Goal: Information Seeking & Learning: Check status

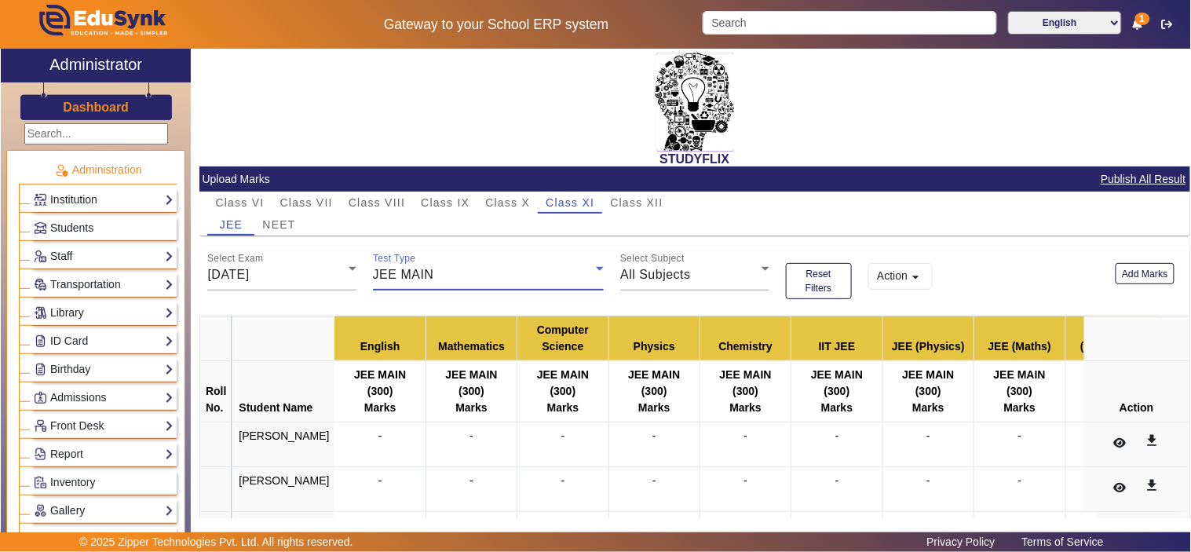
scroll to position [582, 0]
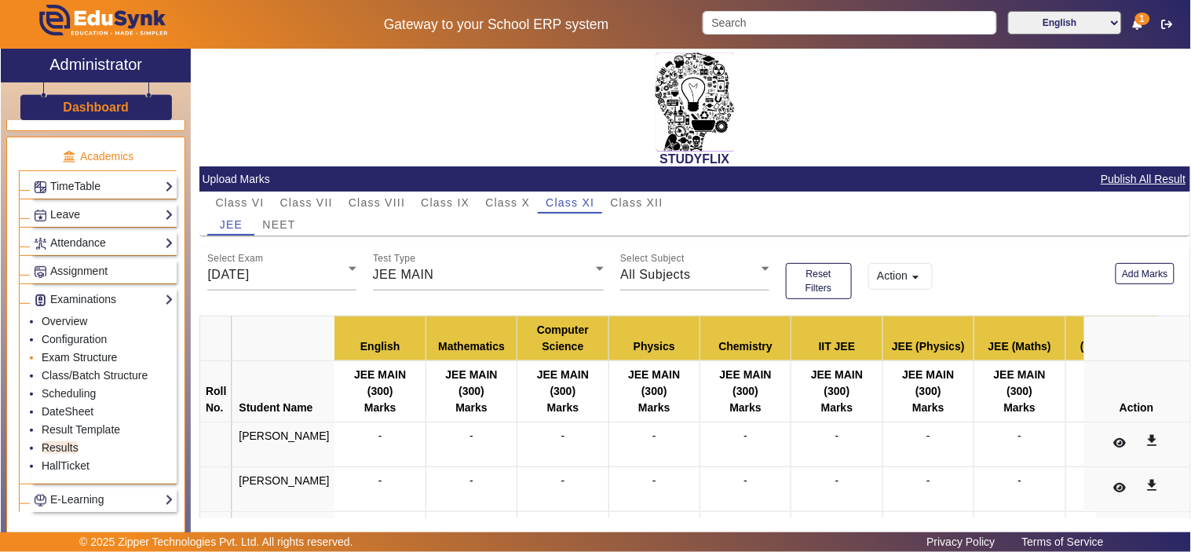
click at [76, 364] on link "Exam Structure" at bounding box center [79, 357] width 75 height 13
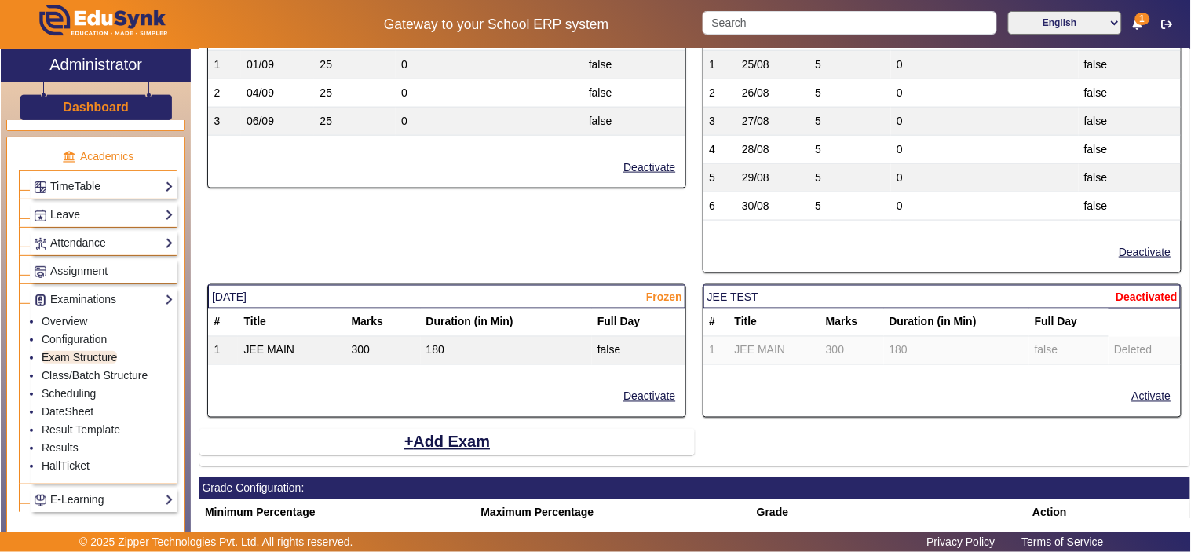
scroll to position [1446, 0]
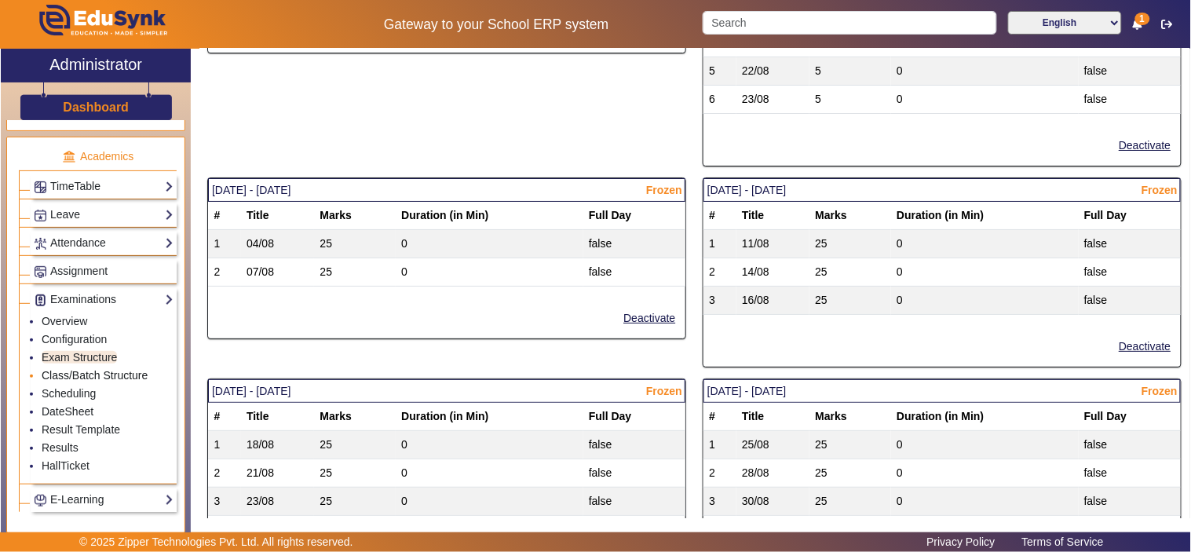
click at [71, 379] on link "Class/Batch Structure" at bounding box center [95, 375] width 106 height 13
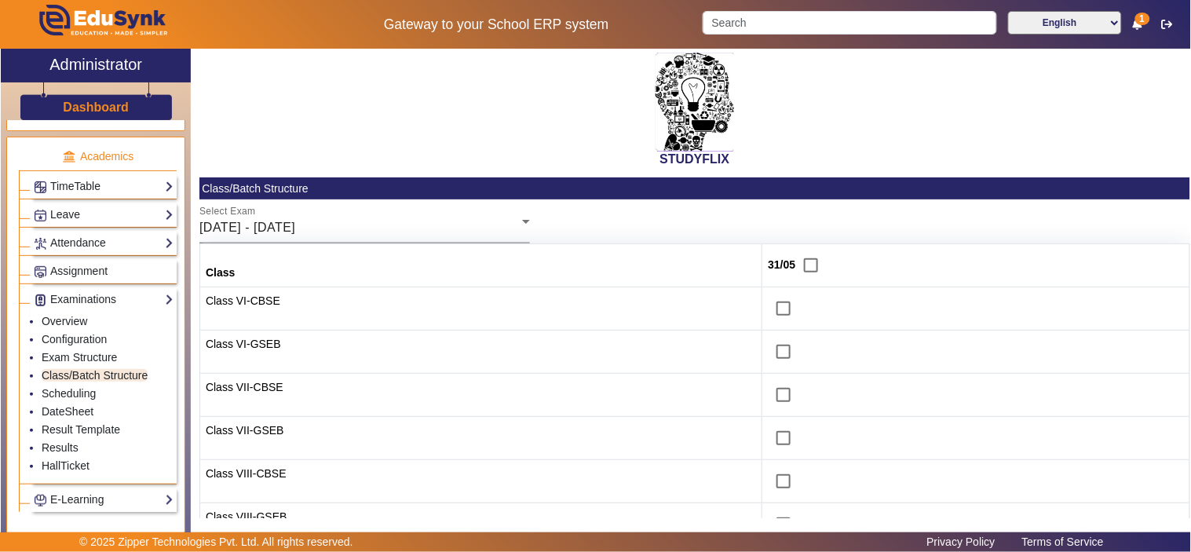
click at [417, 234] on div "26/05/2025 - 31/05/2025" at bounding box center [360, 227] width 323 height 19
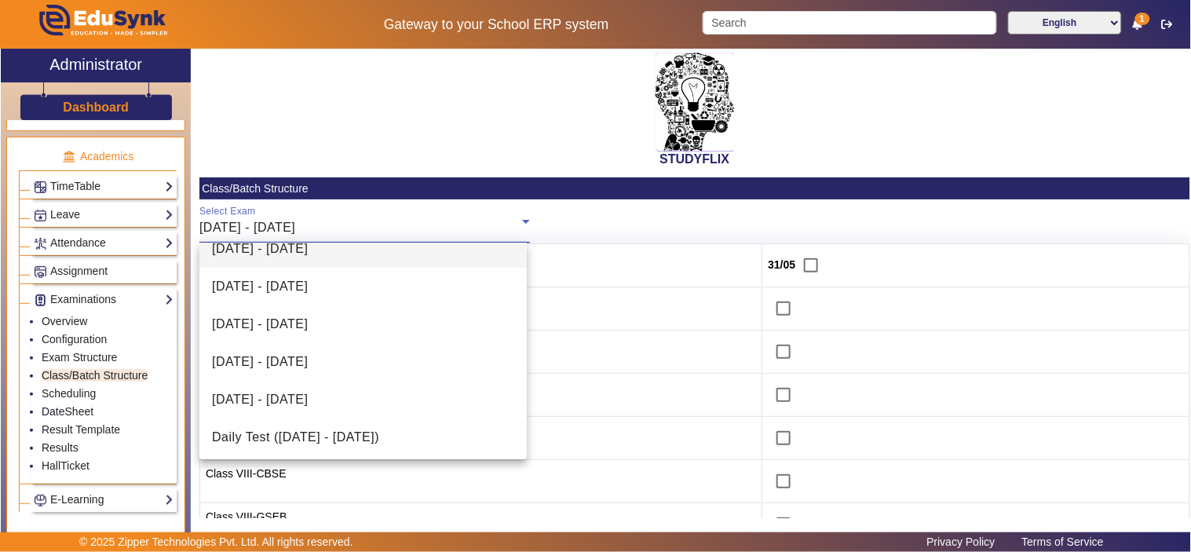
scroll to position [474, 0]
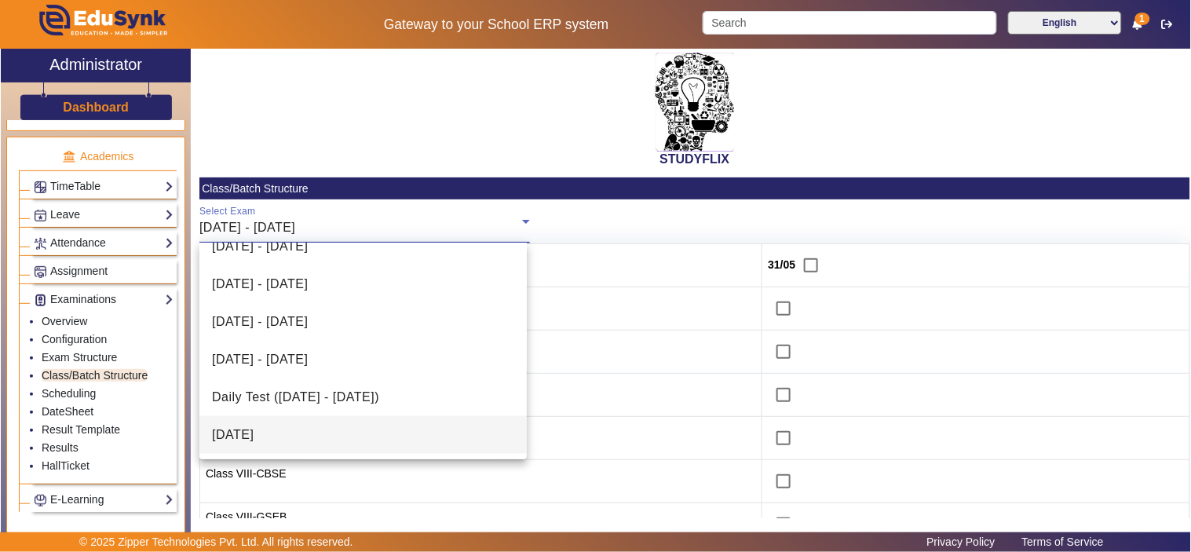
click at [310, 441] on mat-option "26-08-2025" at bounding box center [362, 435] width 327 height 38
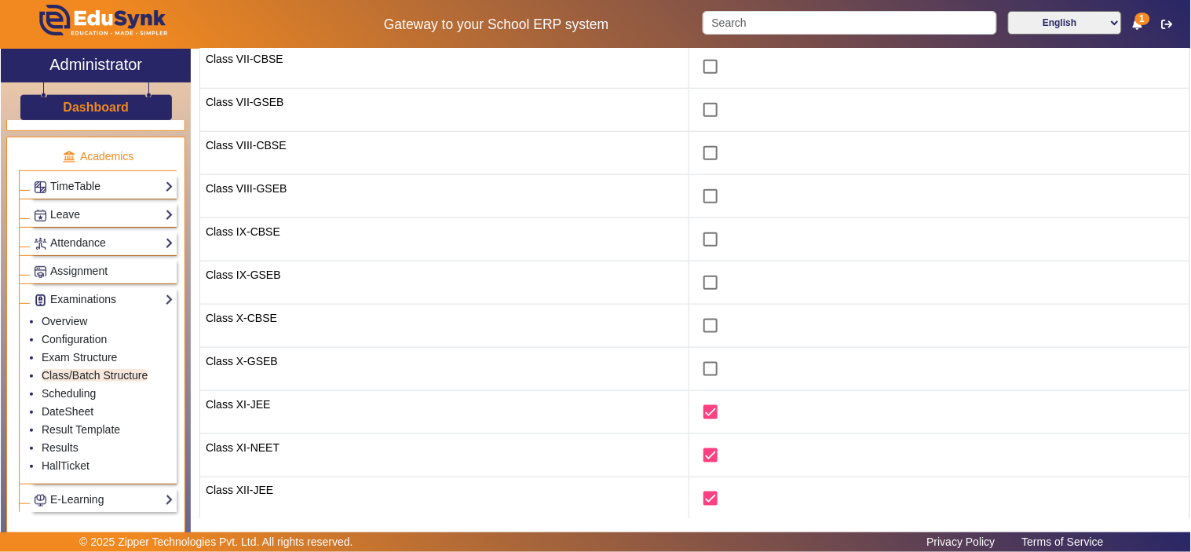
scroll to position [399, 0]
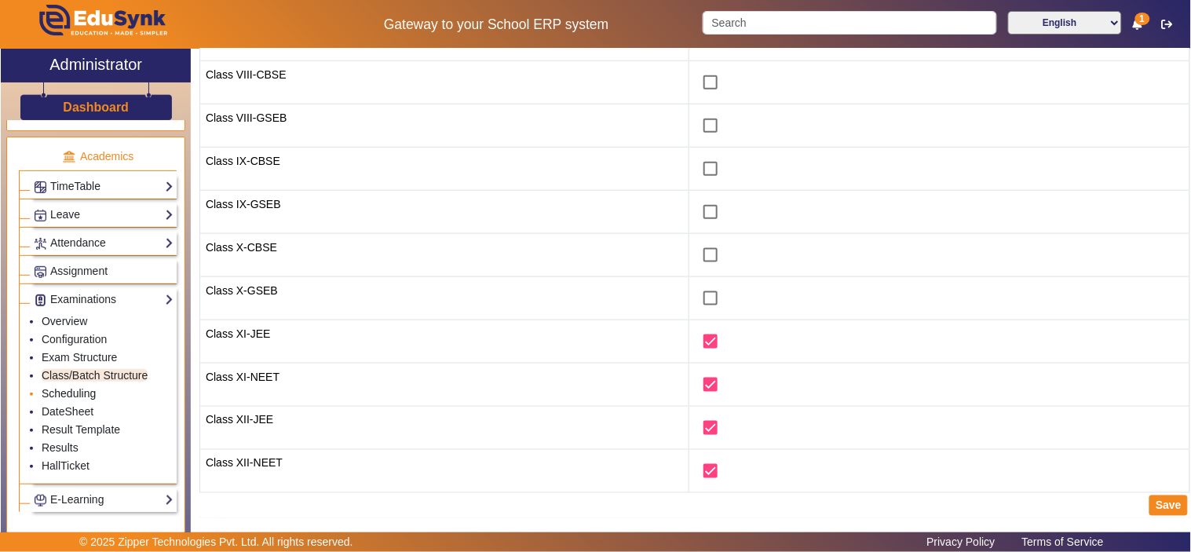
click at [82, 400] on link "Scheduling" at bounding box center [69, 393] width 54 height 13
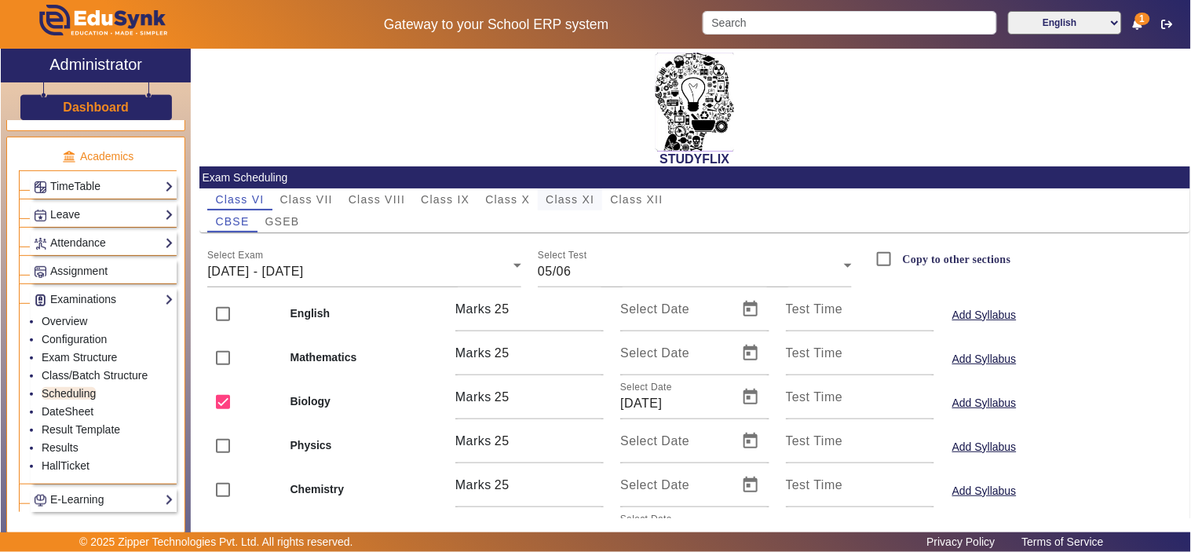
click at [565, 198] on span "Class XI" at bounding box center [570, 199] width 49 height 11
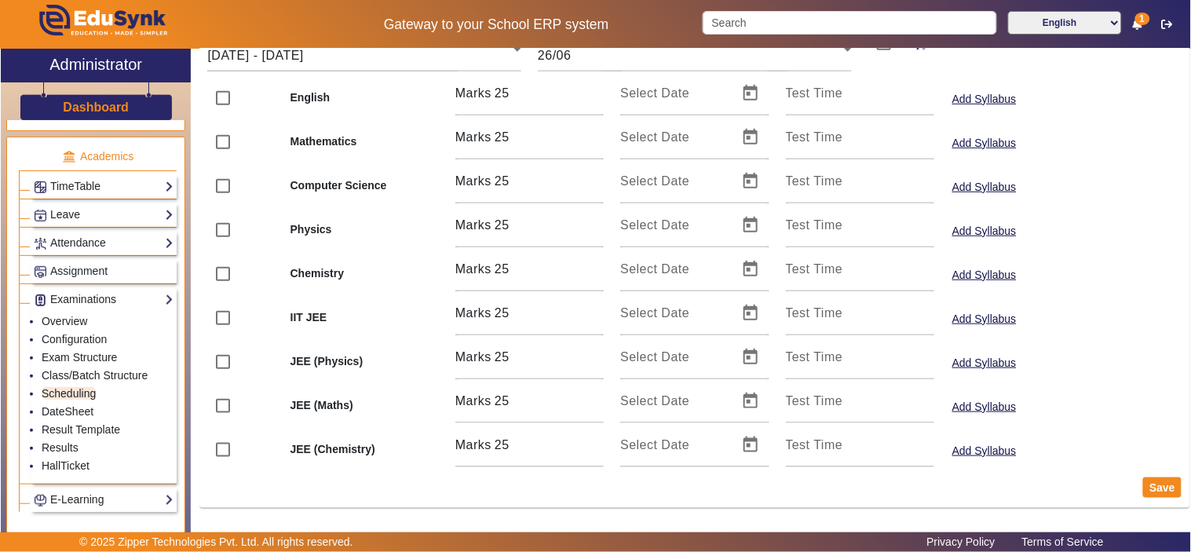
scroll to position [71, 0]
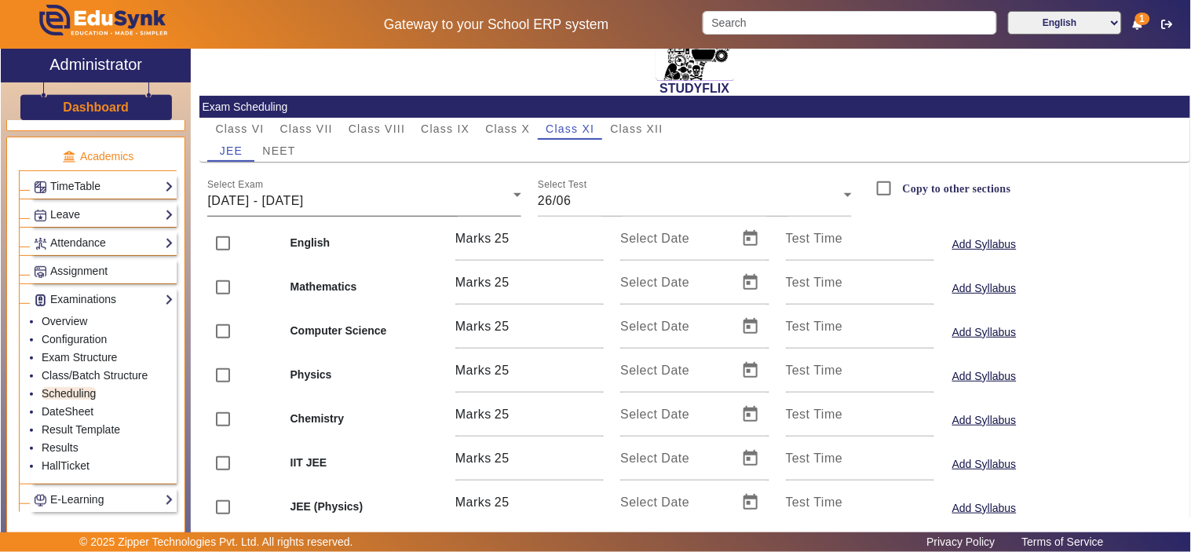
click at [373, 204] on div "23/06/2025 - 28/06/2025" at bounding box center [360, 201] width 306 height 19
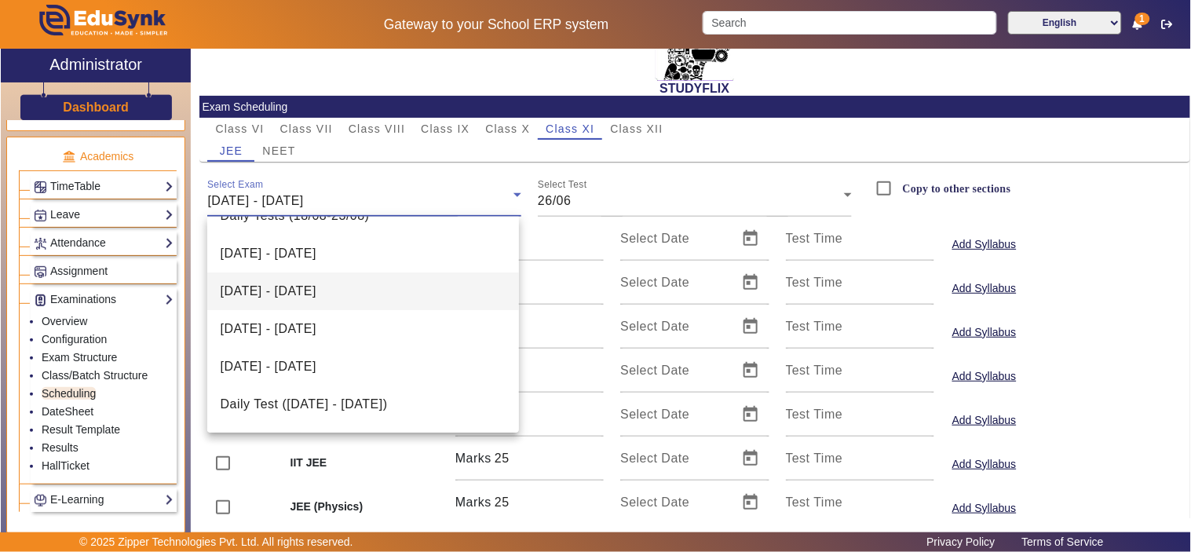
scroll to position [97, 0]
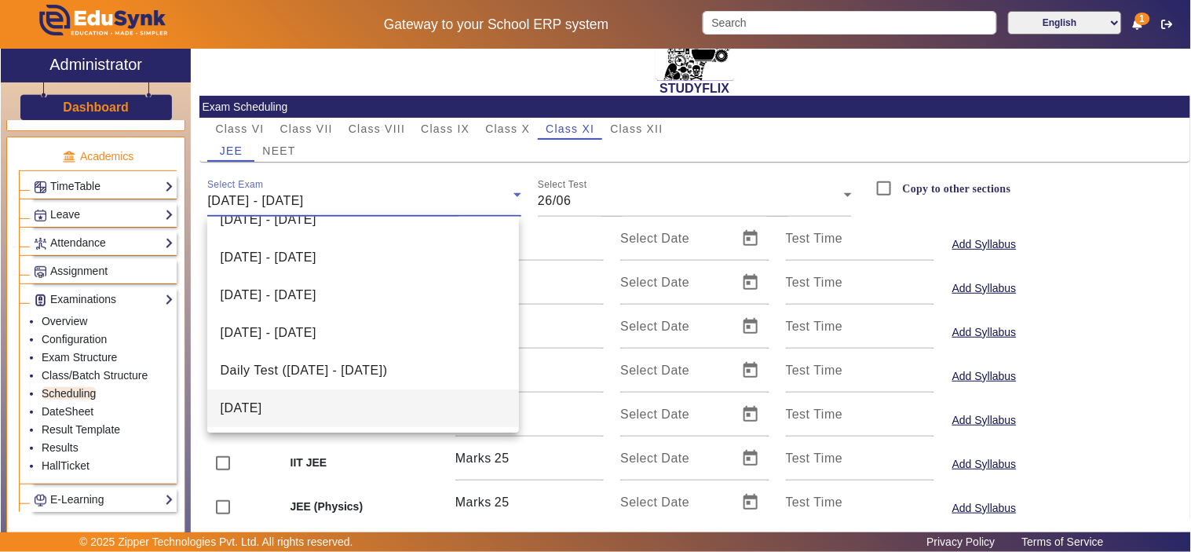
click at [340, 403] on mat-option "26-08-2025" at bounding box center [362, 409] width 311 height 38
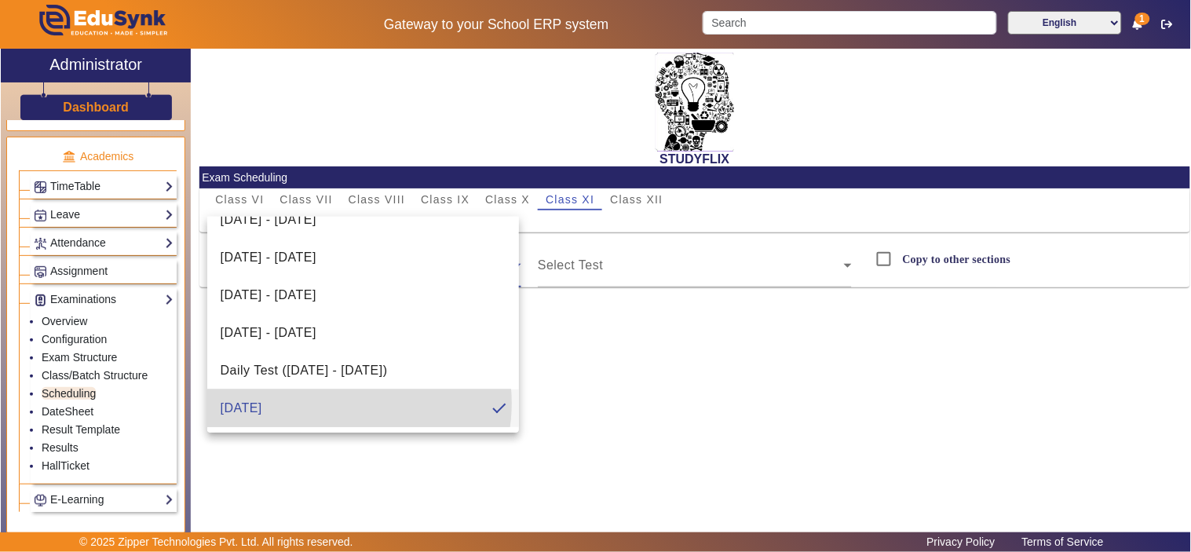
scroll to position [0, 0]
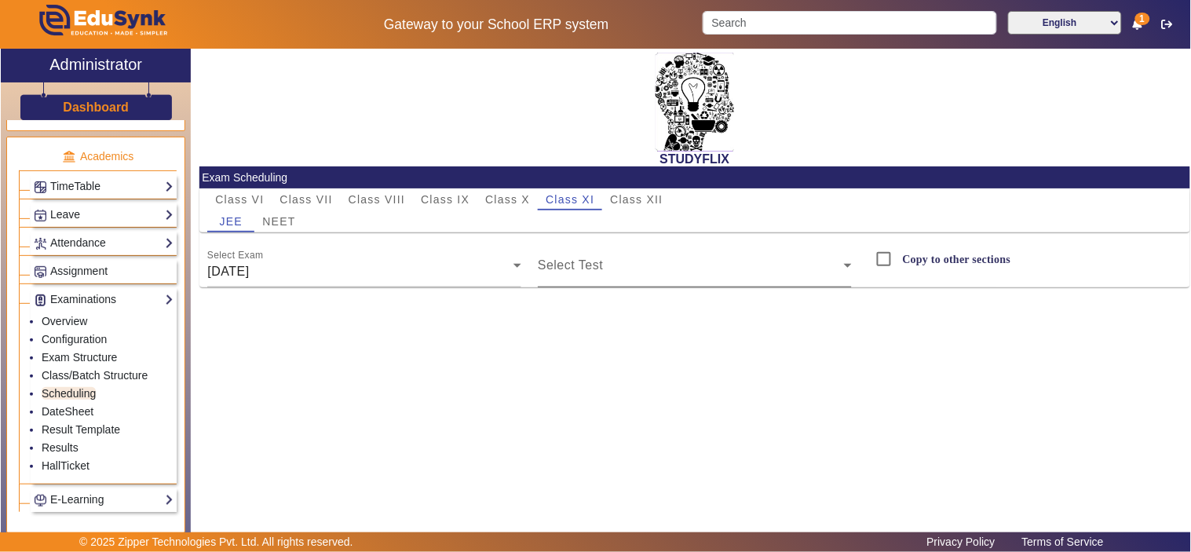
click at [677, 254] on div "Select Test" at bounding box center [695, 265] width 314 height 44
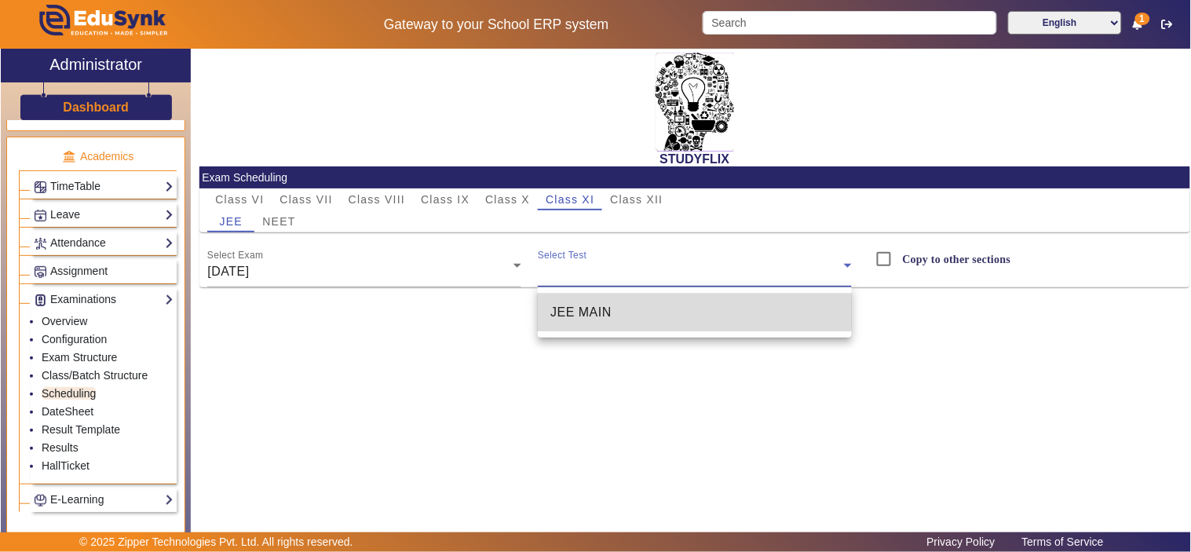
click at [628, 302] on mat-option "JEE MAIN" at bounding box center [695, 313] width 314 height 38
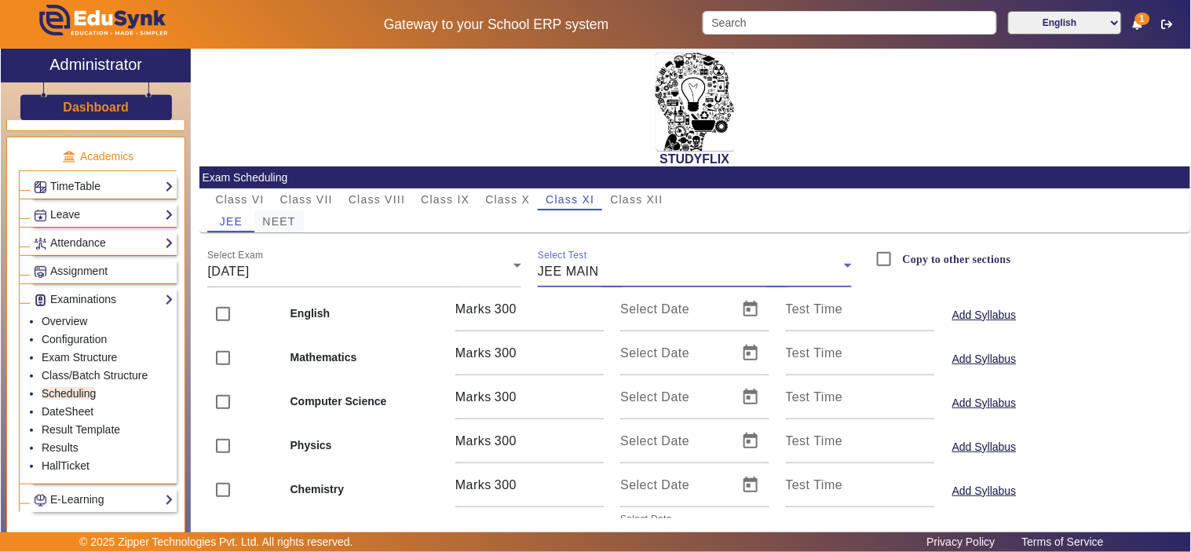
click at [280, 226] on span "NEET" at bounding box center [278, 221] width 33 height 11
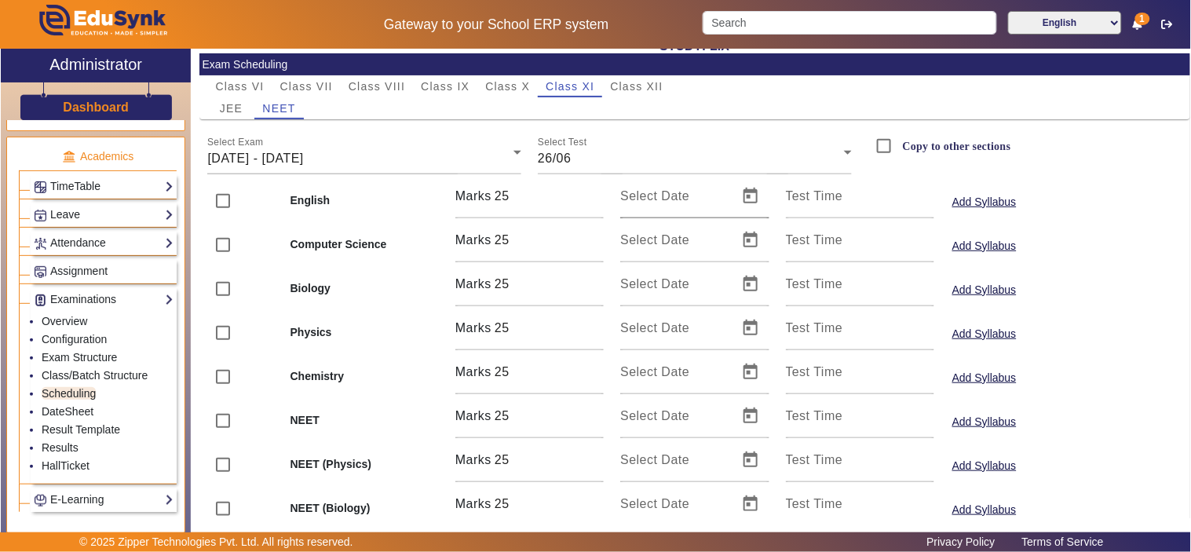
scroll to position [71, 0]
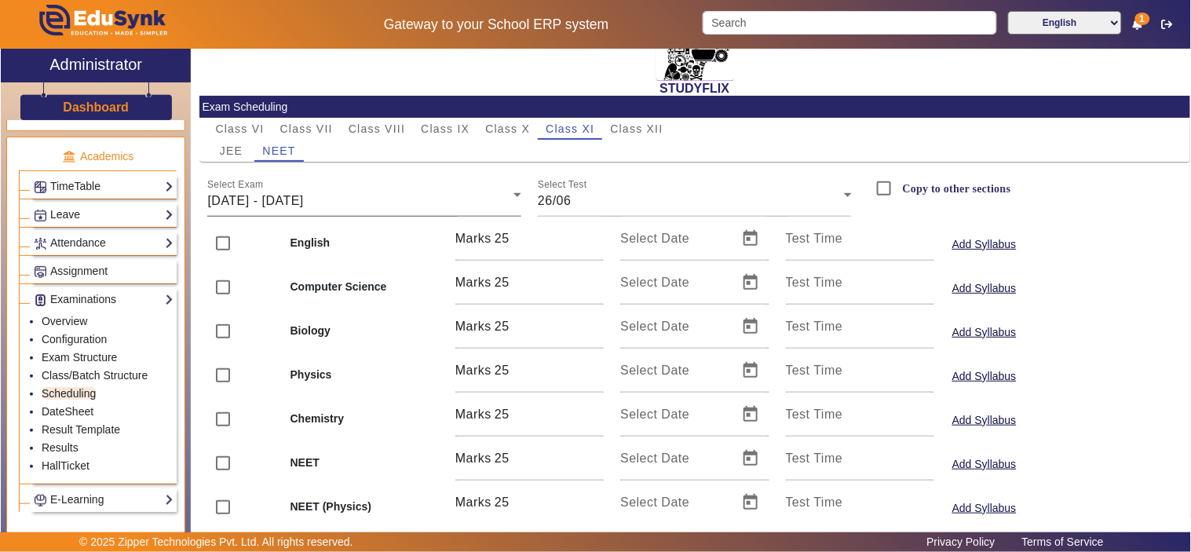
click at [303, 198] on span "23/06/2025 - 28/06/2025" at bounding box center [255, 200] width 96 height 13
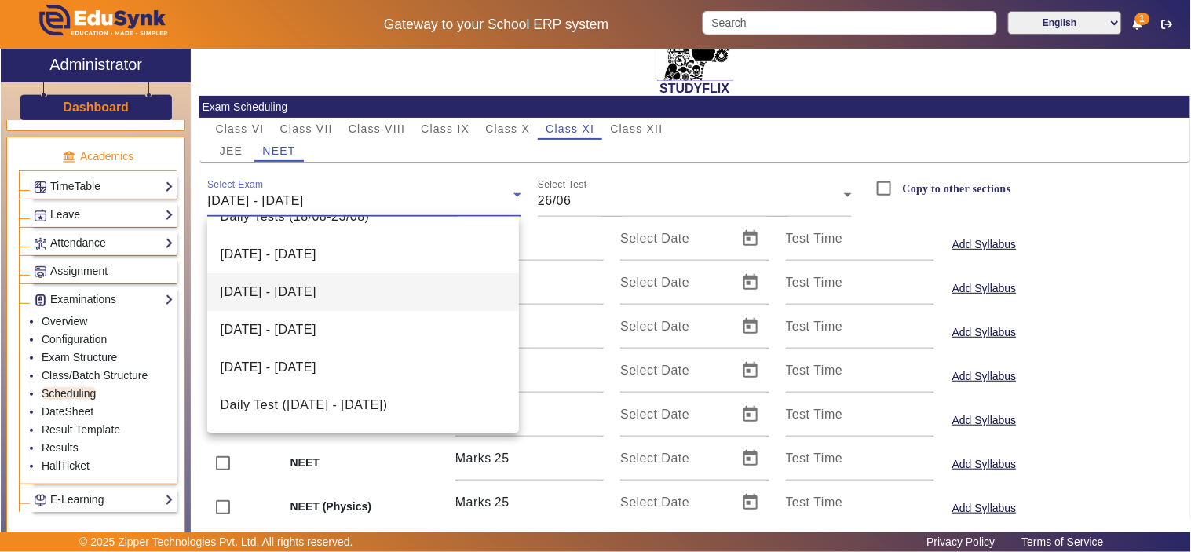
scroll to position [97, 0]
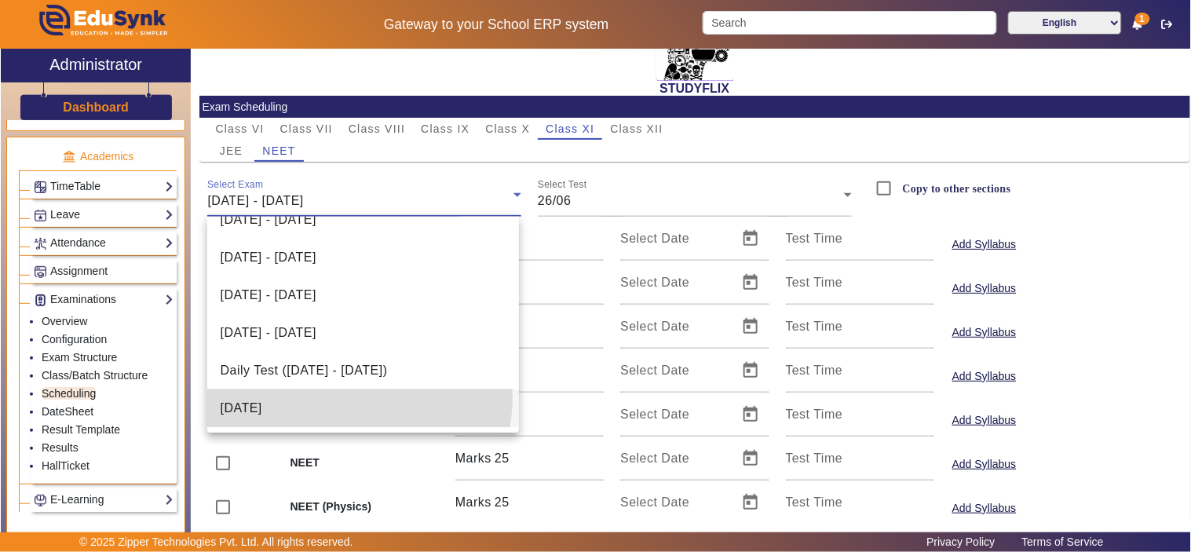
click at [358, 397] on mat-option "26-08-2025" at bounding box center [362, 409] width 311 height 38
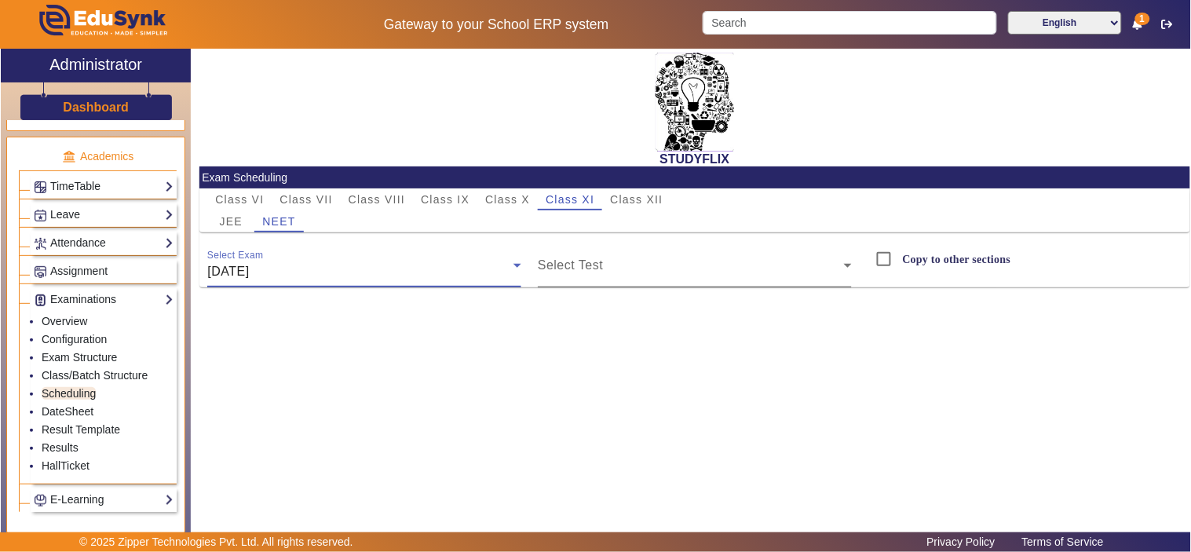
click at [625, 275] on span at bounding box center [691, 271] width 306 height 19
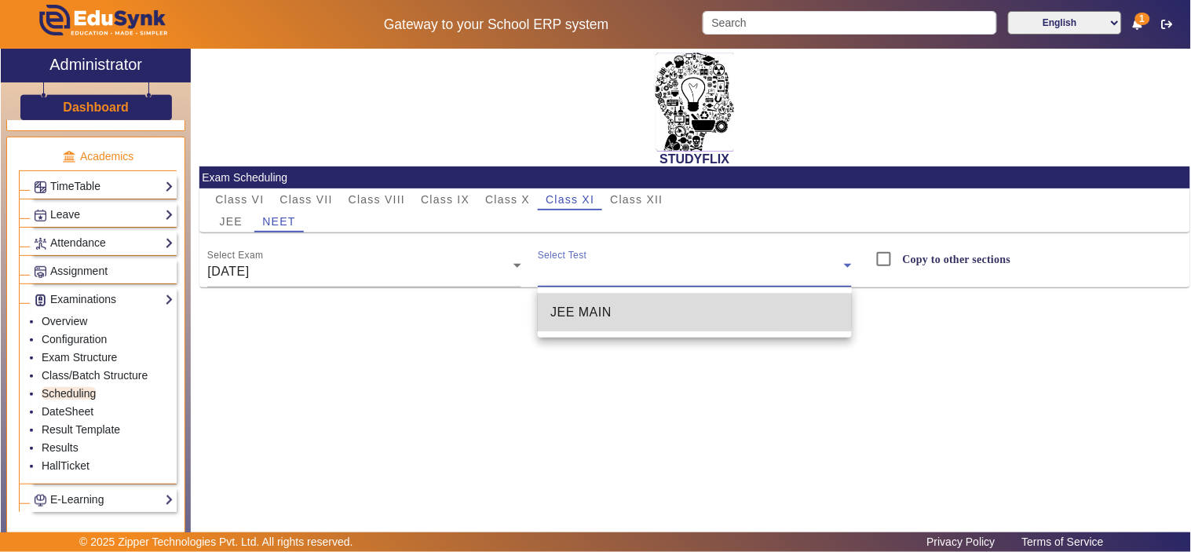
click at [616, 299] on mat-option "JEE MAIN" at bounding box center [695, 313] width 314 height 38
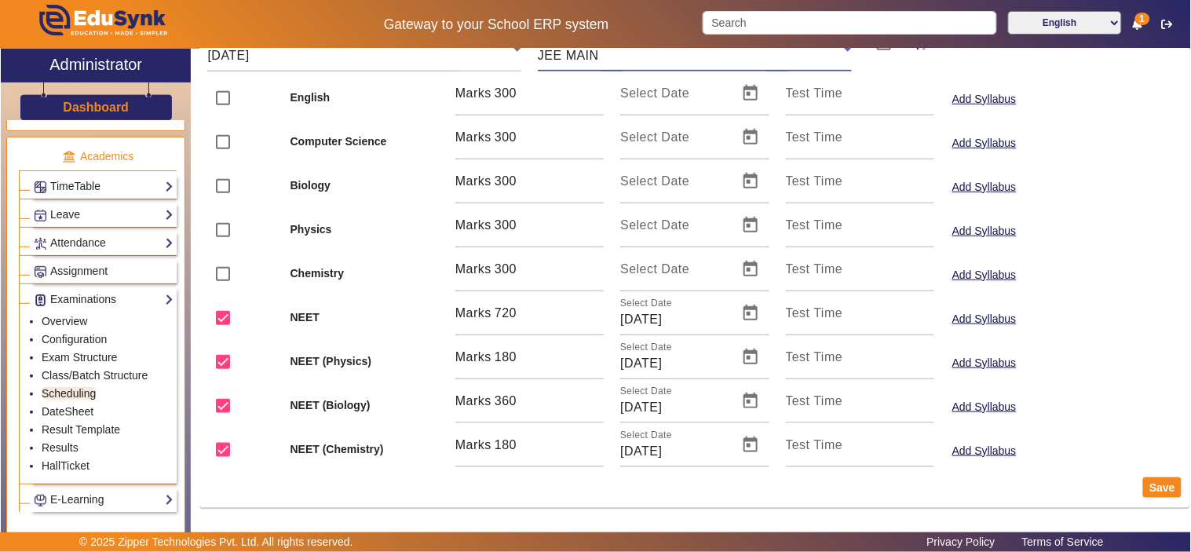
scroll to position [71, 0]
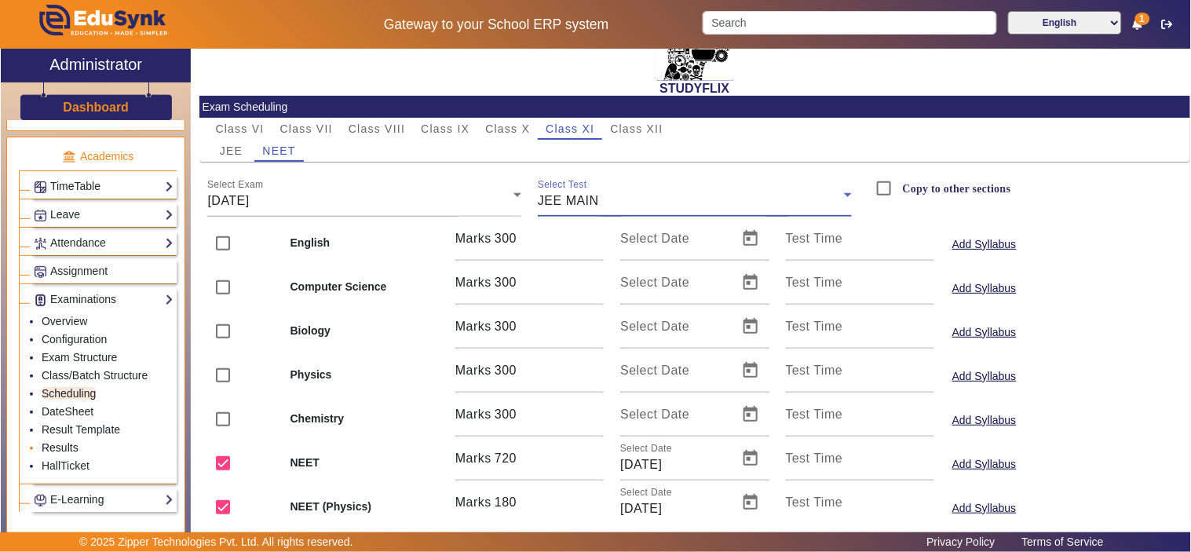
click at [66, 452] on link "Results" at bounding box center [60, 447] width 37 height 13
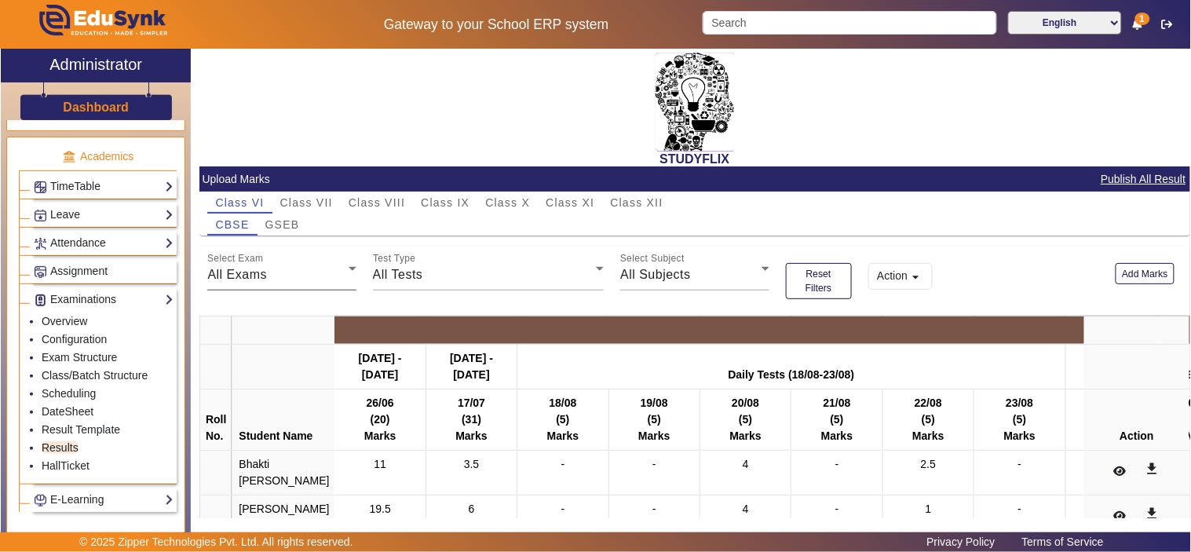
click at [565, 202] on span "Class XI" at bounding box center [570, 202] width 49 height 11
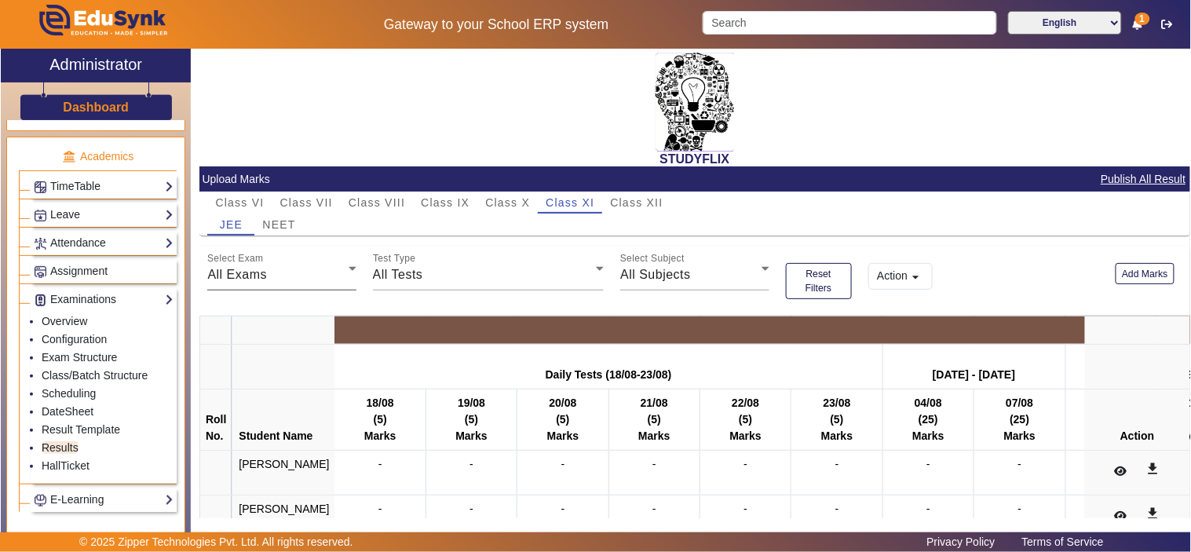
click at [310, 273] on div "All Exams" at bounding box center [277, 274] width 141 height 19
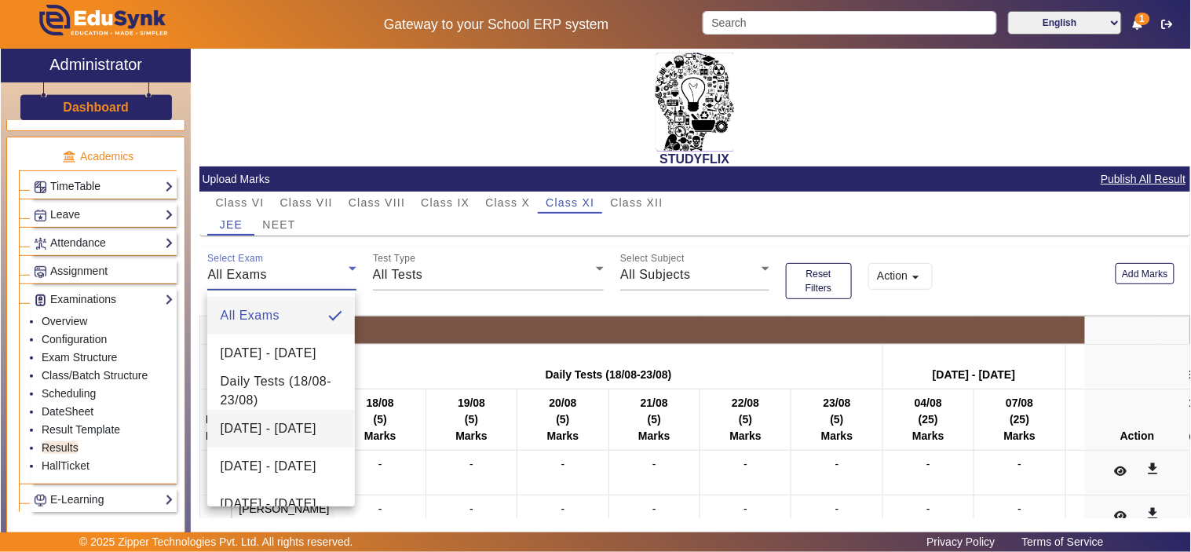
scroll to position [154, 0]
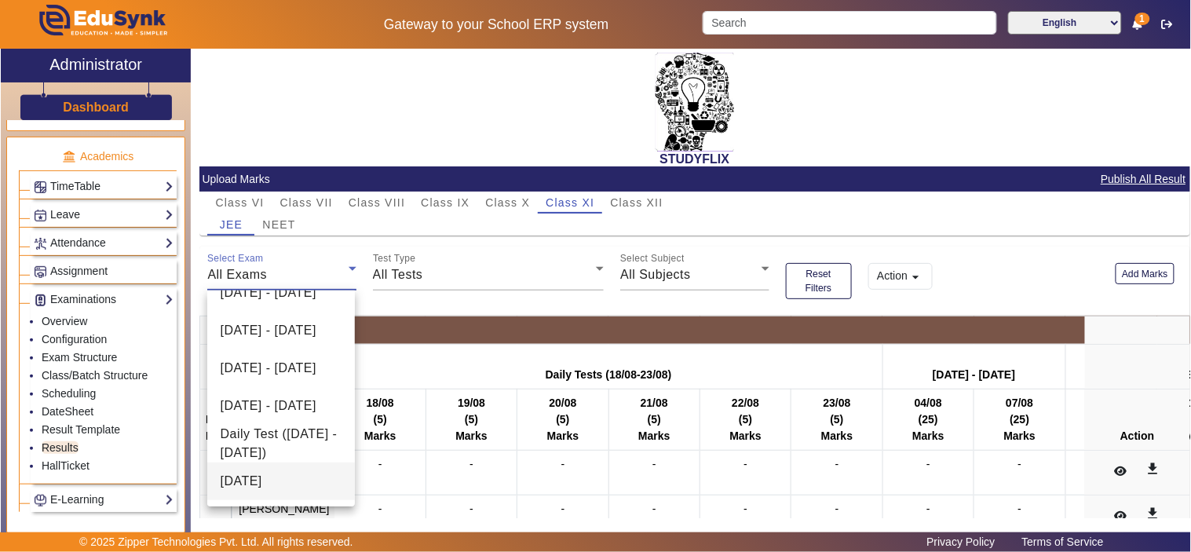
click at [262, 474] on span "26-08-2025" at bounding box center [241, 481] width 42 height 19
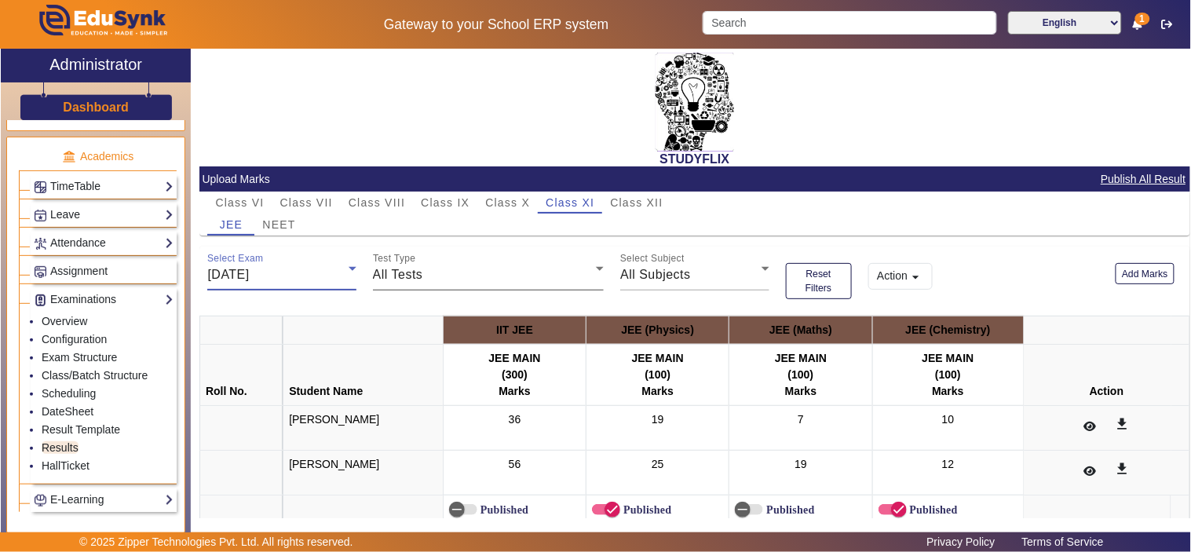
click at [451, 269] on div "All Tests" at bounding box center [485, 274] width 224 height 19
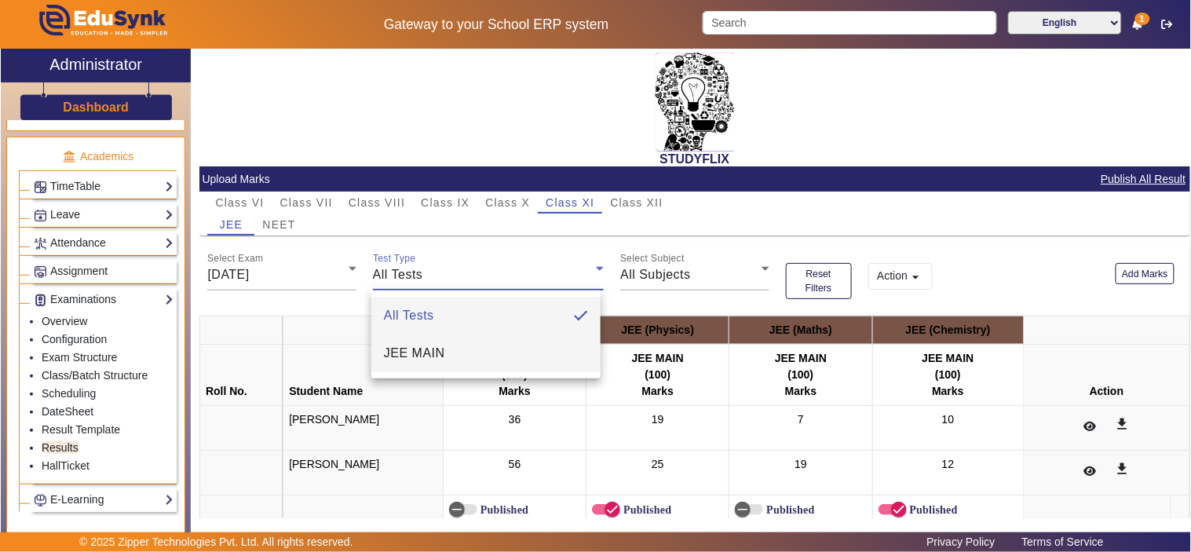
click at [425, 355] on span "JEE MAIN" at bounding box center [414, 353] width 61 height 19
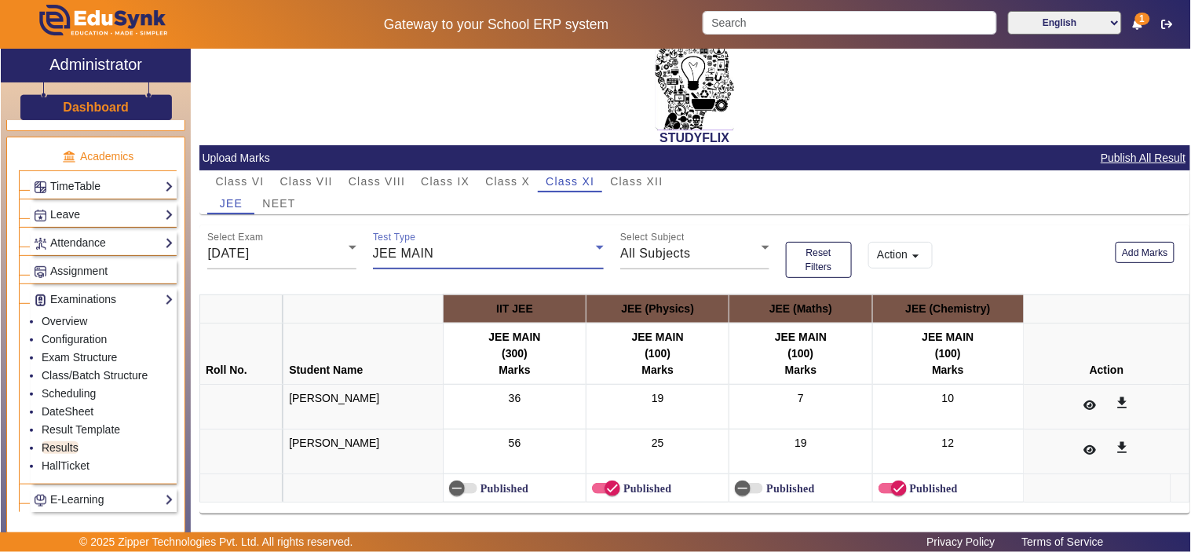
scroll to position [27, 0]
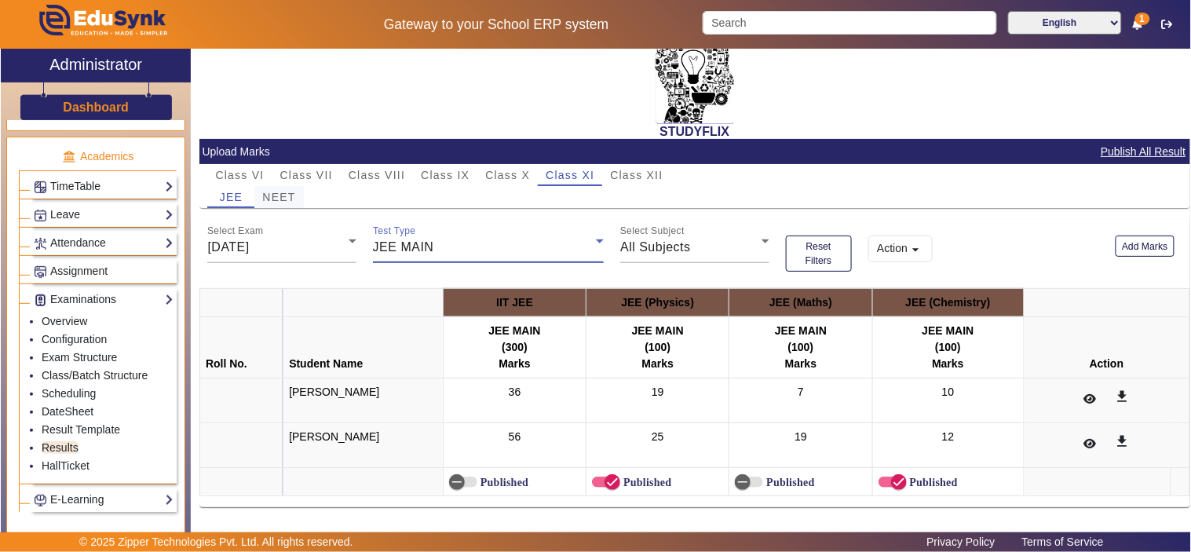
click at [279, 194] on span "NEET" at bounding box center [278, 197] width 33 height 11
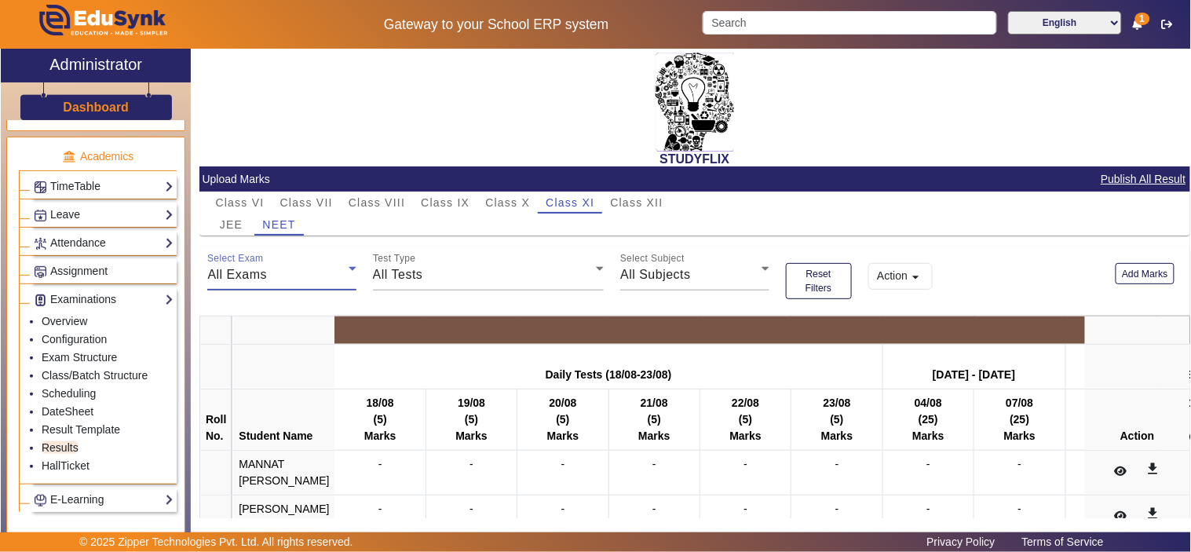
click at [311, 276] on div "All Exams" at bounding box center [277, 274] width 141 height 19
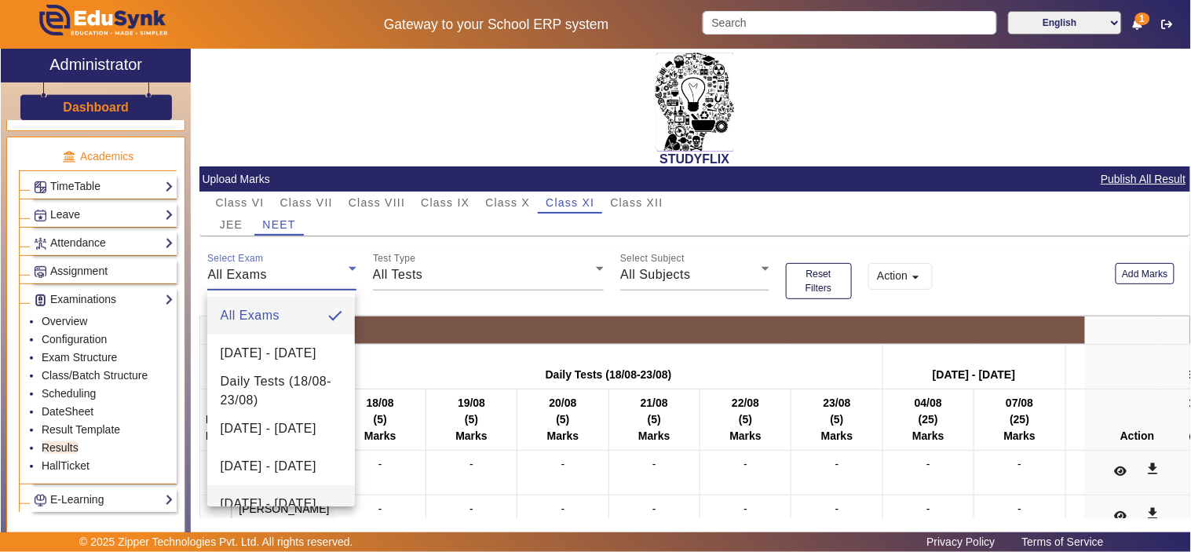
scroll to position [154, 0]
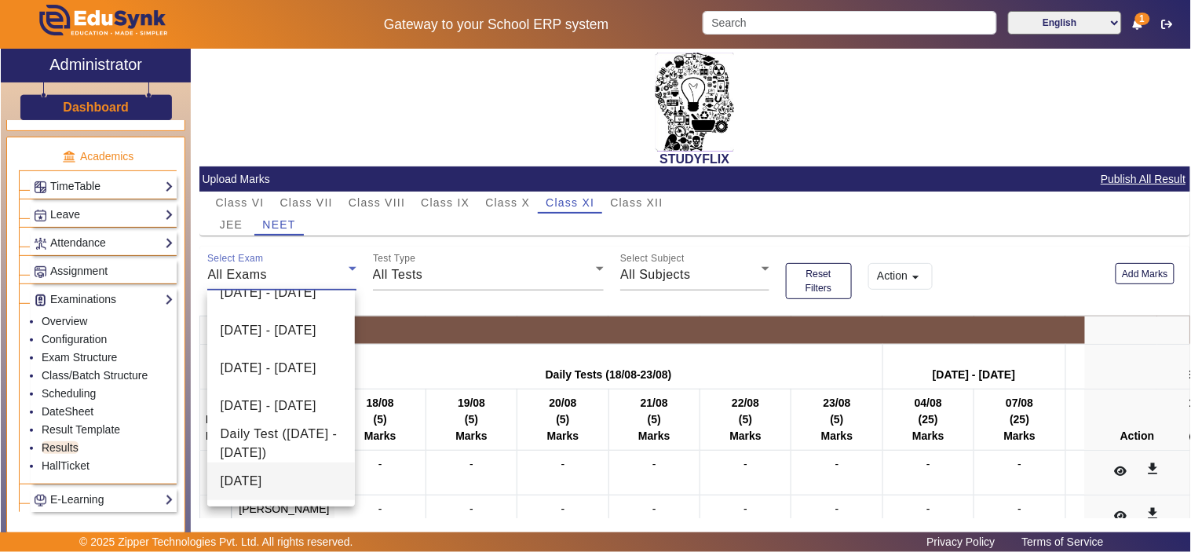
click at [269, 468] on mat-option "26-08-2025" at bounding box center [281, 482] width 148 height 38
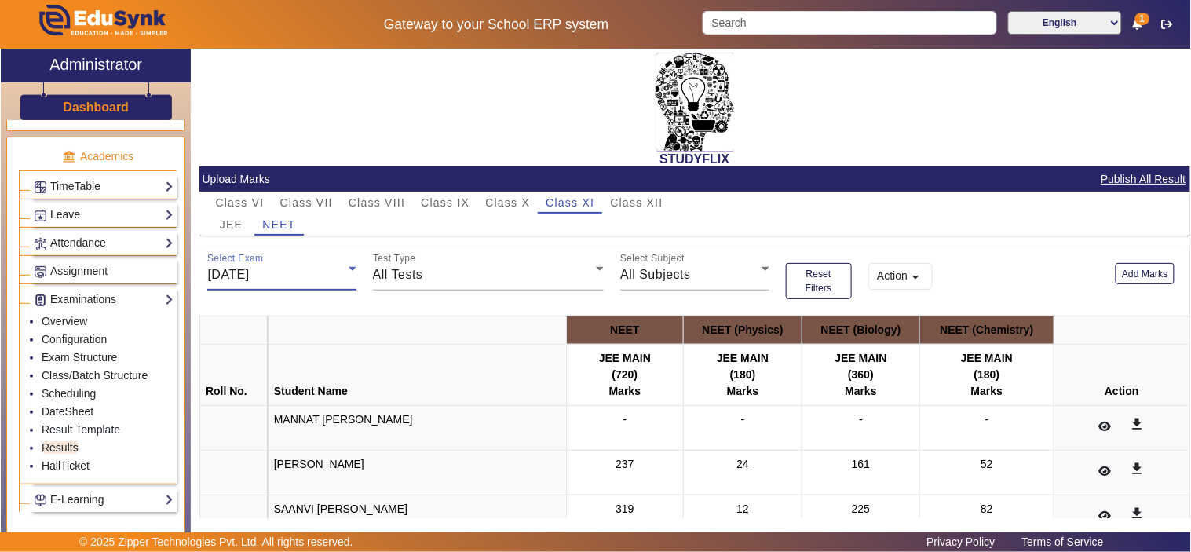
click at [457, 299] on div "Test Type All Tests" at bounding box center [488, 273] width 248 height 53
click at [482, 276] on div "All Tests" at bounding box center [485, 274] width 224 height 19
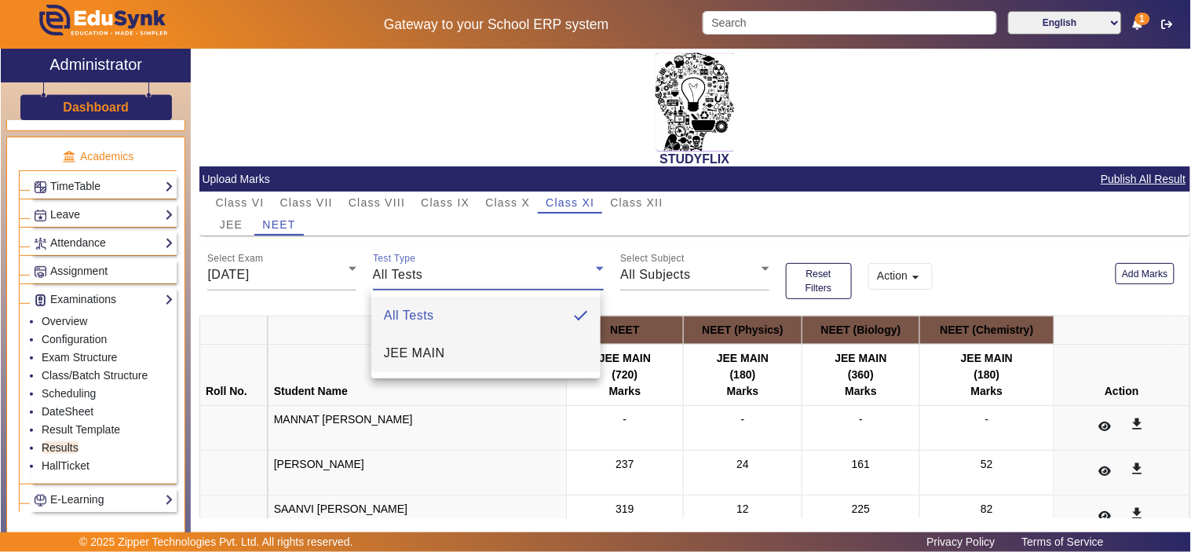
click at [449, 355] on mat-option "JEE MAIN" at bounding box center [485, 354] width 229 height 38
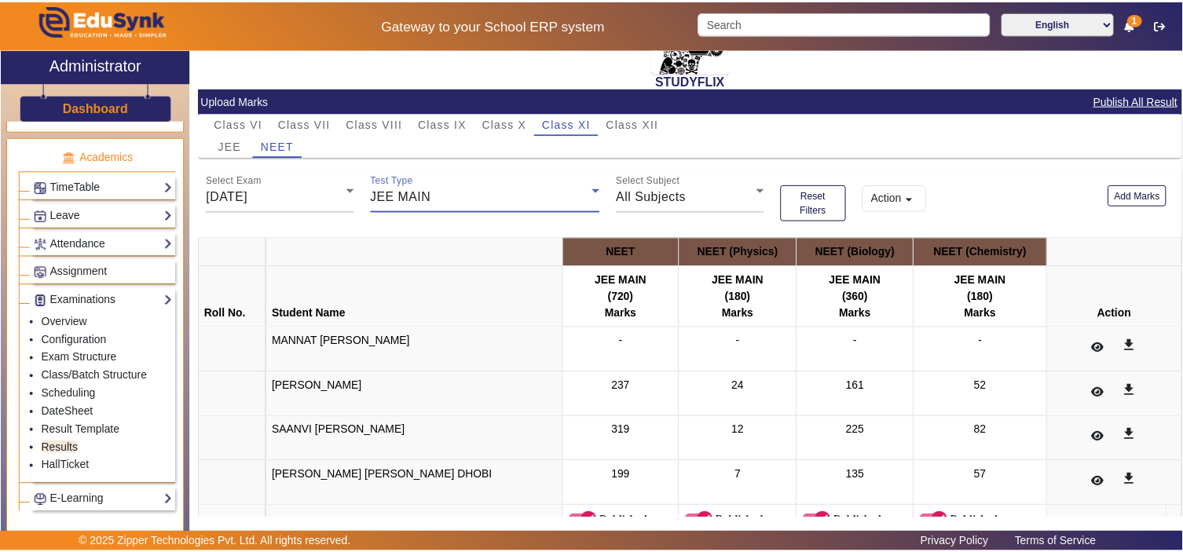
scroll to position [118, 0]
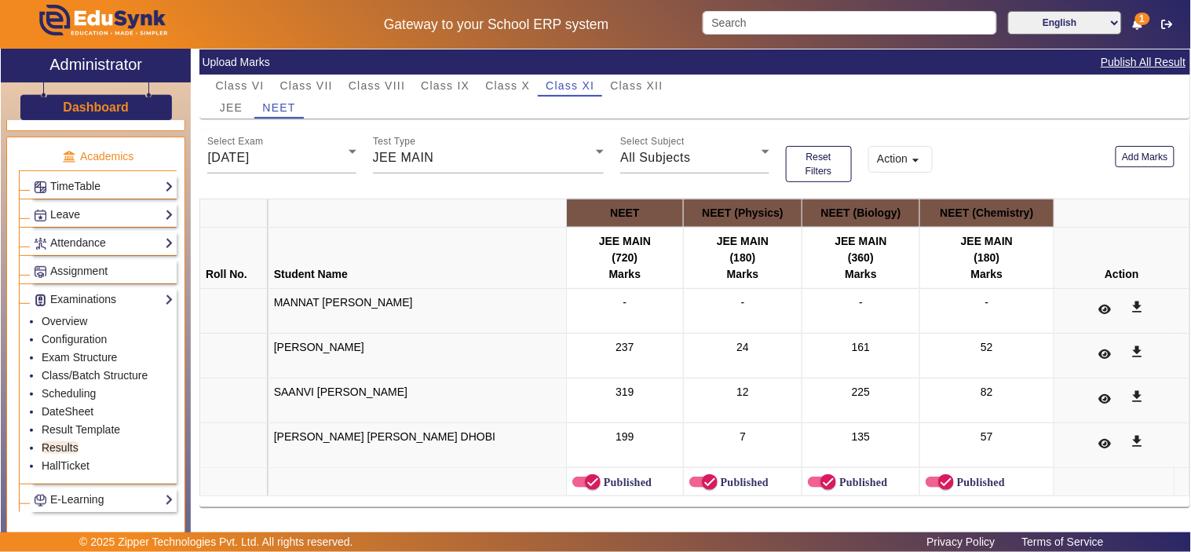
drag, startPoint x: 675, startPoint y: 210, endPoint x: 1029, endPoint y: 212, distance: 353.4
click at [1029, 212] on tr "NEET NEET (Physics) NEET (Biology) NEET (Chemistry)" at bounding box center [694, 213] width 990 height 28
click at [1144, 152] on button "Add Marks" at bounding box center [1145, 156] width 59 height 21
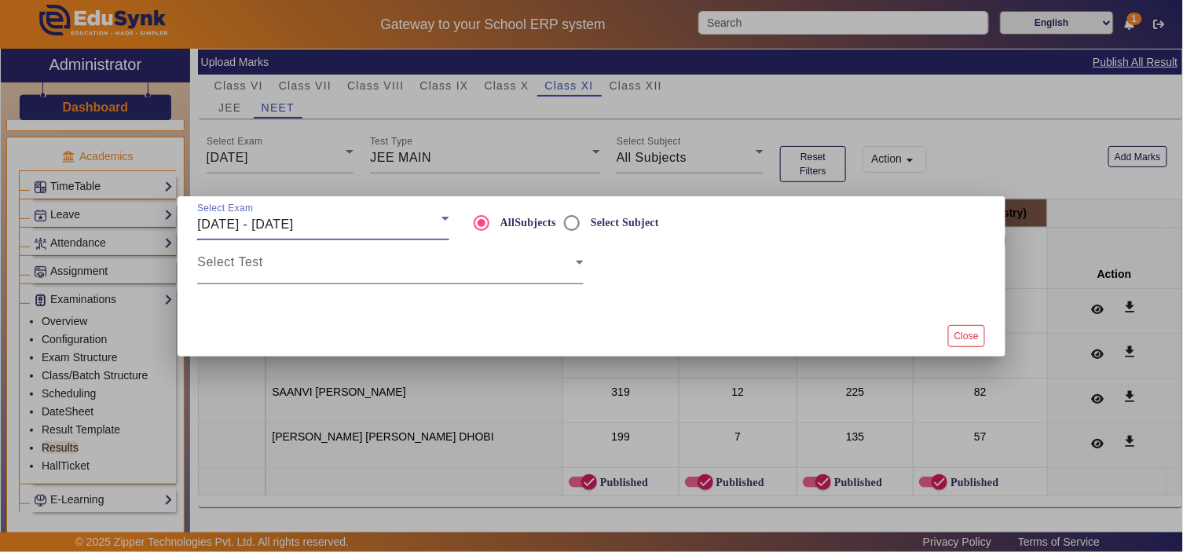
click at [453, 264] on span at bounding box center [386, 268] width 378 height 19
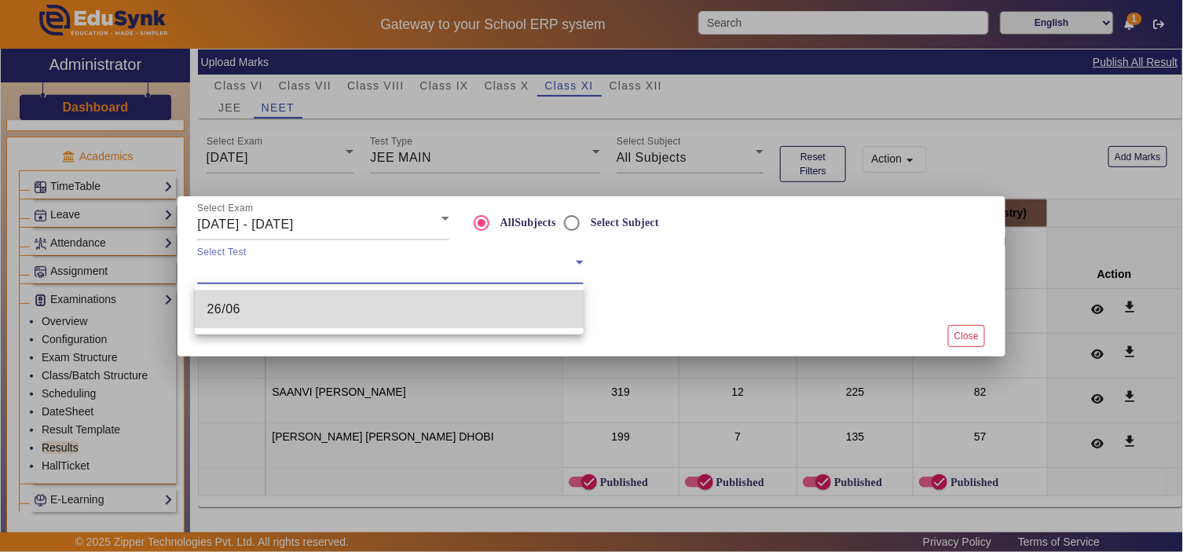
click at [418, 312] on mat-option "26/06" at bounding box center [389, 310] width 389 height 38
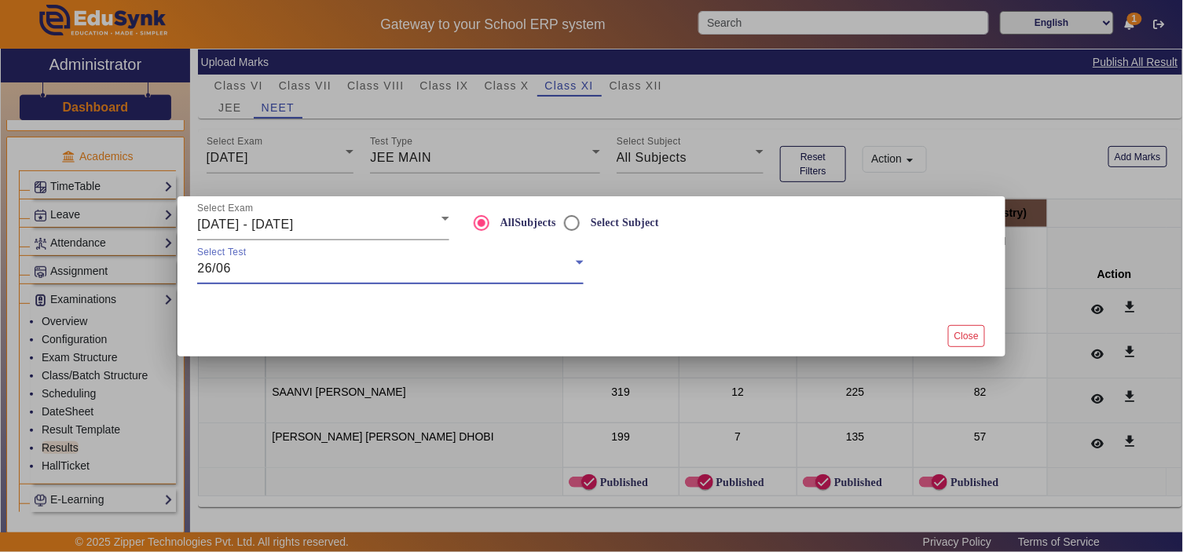
click at [405, 229] on div "23/06/2025 - 28/06/2025" at bounding box center [318, 224] width 243 height 19
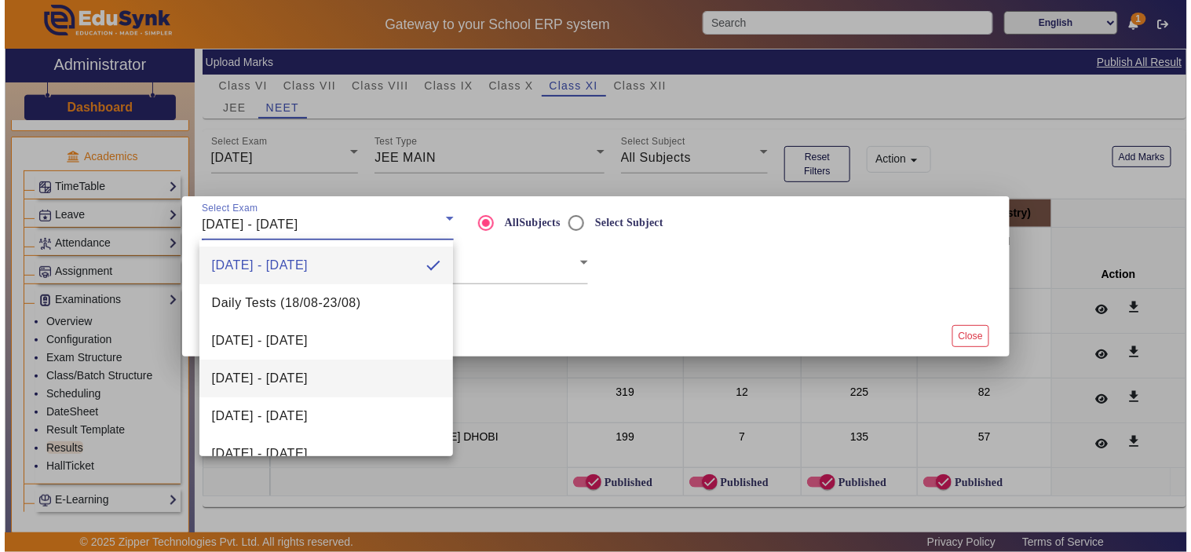
scroll to position [97, 0]
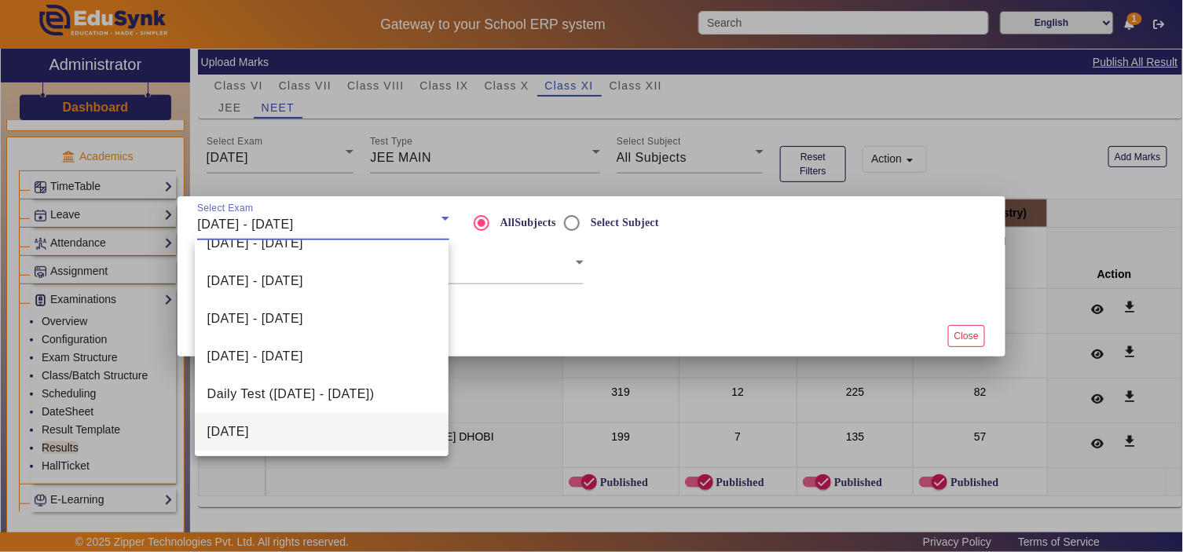
click at [318, 432] on mat-option "26-08-2025" at bounding box center [322, 432] width 254 height 38
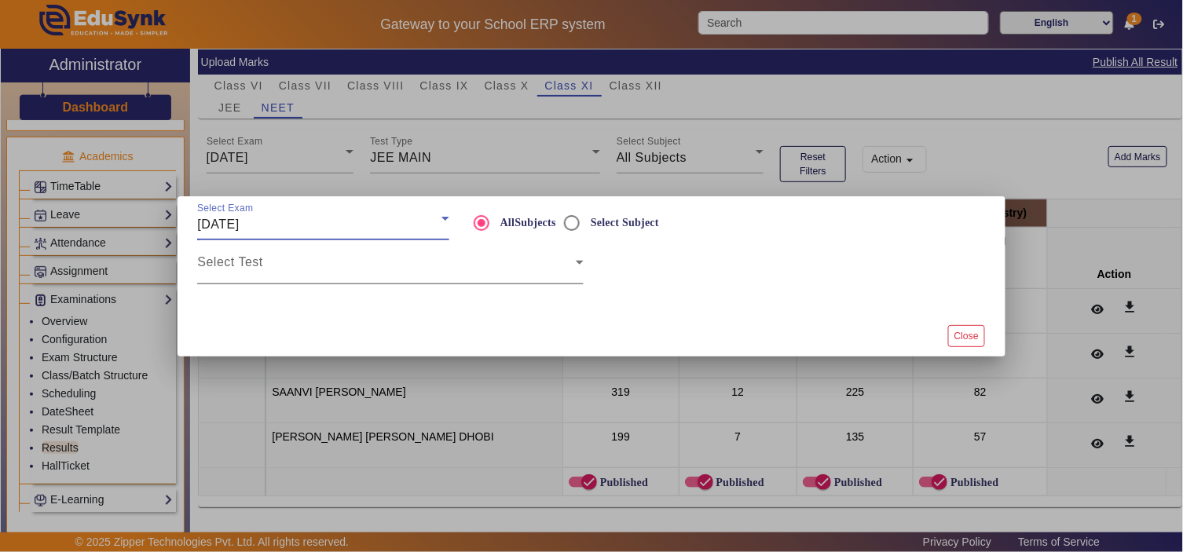
click at [466, 264] on span at bounding box center [386, 268] width 378 height 19
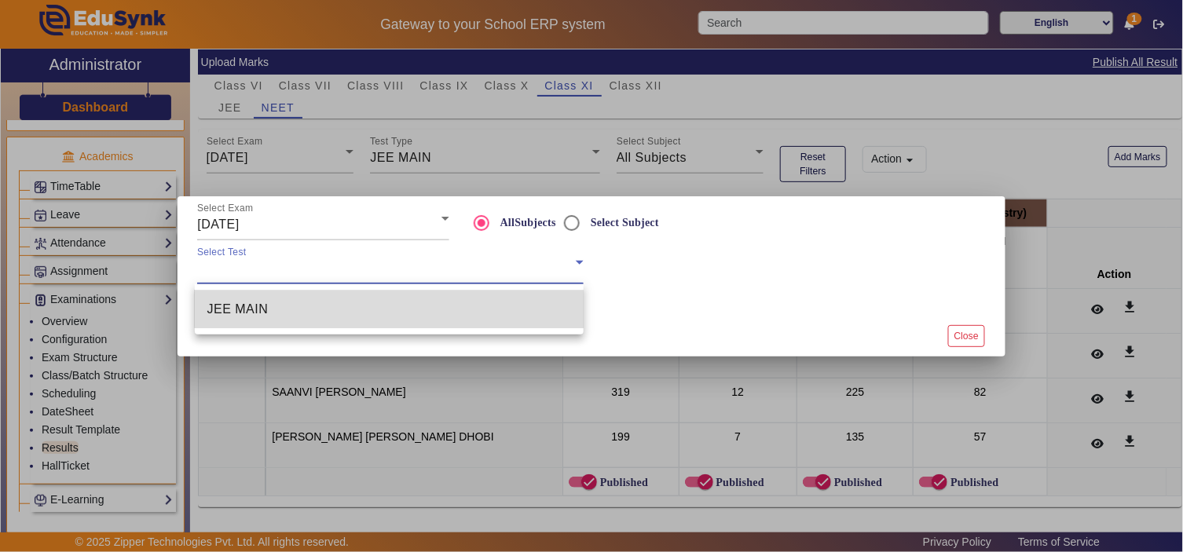
click at [401, 308] on mat-option "JEE MAIN" at bounding box center [389, 310] width 389 height 38
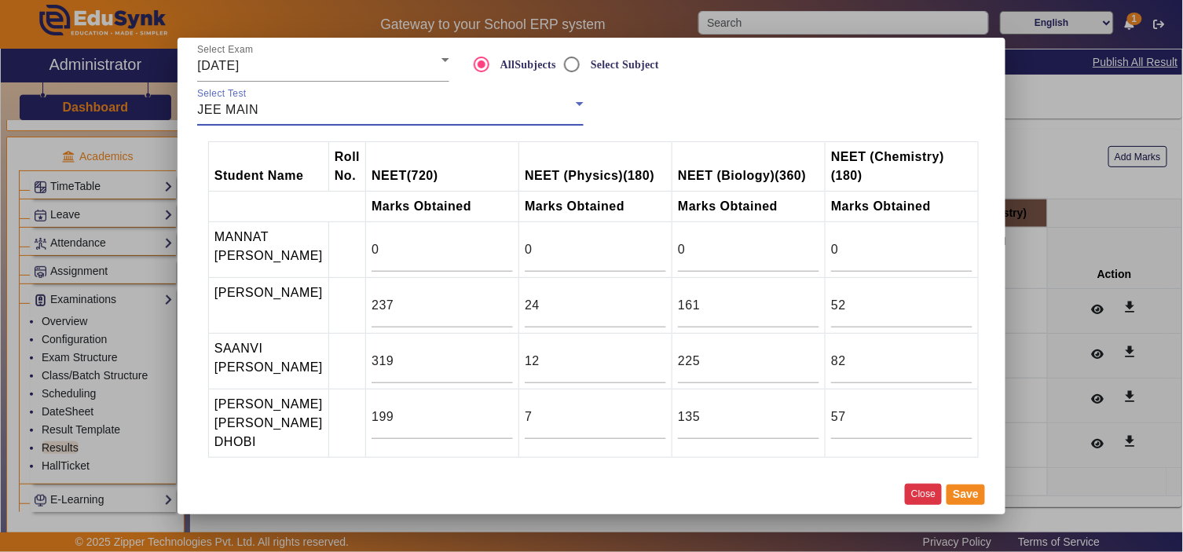
click at [920, 493] on button "Close" at bounding box center [923, 494] width 37 height 21
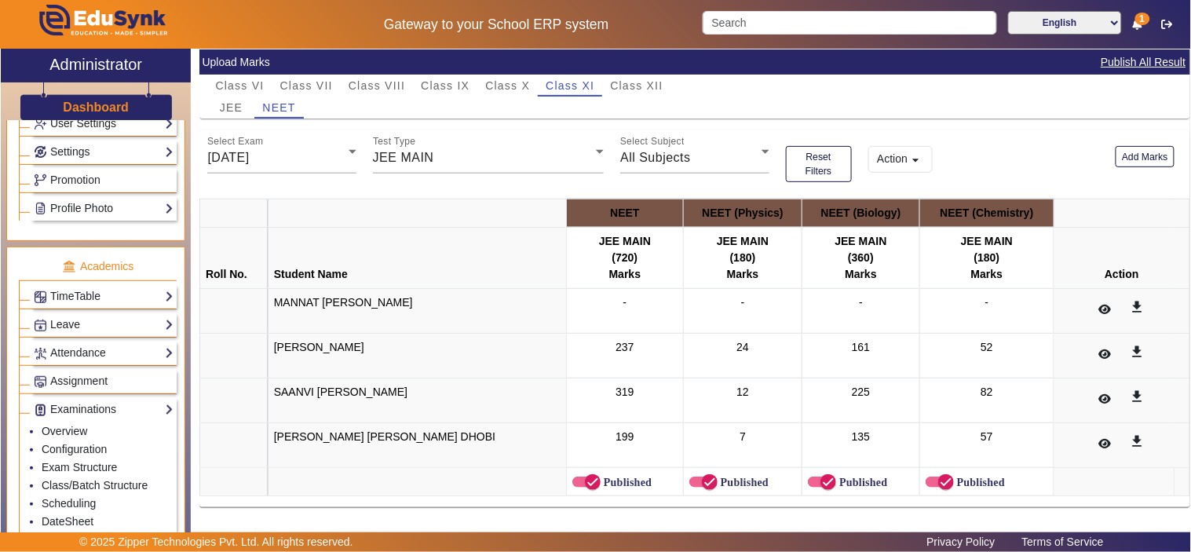
scroll to position [181, 0]
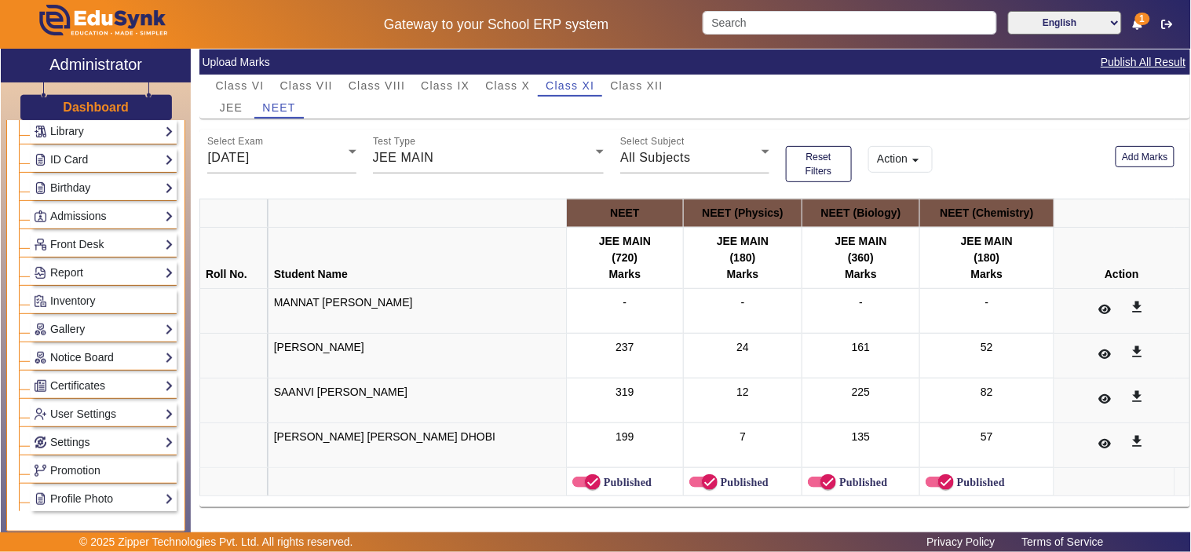
click at [89, 357] on link "Notice Board" at bounding box center [104, 358] width 140 height 18
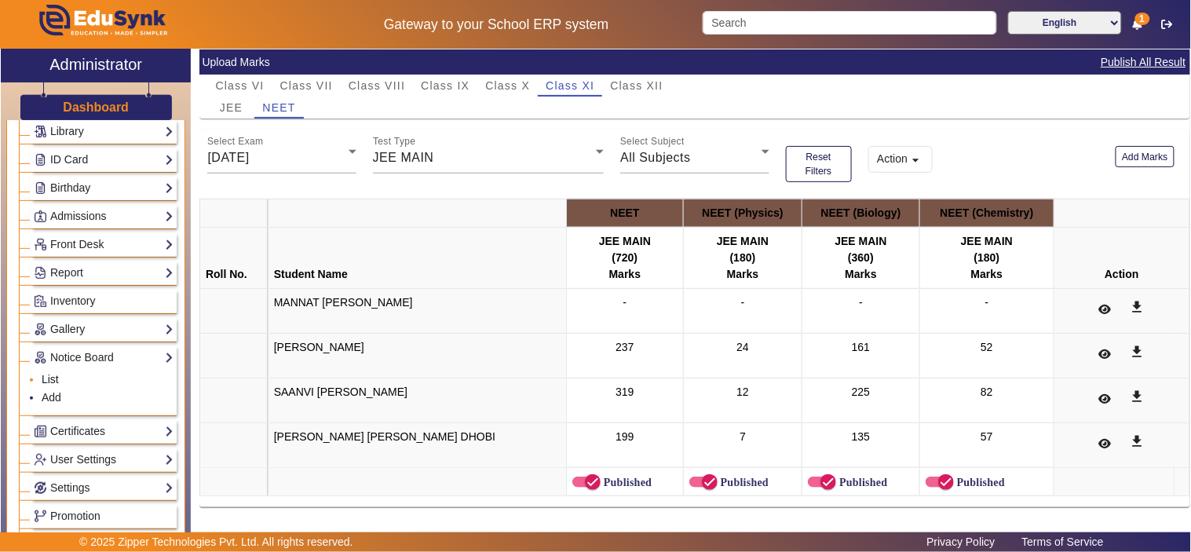
click at [49, 379] on link "List" at bounding box center [50, 379] width 17 height 13
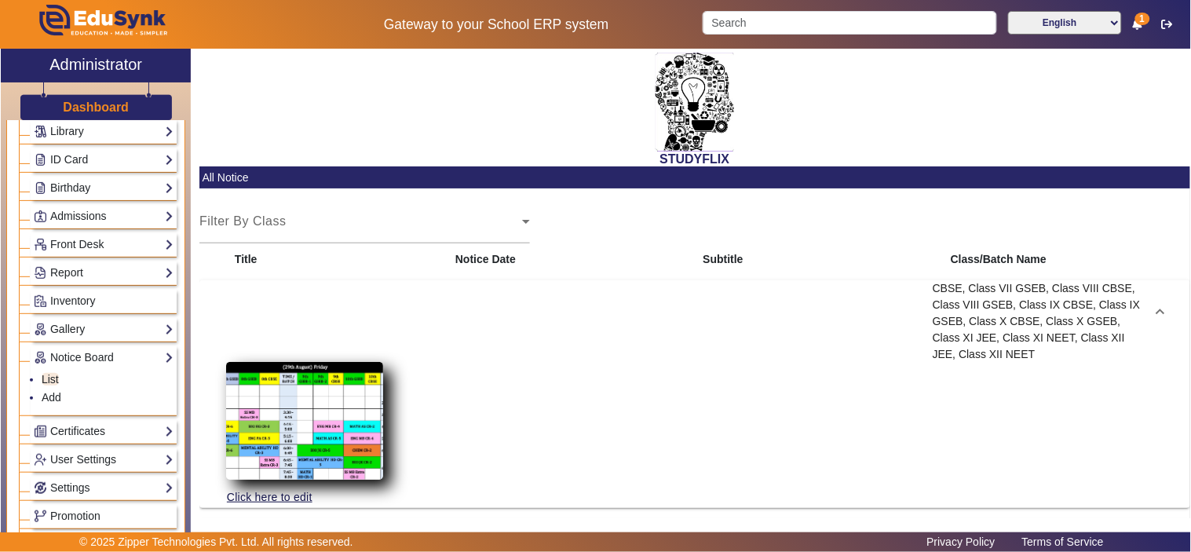
click at [343, 408] on img at bounding box center [304, 421] width 157 height 118
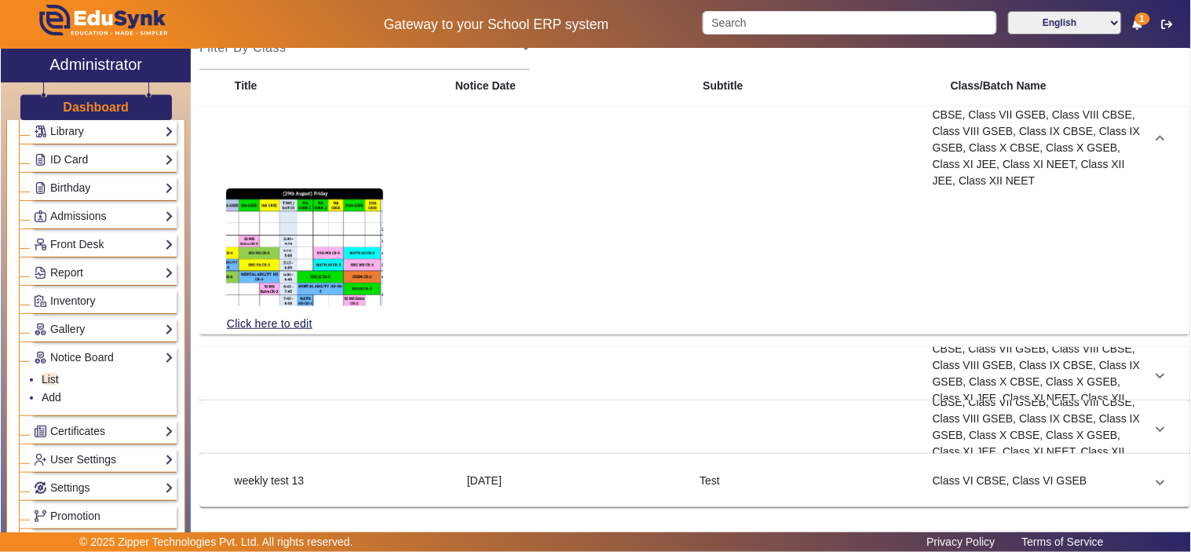
click at [576, 388] on div "28 Aug 2025" at bounding box center [575, 373] width 233 height 99
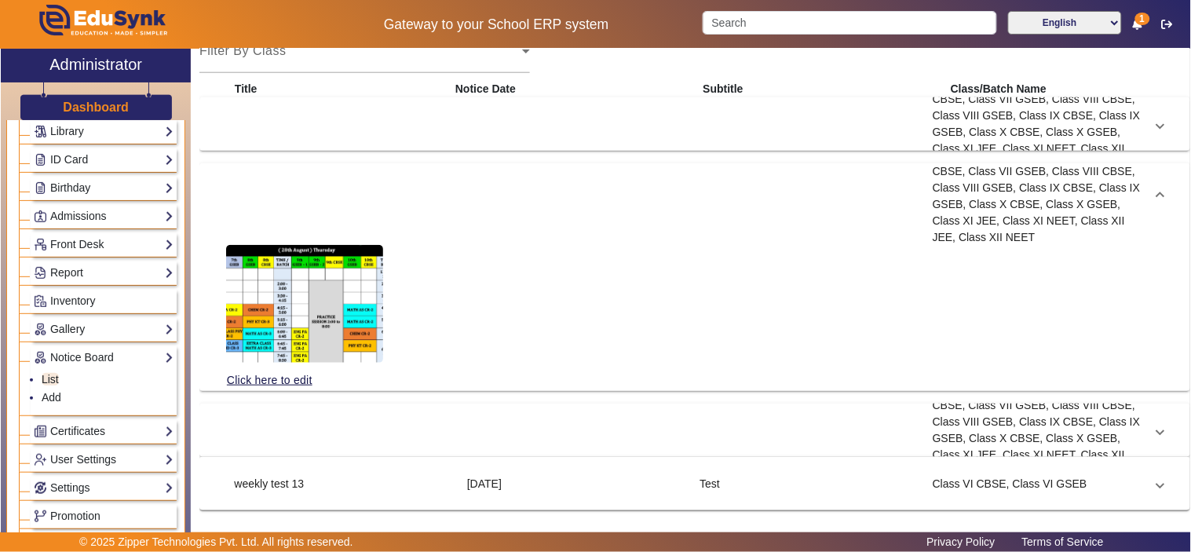
scroll to position [174, 0]
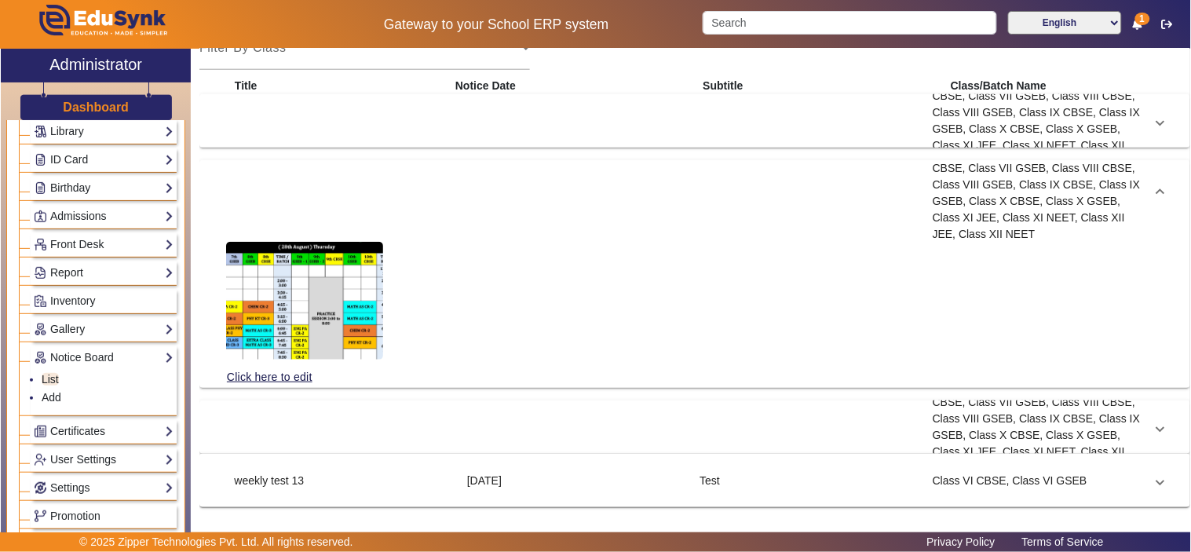
click at [532, 412] on div "23 Aug 2025" at bounding box center [575, 427] width 233 height 99
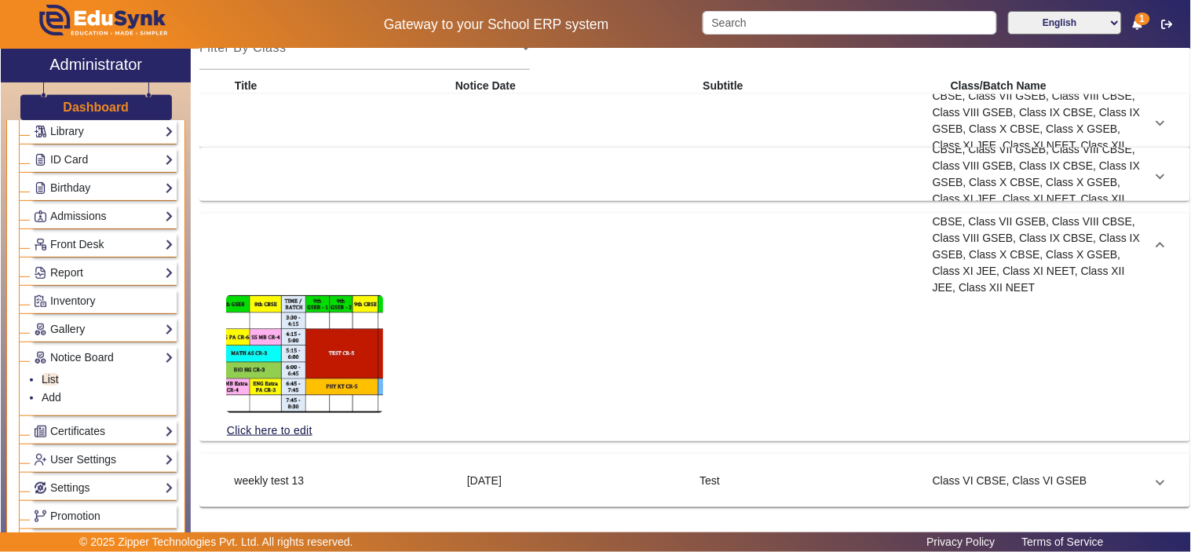
click at [558, 479] on div "22 Aug 2025" at bounding box center [575, 481] width 233 height 16
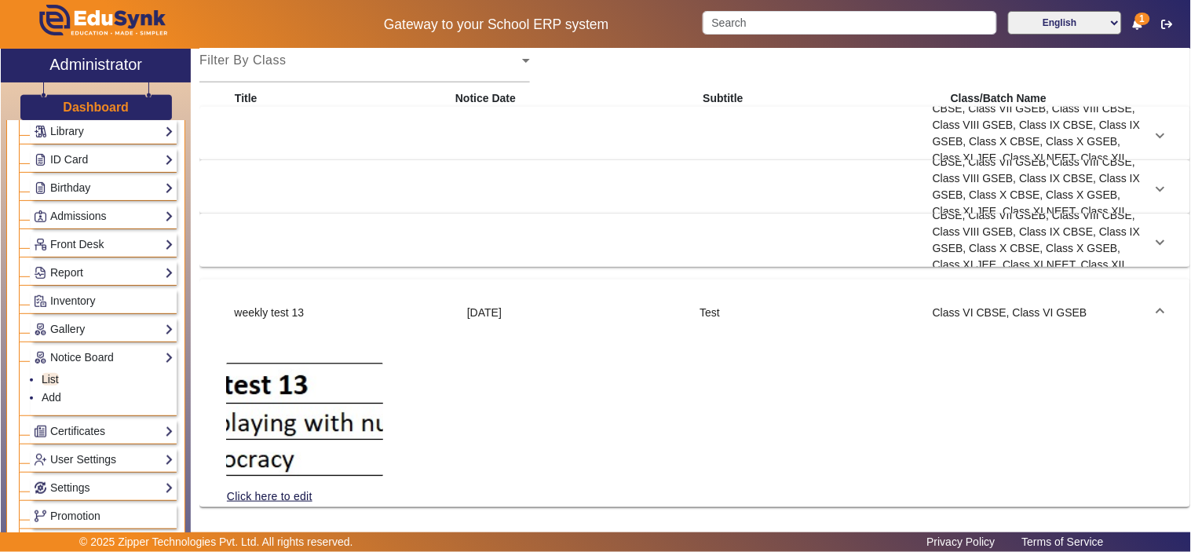
scroll to position [161, 0]
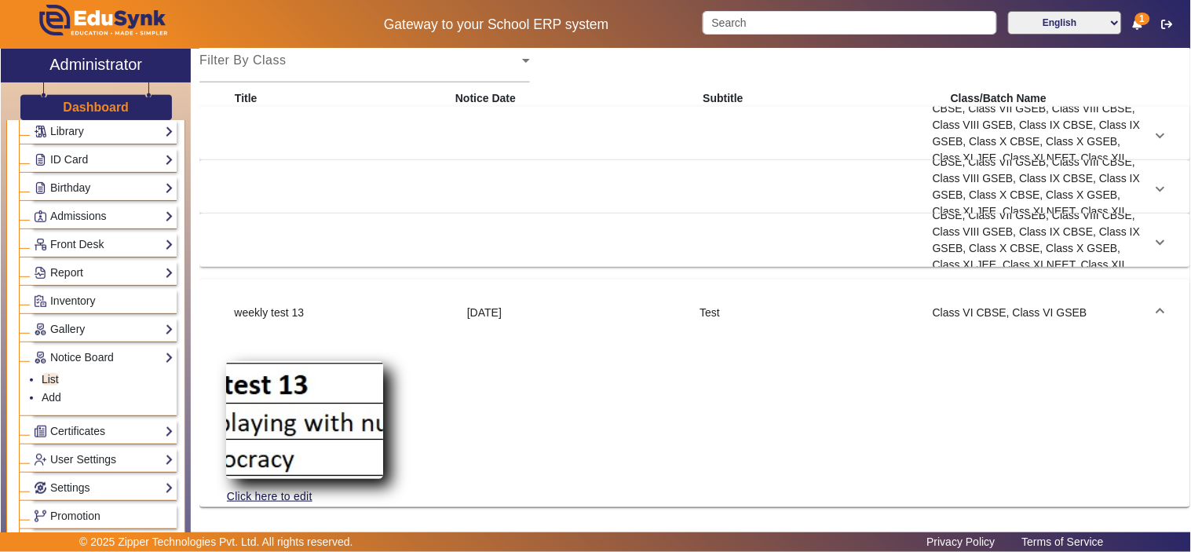
click at [352, 405] on img at bounding box center [304, 420] width 157 height 118
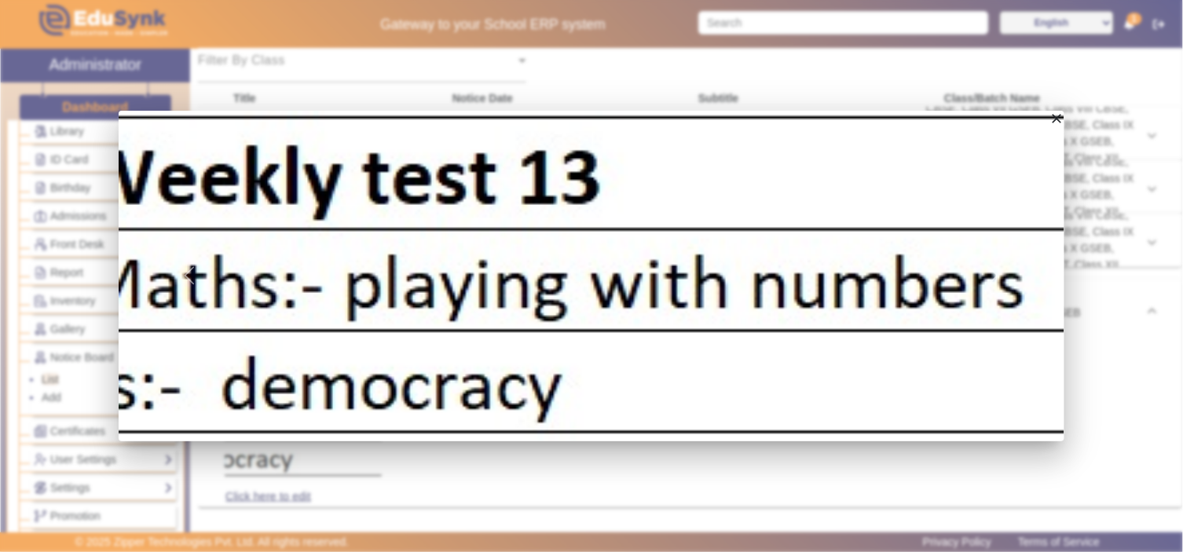
click at [420, 461] on div at bounding box center [591, 276] width 1183 height 552
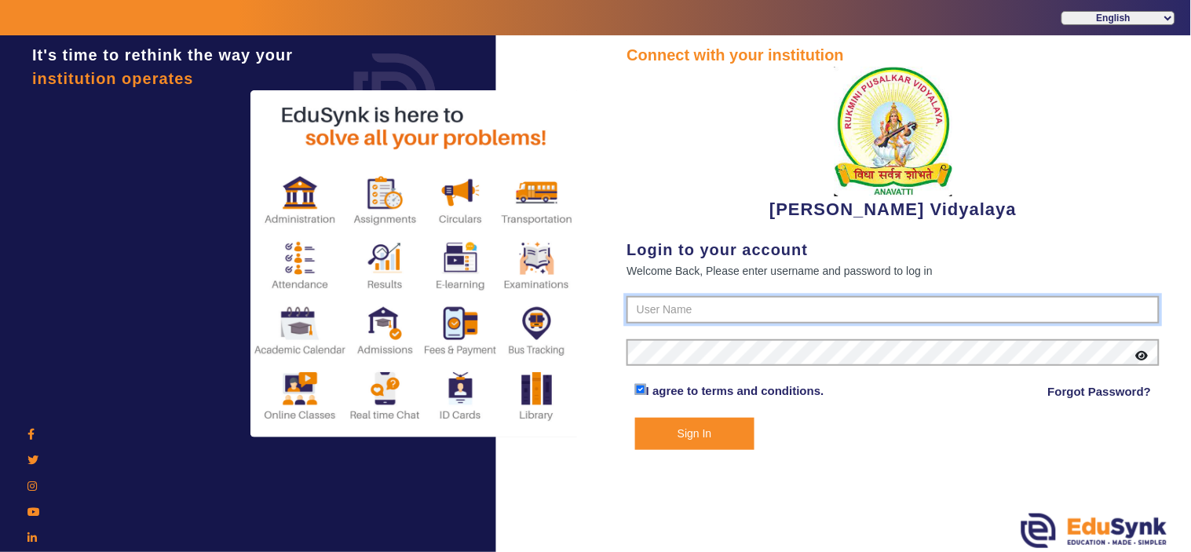
type input "1236547891"
click at [712, 437] on button "Sign In" at bounding box center [694, 434] width 119 height 32
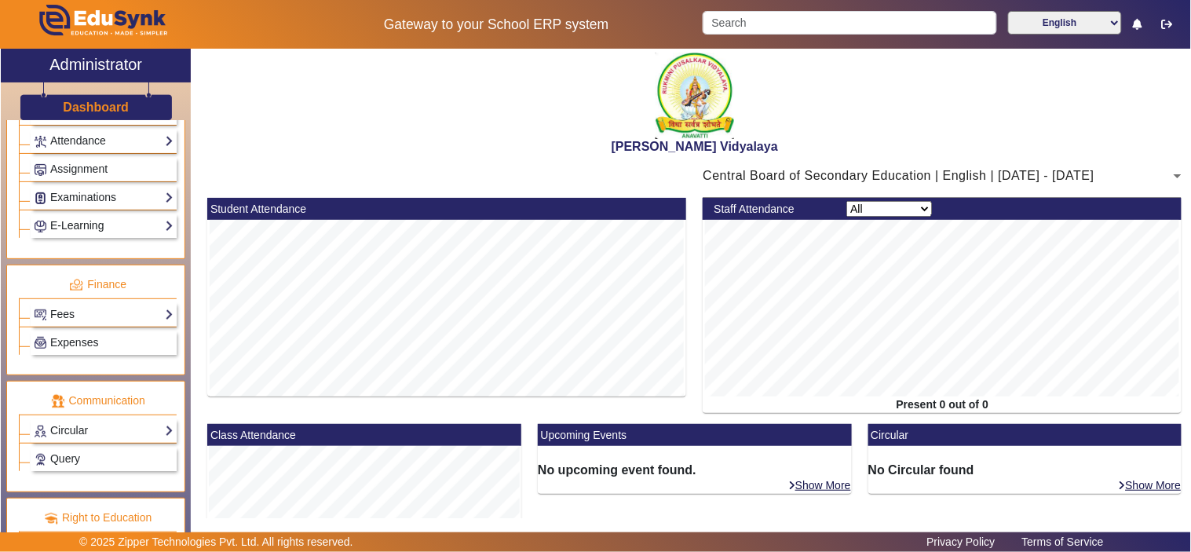
scroll to position [726, 0]
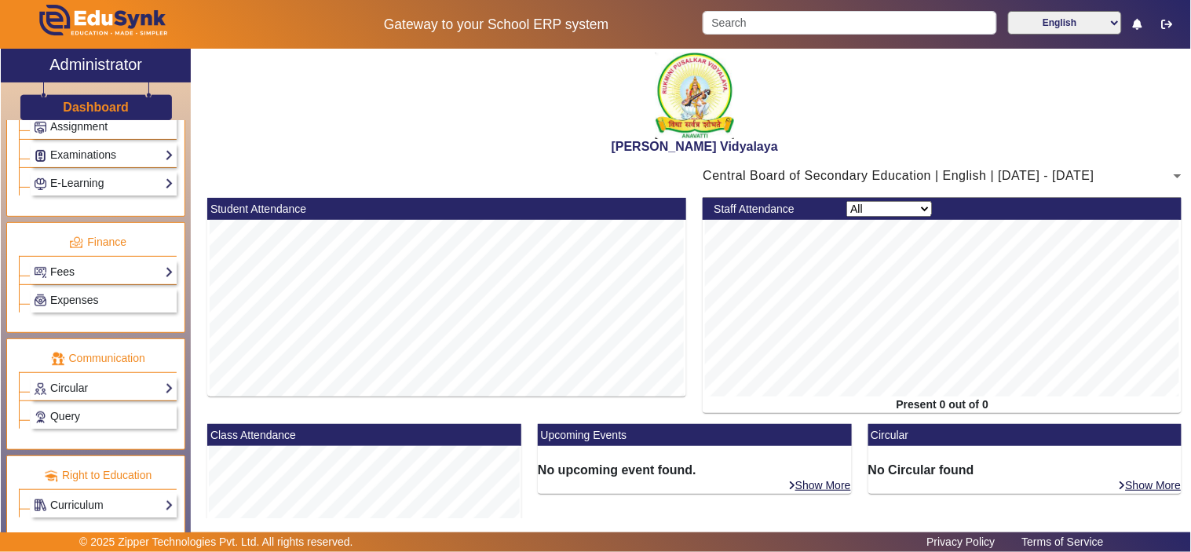
click at [67, 276] on link "Fees" at bounding box center [104, 272] width 140 height 18
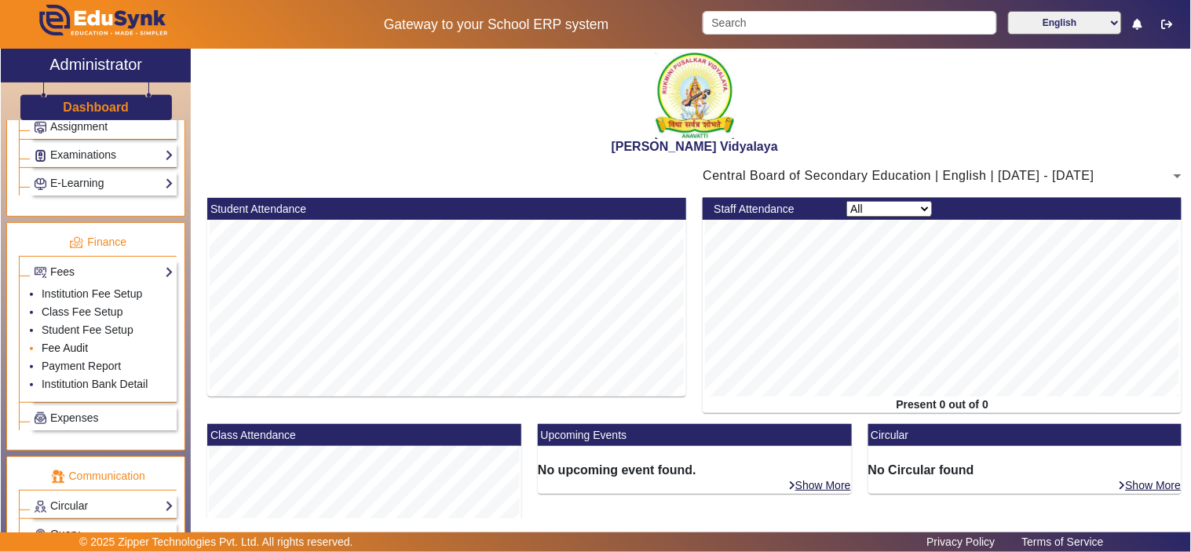
click at [69, 352] on link "Fee Audit" at bounding box center [65, 348] width 46 height 13
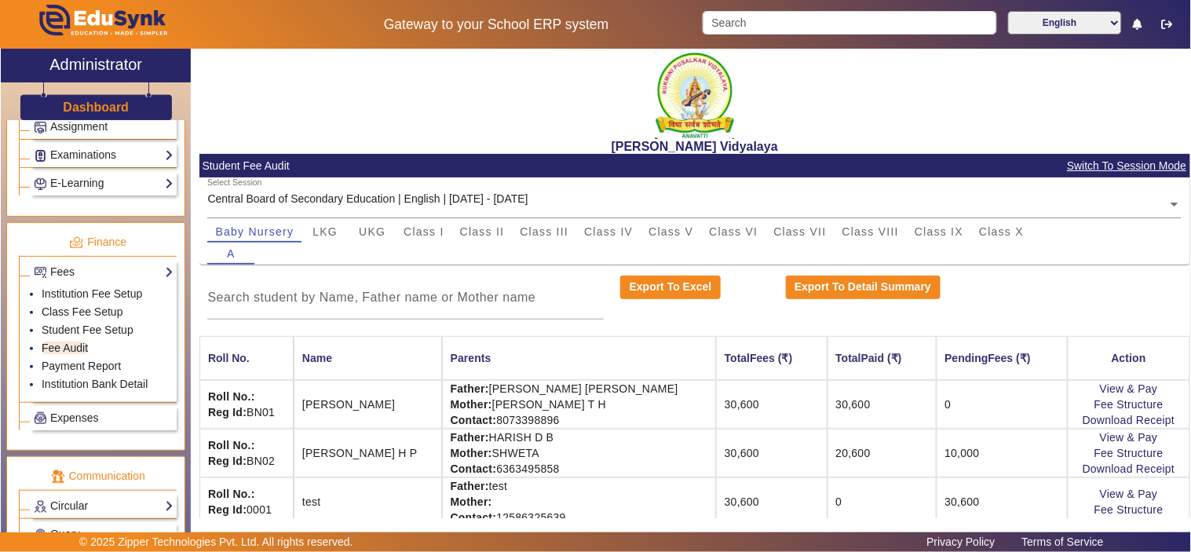
click at [1125, 159] on span "Switch To Session Mode" at bounding box center [1127, 166] width 121 height 18
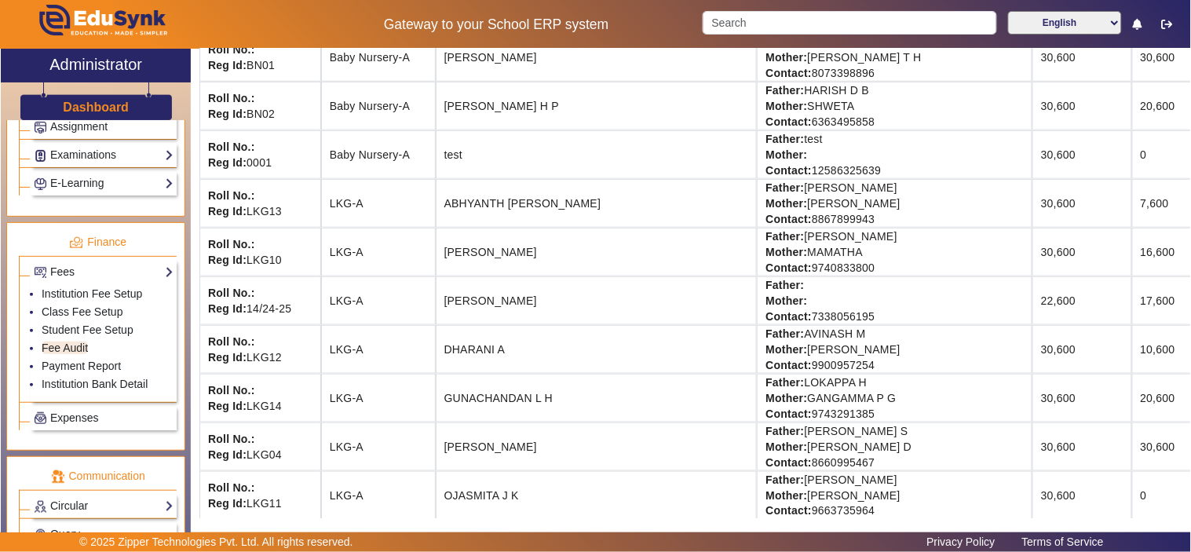
scroll to position [145, 0]
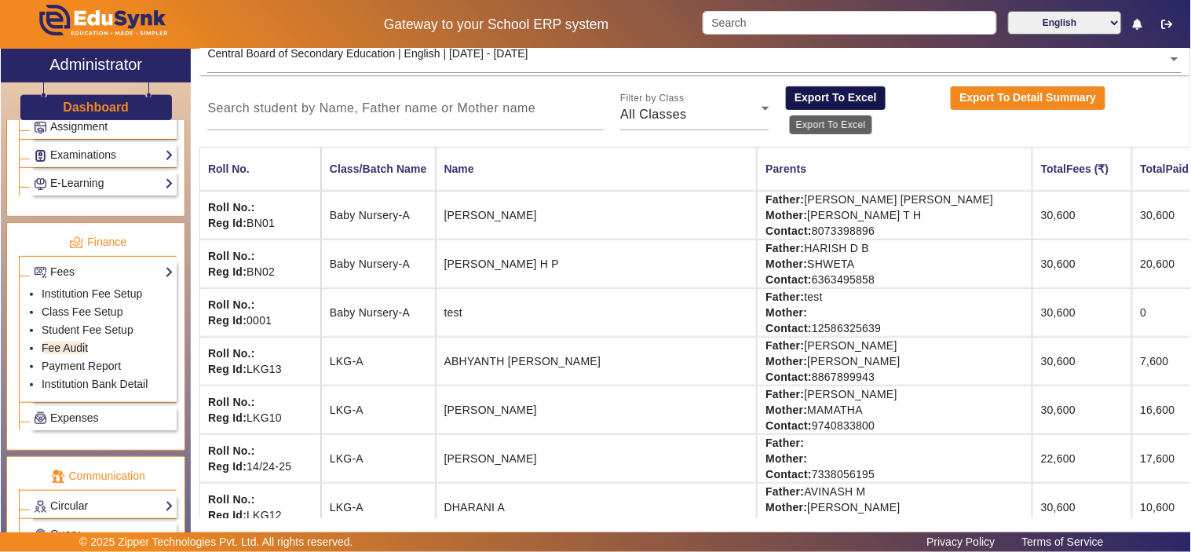
click at [833, 86] on button "Export To Excel" at bounding box center [836, 98] width 101 height 24
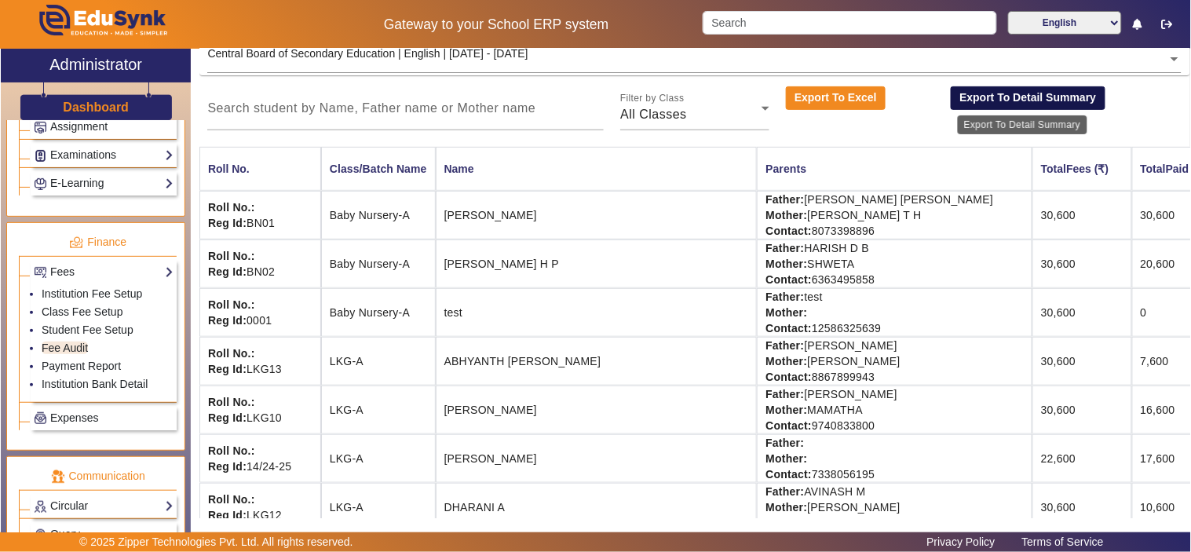
click at [1040, 92] on button "Export To Detail Summary" at bounding box center [1028, 98] width 155 height 24
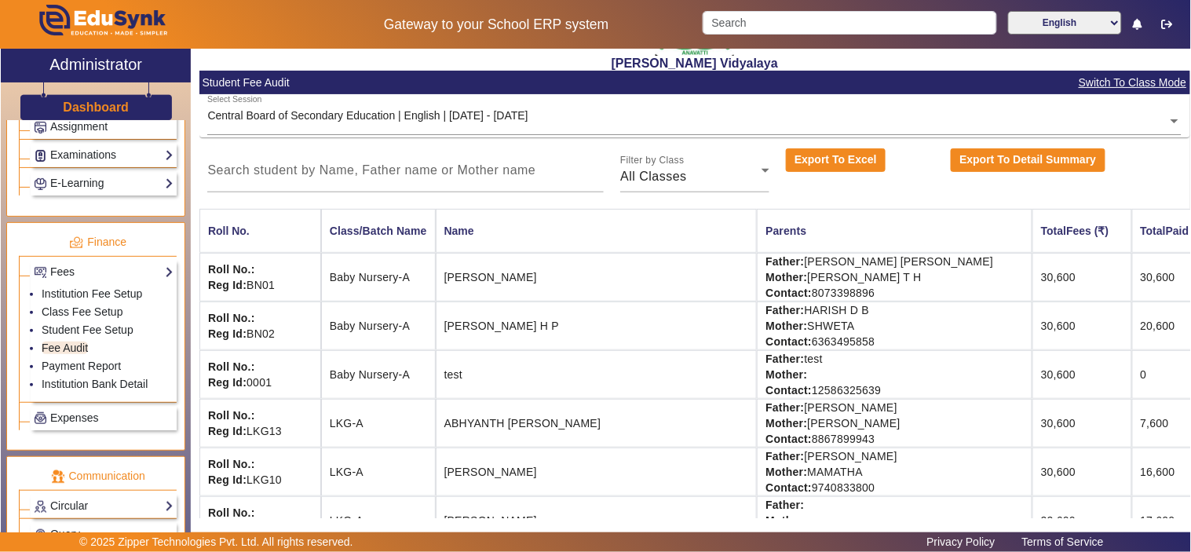
scroll to position [0, 0]
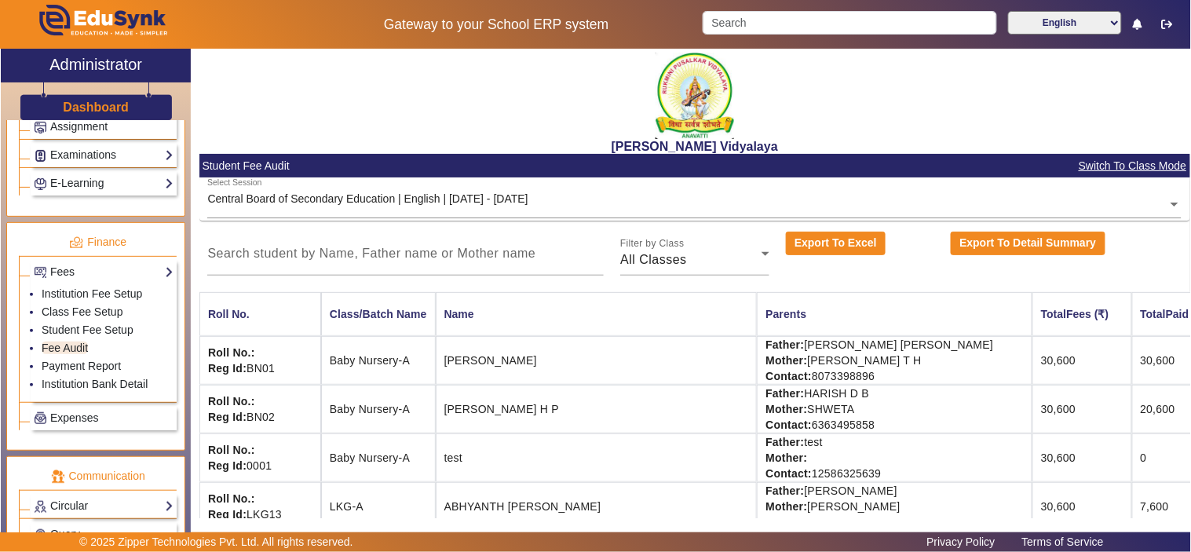
click at [291, 199] on input "text" at bounding box center [694, 204] width 975 height 16
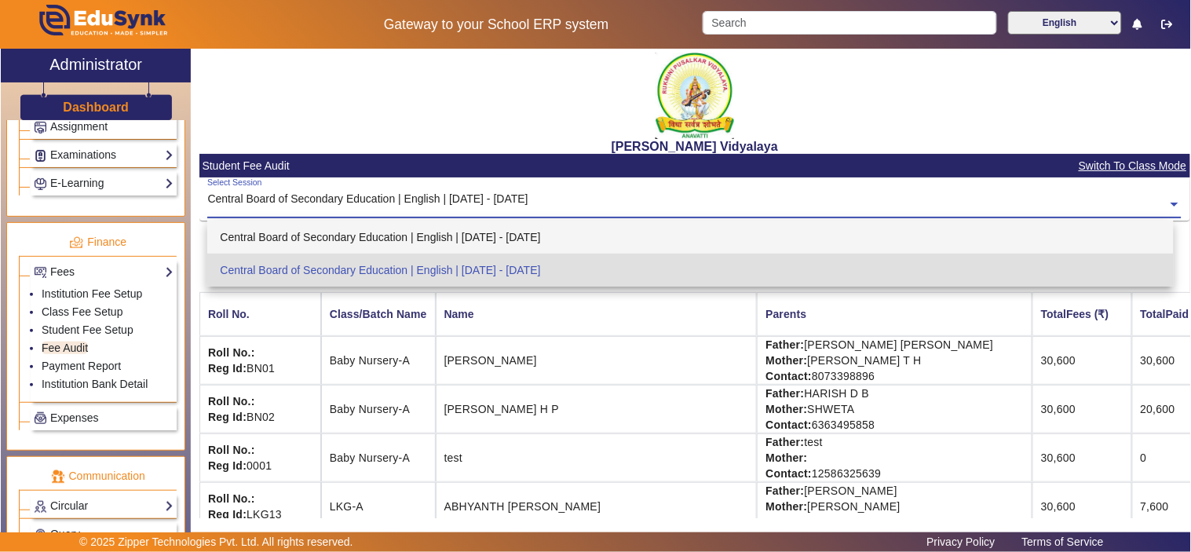
click at [286, 242] on div "Central Board of Secondary Education | English | [DATE] - [DATE]" at bounding box center [690, 237] width 967 height 33
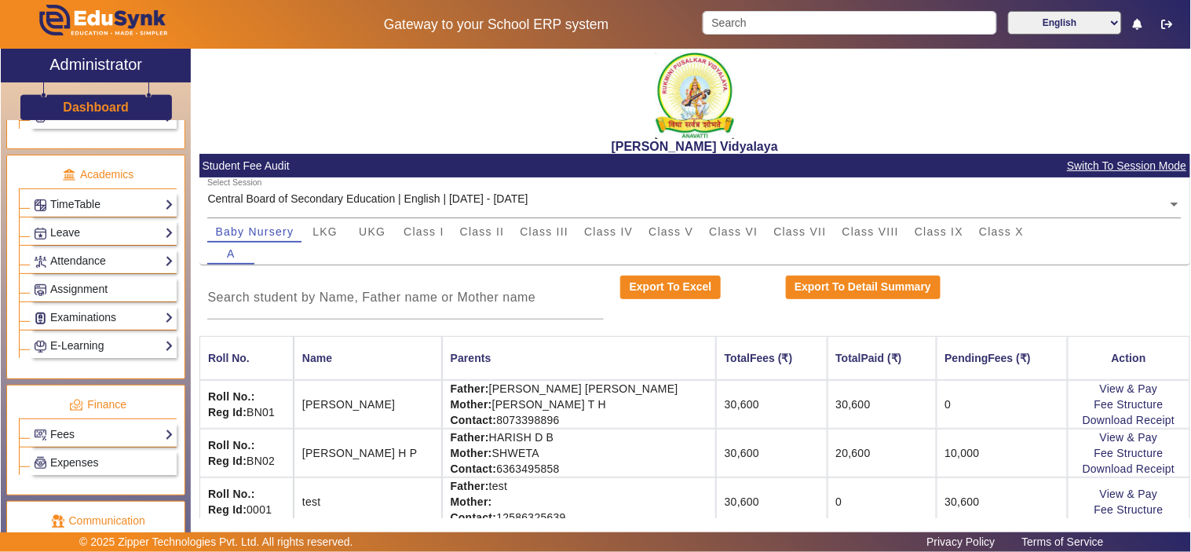
scroll to position [726, 0]
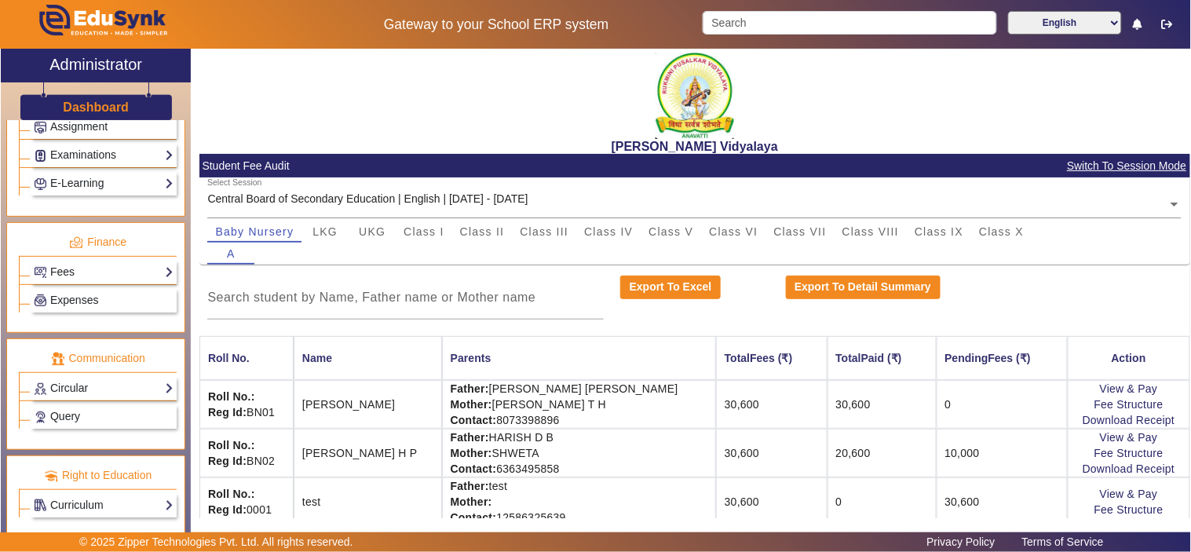
click at [71, 263] on div "Fees Institution Fee Setup Class Fee Setup Student Fee Setup Fee Audit Payment …" at bounding box center [104, 272] width 146 height 24
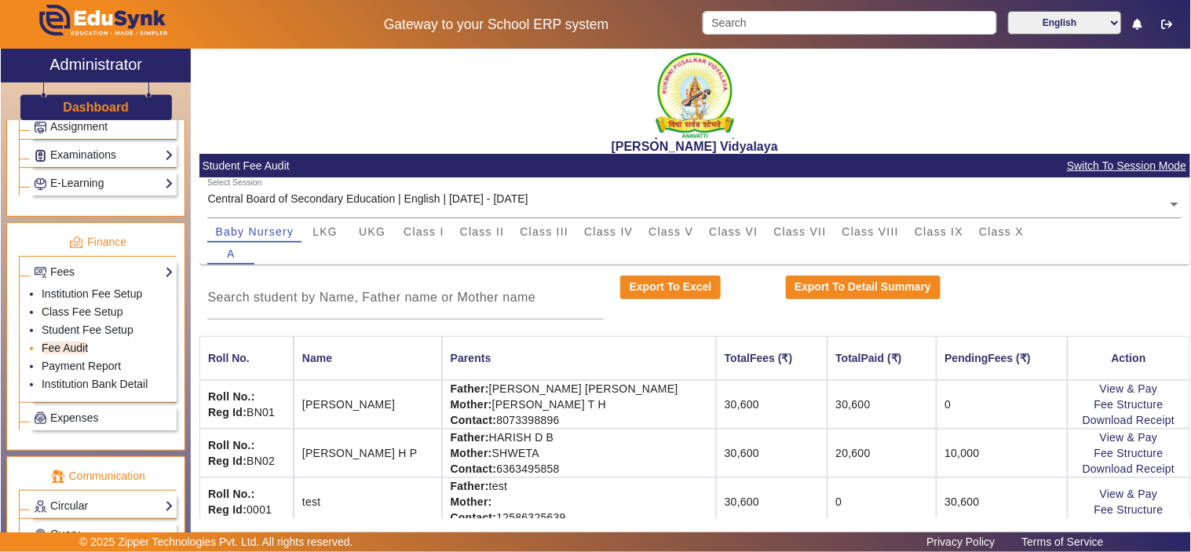
click at [72, 349] on link "Fee Audit" at bounding box center [65, 348] width 46 height 13
click at [474, 201] on input "text" at bounding box center [694, 204] width 975 height 16
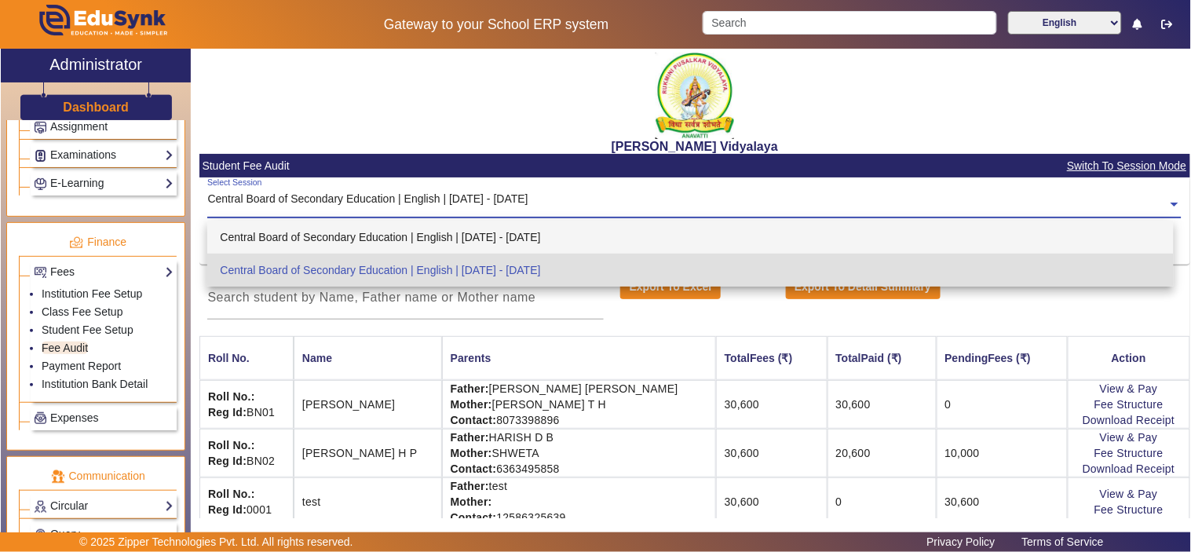
click at [506, 232] on div "Central Board of Secondary Education | English | [DATE] - [DATE]" at bounding box center [690, 237] width 967 height 33
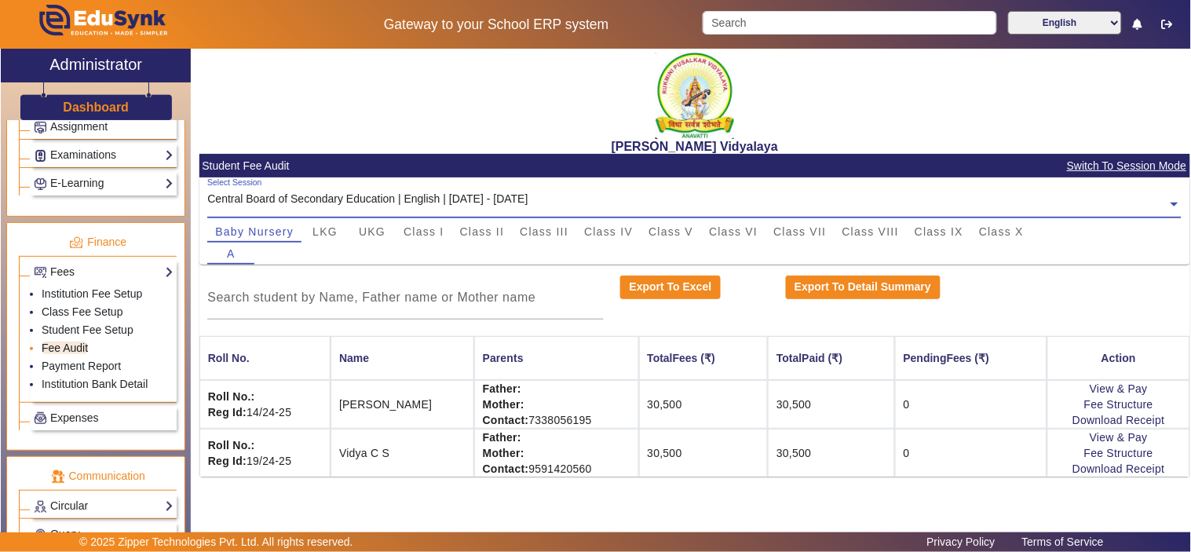
click at [75, 349] on link "Fee Audit" at bounding box center [65, 348] width 46 height 13
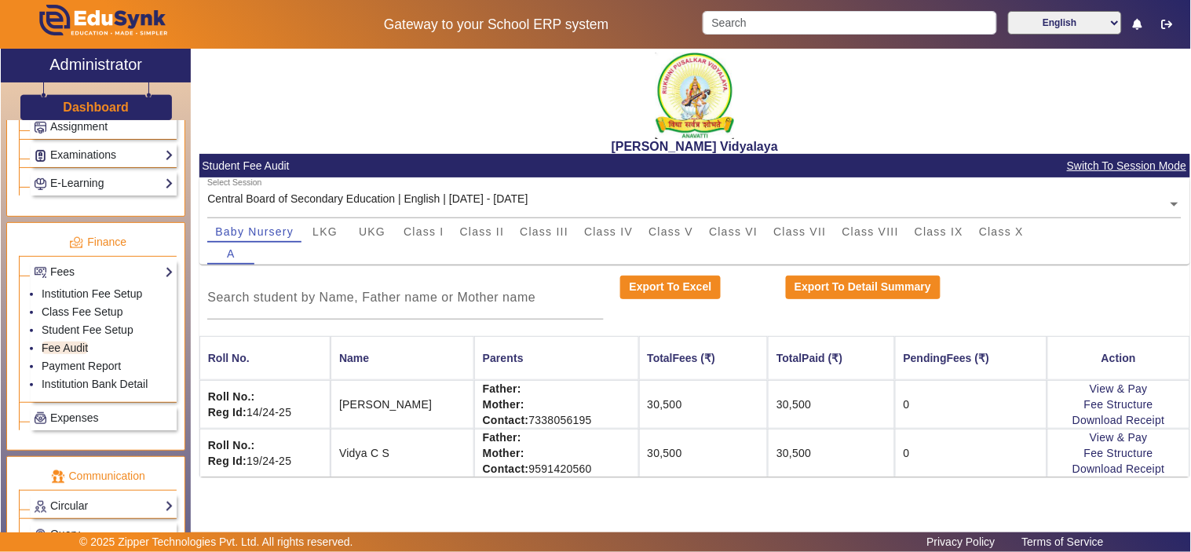
click at [1096, 163] on span "Switch To Session Mode" at bounding box center [1127, 166] width 121 height 18
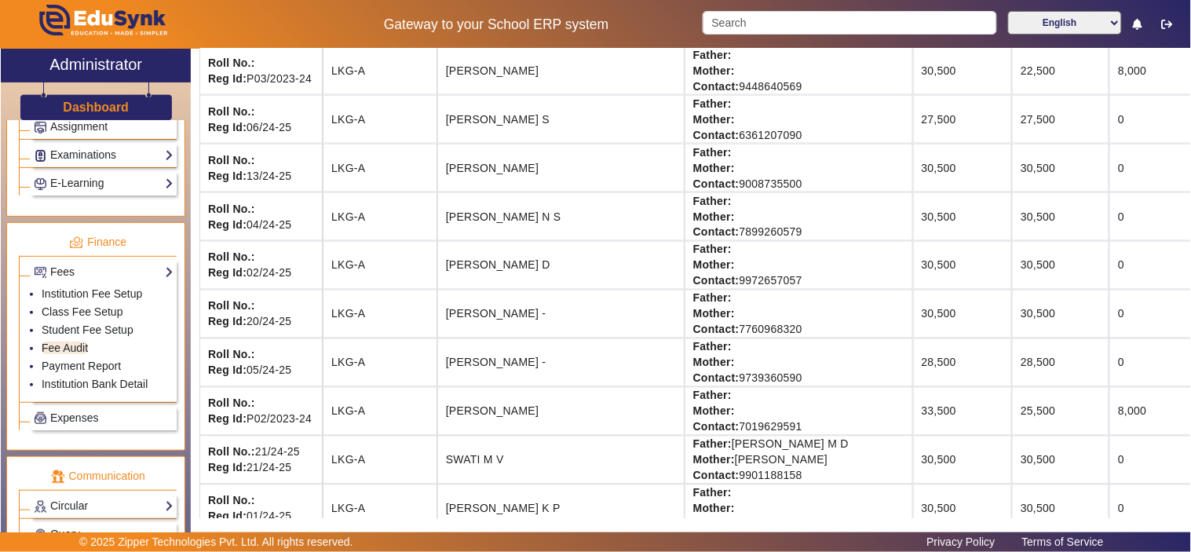
scroll to position [0, 0]
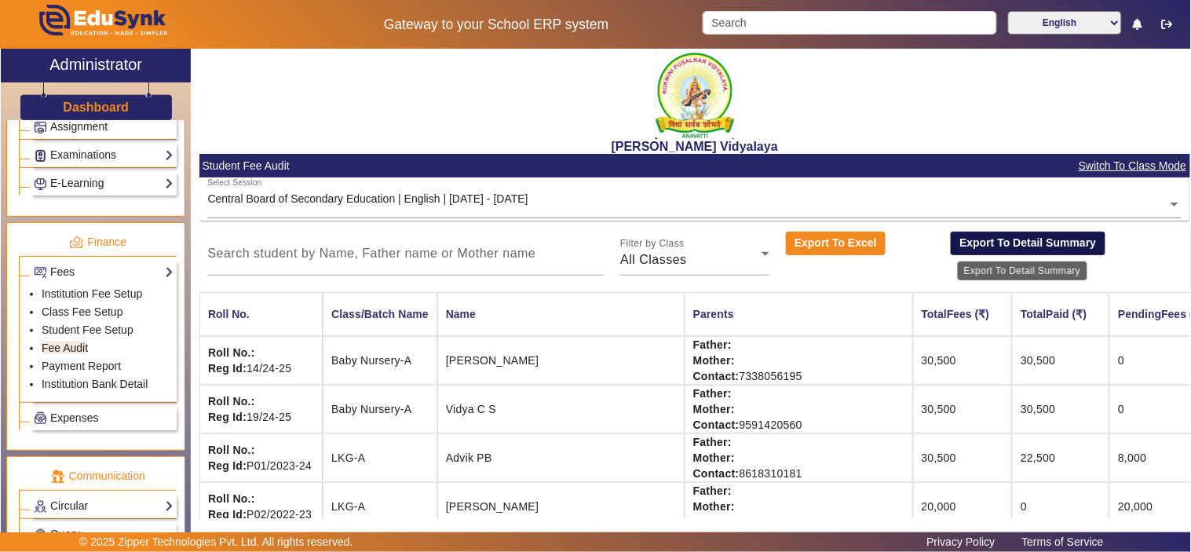
click at [988, 249] on button "Export To Detail Summary" at bounding box center [1028, 244] width 155 height 24
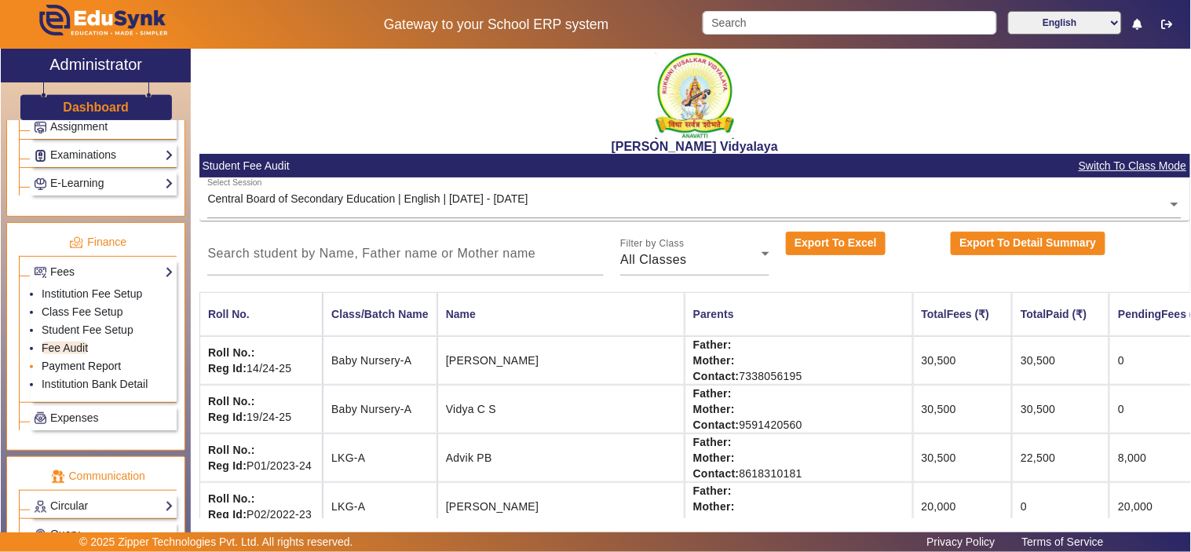
click at [104, 372] on link "Payment Report" at bounding box center [81, 366] width 79 height 13
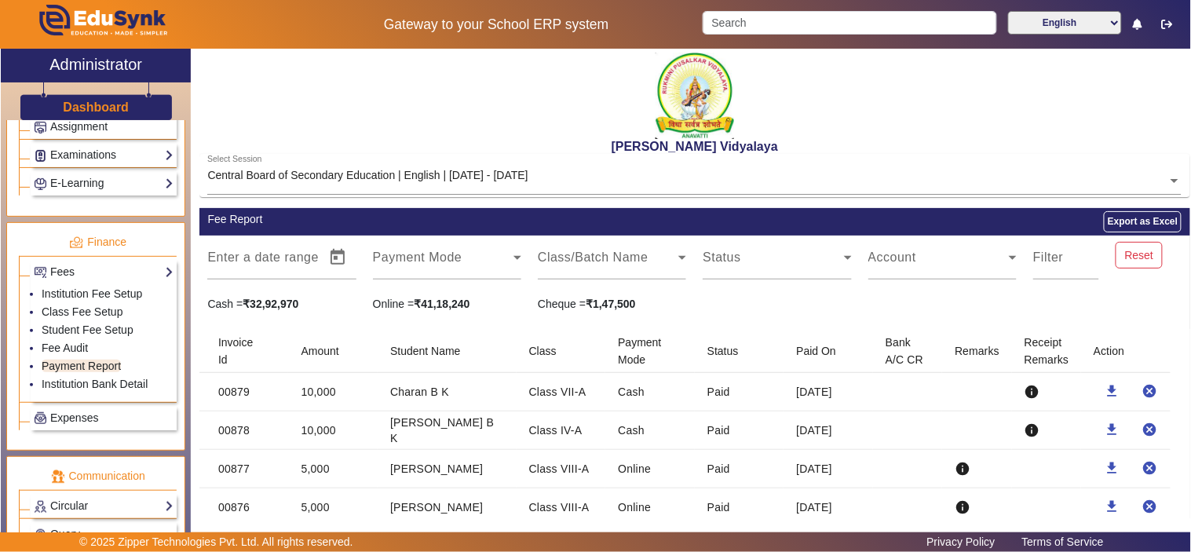
click at [385, 174] on input "text" at bounding box center [694, 181] width 975 height 16
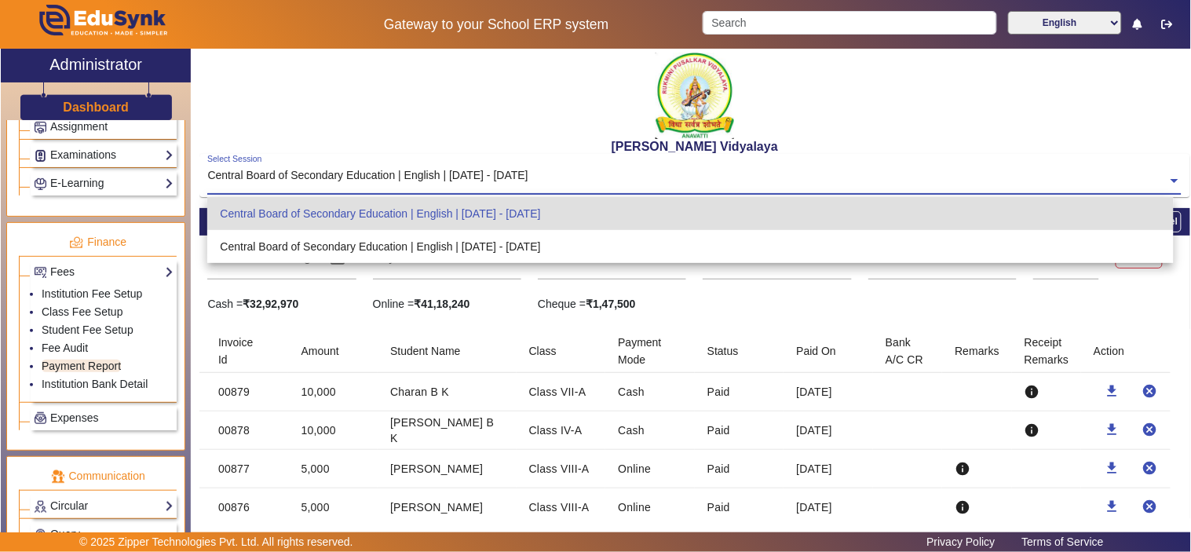
click at [385, 174] on input "text" at bounding box center [694, 181] width 975 height 16
click at [430, 96] on div "[PERSON_NAME] Vidyalaya" at bounding box center [694, 101] width 991 height 105
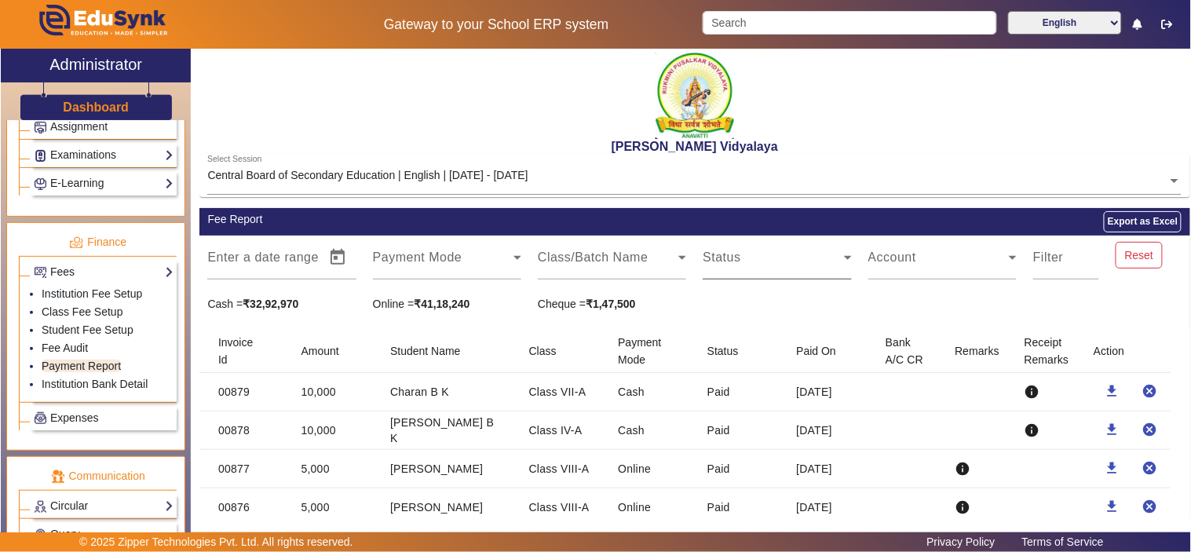
click at [796, 264] on span at bounding box center [773, 263] width 141 height 19
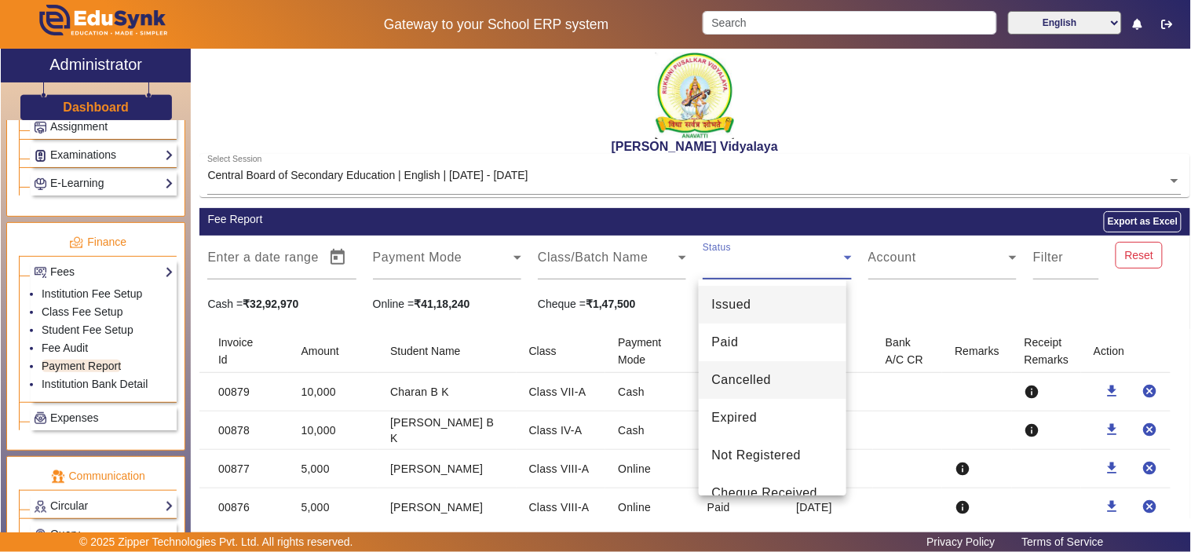
click at [759, 374] on span "Cancelled" at bounding box center [742, 380] width 60 height 19
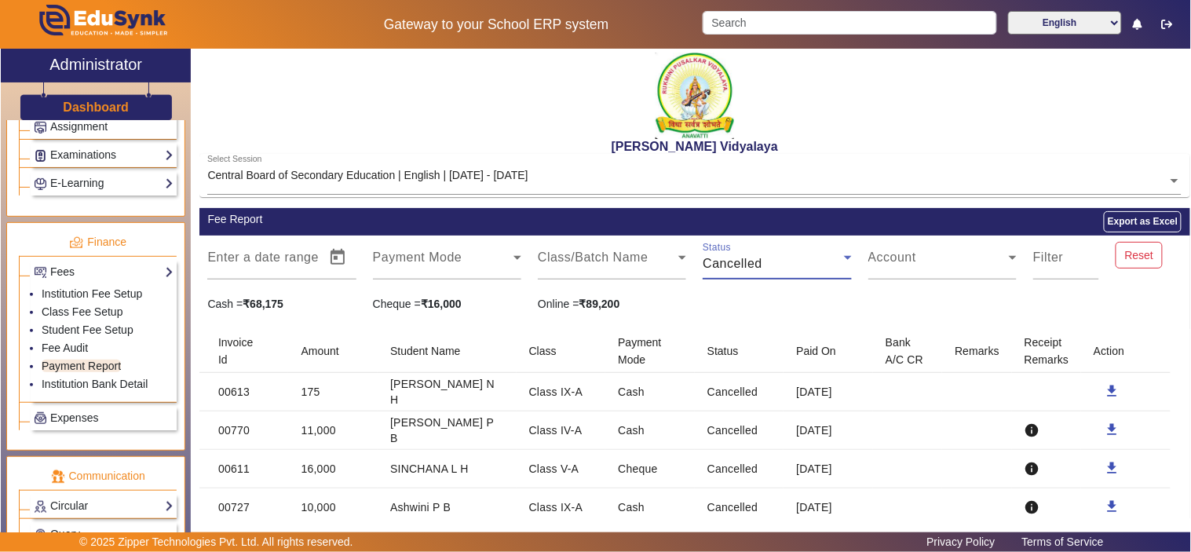
click at [768, 265] on div "Cancelled" at bounding box center [773, 263] width 141 height 19
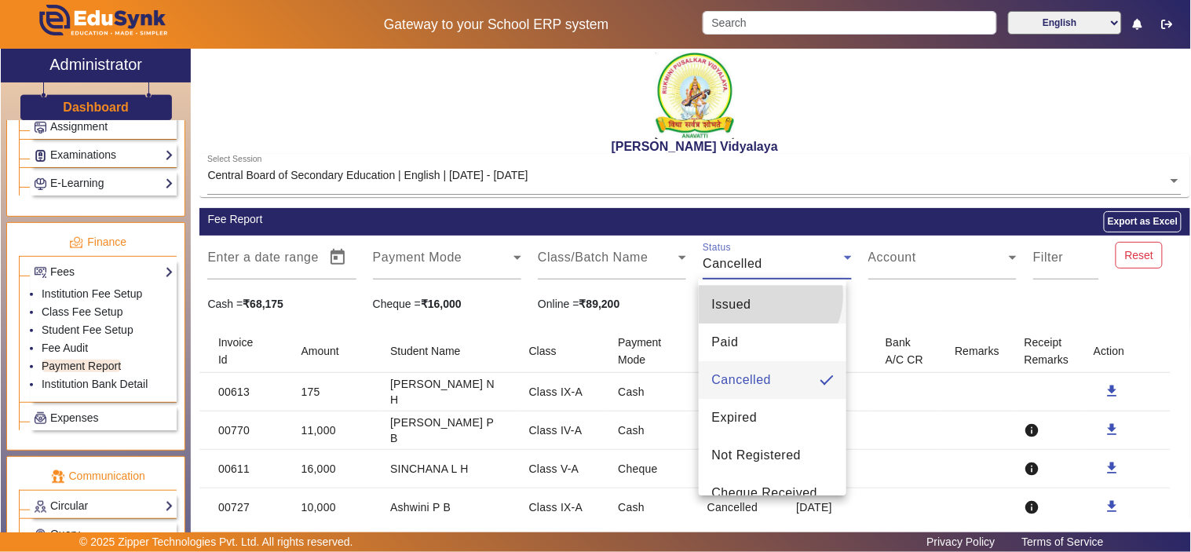
click at [764, 295] on mat-option "Issued" at bounding box center [773, 305] width 148 height 38
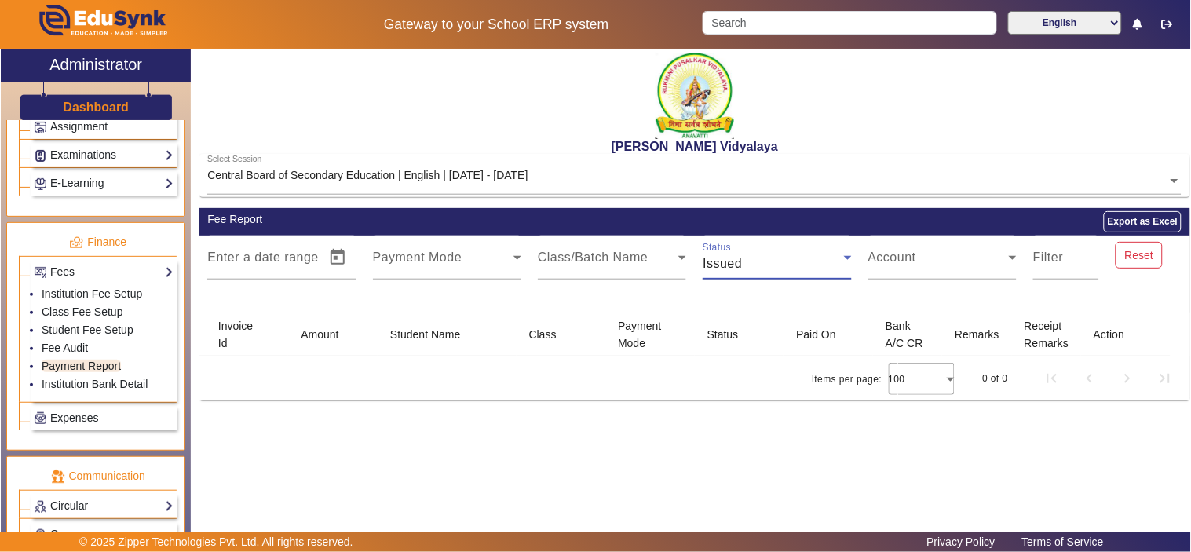
click at [775, 260] on div "Issued" at bounding box center [773, 263] width 141 height 19
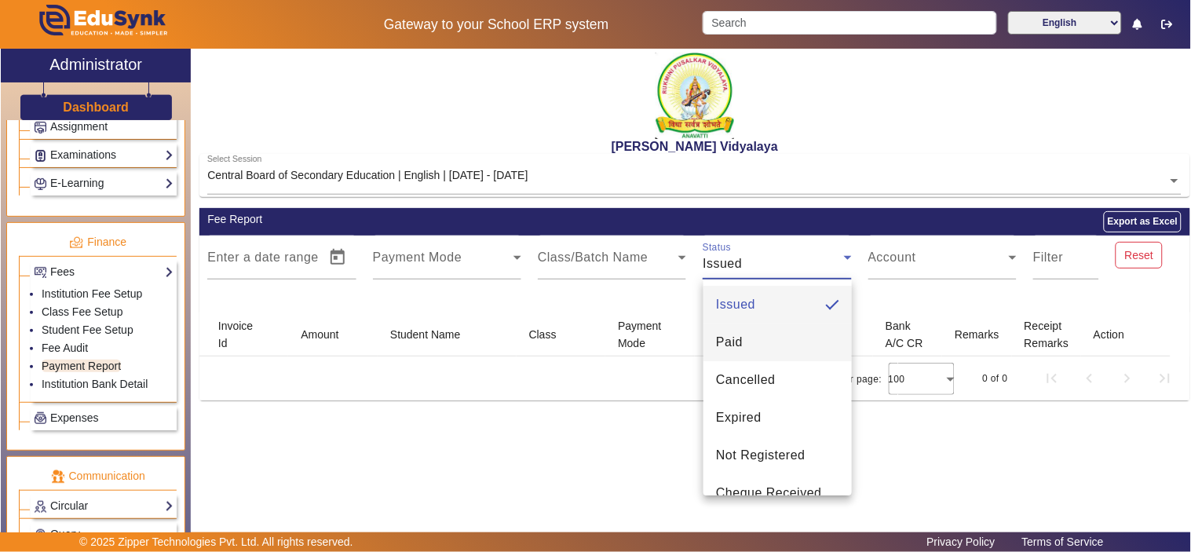
click at [744, 338] on mat-option "Paid" at bounding box center [778, 343] width 148 height 38
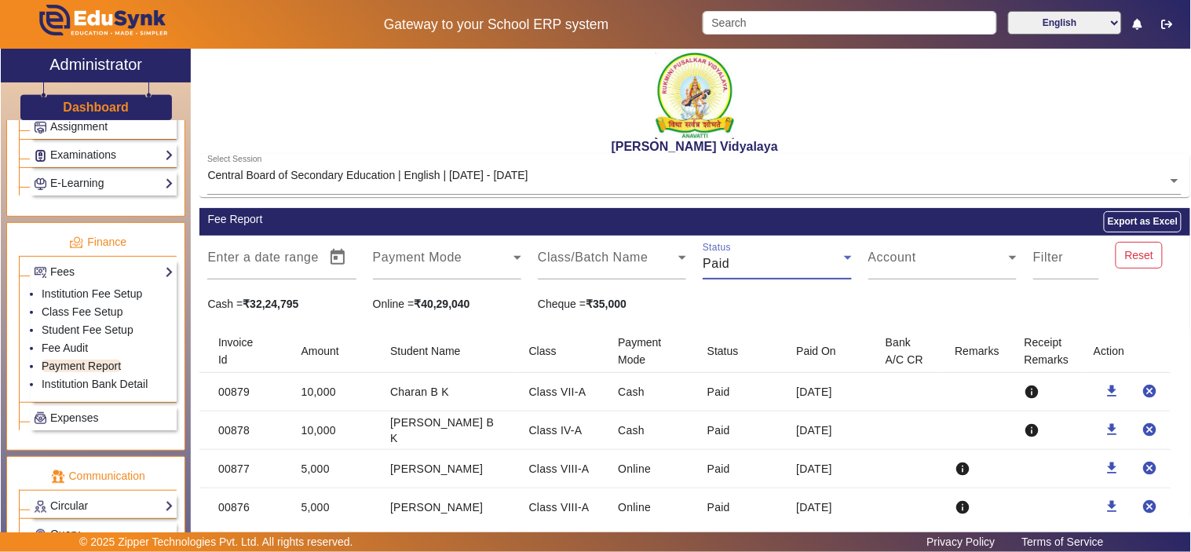
click at [806, 269] on div "Paid" at bounding box center [773, 263] width 141 height 19
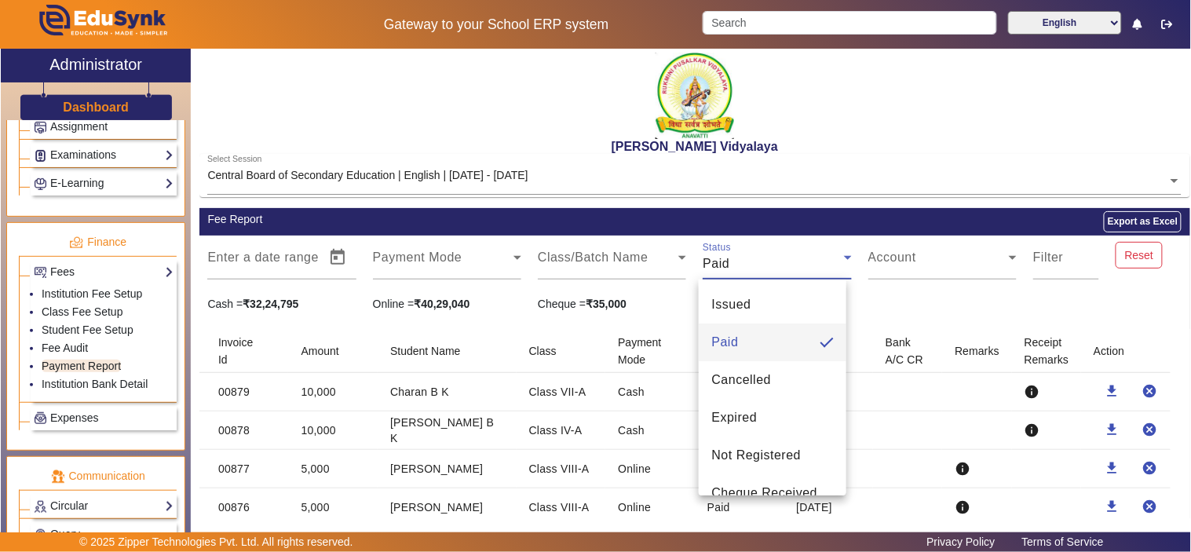
click at [902, 295] on div at bounding box center [595, 276] width 1191 height 552
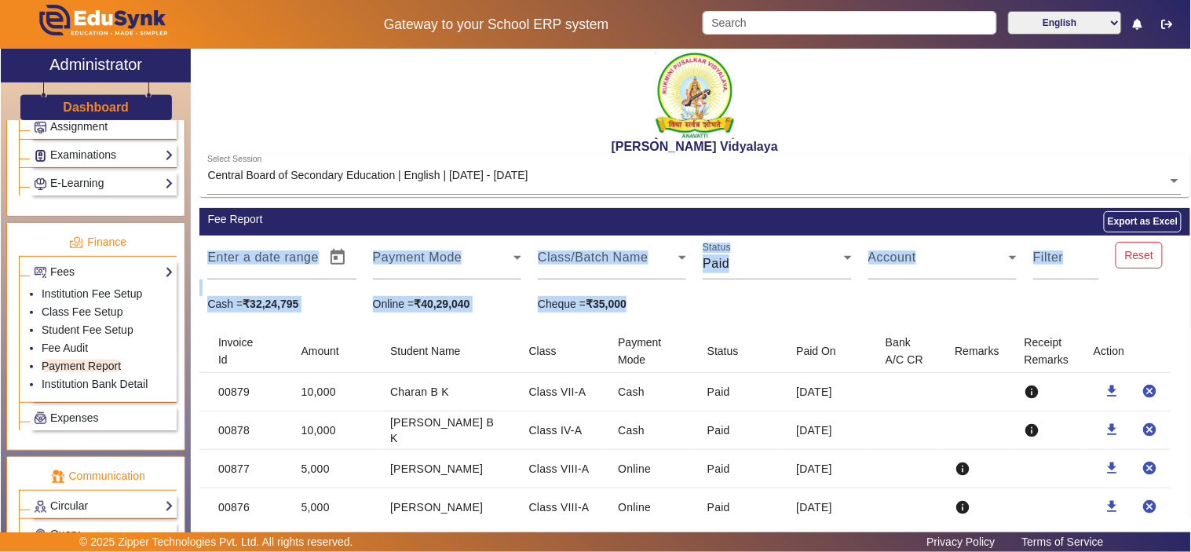
drag, startPoint x: 631, startPoint y: 299, endPoint x: 241, endPoint y: 293, distance: 389.6
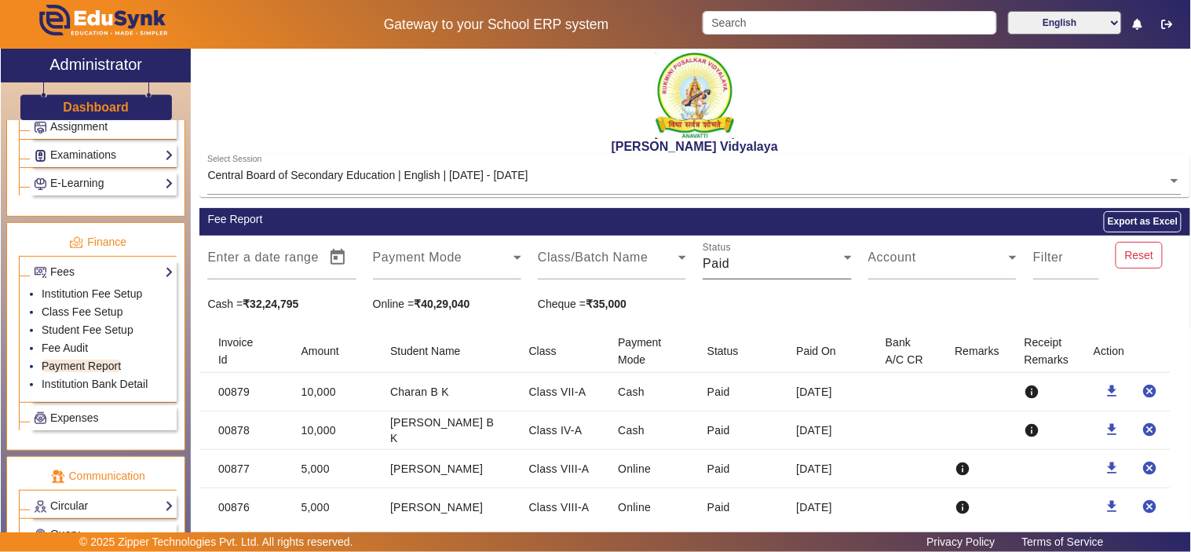
click at [807, 263] on div "Paid" at bounding box center [773, 263] width 141 height 19
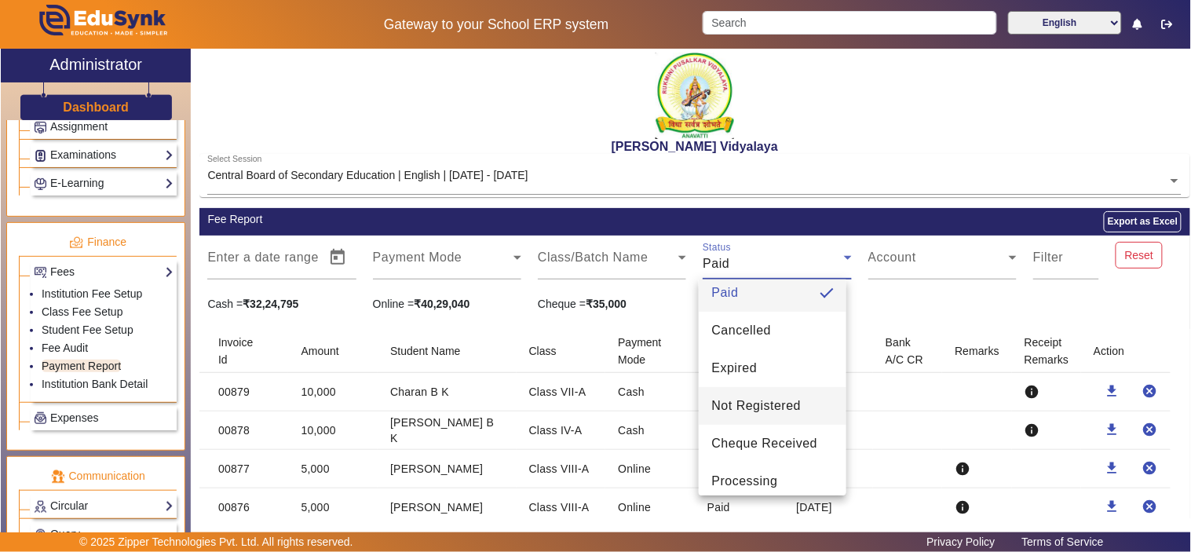
scroll to position [97, 0]
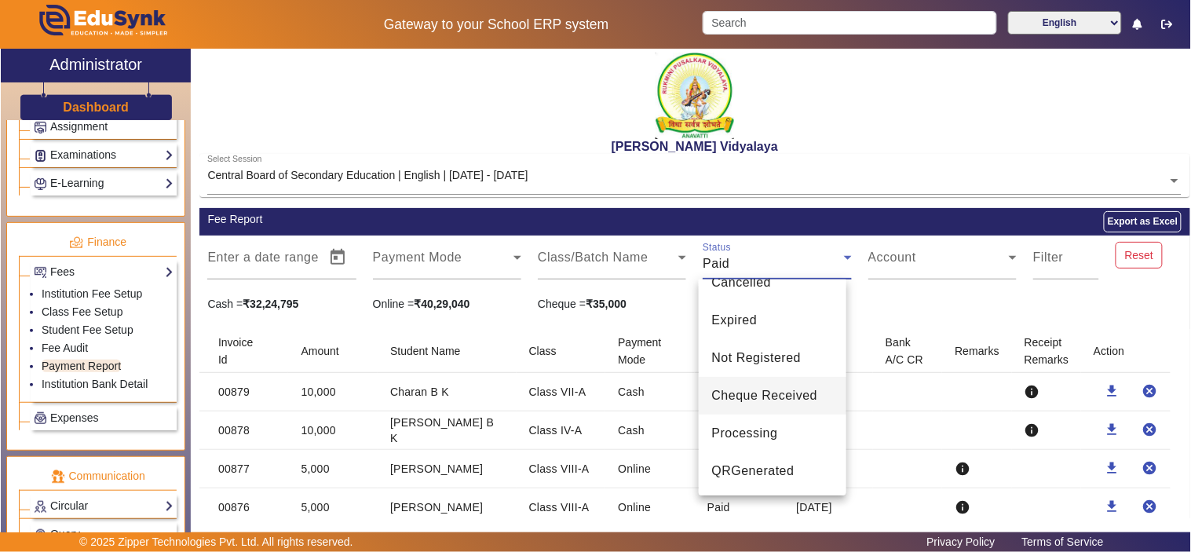
click at [787, 399] on span "Cheque Received" at bounding box center [765, 395] width 106 height 19
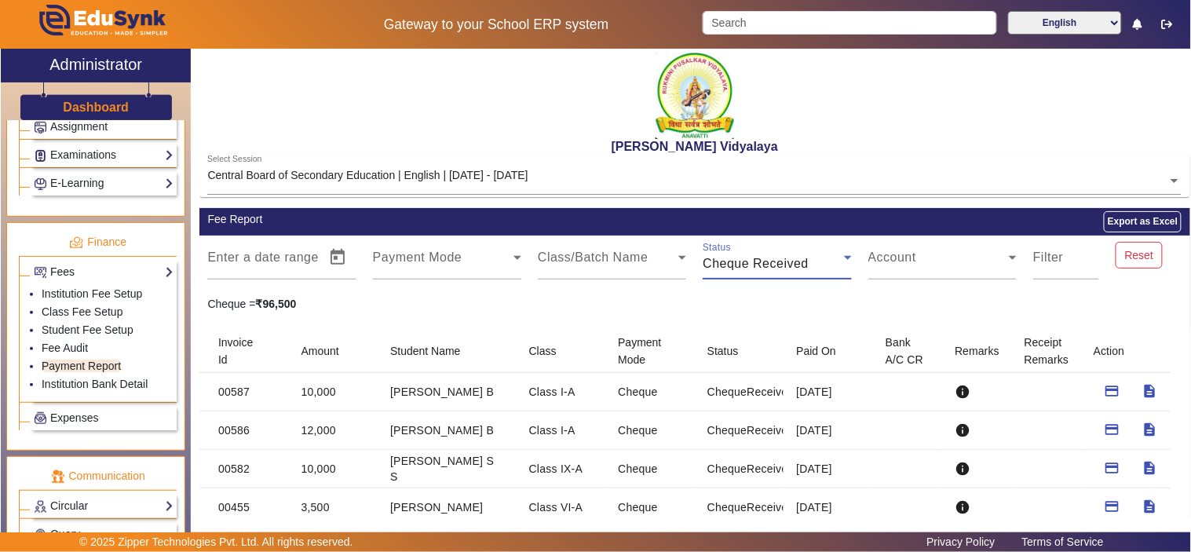
click at [803, 258] on span "Cheque Received" at bounding box center [756, 263] width 106 height 13
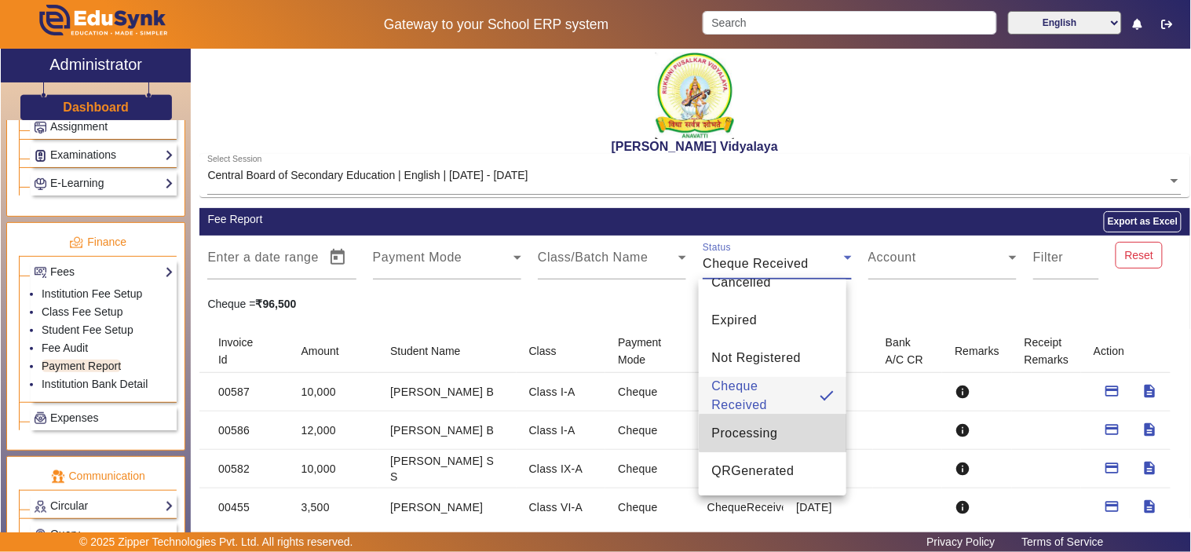
click at [793, 433] on mat-option "Processing" at bounding box center [773, 434] width 148 height 38
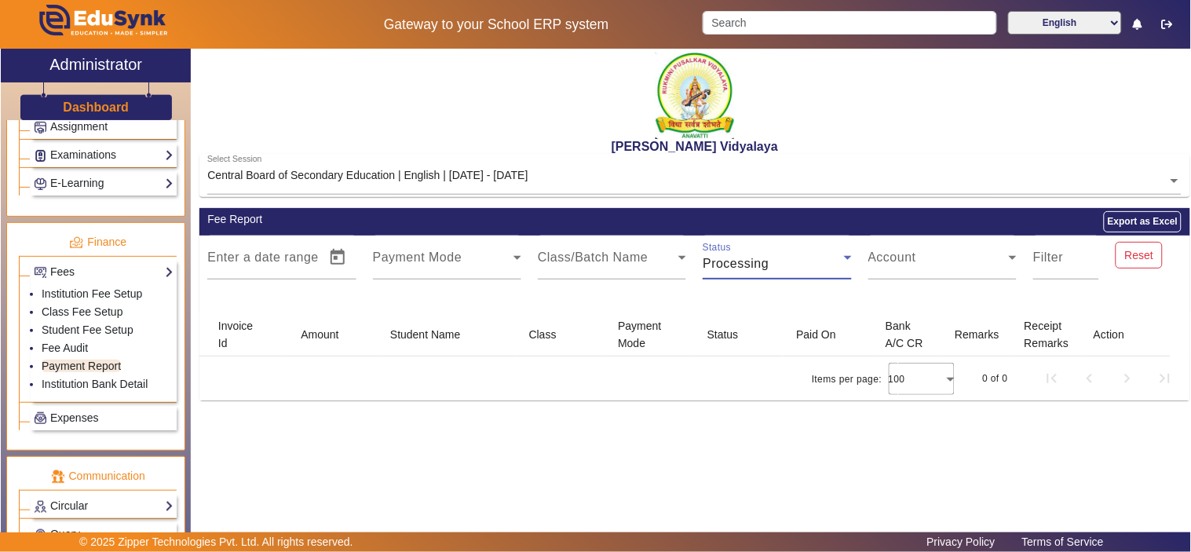
click at [799, 259] on div "Processing" at bounding box center [773, 263] width 141 height 19
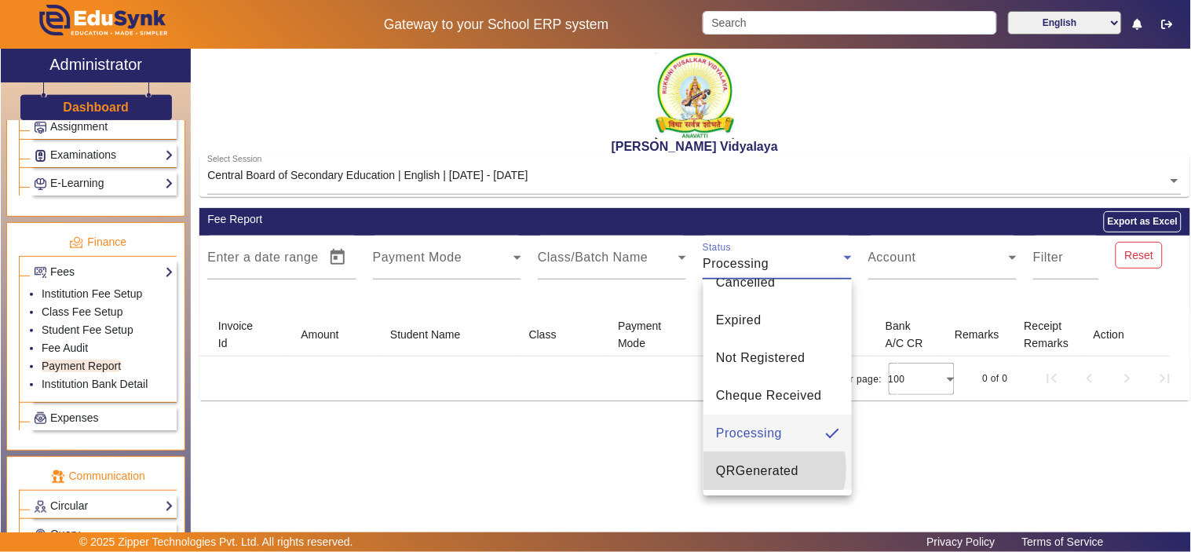
click at [758, 468] on span "QRGenerated" at bounding box center [757, 471] width 82 height 19
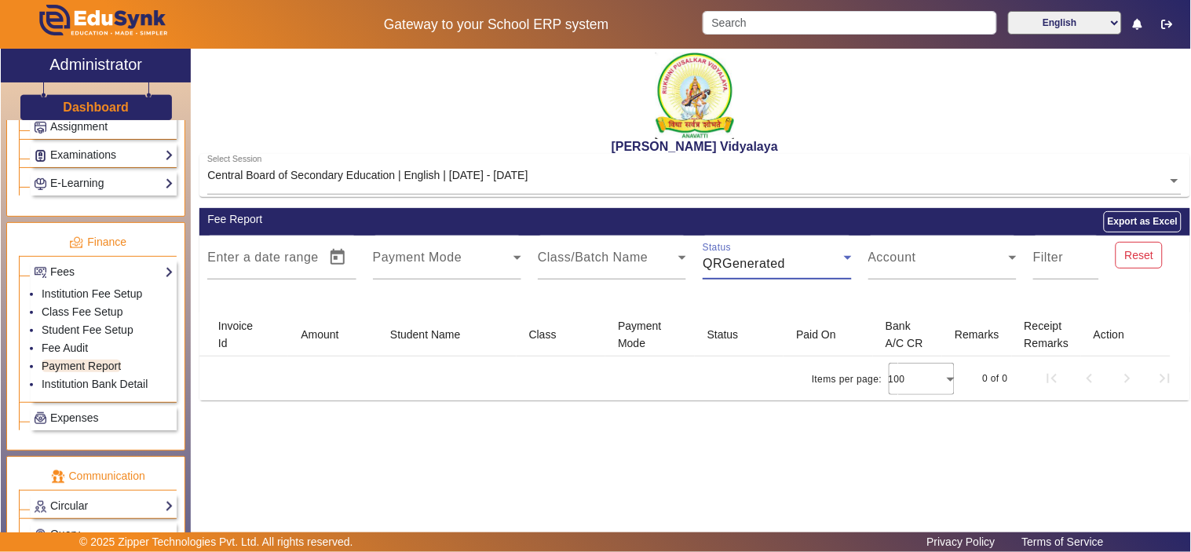
click at [803, 262] on div "QRGenerated" at bounding box center [773, 263] width 141 height 19
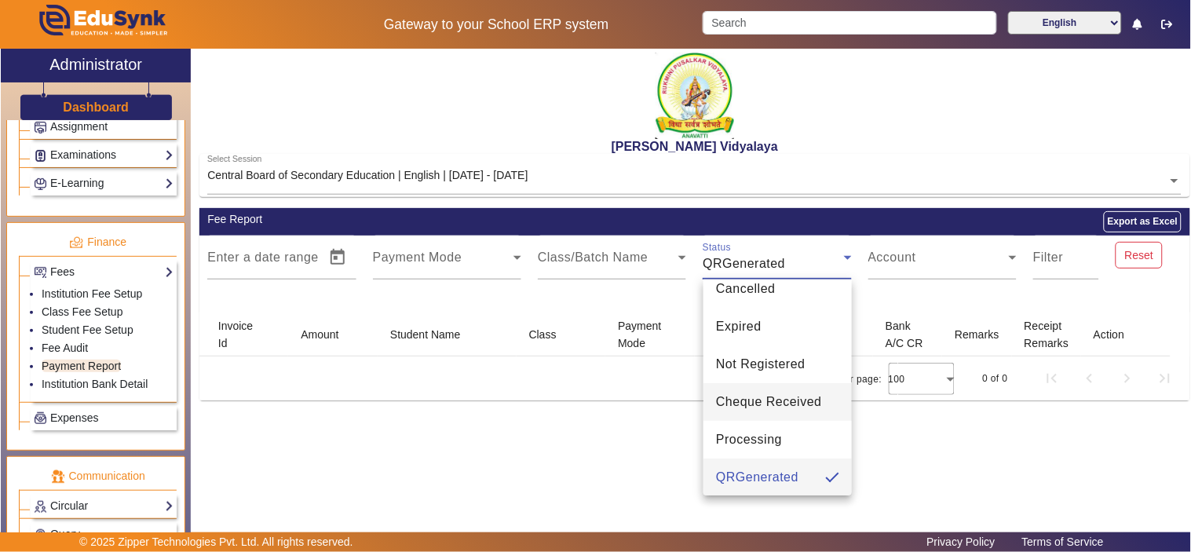
scroll to position [0, 0]
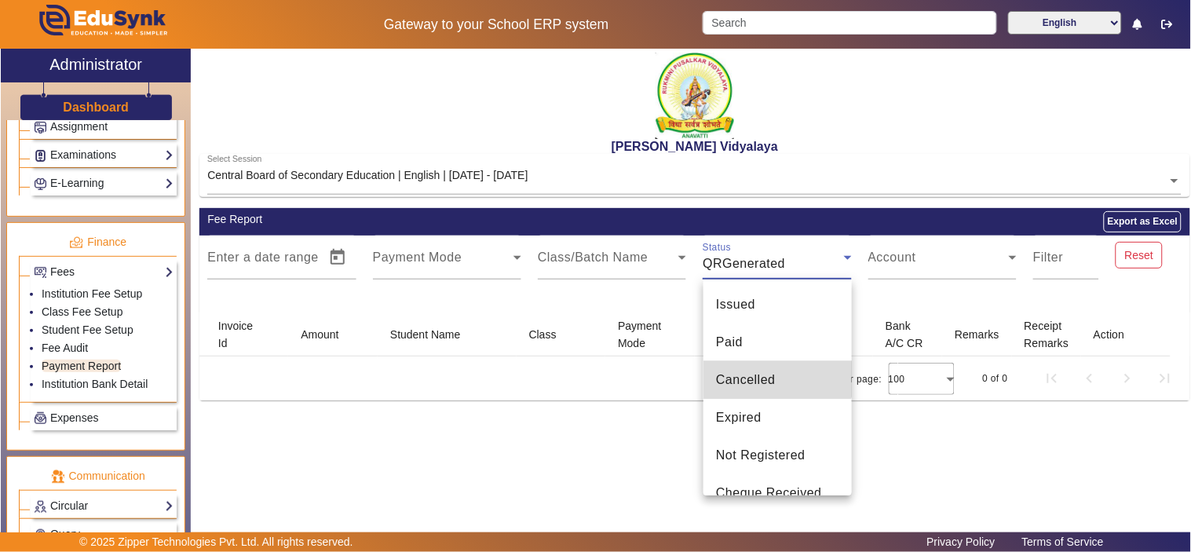
click at [777, 366] on mat-option "Cancelled" at bounding box center [778, 380] width 148 height 38
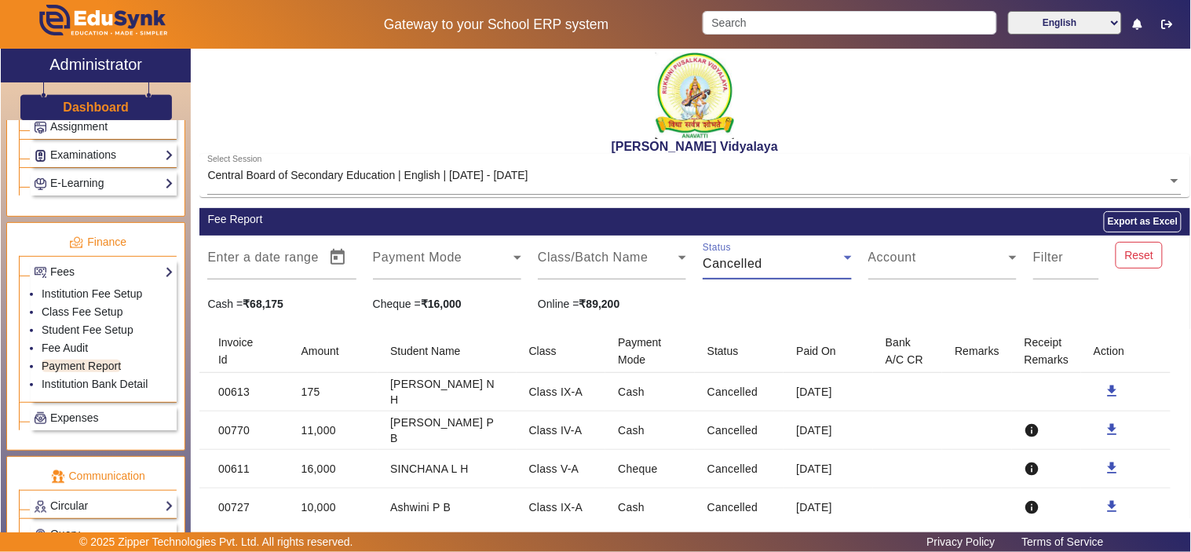
click at [794, 262] on div "Cancelled" at bounding box center [773, 263] width 141 height 19
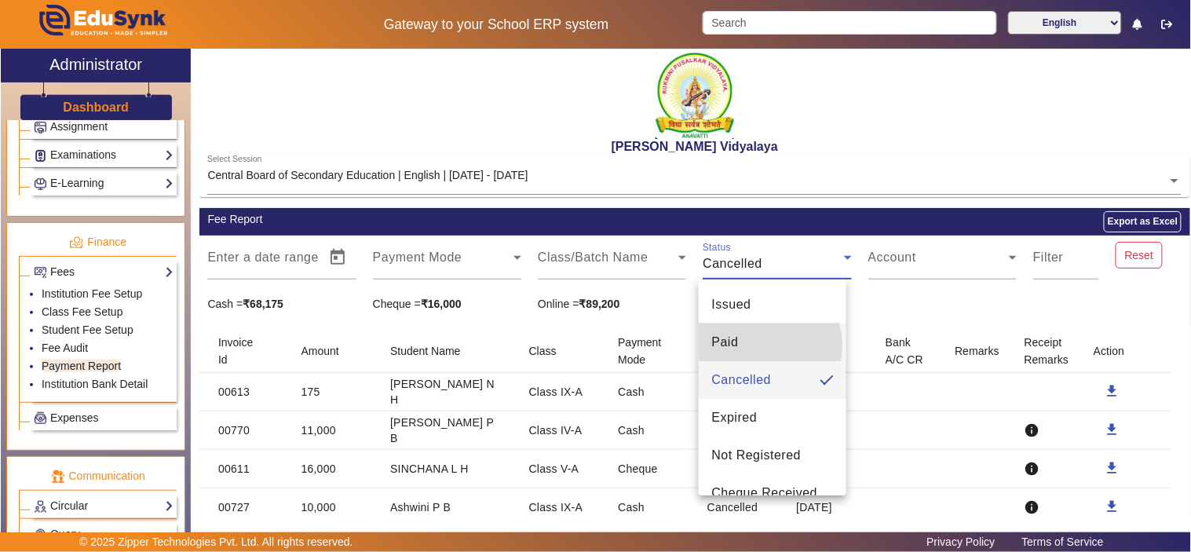
click at [771, 346] on mat-option "Paid" at bounding box center [773, 343] width 148 height 38
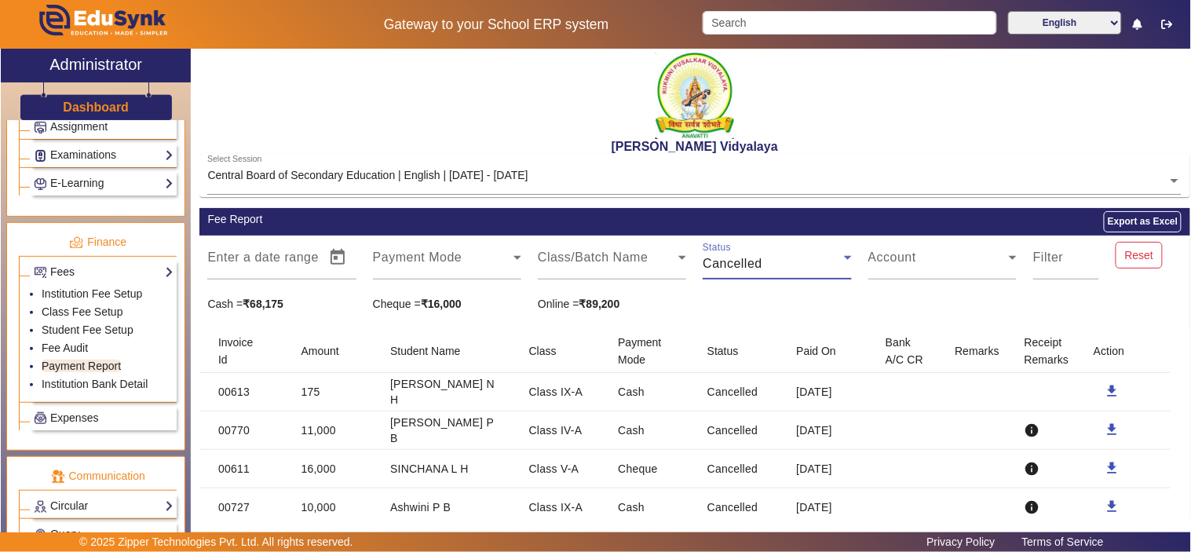
click at [788, 264] on div "Cancelled" at bounding box center [773, 263] width 141 height 19
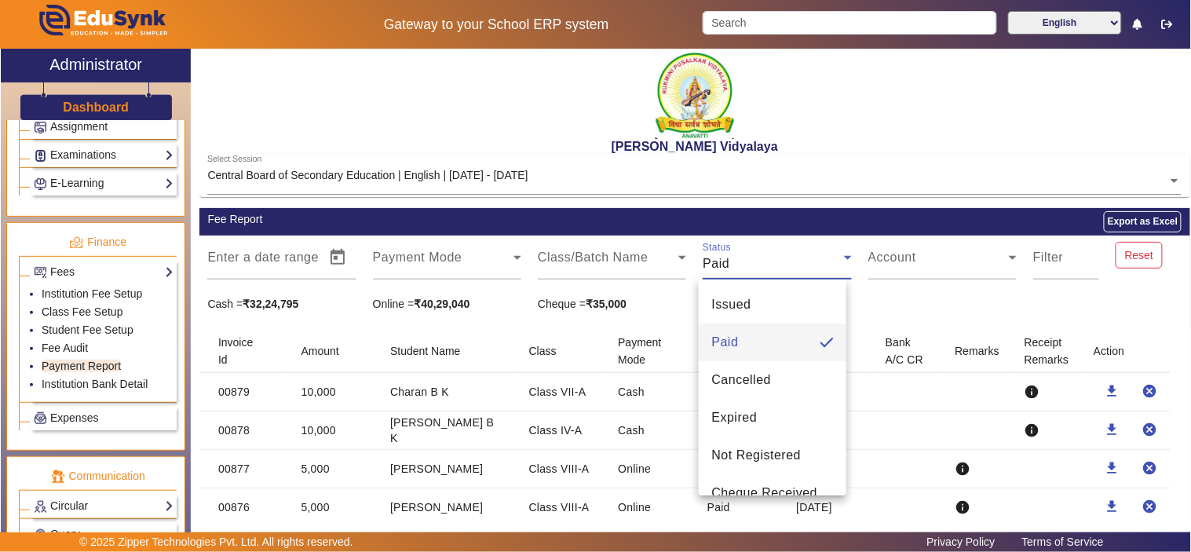
click at [764, 304] on mat-option "Issued" at bounding box center [773, 305] width 148 height 38
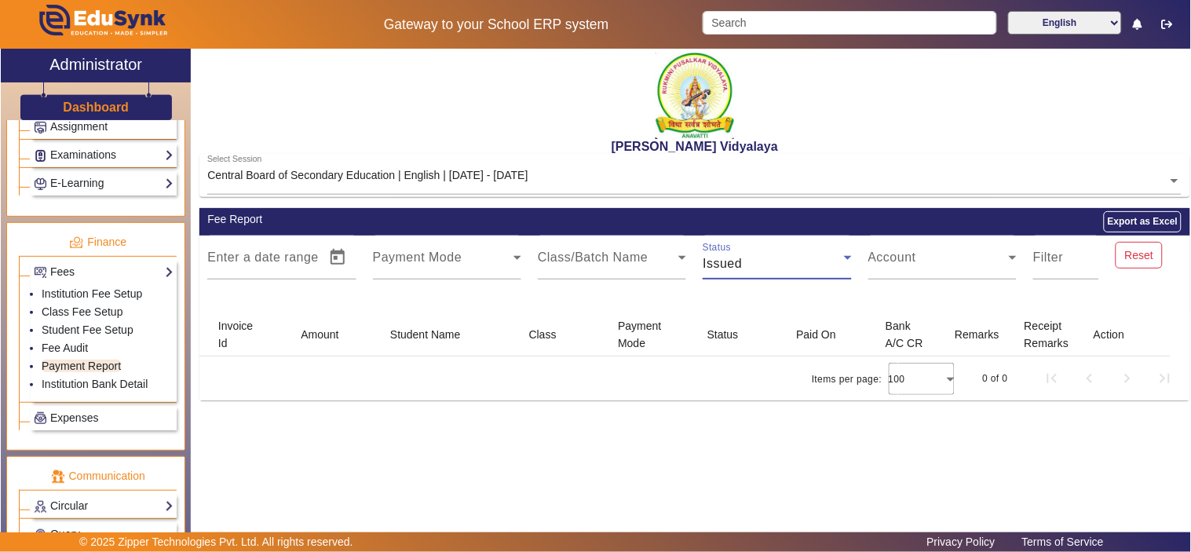
click at [752, 260] on div "Issued" at bounding box center [773, 263] width 141 height 19
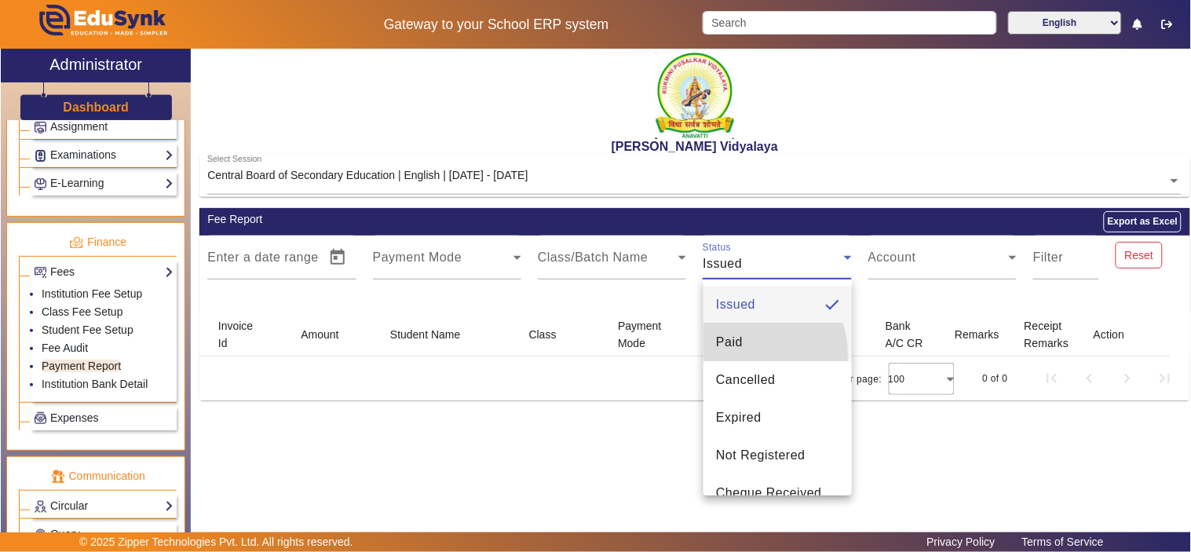
click at [738, 355] on mat-option "Paid" at bounding box center [778, 343] width 148 height 38
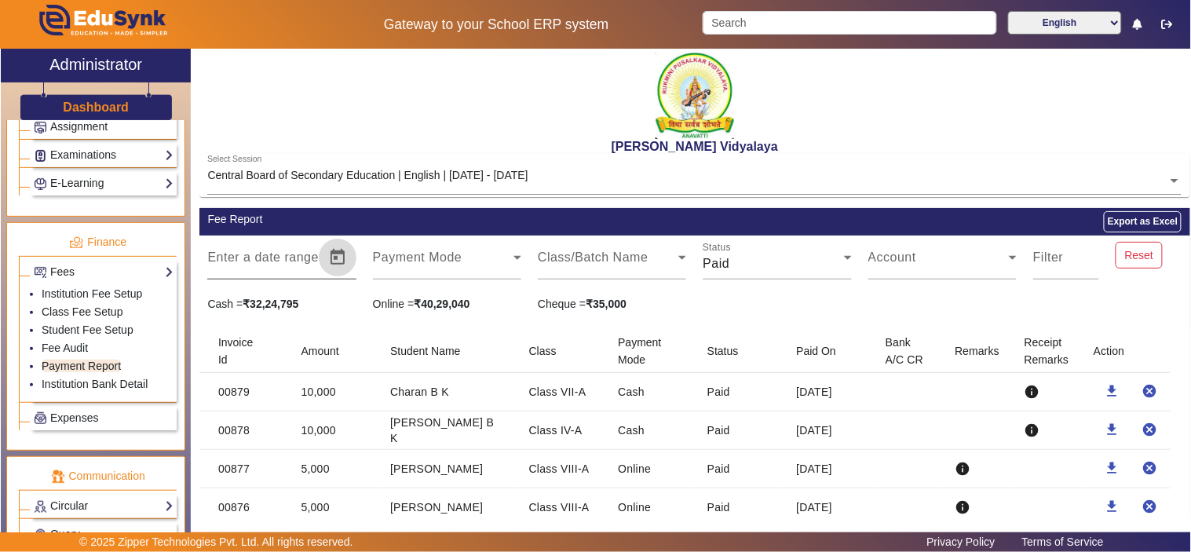
click at [342, 254] on span "Open calendar" at bounding box center [338, 258] width 38 height 38
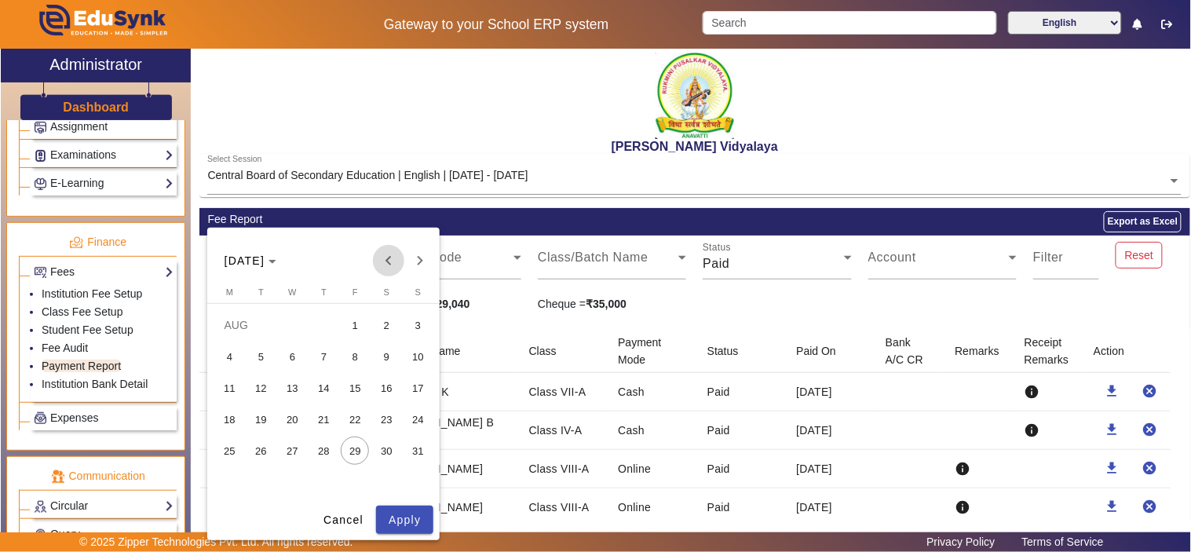
click at [378, 262] on span "Previous month" at bounding box center [388, 260] width 31 height 31
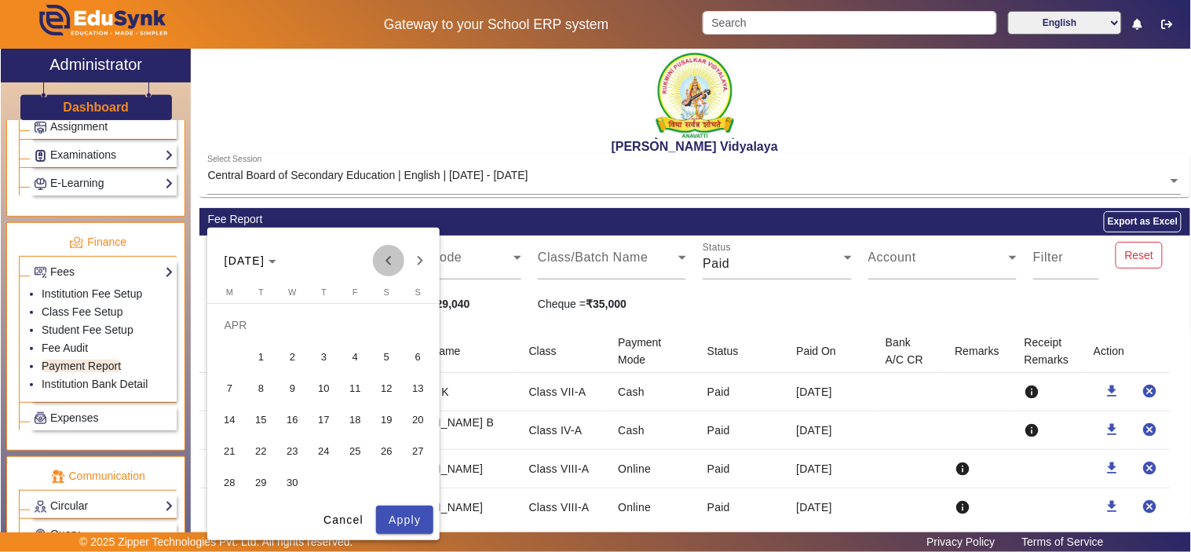
click at [378, 262] on span "Previous month" at bounding box center [388, 260] width 31 height 31
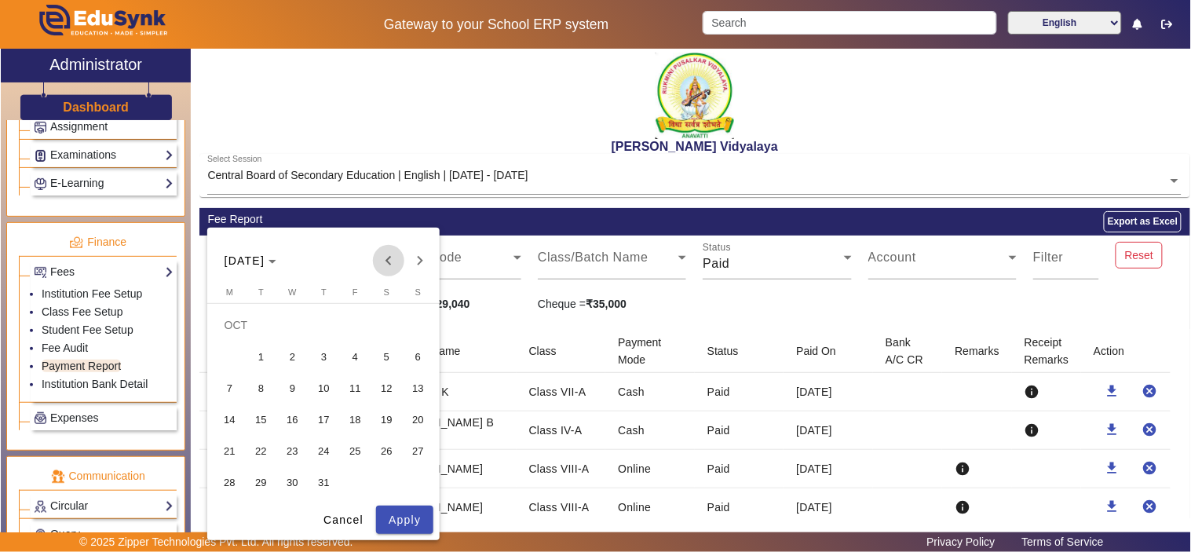
click at [378, 262] on span "Previous month" at bounding box center [388, 260] width 31 height 31
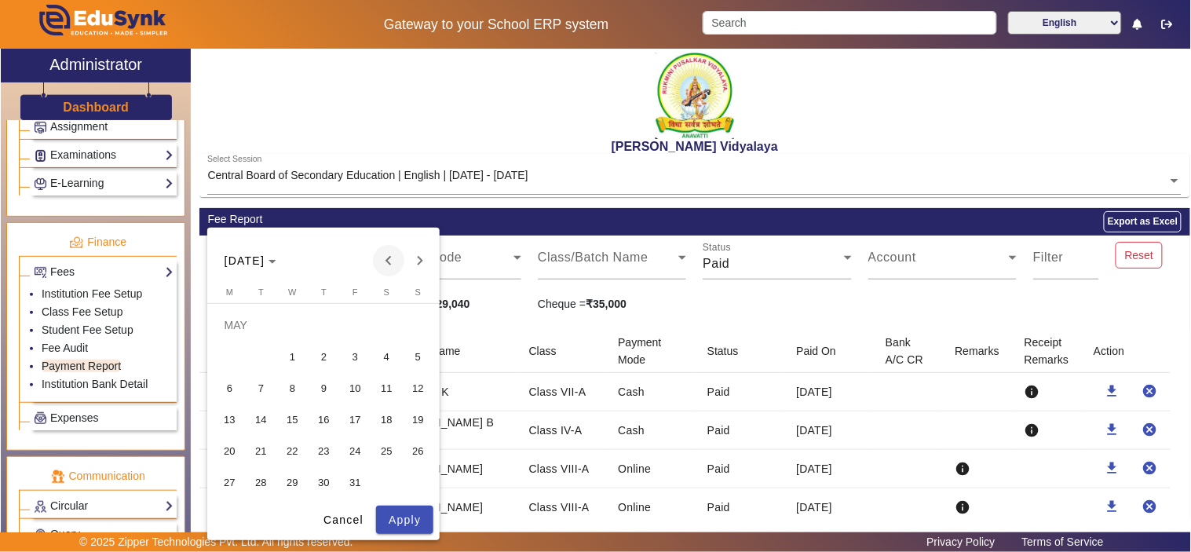
click at [378, 262] on span "Previous month" at bounding box center [388, 260] width 31 height 31
click at [231, 351] on span "1" at bounding box center [229, 356] width 28 height 28
click at [418, 265] on span "Next month" at bounding box center [419, 260] width 31 height 31
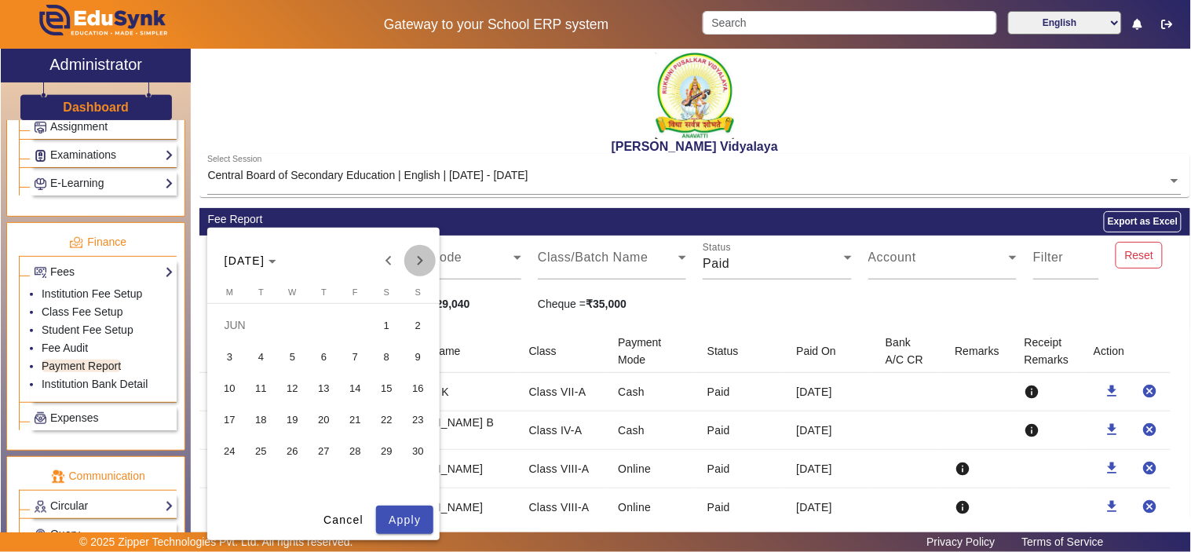
click at [418, 265] on span "Next month" at bounding box center [419, 260] width 31 height 31
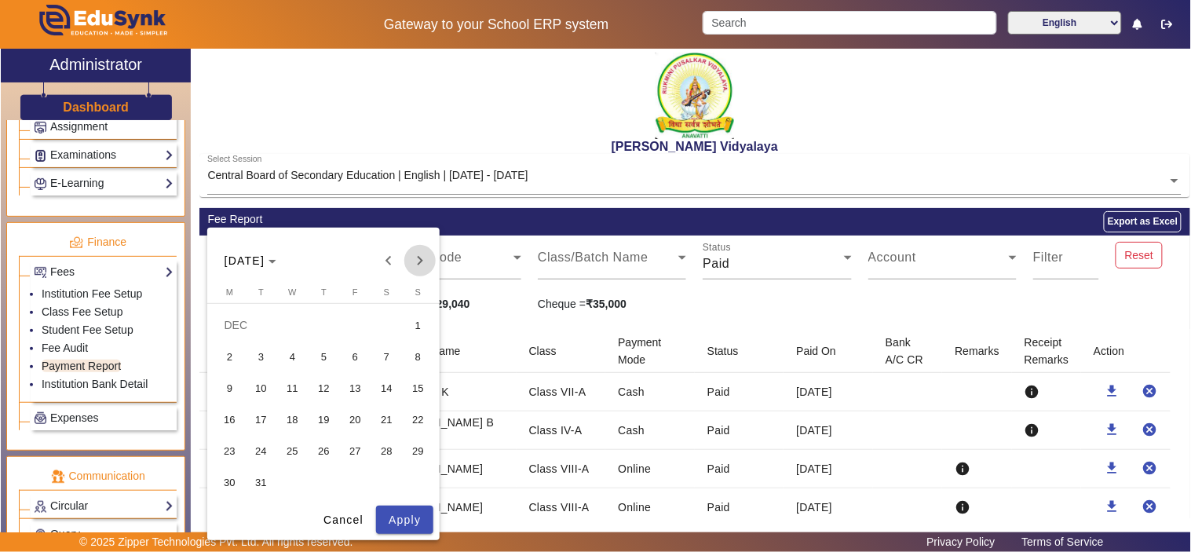
click at [418, 265] on span "Next month" at bounding box center [419, 260] width 31 height 31
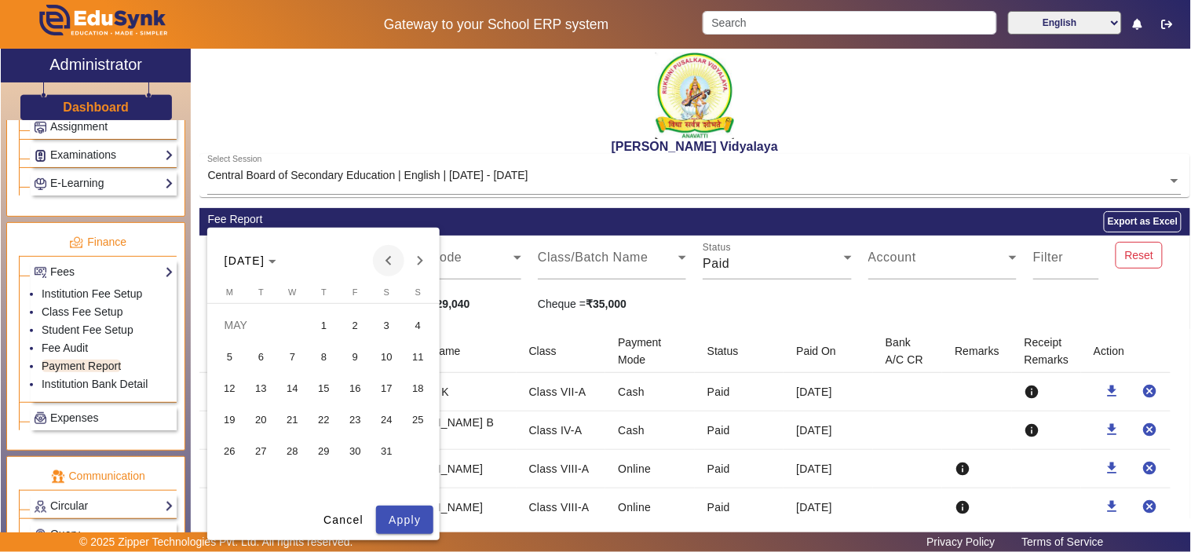
click at [391, 262] on span "Previous month" at bounding box center [388, 260] width 31 height 31
click at [419, 262] on span "Next month" at bounding box center [419, 260] width 31 height 31
click at [423, 262] on span "Next month" at bounding box center [419, 260] width 31 height 31
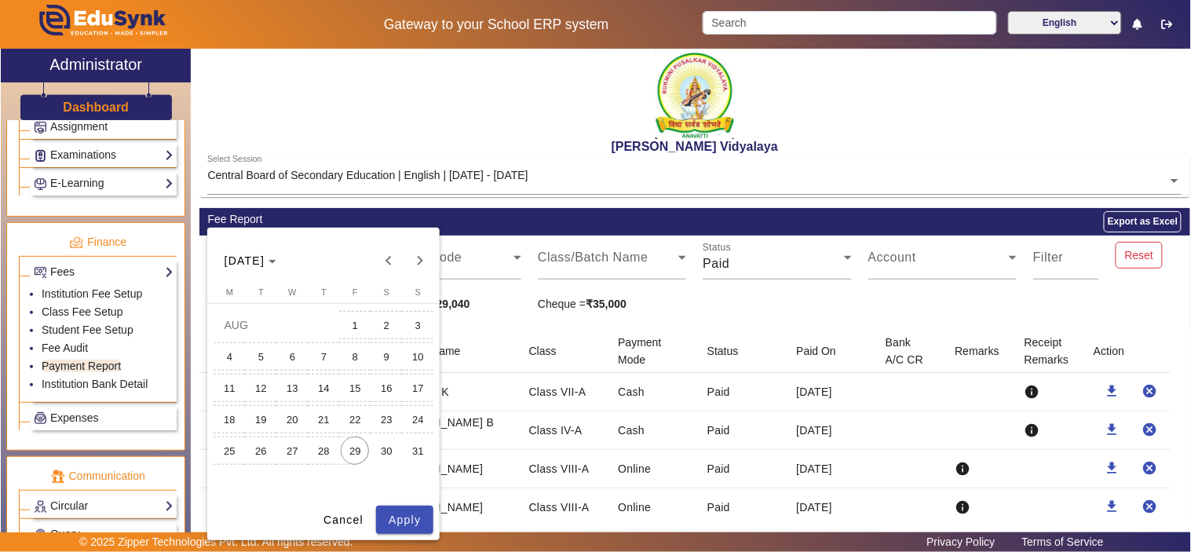
click at [362, 456] on span "29" at bounding box center [355, 451] width 28 height 28
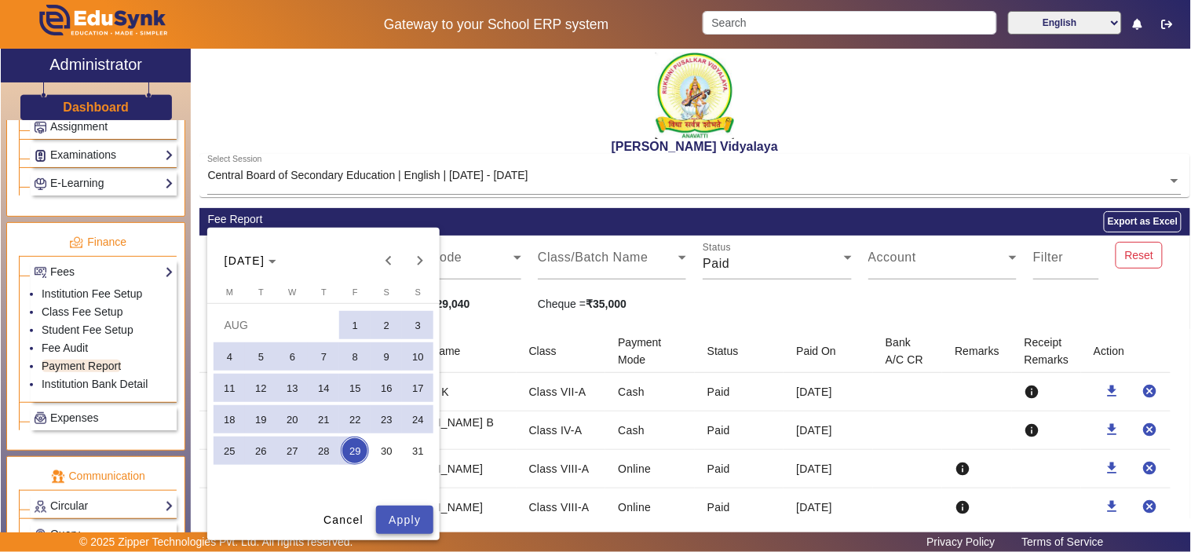
click at [408, 518] on span "Apply" at bounding box center [405, 520] width 32 height 16
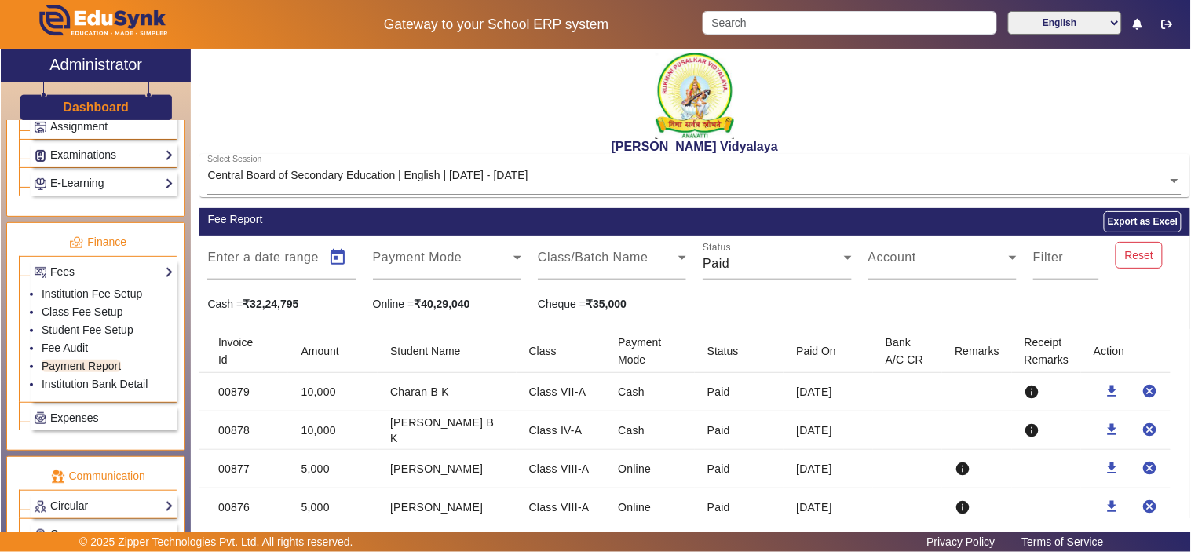
type input "01/04/2024"
type input "29/08/2025"
click at [1140, 263] on button "Reset" at bounding box center [1139, 255] width 47 height 27
click at [341, 255] on span "Open calendar" at bounding box center [338, 258] width 38 height 38
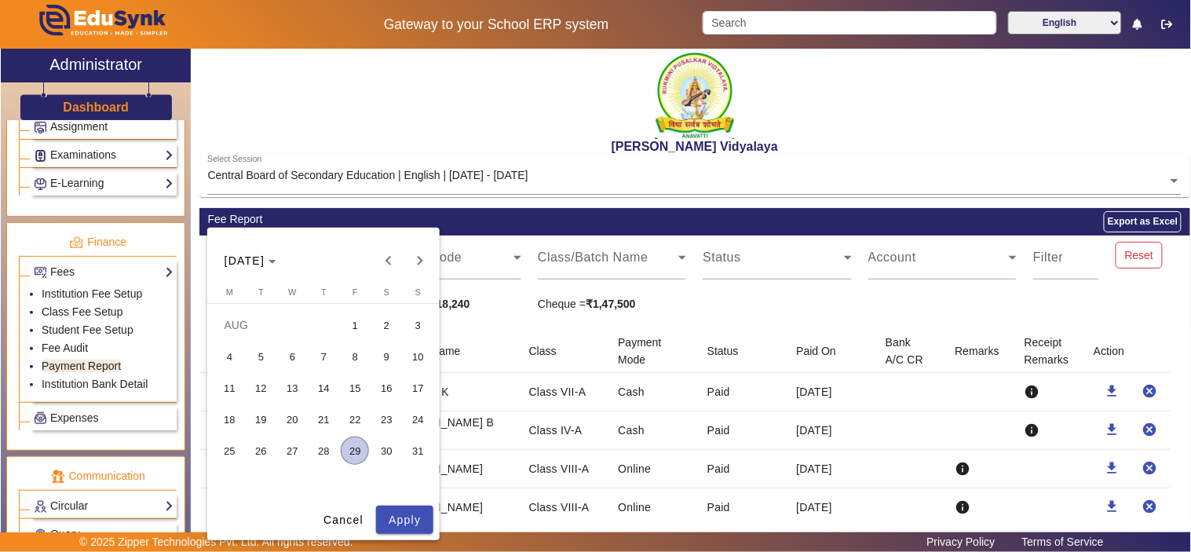
click at [817, 291] on div at bounding box center [595, 276] width 1191 height 552
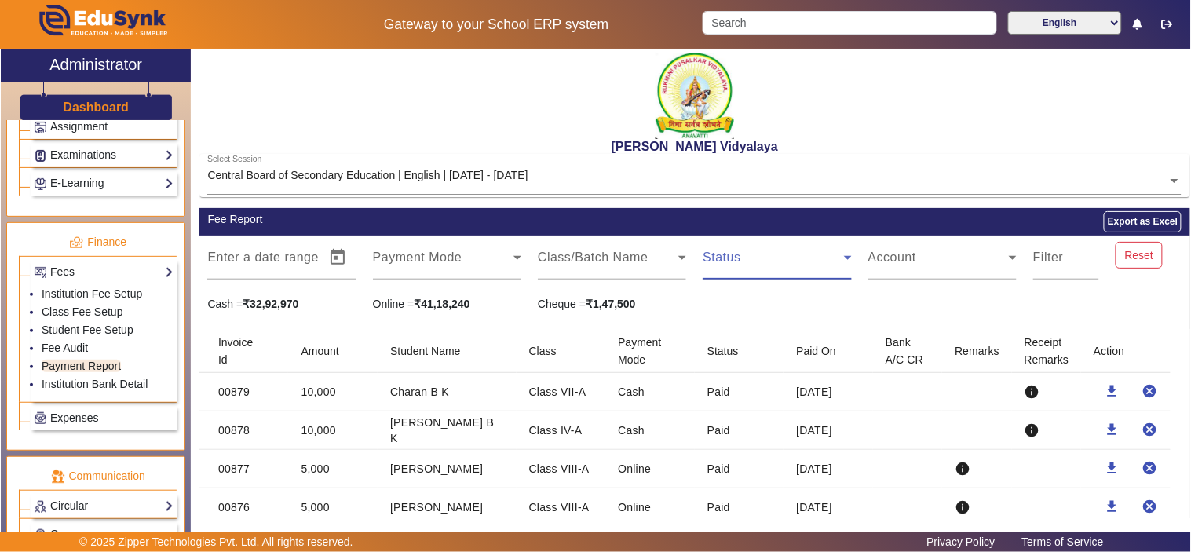
click at [768, 259] on span at bounding box center [773, 263] width 141 height 19
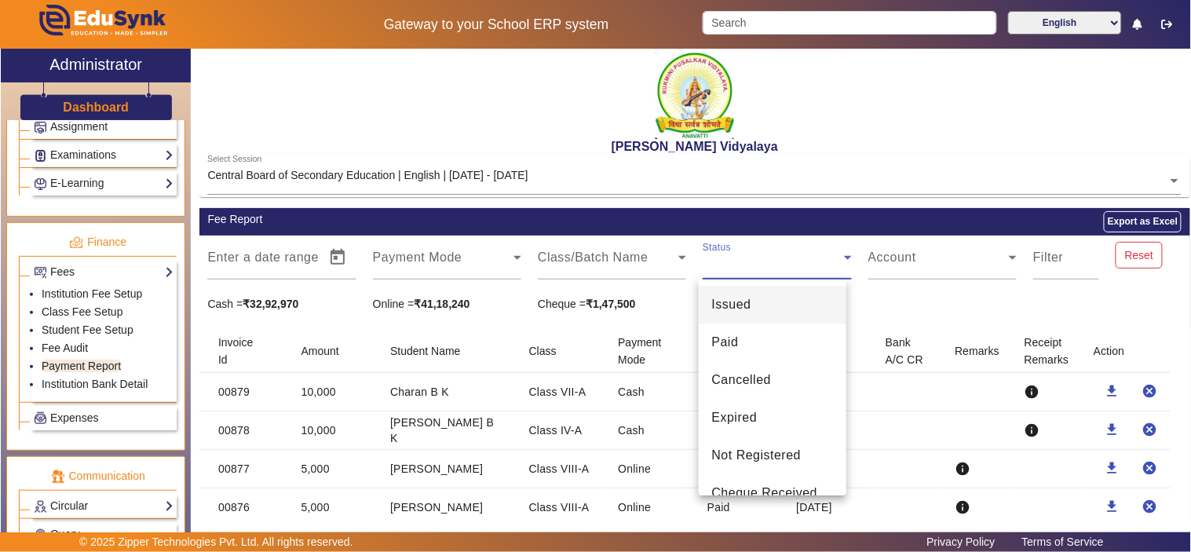
click at [898, 297] on div at bounding box center [595, 276] width 1191 height 552
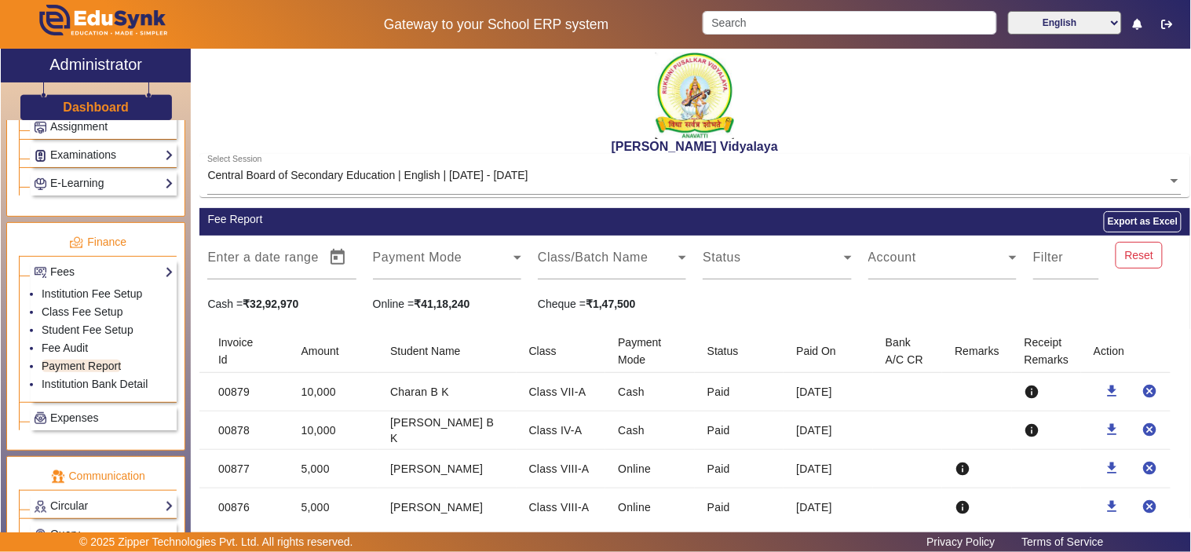
click at [506, 168] on div "Central Board of Secondary Education | English | [DATE] - [DATE]" at bounding box center [367, 175] width 320 height 16
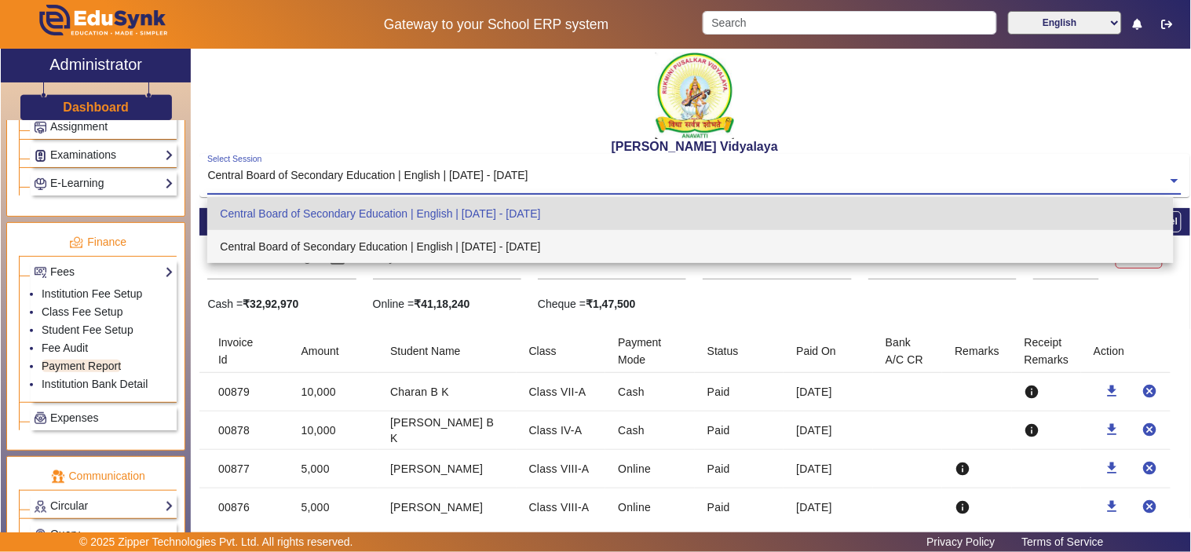
click at [484, 232] on div "Central Board of Secondary Education | English | Apr 2025 - Mar 2026" at bounding box center [690, 246] width 967 height 33
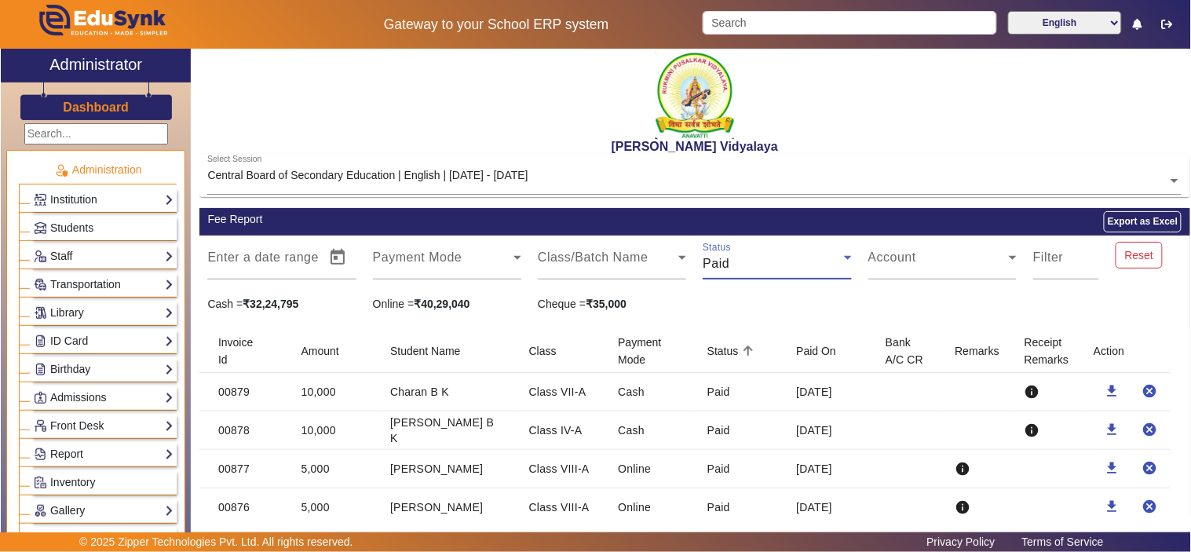
scroll to position [726, 0]
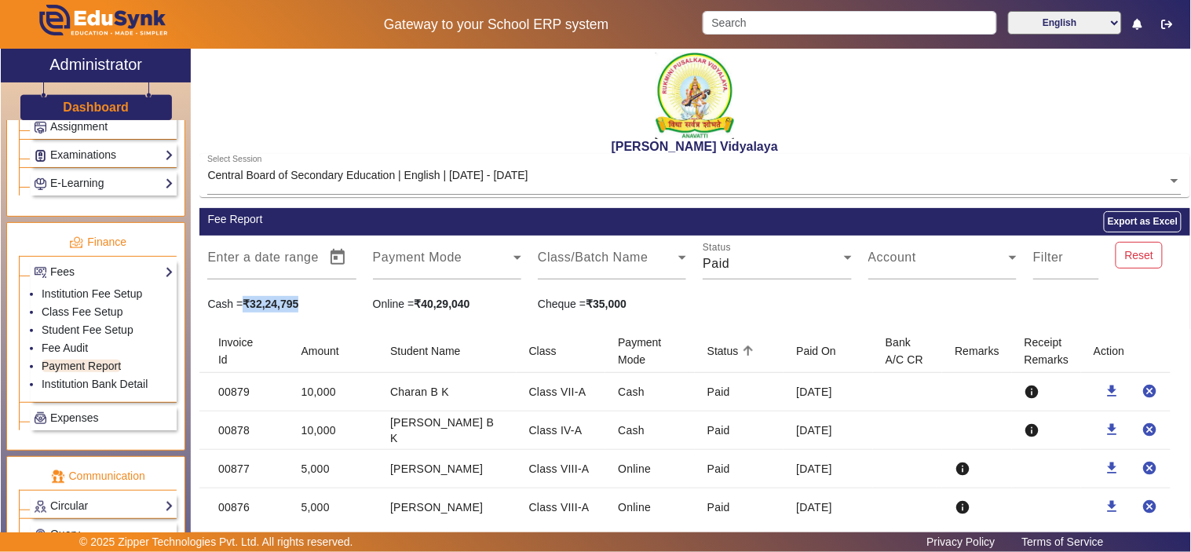
drag, startPoint x: 245, startPoint y: 302, endPoint x: 306, endPoint y: 308, distance: 61.5
click at [306, 308] on div "Cash = ₹32,24,795" at bounding box center [281, 304] width 165 height 16
copy strong "₹32,24,795"
drag, startPoint x: 412, startPoint y: 301, endPoint x: 485, endPoint y: 303, distance: 73.1
click at [485, 303] on div "Online = ₹40,29,040" at bounding box center [446, 304] width 165 height 16
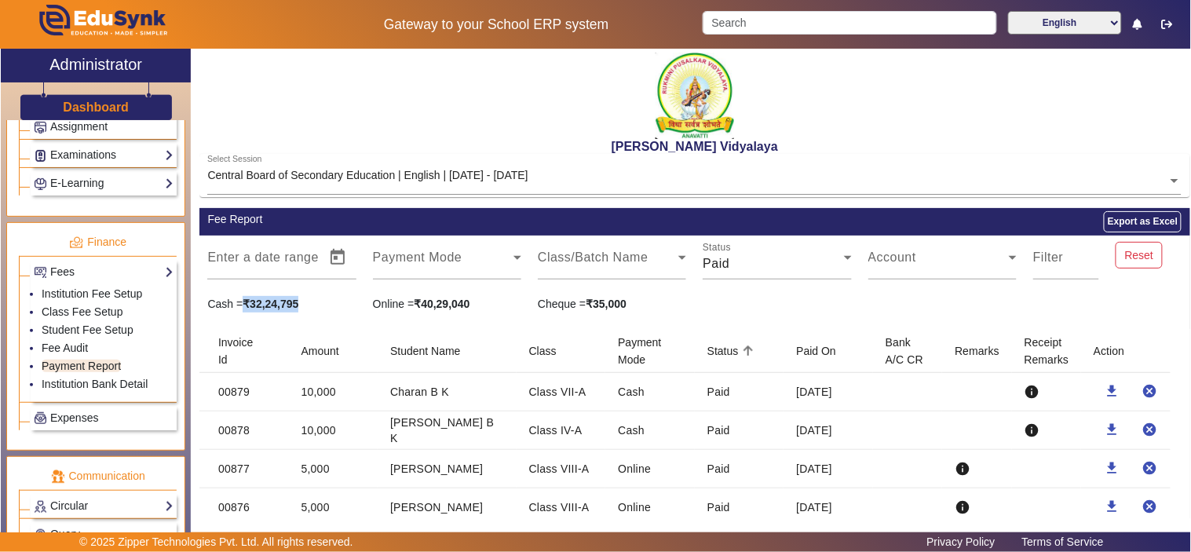
copy div "₹40,29,040"
drag, startPoint x: 587, startPoint y: 299, endPoint x: 655, endPoint y: 304, distance: 67.7
click at [655, 304] on div "Cheque = ₹35,000" at bounding box center [612, 304] width 165 height 16
copy strong "₹35,000"
click at [807, 262] on div "Paid" at bounding box center [773, 263] width 141 height 19
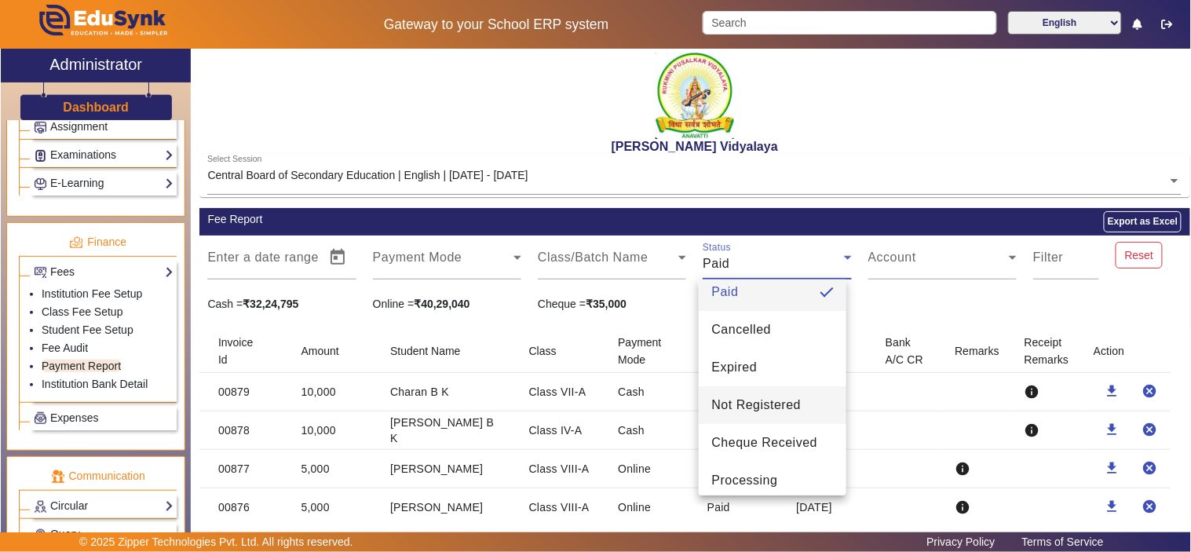
scroll to position [97, 0]
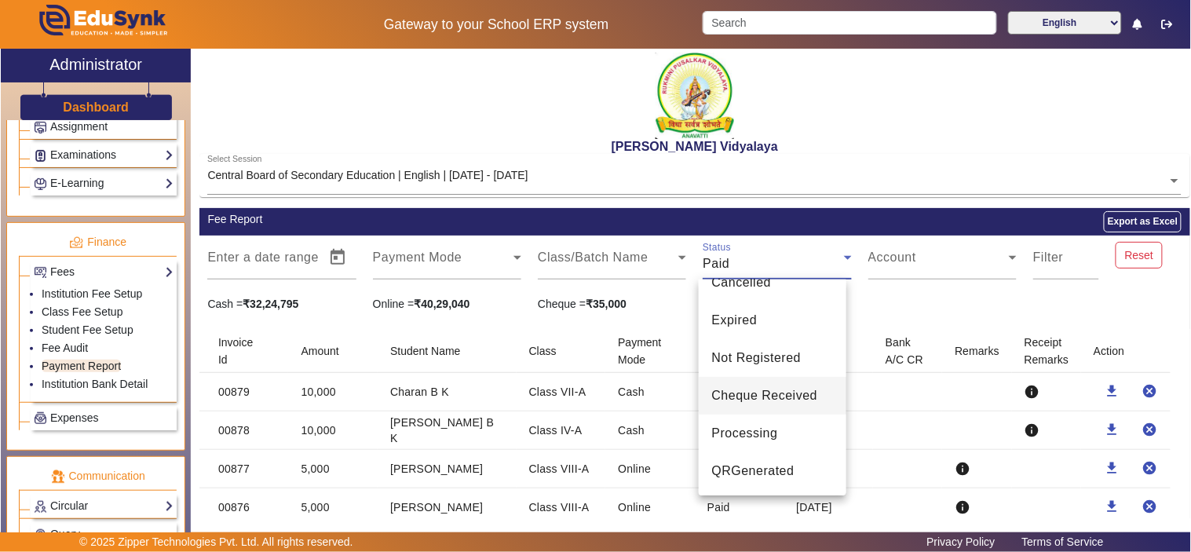
click at [792, 390] on span "Cheque Received" at bounding box center [765, 395] width 106 height 19
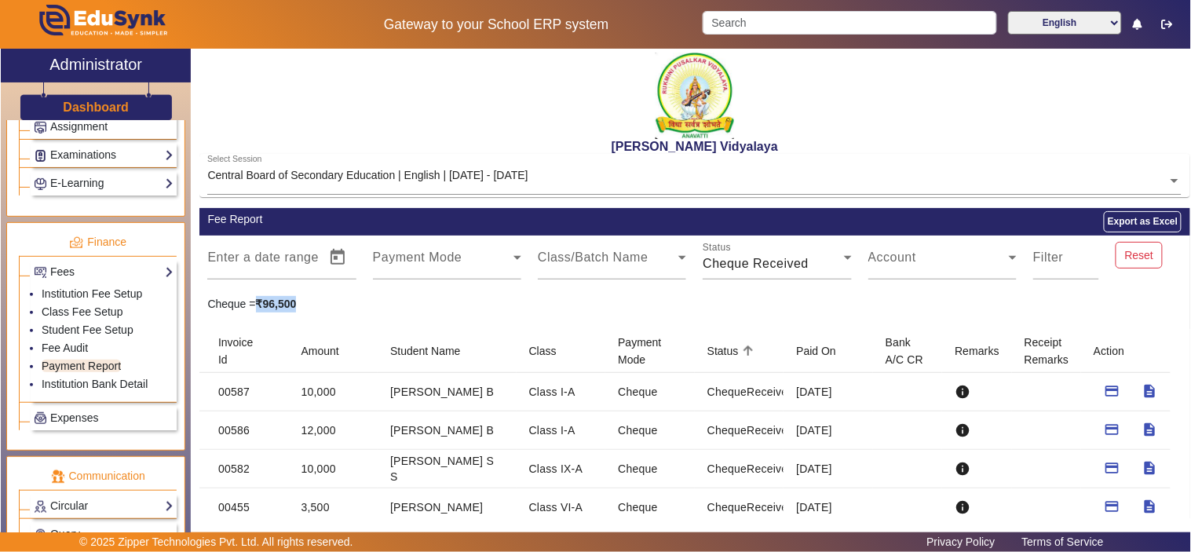
drag, startPoint x: 260, startPoint y: 303, endPoint x: 301, endPoint y: 306, distance: 41.0
click at [301, 306] on div "Cheque = ₹96,500" at bounding box center [281, 304] width 165 height 16
copy strong "₹96,500"
click at [810, 259] on div "Cheque Received" at bounding box center [773, 263] width 141 height 19
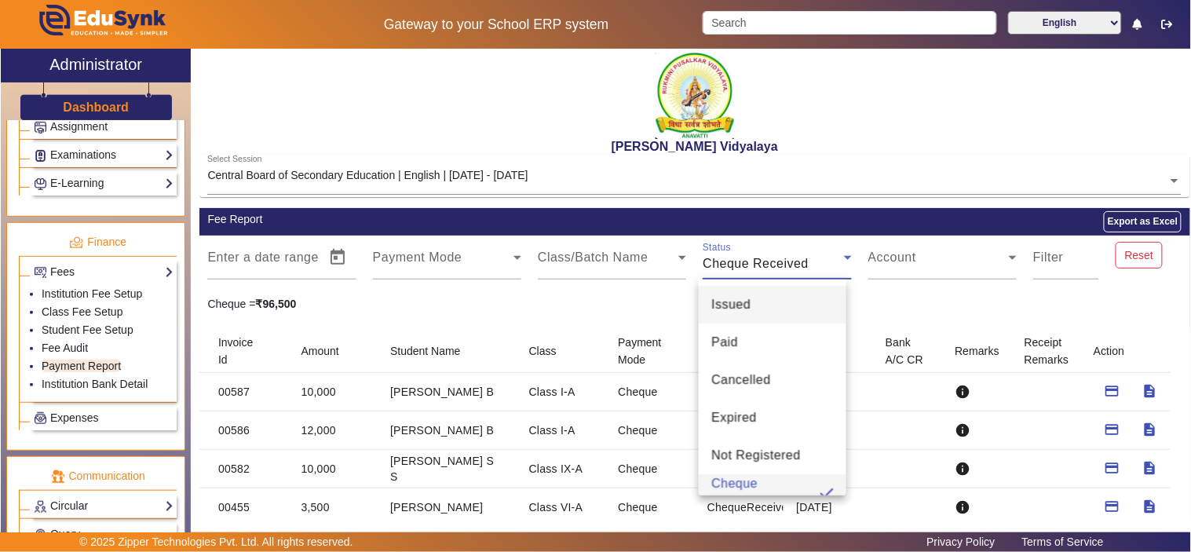
scroll to position [16, 0]
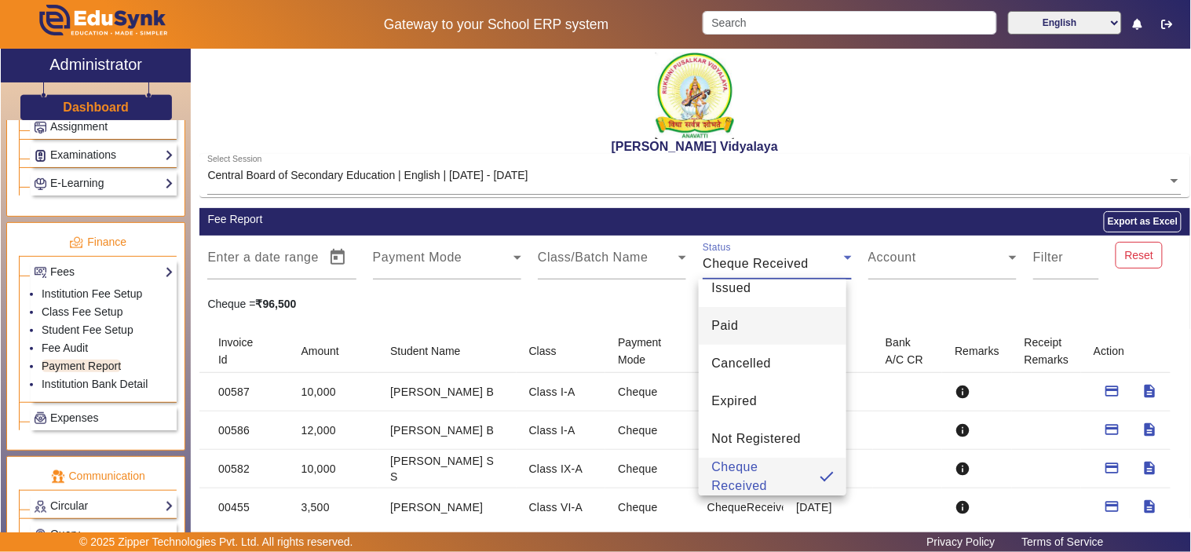
click at [744, 326] on mat-option "Paid" at bounding box center [773, 326] width 148 height 38
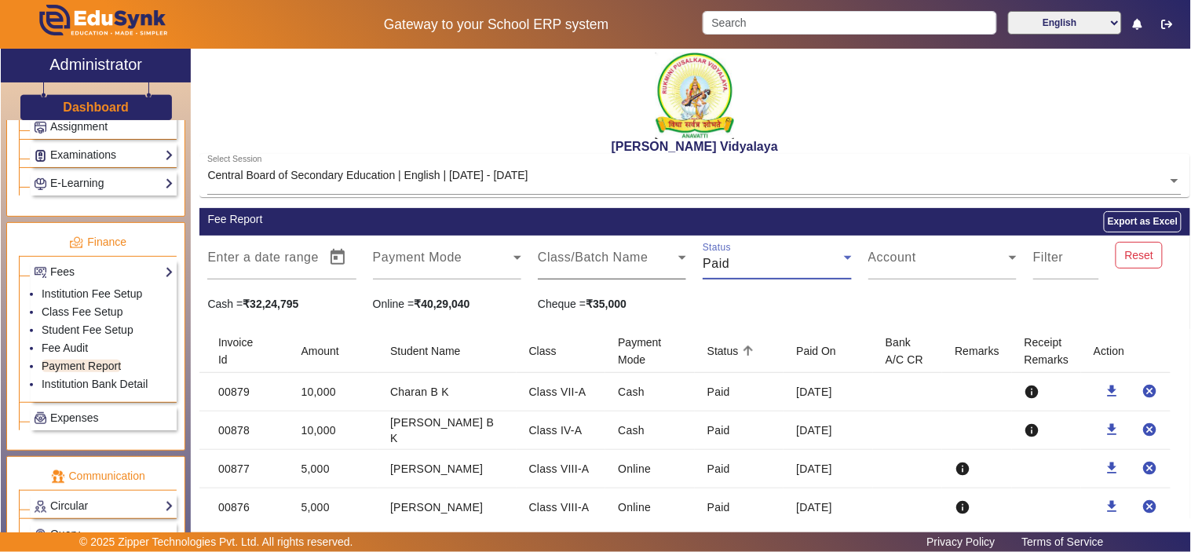
click at [622, 267] on span at bounding box center [608, 263] width 141 height 19
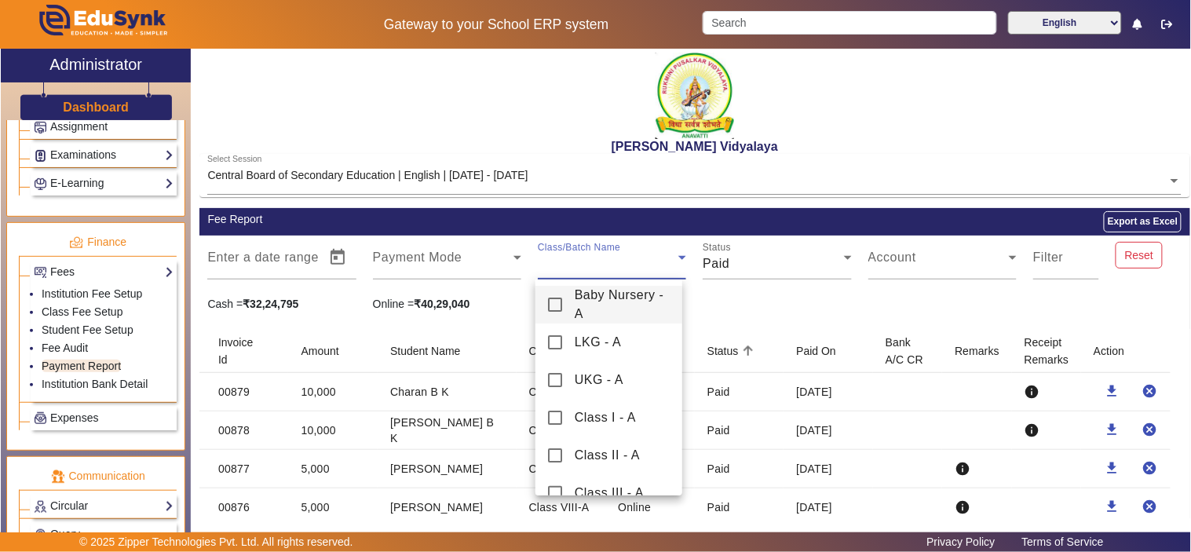
click at [552, 305] on mat-pseudo-checkbox at bounding box center [555, 305] width 14 height 14
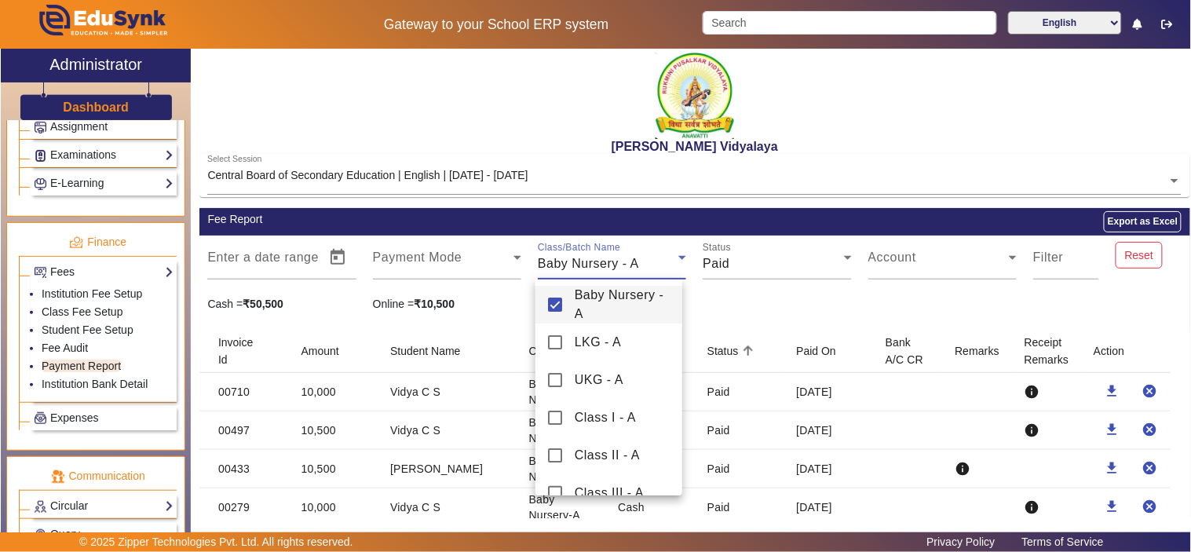
click at [783, 295] on div at bounding box center [595, 276] width 1191 height 552
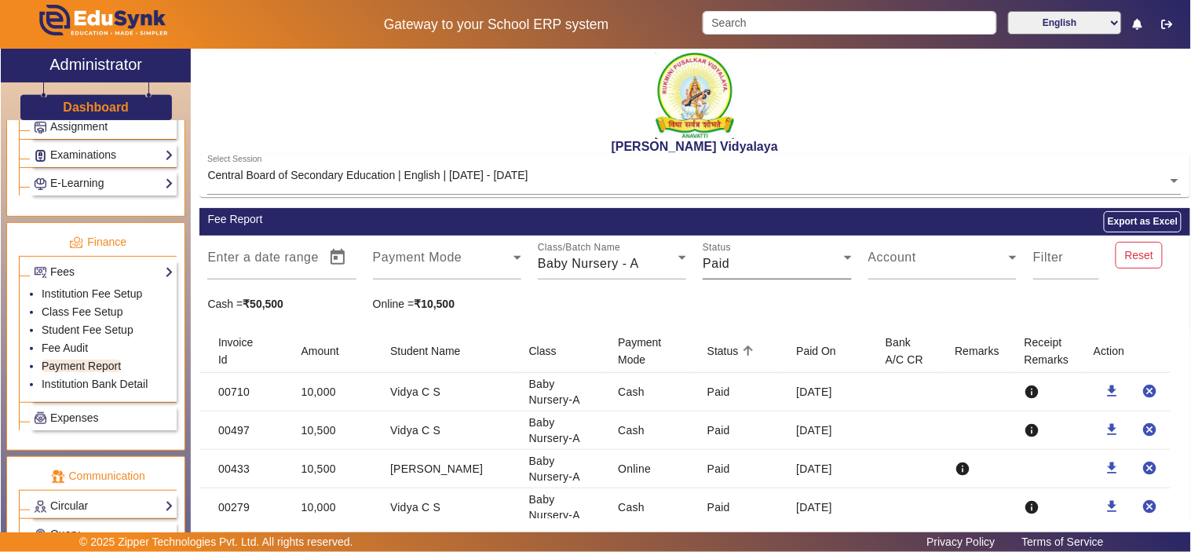
click at [807, 253] on div "Status Paid" at bounding box center [777, 258] width 148 height 44
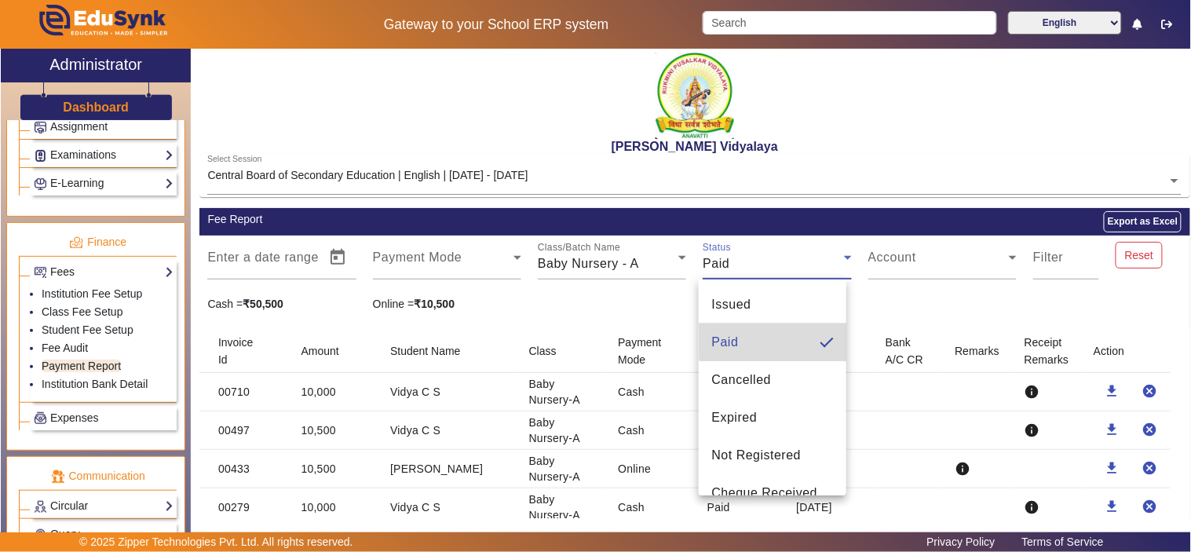
click at [788, 338] on mat-option "Paid" at bounding box center [773, 343] width 148 height 38
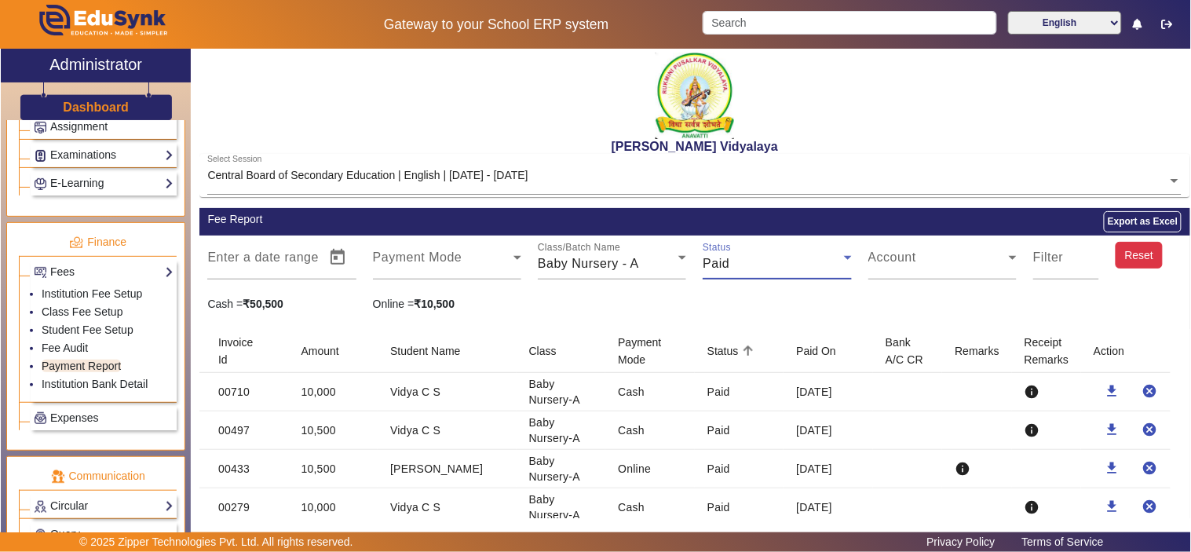
click at [1134, 254] on button "Reset" at bounding box center [1139, 255] width 47 height 27
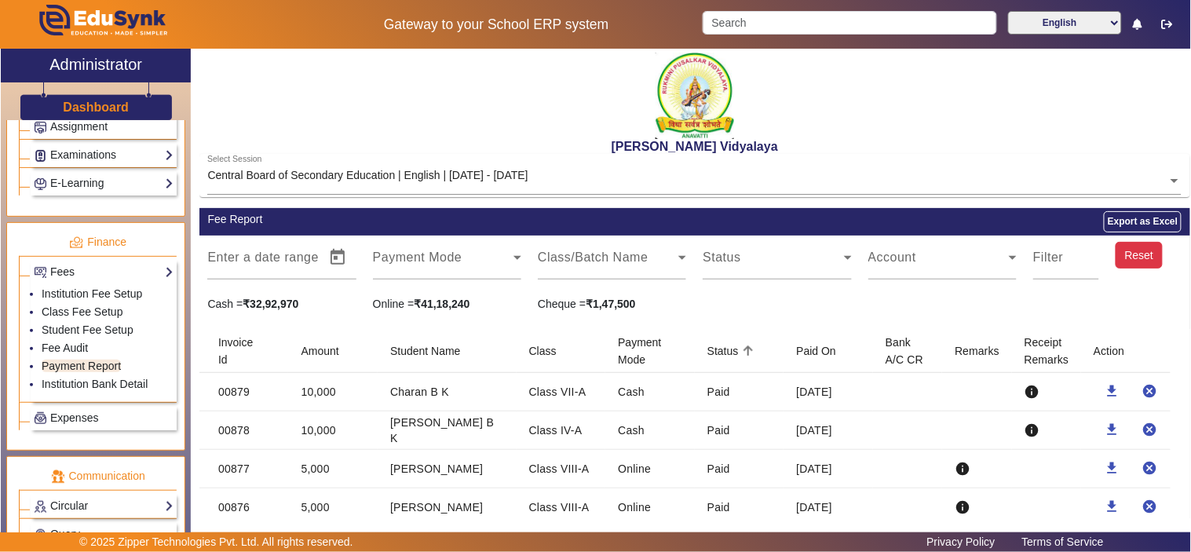
click at [660, 267] on span at bounding box center [608, 263] width 141 height 19
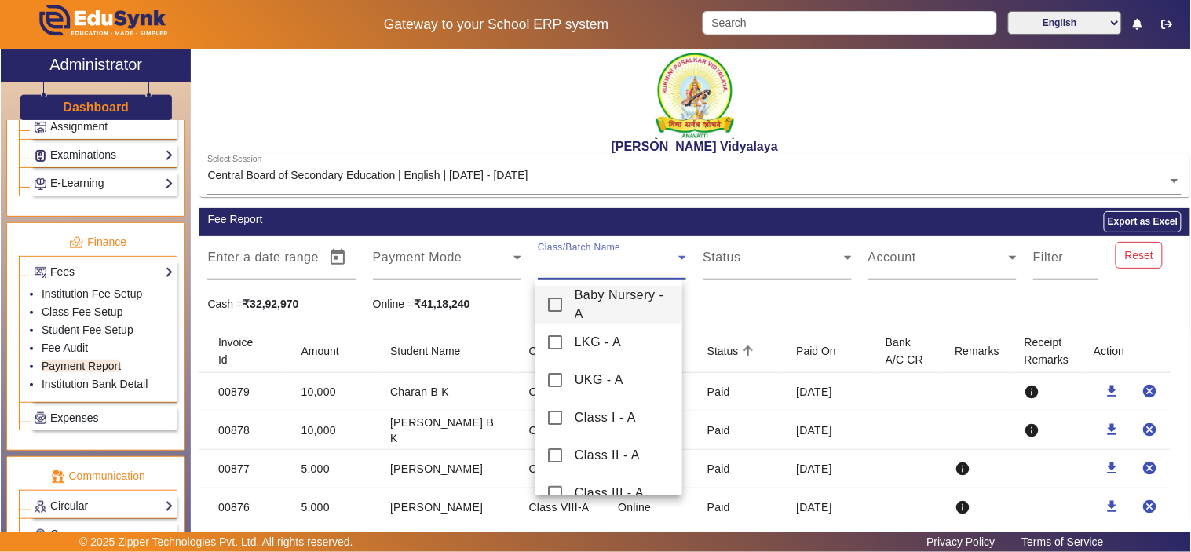
click at [629, 299] on span "Baby Nursery - A" at bounding box center [623, 305] width 96 height 38
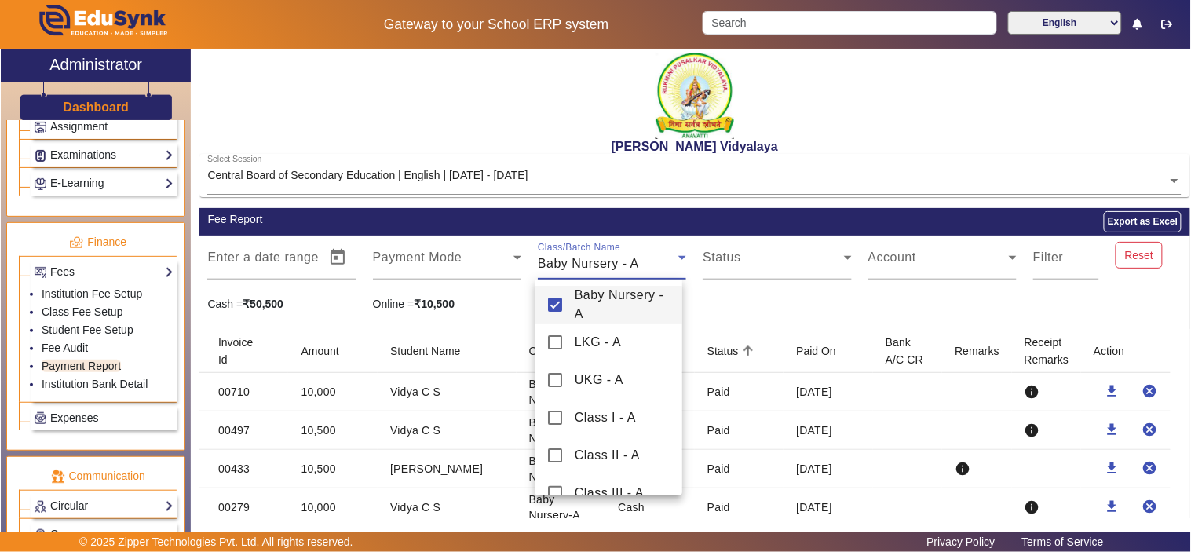
click at [866, 320] on div at bounding box center [595, 276] width 1191 height 552
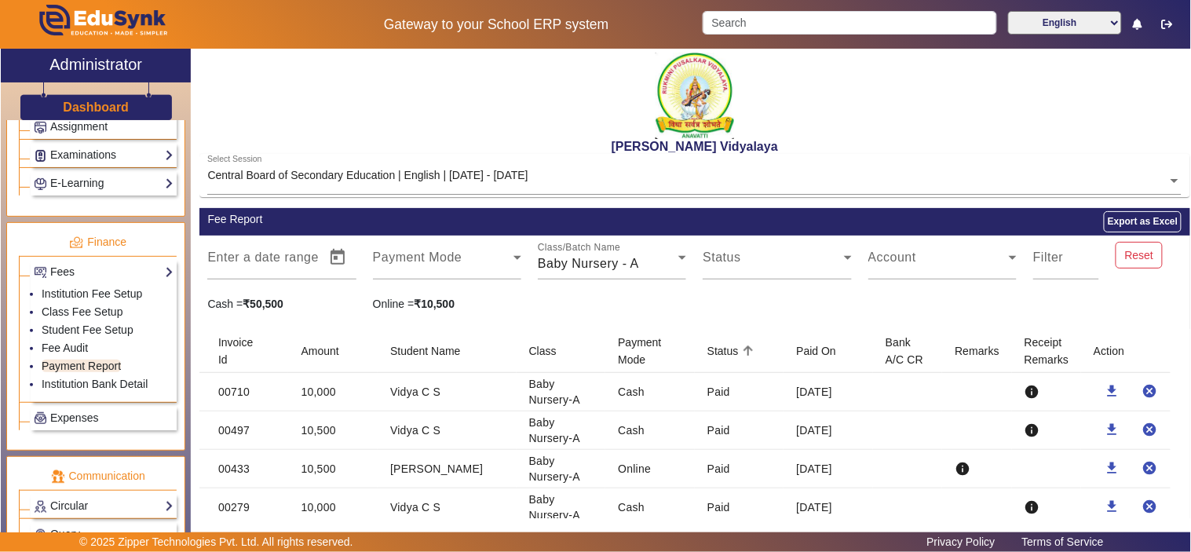
drag, startPoint x: 464, startPoint y: 300, endPoint x: 242, endPoint y: 309, distance: 222.4
click at [242, 309] on div "Cash = ₹50,500 Online = ₹10,500" at bounding box center [694, 304] width 991 height 16
click at [655, 263] on div "Baby Nursery - A" at bounding box center [608, 263] width 141 height 19
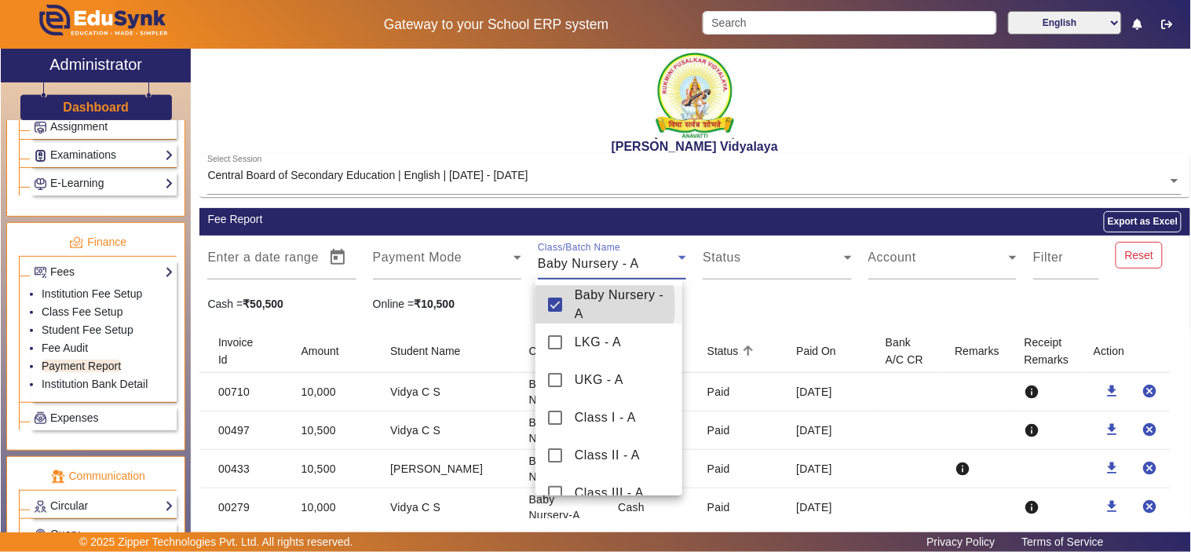
click at [553, 305] on mat-pseudo-checkbox at bounding box center [555, 305] width 14 height 14
click at [554, 342] on mat-pseudo-checkbox at bounding box center [555, 342] width 14 height 14
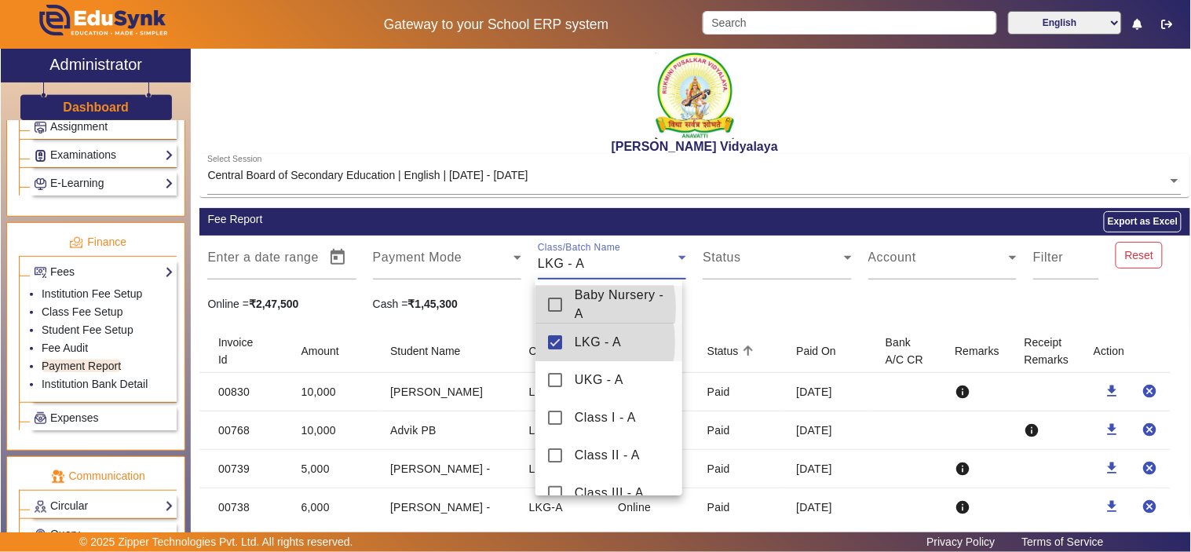
click at [558, 308] on mat-pseudo-checkbox at bounding box center [555, 305] width 14 height 14
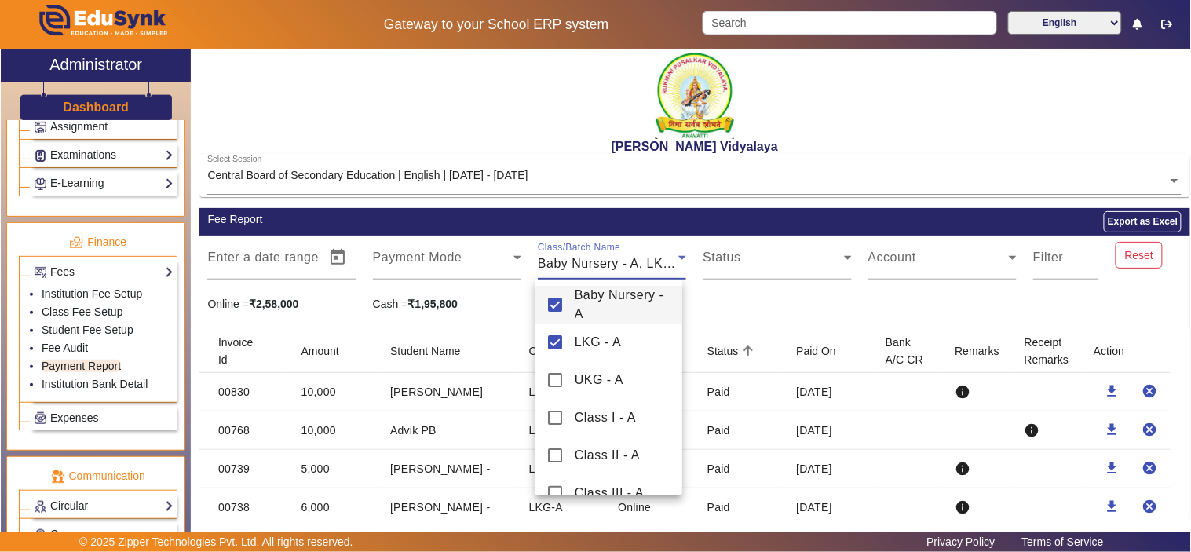
click at [559, 307] on mat-pseudo-checkbox at bounding box center [555, 305] width 14 height 14
click at [778, 306] on div at bounding box center [595, 276] width 1191 height 552
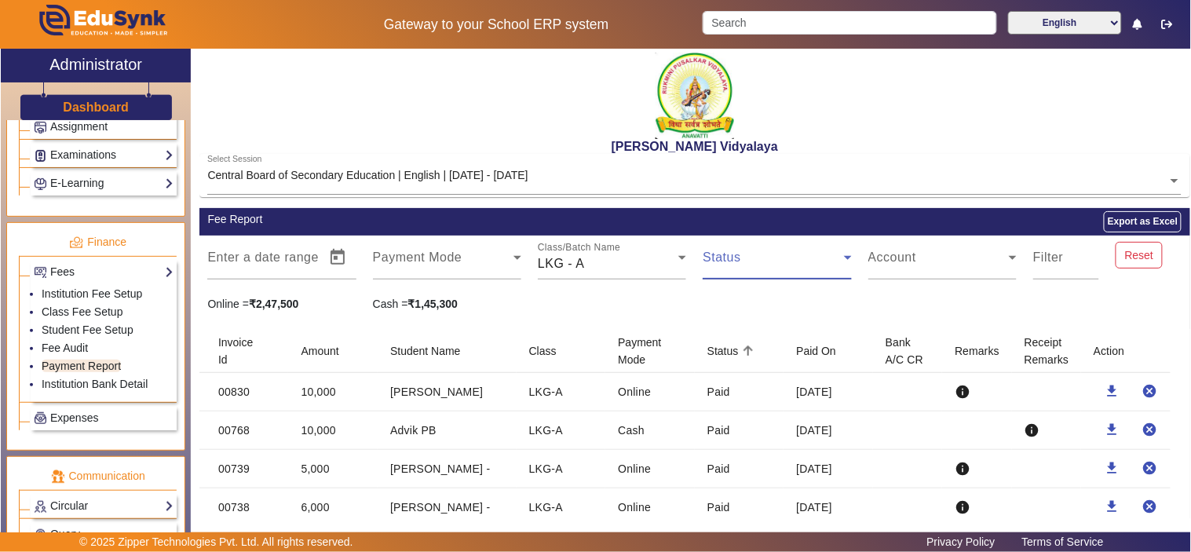
click at [767, 267] on span at bounding box center [773, 263] width 141 height 19
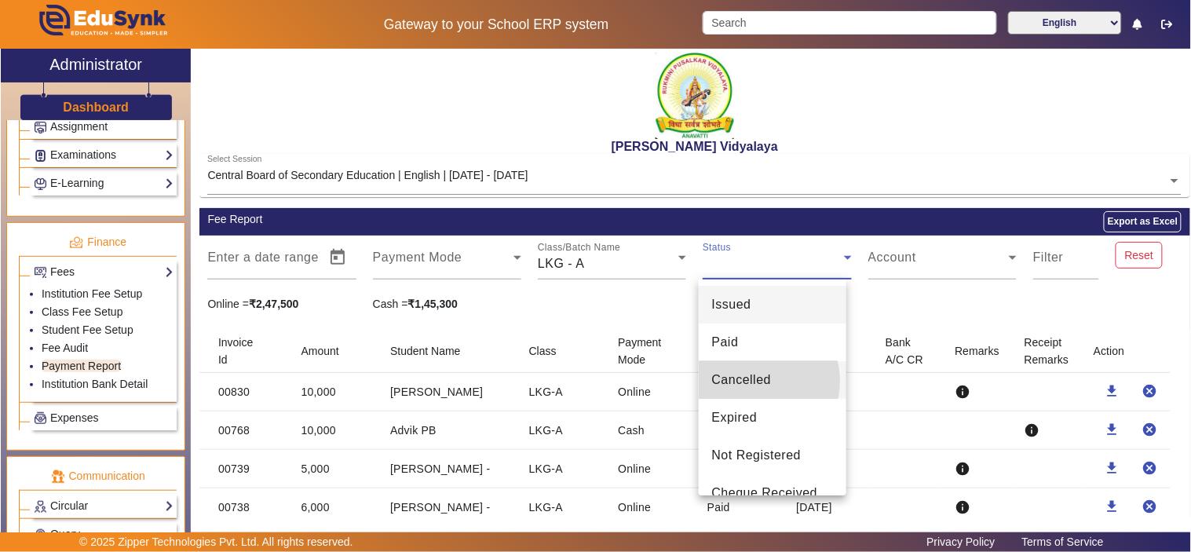
click at [760, 381] on span "Cancelled" at bounding box center [742, 380] width 60 height 19
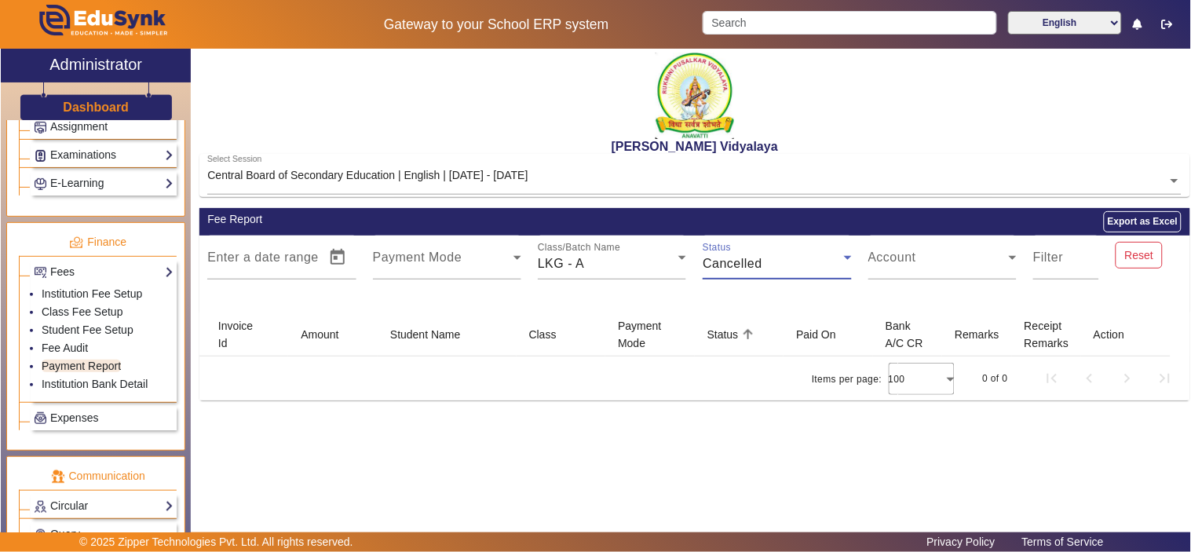
click at [782, 249] on div "Status Cancelled" at bounding box center [777, 258] width 148 height 44
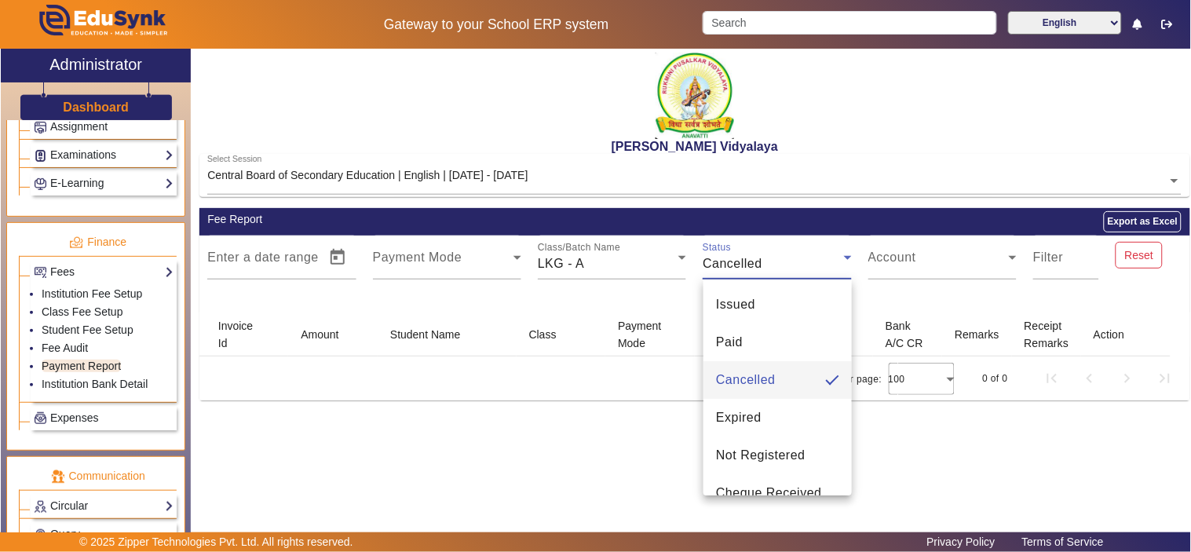
click at [1147, 250] on div at bounding box center [595, 276] width 1191 height 552
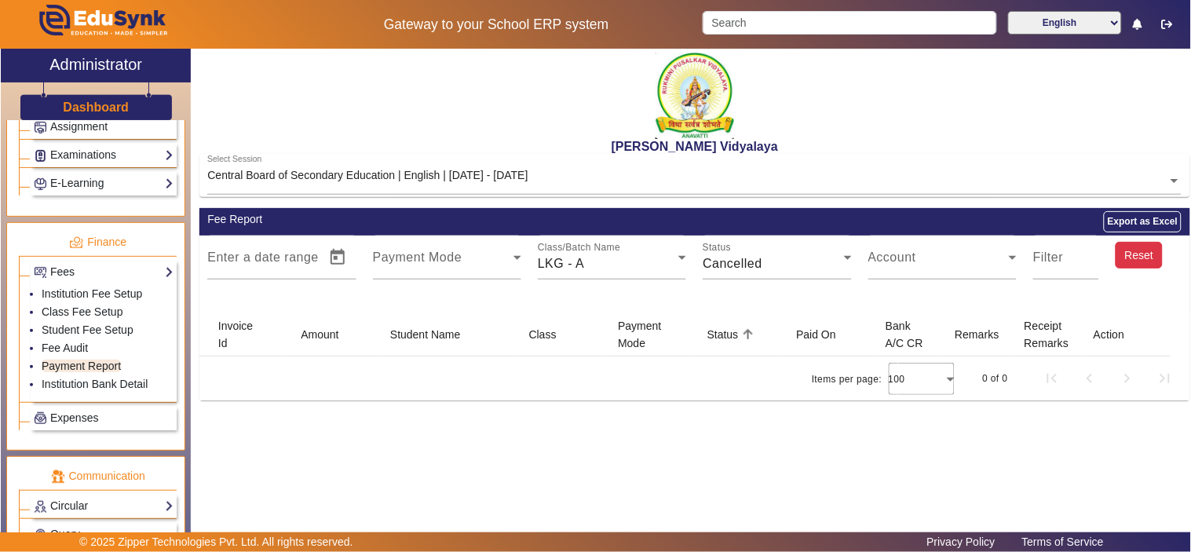
click at [1150, 252] on button "Reset" at bounding box center [1139, 255] width 47 height 27
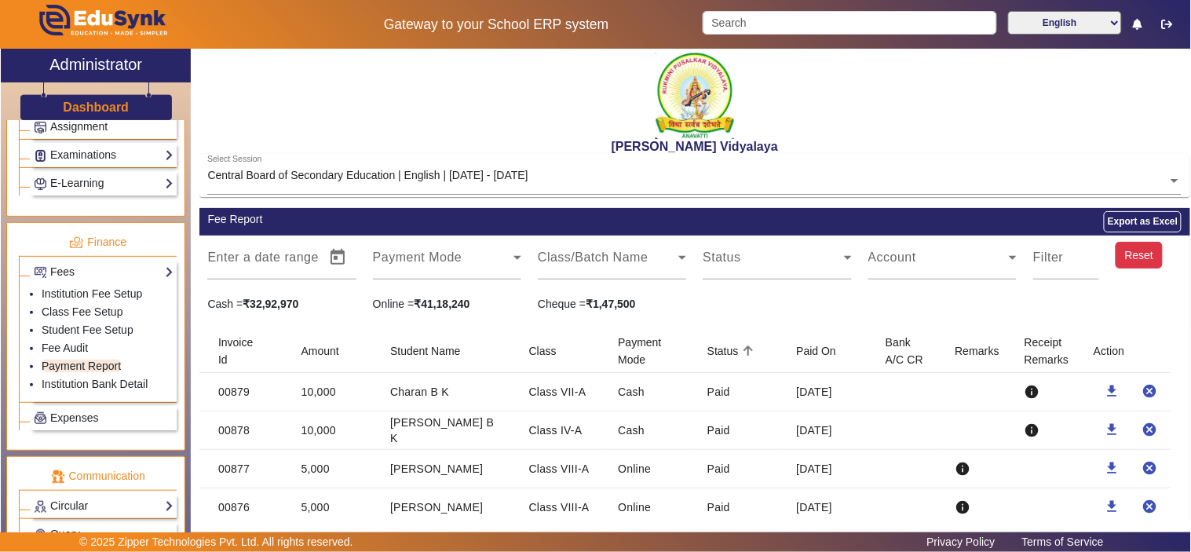
click at [1116, 254] on button "Reset" at bounding box center [1139, 255] width 47 height 27
click at [648, 268] on span at bounding box center [608, 263] width 141 height 19
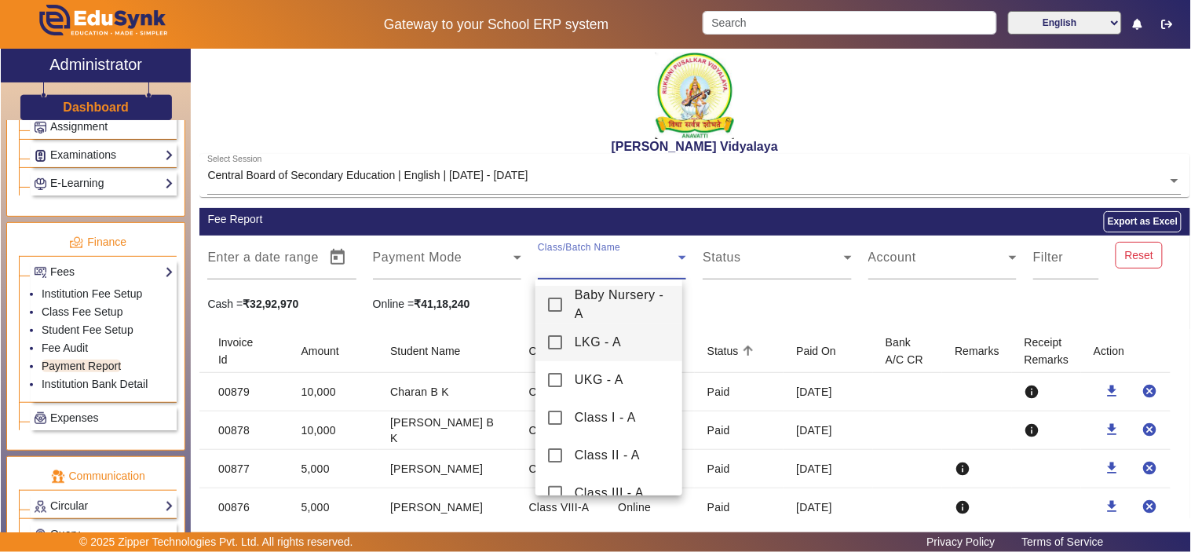
click at [560, 342] on mat-pseudo-checkbox at bounding box center [555, 342] width 14 height 14
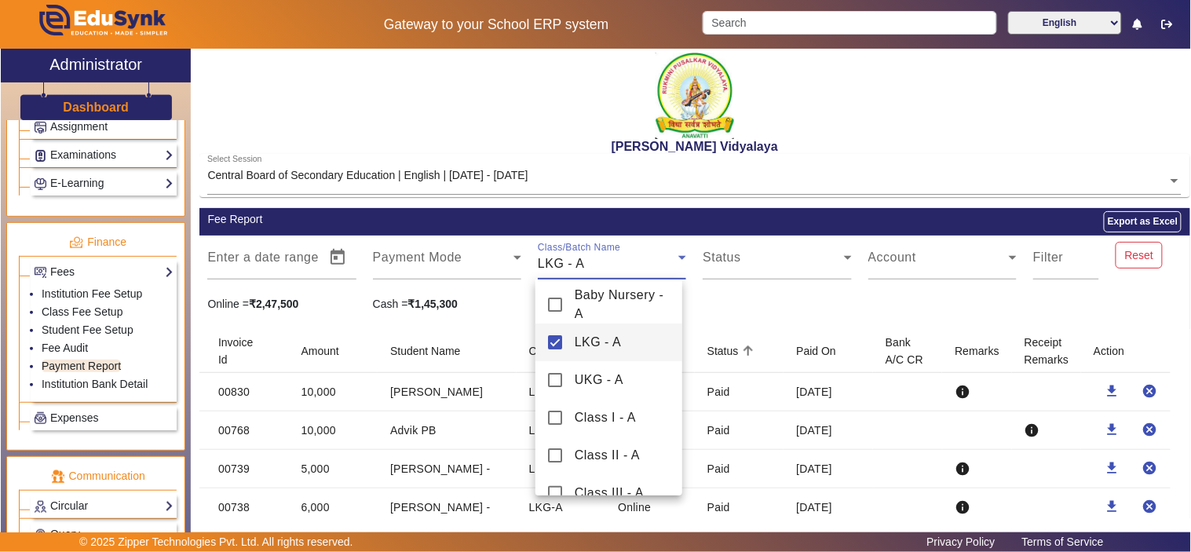
click at [862, 294] on div at bounding box center [595, 276] width 1191 height 552
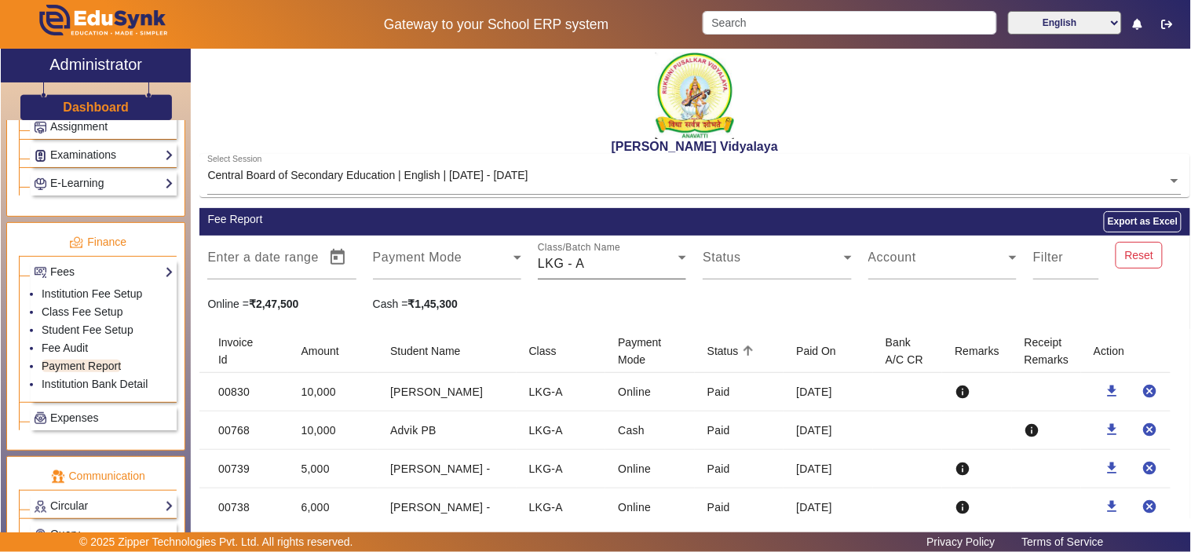
click at [589, 267] on div "LKG - A" at bounding box center [608, 263] width 141 height 19
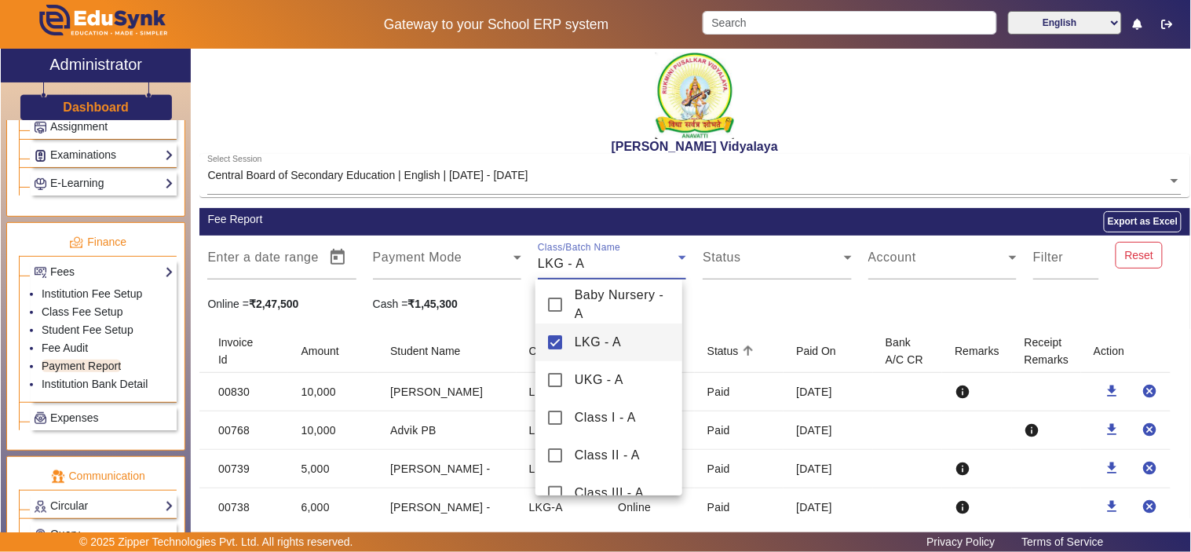
click at [576, 341] on span "LKG - A" at bounding box center [598, 342] width 47 height 19
click at [583, 304] on span "Baby Nursery - A" at bounding box center [623, 305] width 96 height 38
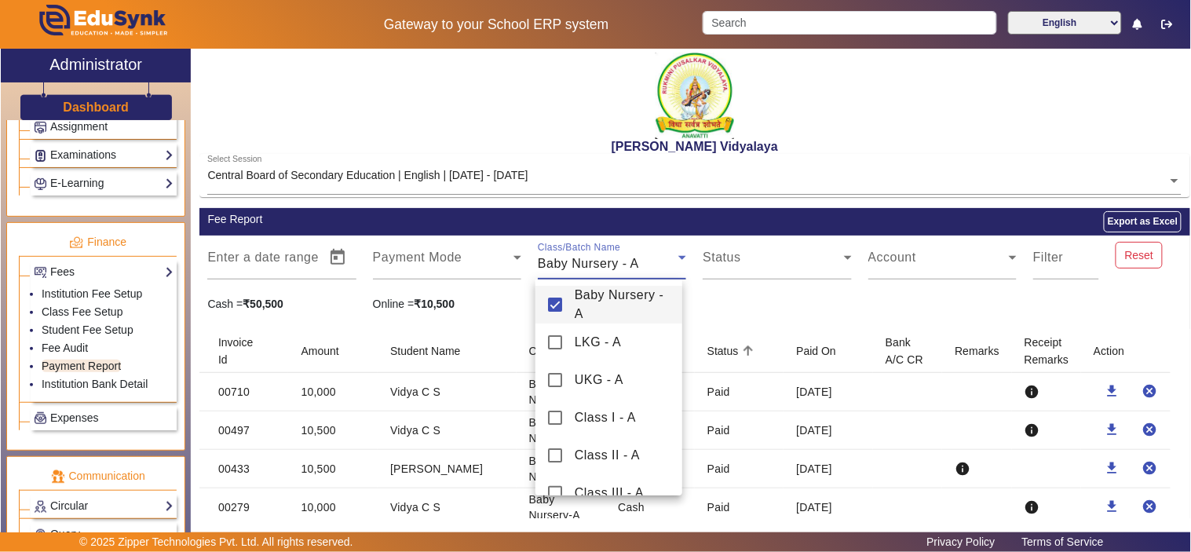
click at [779, 292] on div at bounding box center [595, 276] width 1191 height 552
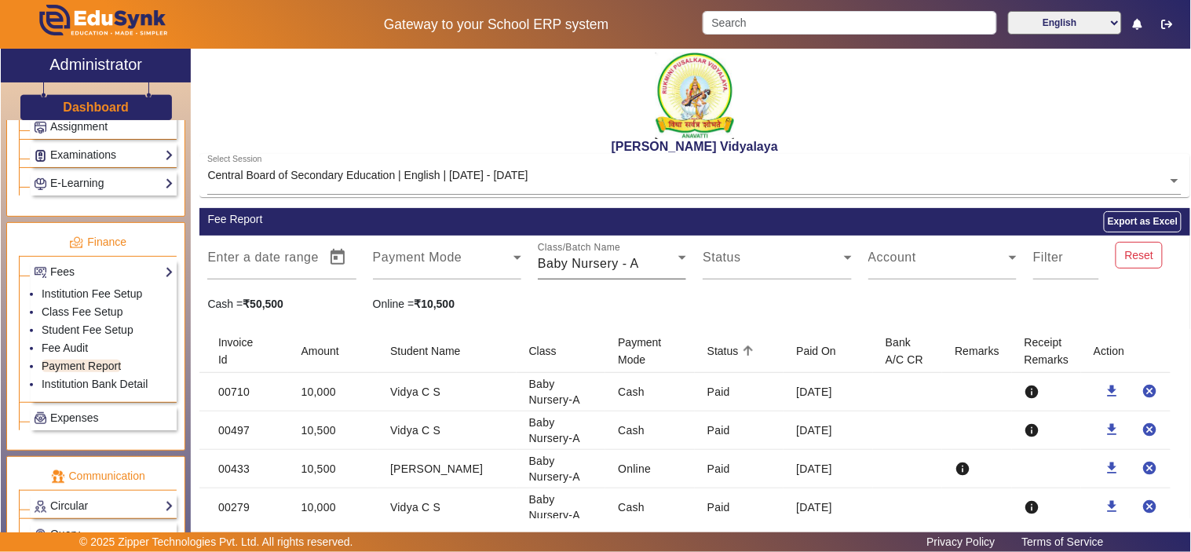
click at [586, 257] on span "Baby Nursery - A" at bounding box center [588, 263] width 101 height 13
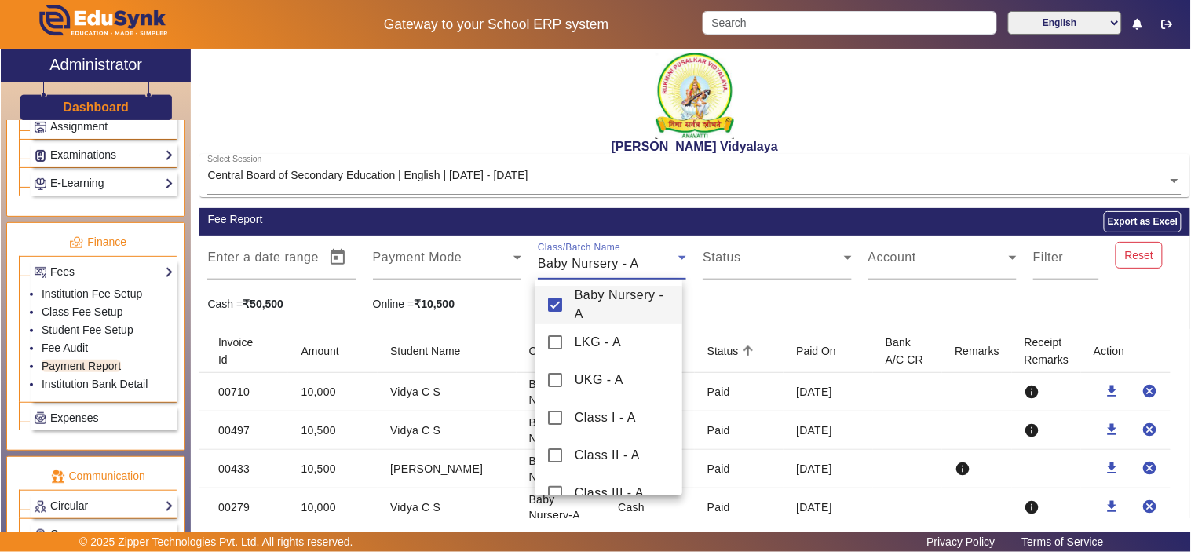
click at [551, 300] on mat-pseudo-checkbox at bounding box center [555, 305] width 14 height 14
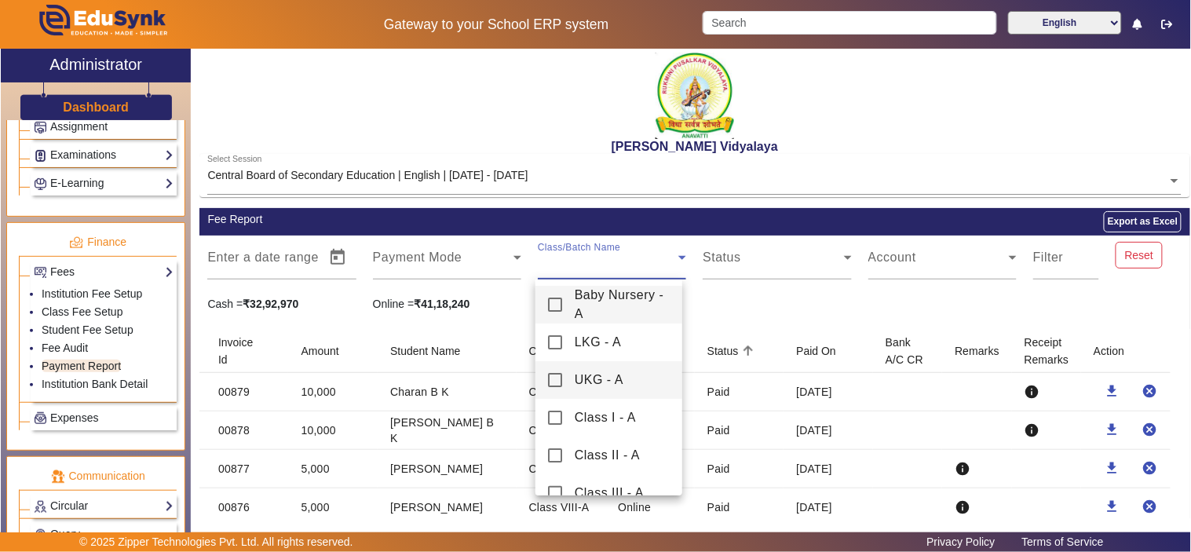
click at [552, 378] on mat-pseudo-checkbox at bounding box center [555, 380] width 14 height 14
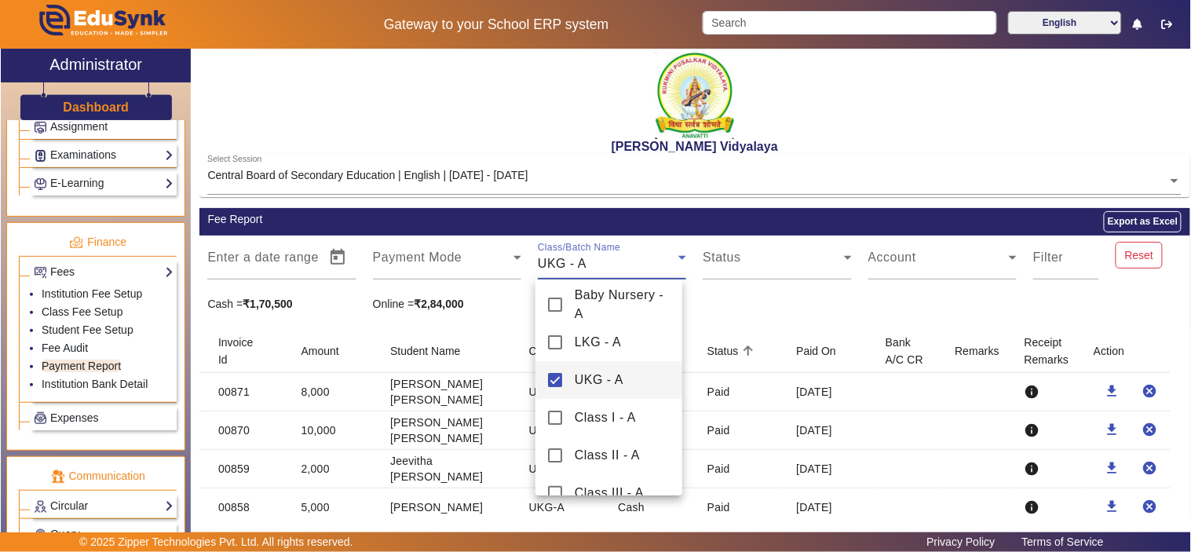
click at [783, 312] on div at bounding box center [595, 276] width 1191 height 552
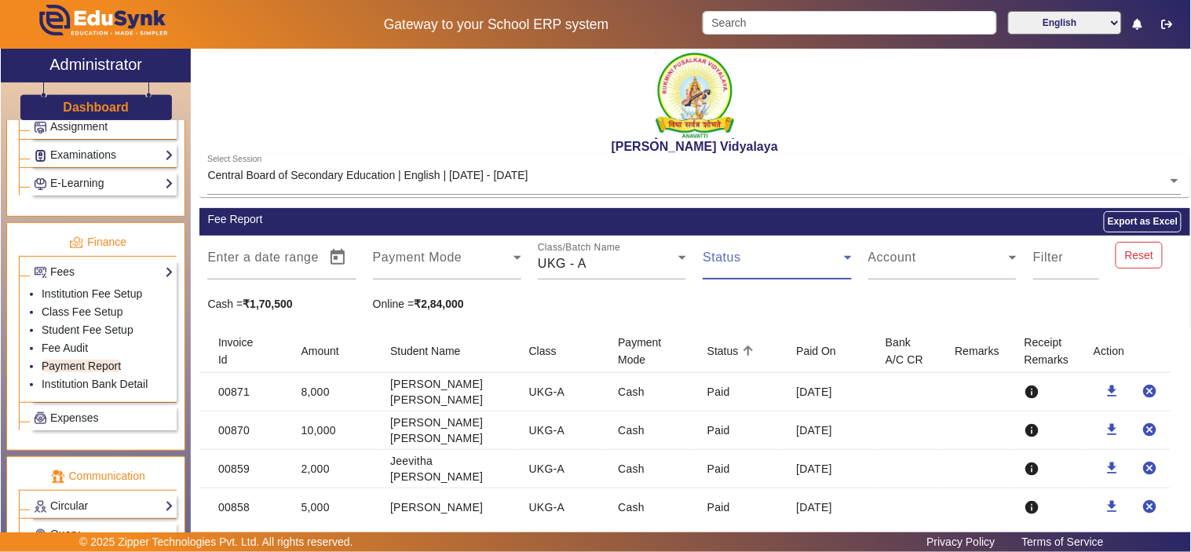
click at [764, 264] on span at bounding box center [773, 263] width 141 height 19
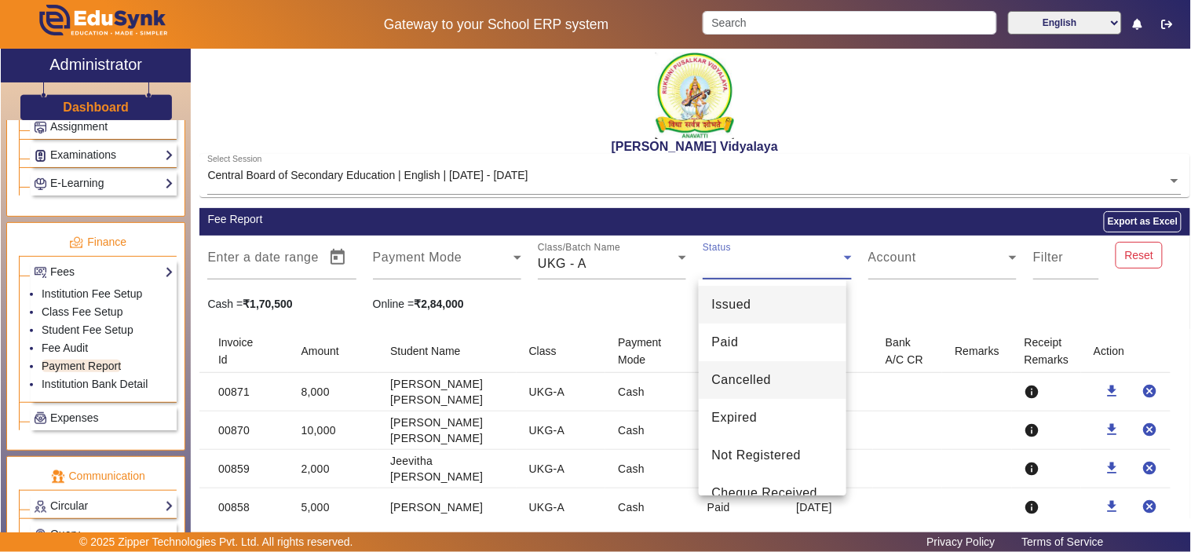
click at [743, 375] on span "Cancelled" at bounding box center [742, 380] width 60 height 19
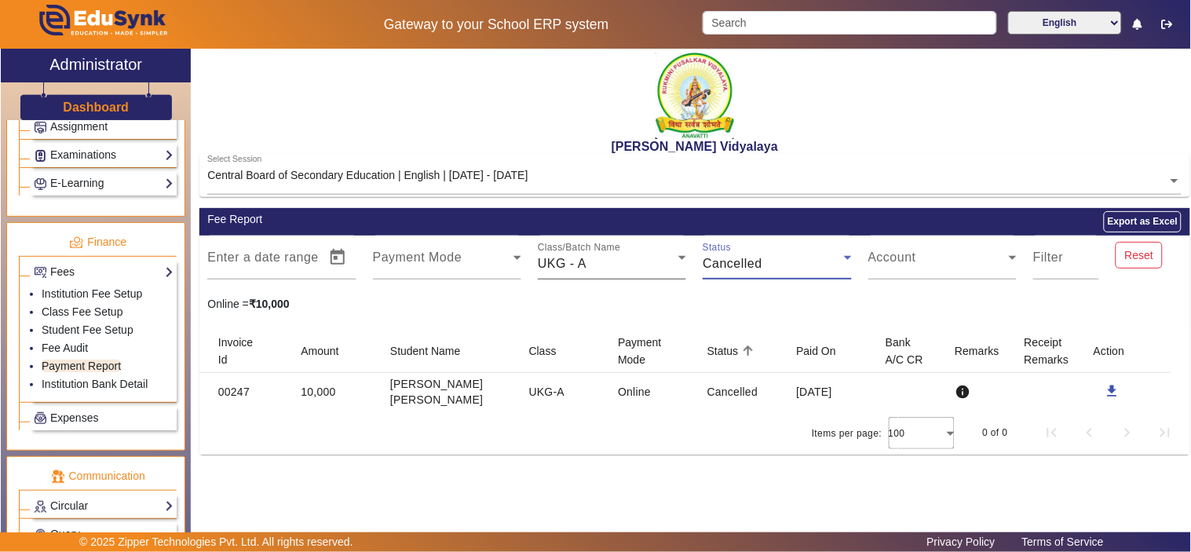
click at [605, 261] on div "UKG - A" at bounding box center [608, 263] width 141 height 19
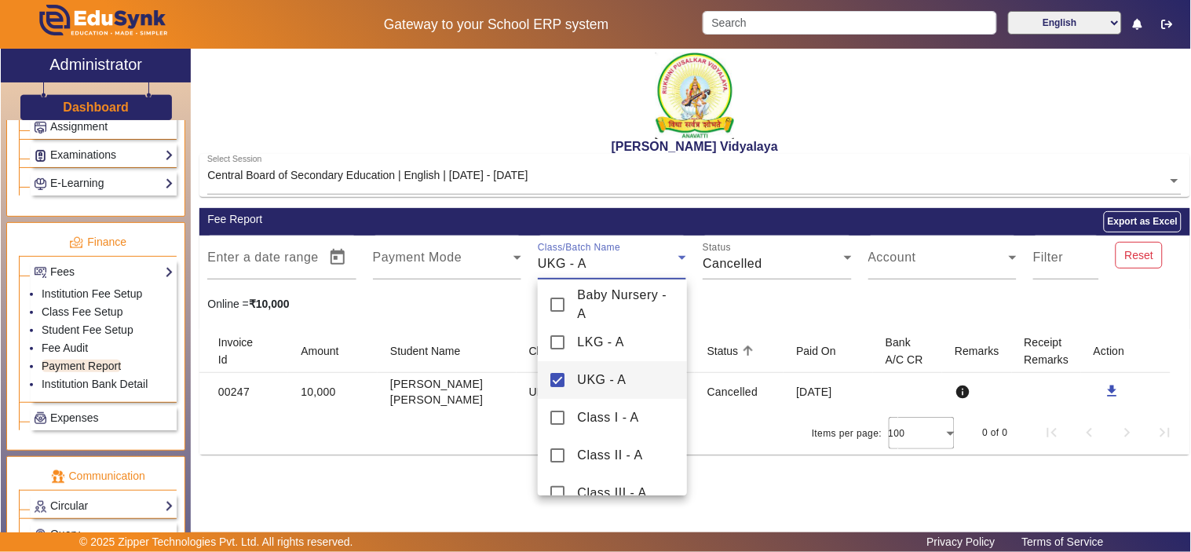
click at [554, 379] on mat-pseudo-checkbox at bounding box center [558, 380] width 14 height 14
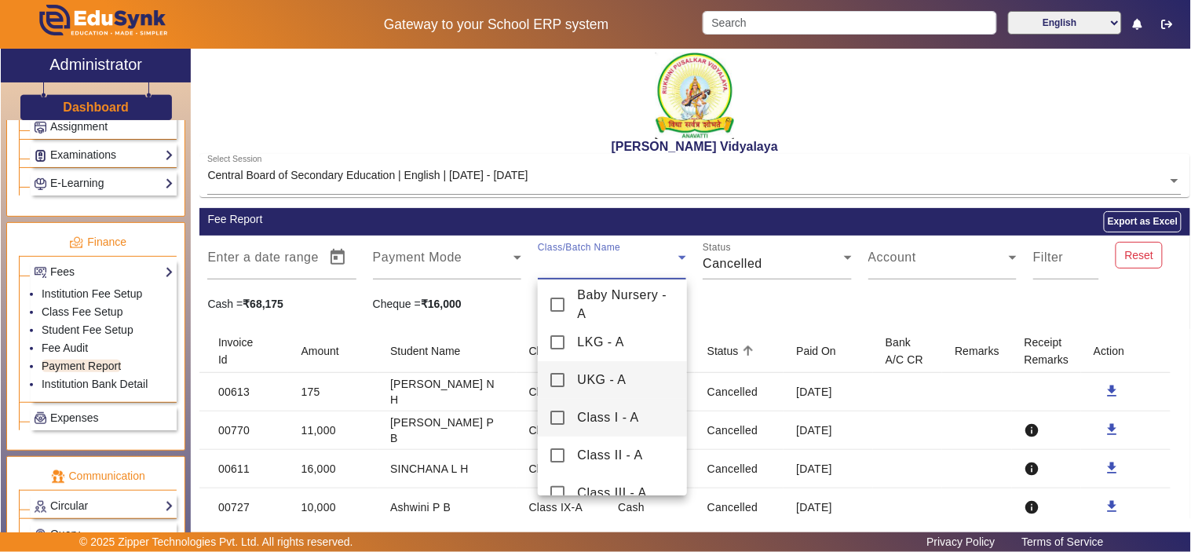
click at [558, 419] on mat-pseudo-checkbox at bounding box center [558, 418] width 14 height 14
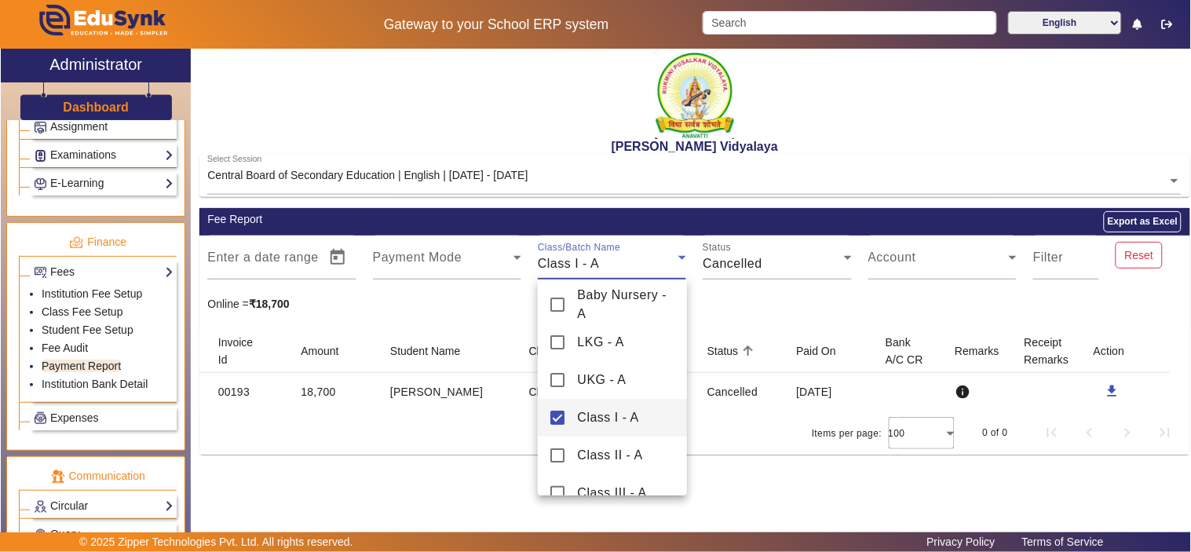
click at [792, 265] on div at bounding box center [595, 276] width 1191 height 552
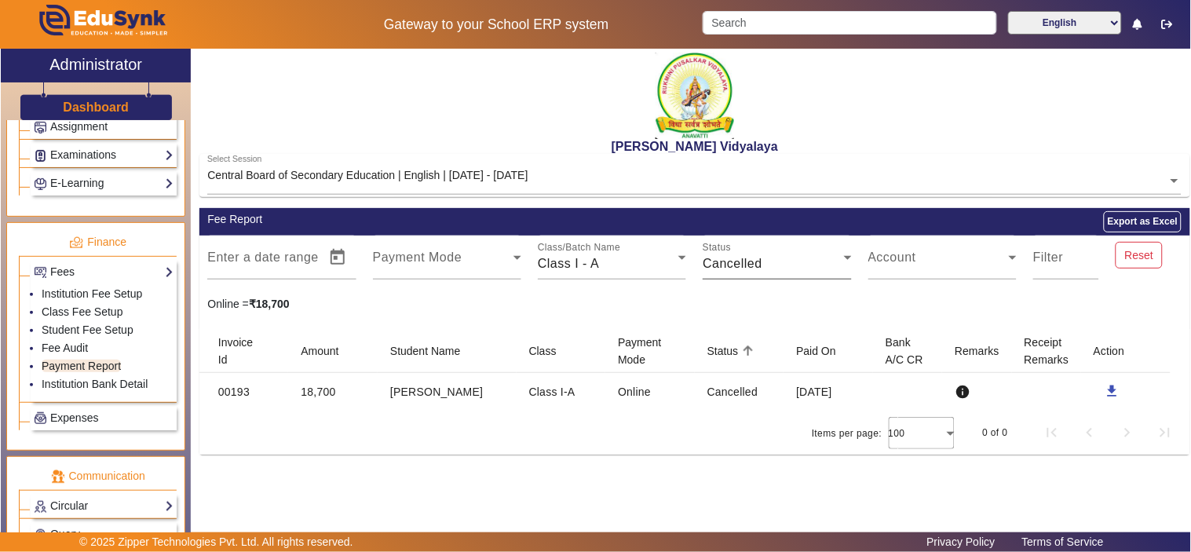
click at [773, 268] on div "Cancelled" at bounding box center [773, 263] width 141 height 19
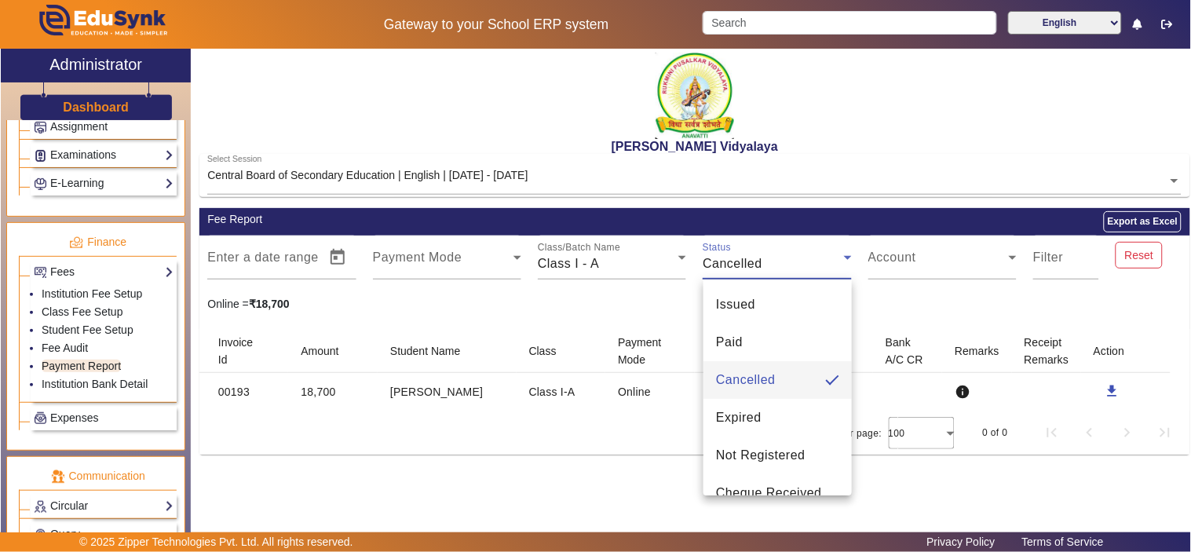
click at [770, 382] on span "Cancelled" at bounding box center [746, 380] width 60 height 19
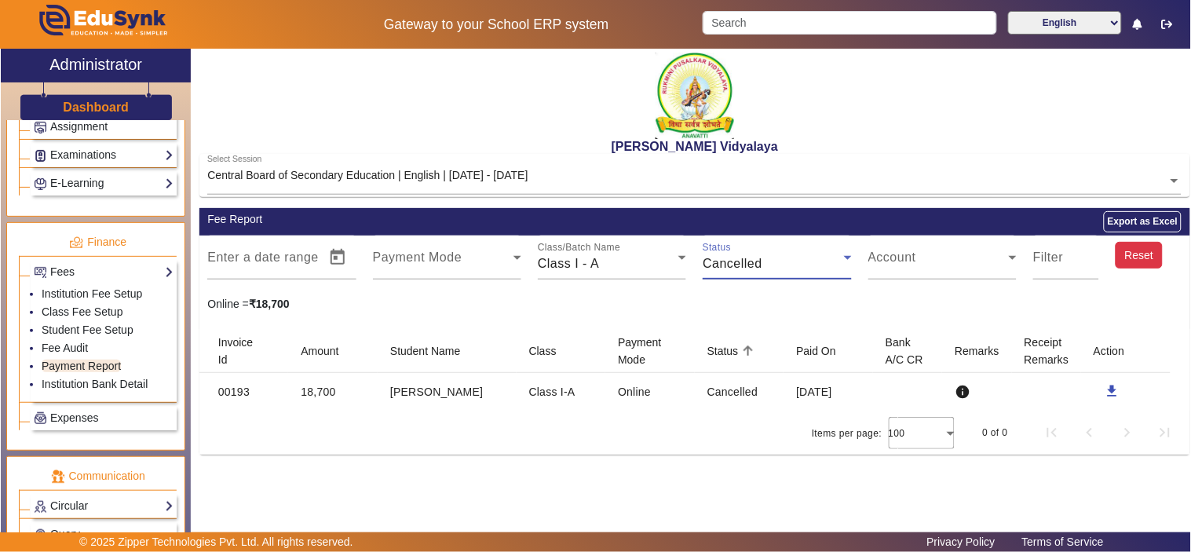
click at [1147, 260] on button "Reset" at bounding box center [1139, 255] width 47 height 27
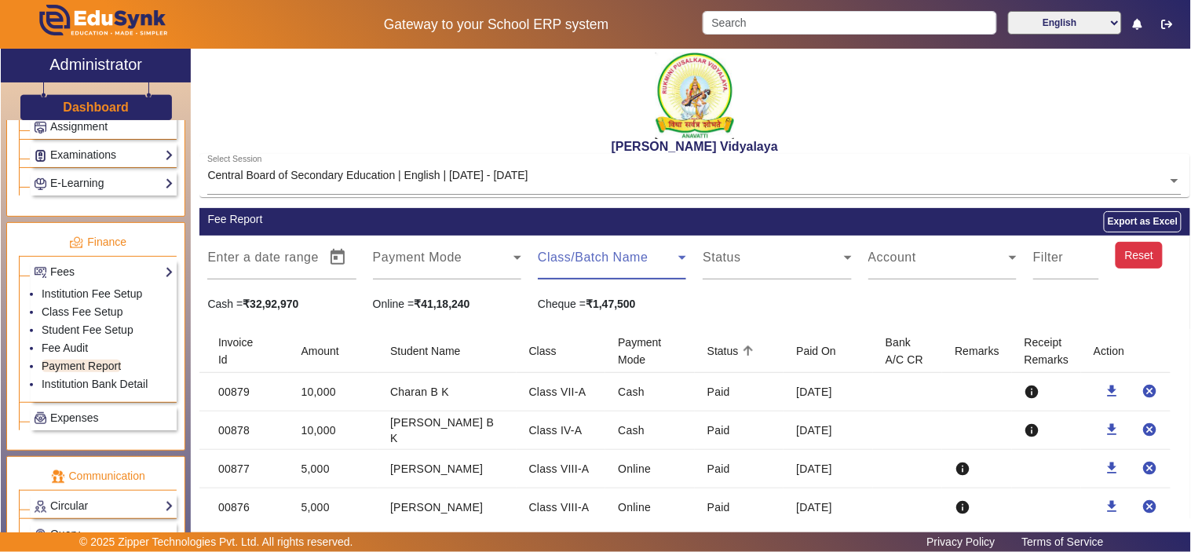
click at [635, 262] on span at bounding box center [608, 263] width 141 height 19
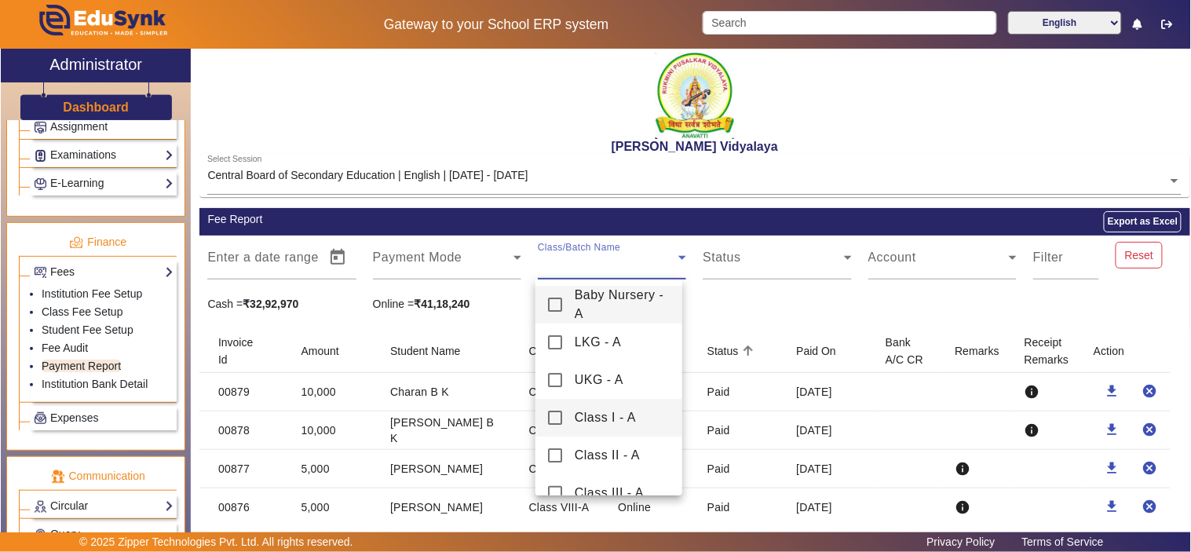
click at [556, 417] on mat-pseudo-checkbox at bounding box center [555, 418] width 14 height 14
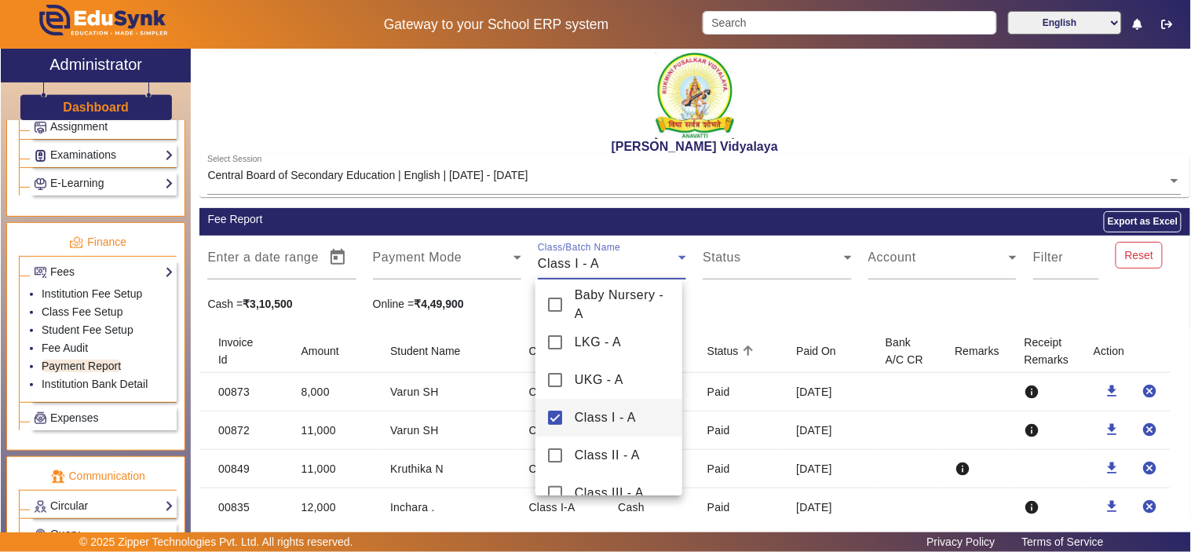
click at [804, 315] on div at bounding box center [595, 276] width 1191 height 552
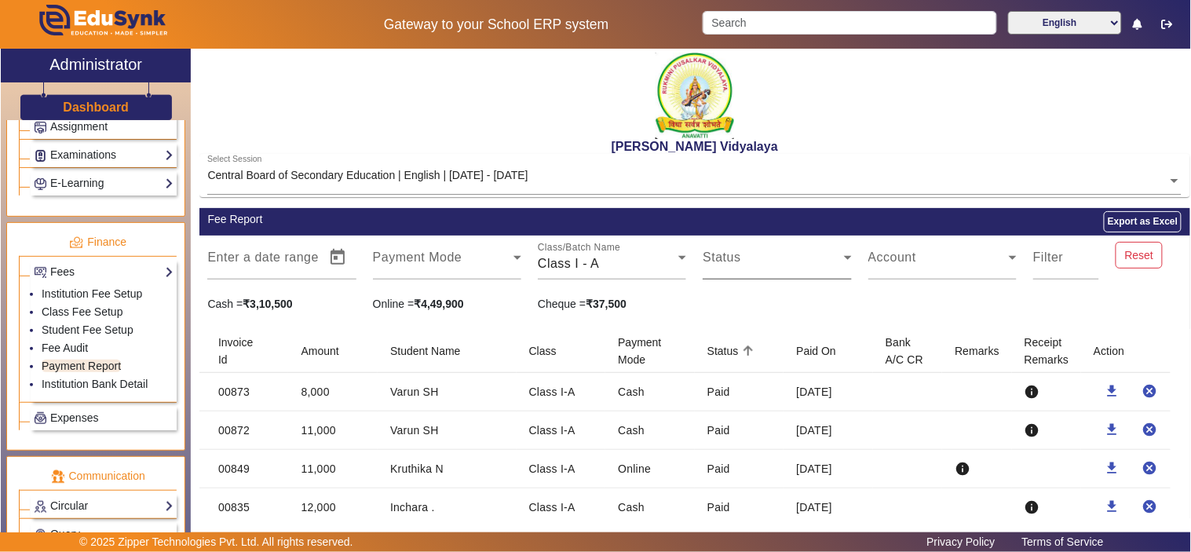
click at [795, 258] on span at bounding box center [773, 263] width 141 height 19
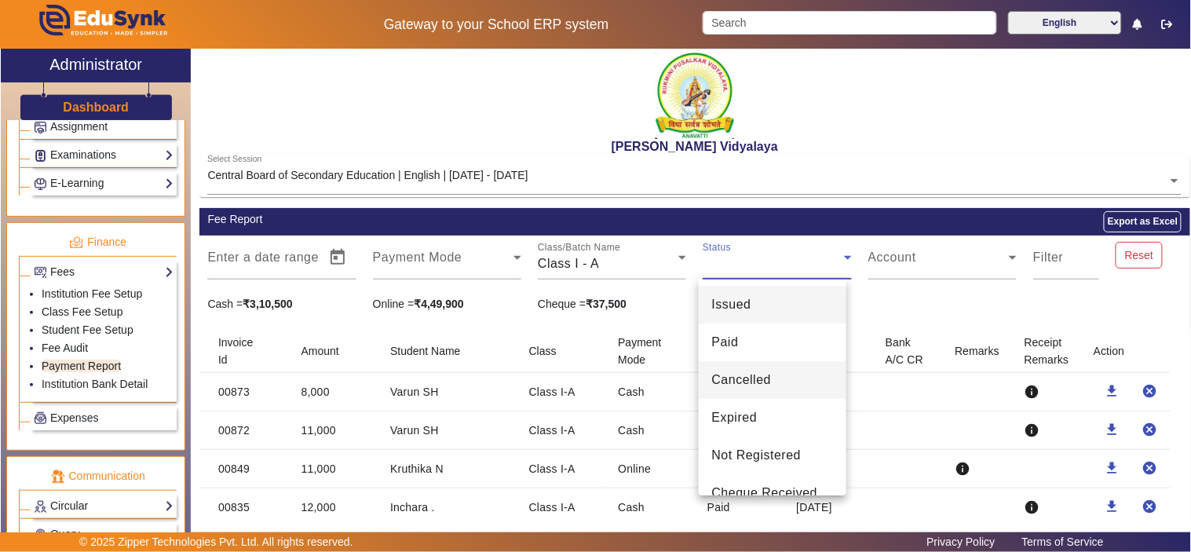
click at [748, 382] on span "Cancelled" at bounding box center [742, 380] width 60 height 19
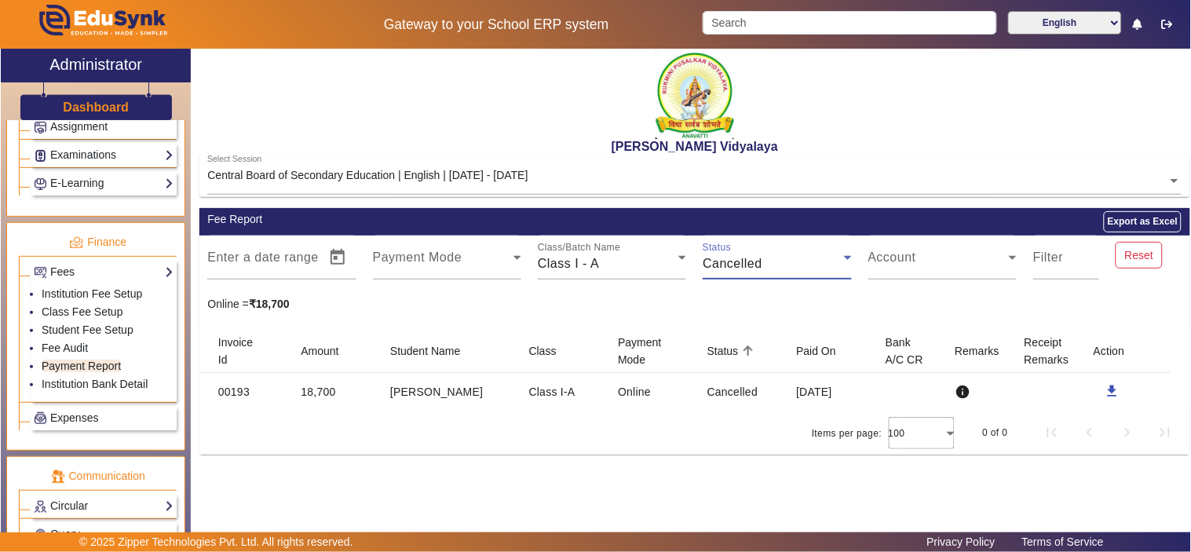
click at [774, 258] on div "Cancelled" at bounding box center [773, 263] width 141 height 19
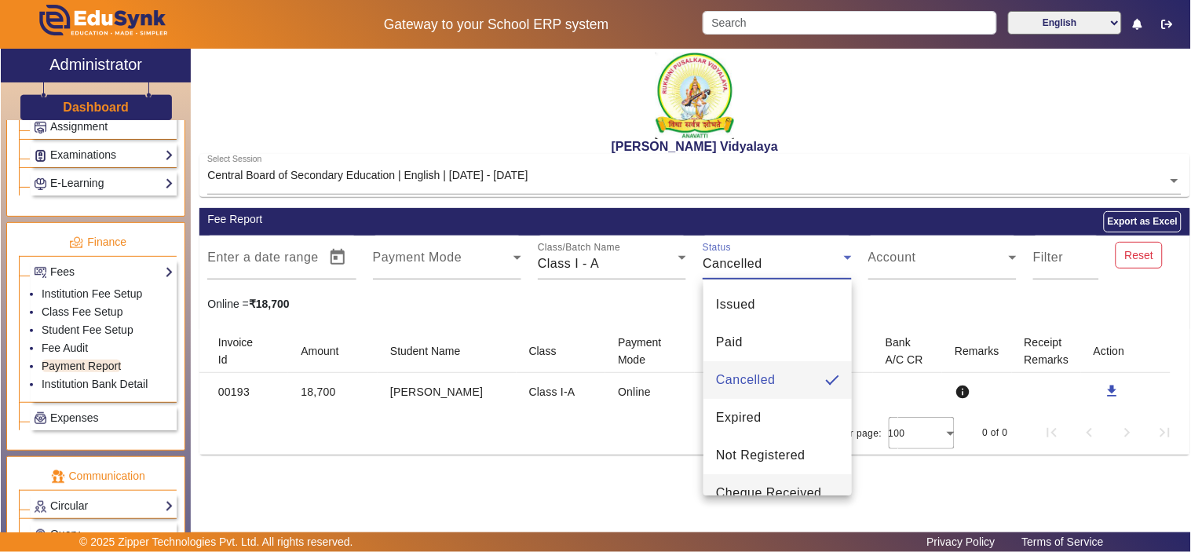
click at [768, 484] on span "Cheque Received" at bounding box center [769, 493] width 106 height 19
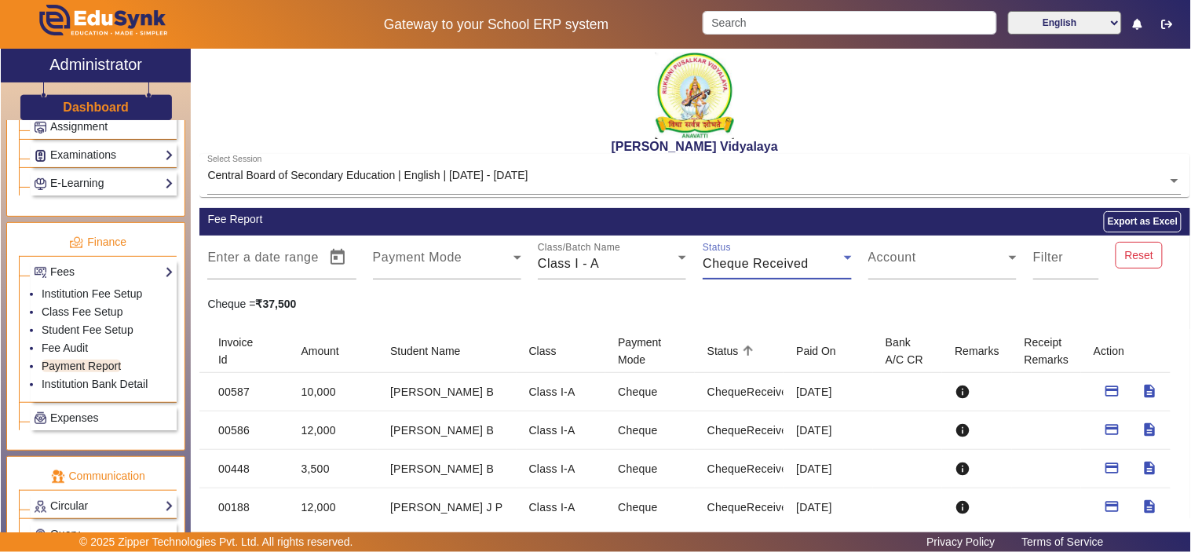
click at [773, 265] on span "Cheque Received" at bounding box center [756, 263] width 106 height 13
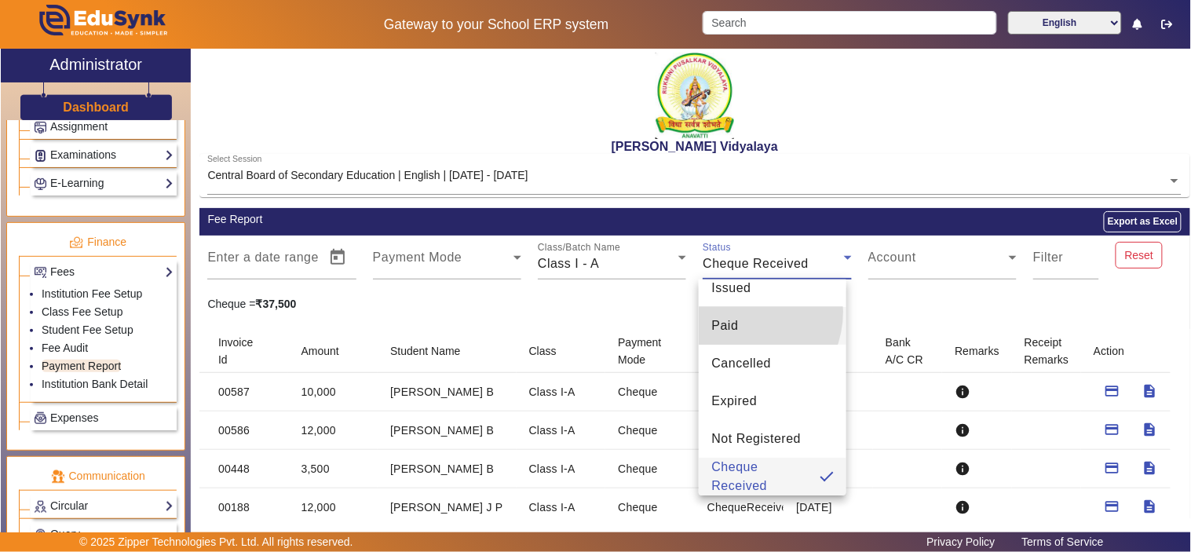
click at [739, 328] on mat-option "Paid" at bounding box center [773, 326] width 148 height 38
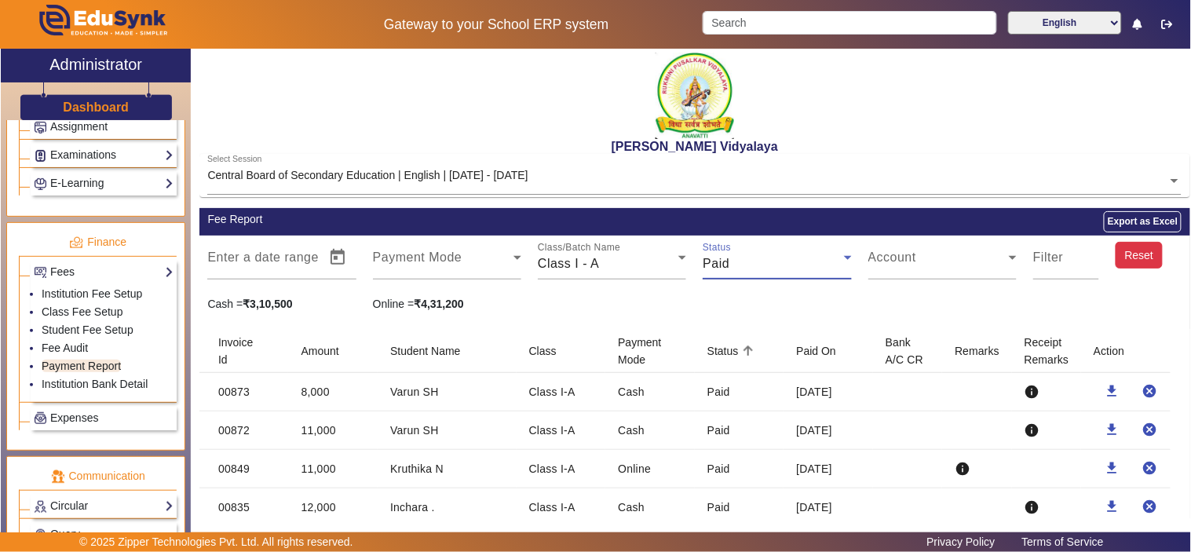
click at [1128, 261] on button "Reset" at bounding box center [1139, 255] width 47 height 27
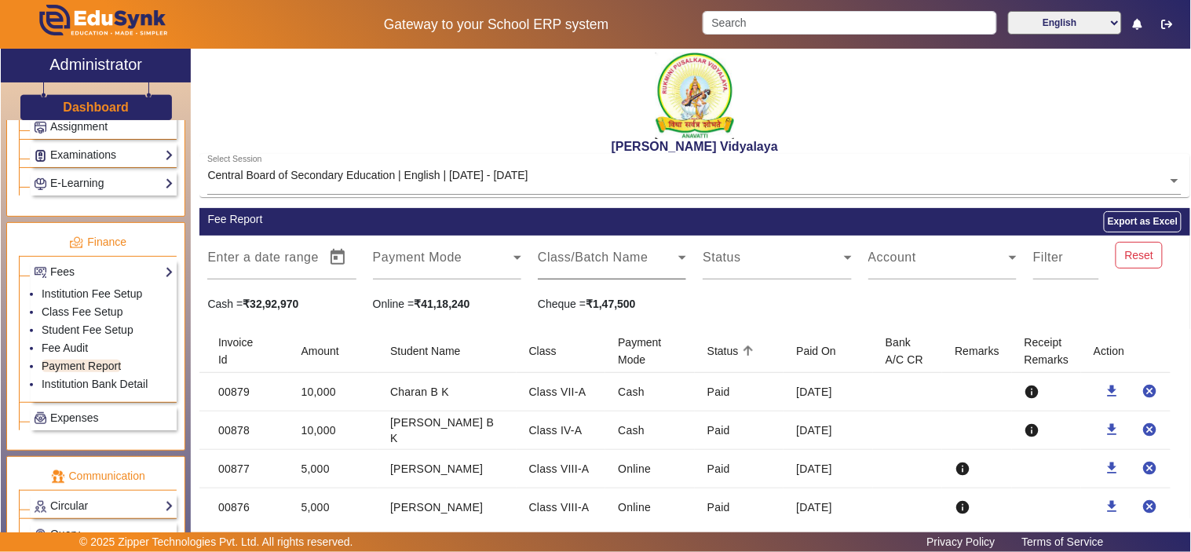
click at [673, 262] on icon at bounding box center [682, 257] width 19 height 19
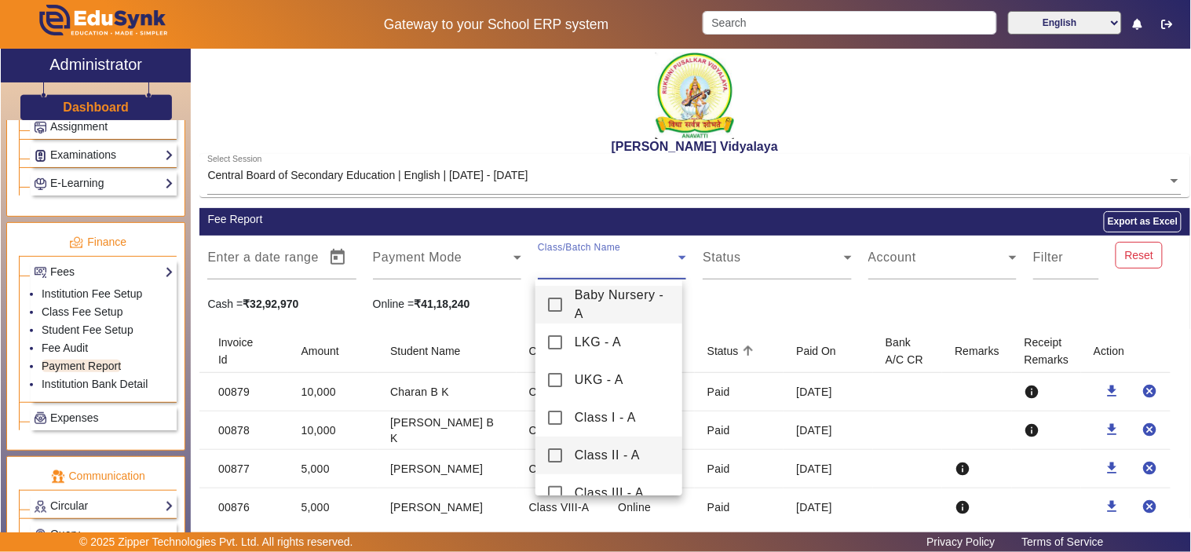
click at [551, 456] on mat-pseudo-checkbox at bounding box center [555, 455] width 14 height 14
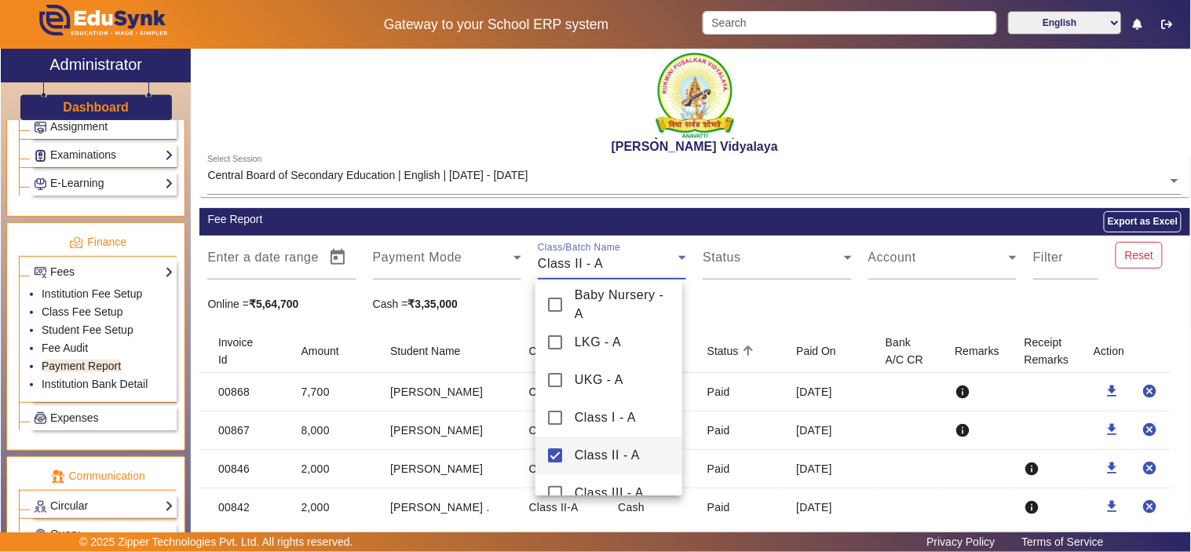
click at [810, 310] on div at bounding box center [595, 276] width 1191 height 552
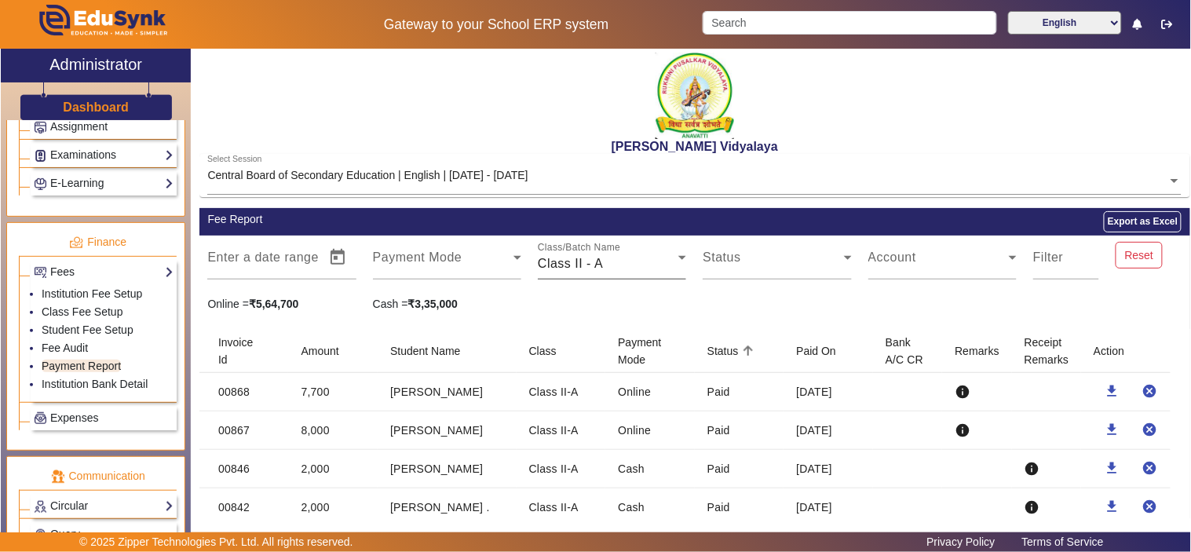
click at [632, 258] on div "Class II - A" at bounding box center [608, 263] width 141 height 19
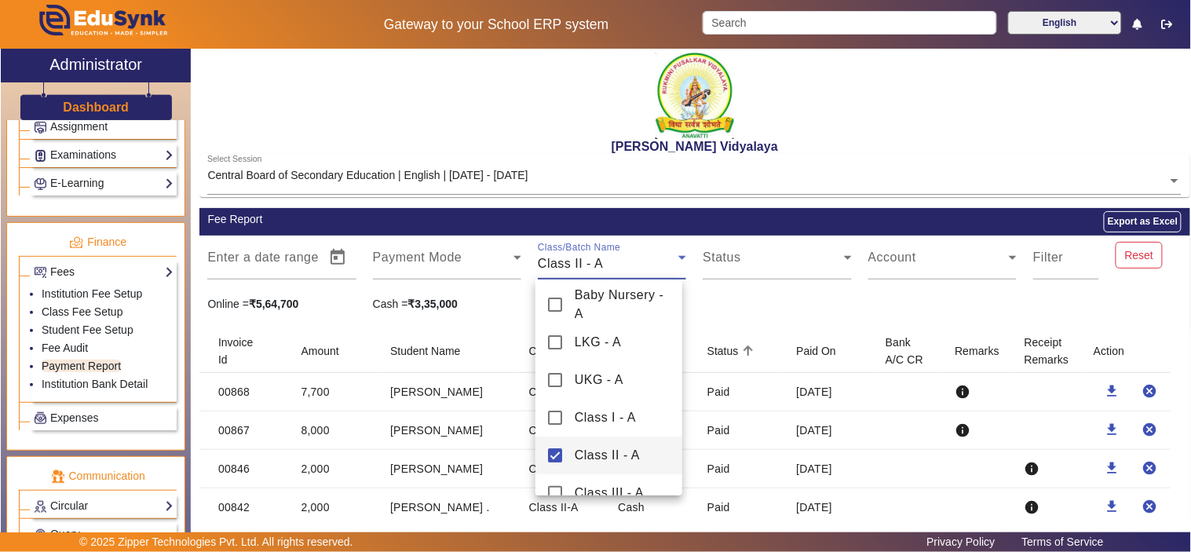
click at [556, 453] on mat-pseudo-checkbox at bounding box center [555, 455] width 14 height 14
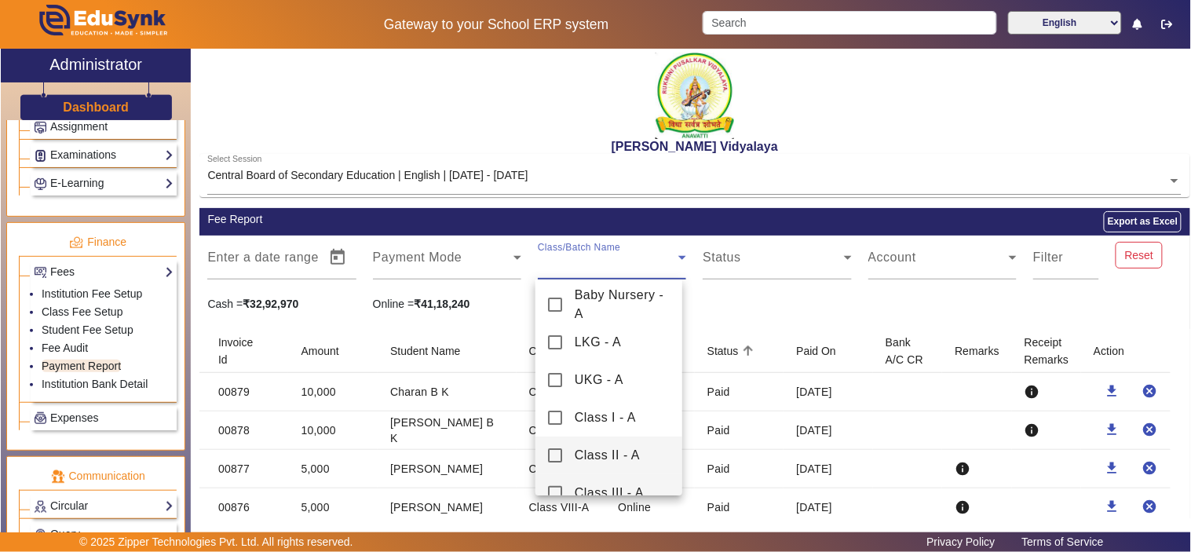
click at [556, 491] on mat-pseudo-checkbox at bounding box center [555, 493] width 14 height 14
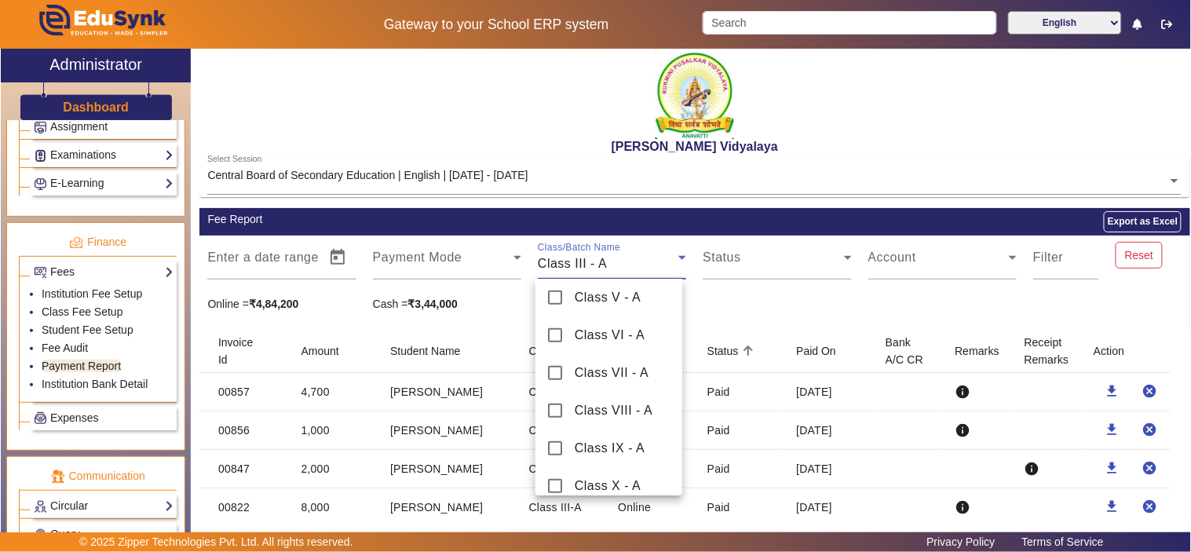
scroll to position [286, 0]
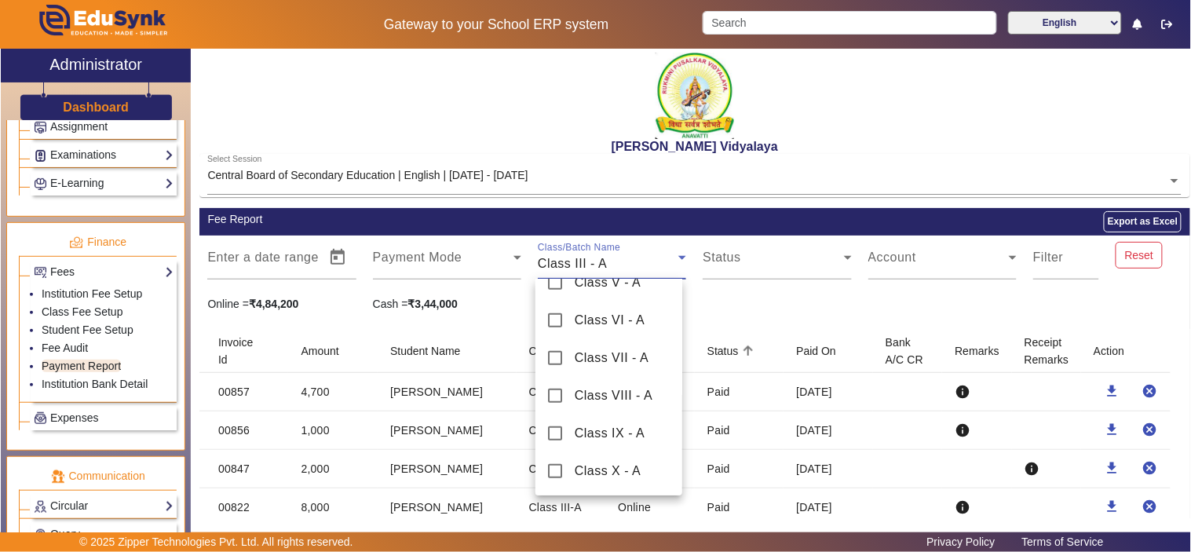
click at [778, 319] on div at bounding box center [595, 276] width 1191 height 552
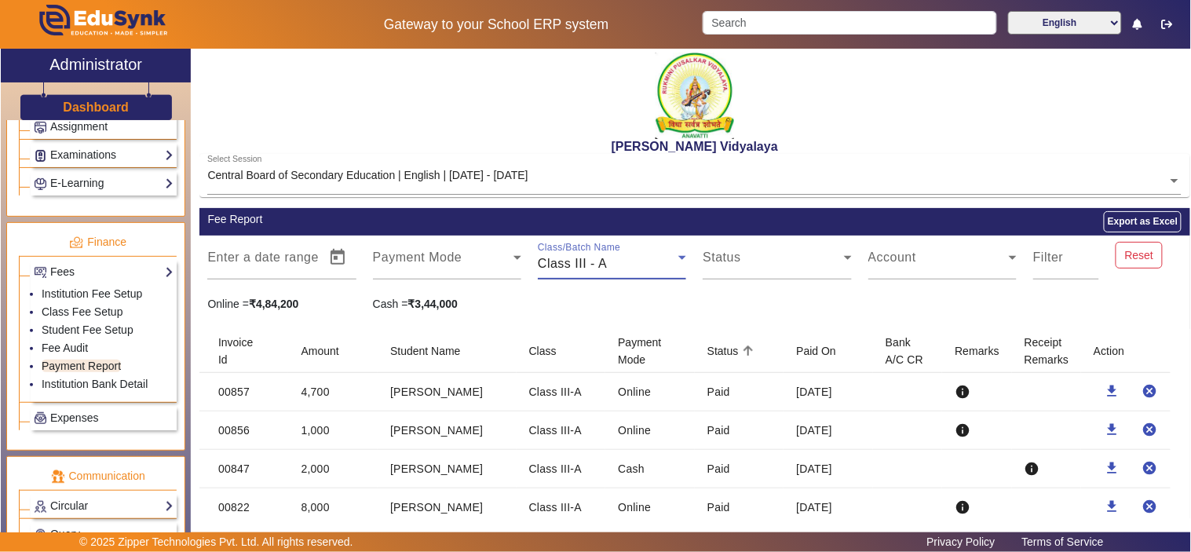
click at [673, 262] on icon at bounding box center [682, 257] width 19 height 19
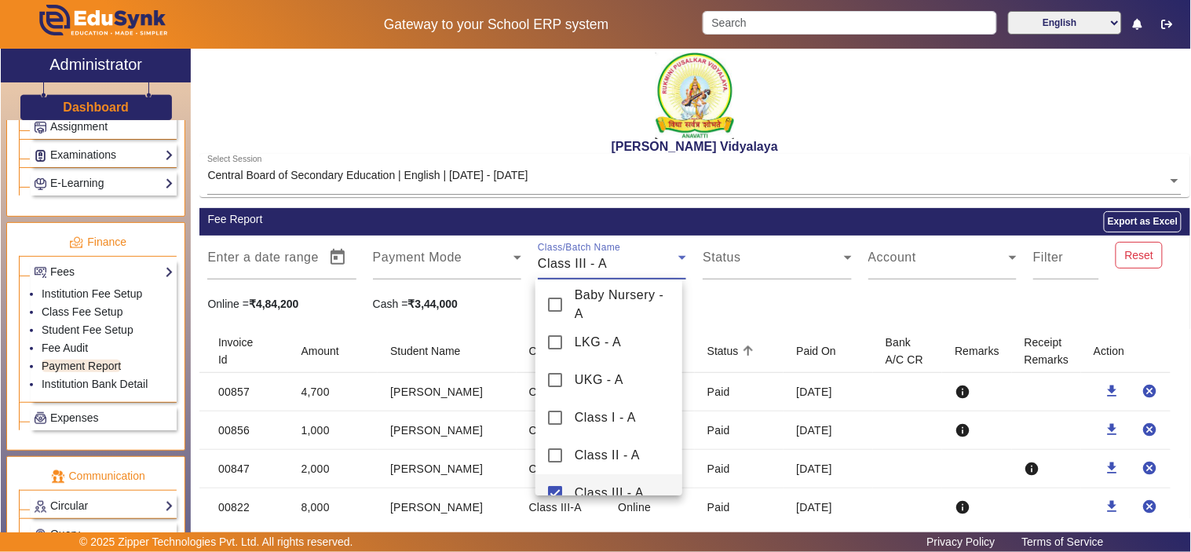
scroll to position [16, 0]
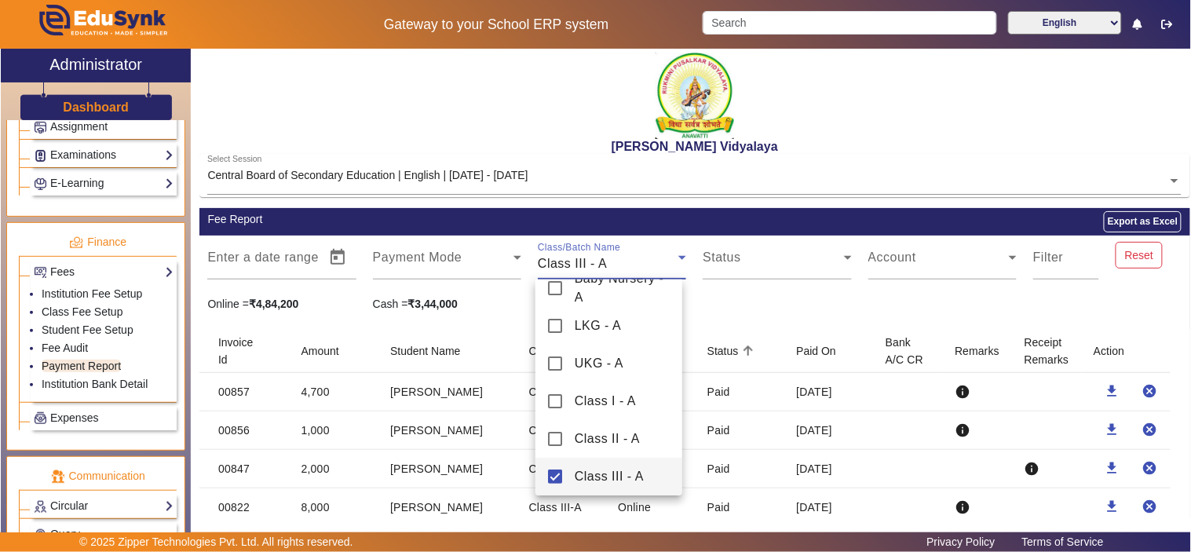
click at [554, 477] on mat-pseudo-checkbox at bounding box center [555, 477] width 14 height 14
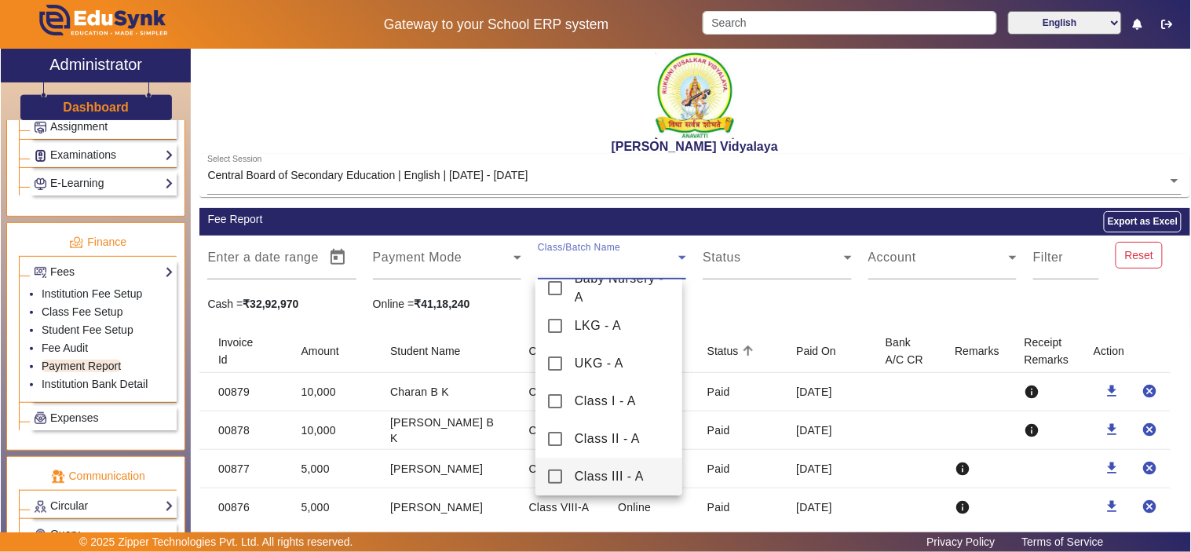
scroll to position [162, 0]
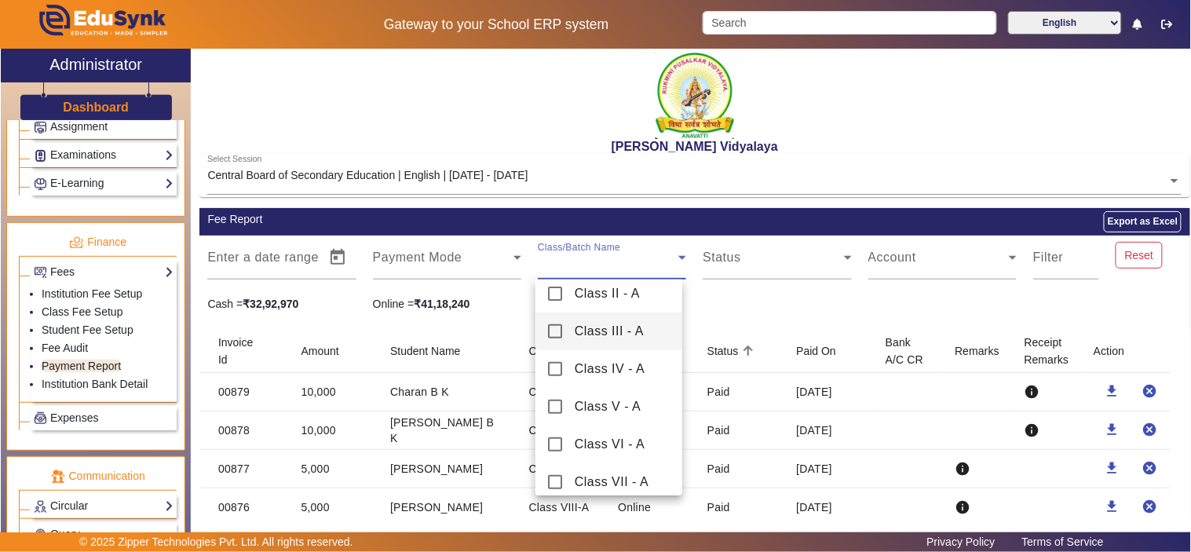
click at [554, 369] on mat-pseudo-checkbox at bounding box center [555, 369] width 14 height 14
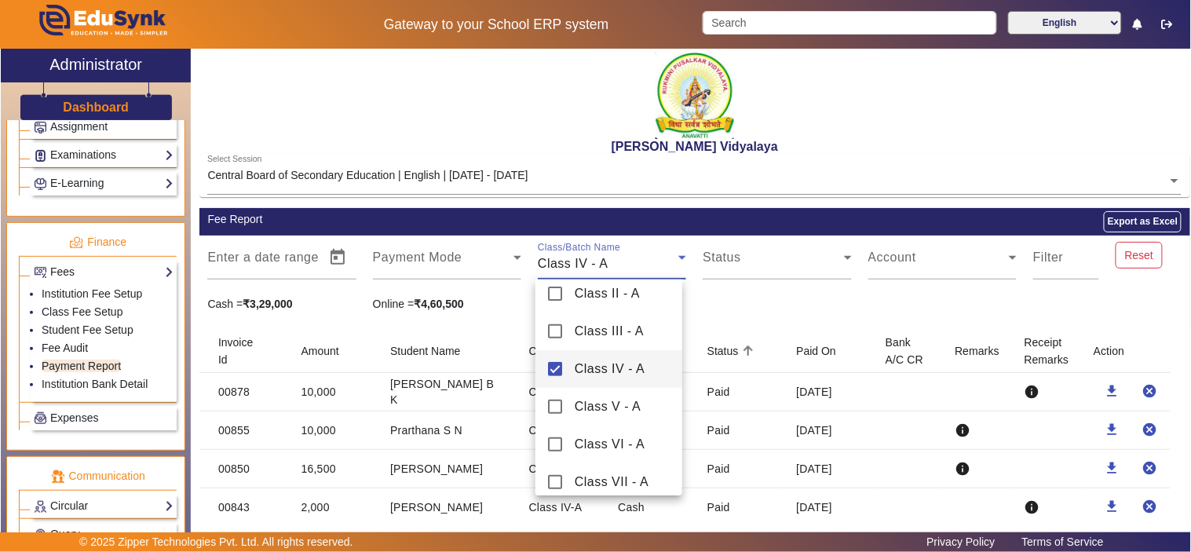
click at [763, 305] on div at bounding box center [595, 276] width 1191 height 552
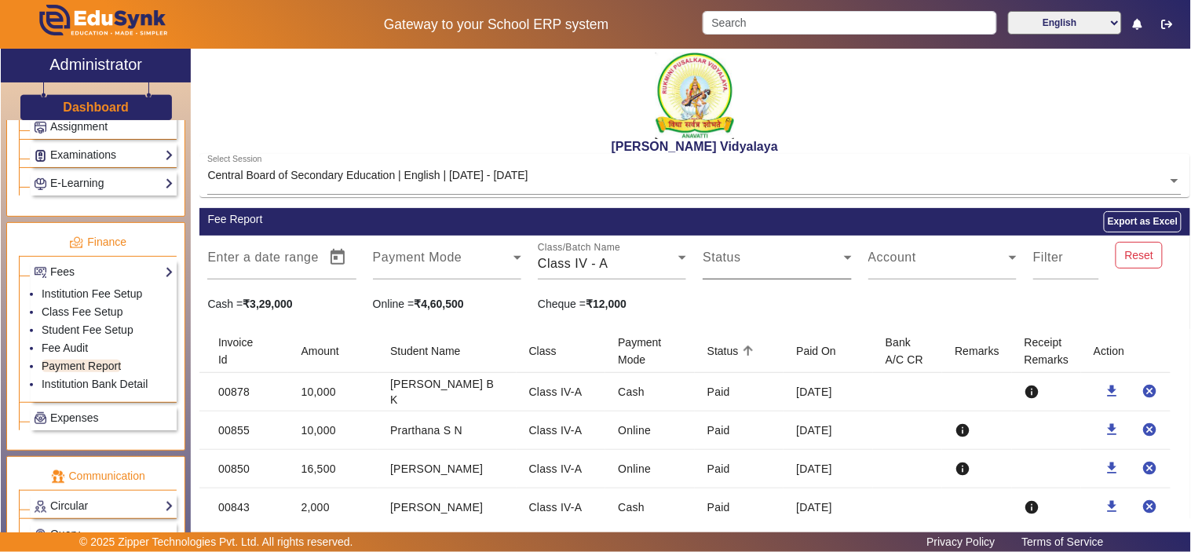
click at [768, 264] on span at bounding box center [773, 263] width 141 height 19
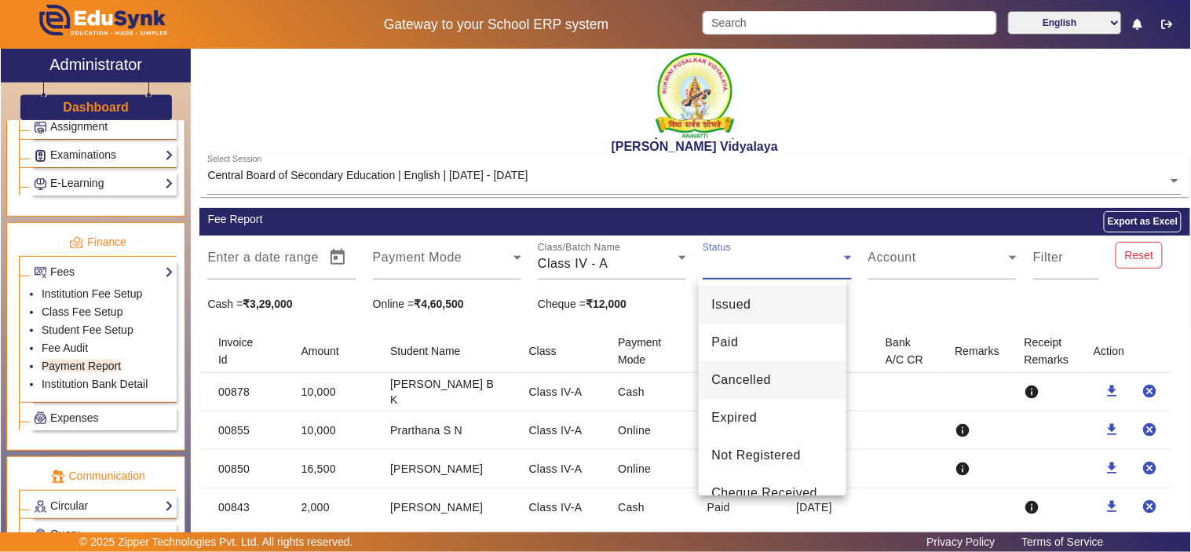
click at [752, 378] on span "Cancelled" at bounding box center [742, 380] width 60 height 19
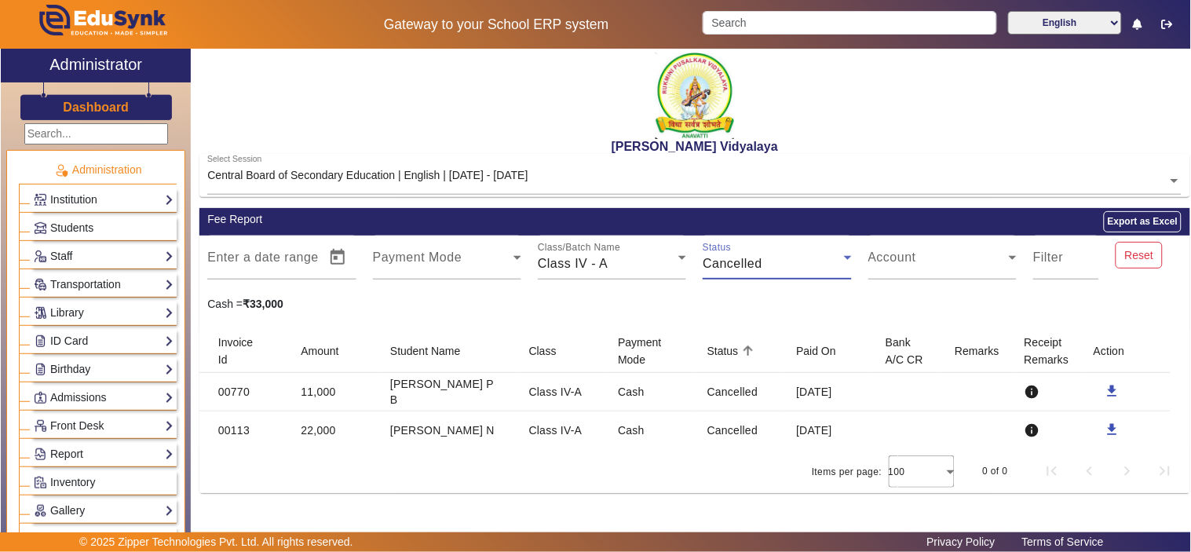
scroll to position [726, 0]
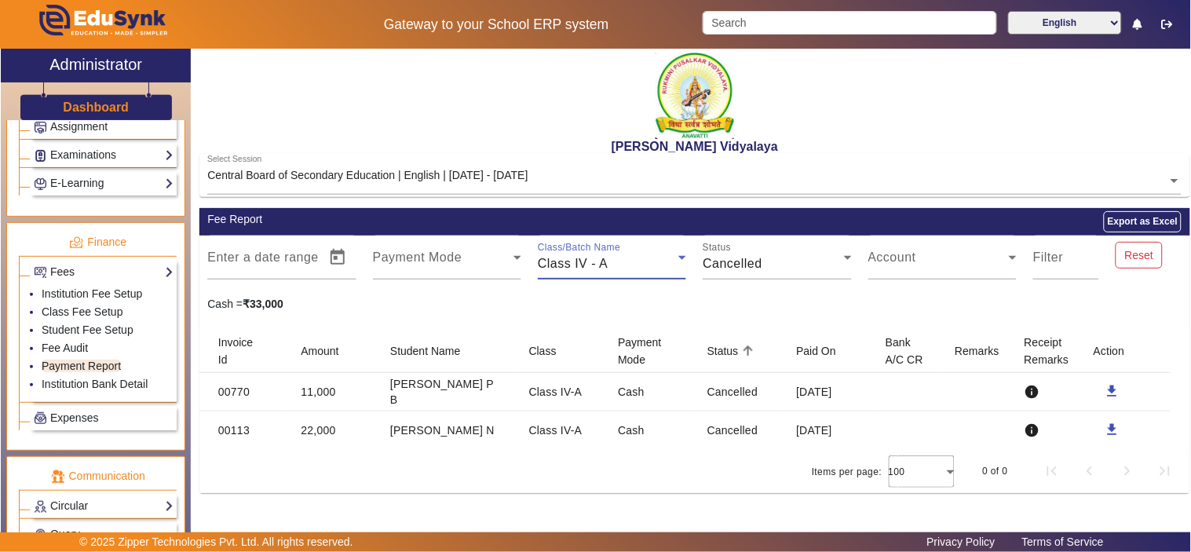
click at [683, 260] on icon at bounding box center [682, 257] width 19 height 19
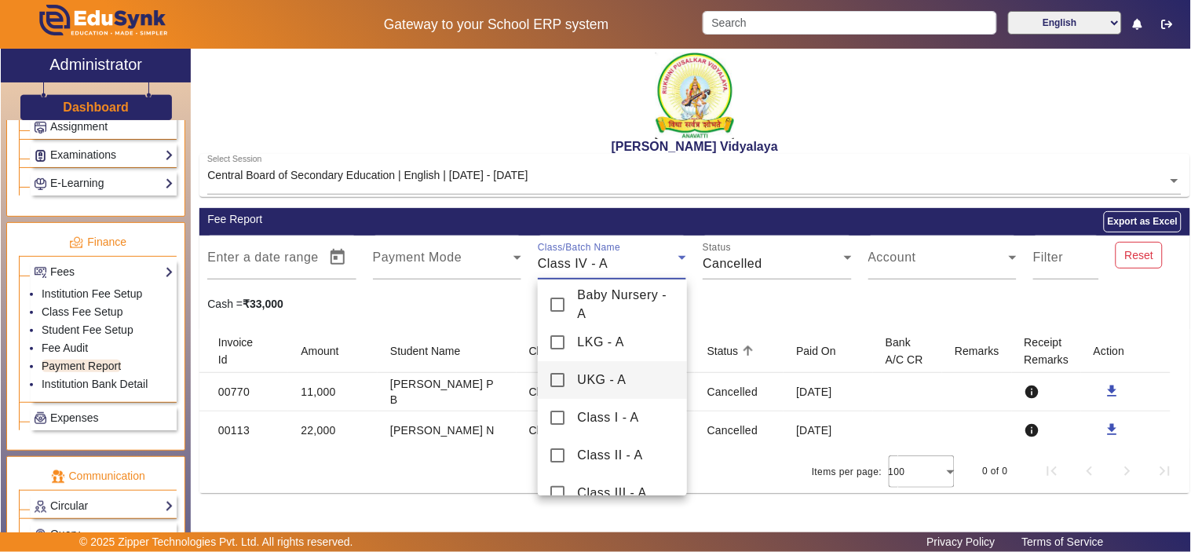
scroll to position [53, 0]
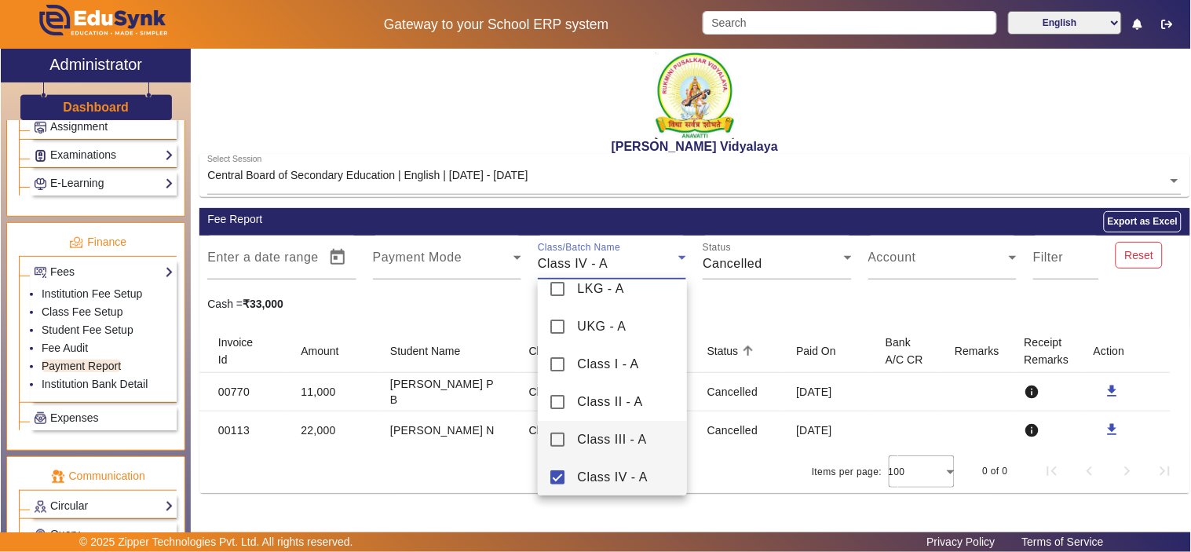
click at [599, 434] on span "Class III - A" at bounding box center [611, 439] width 69 height 19
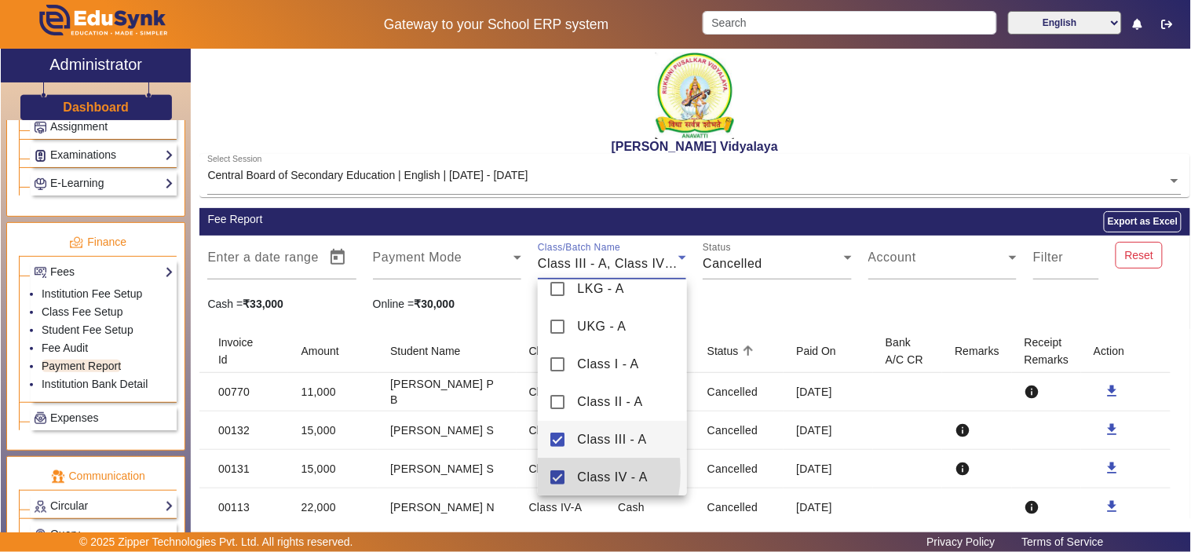
click at [552, 472] on mat-pseudo-checkbox at bounding box center [558, 477] width 14 height 14
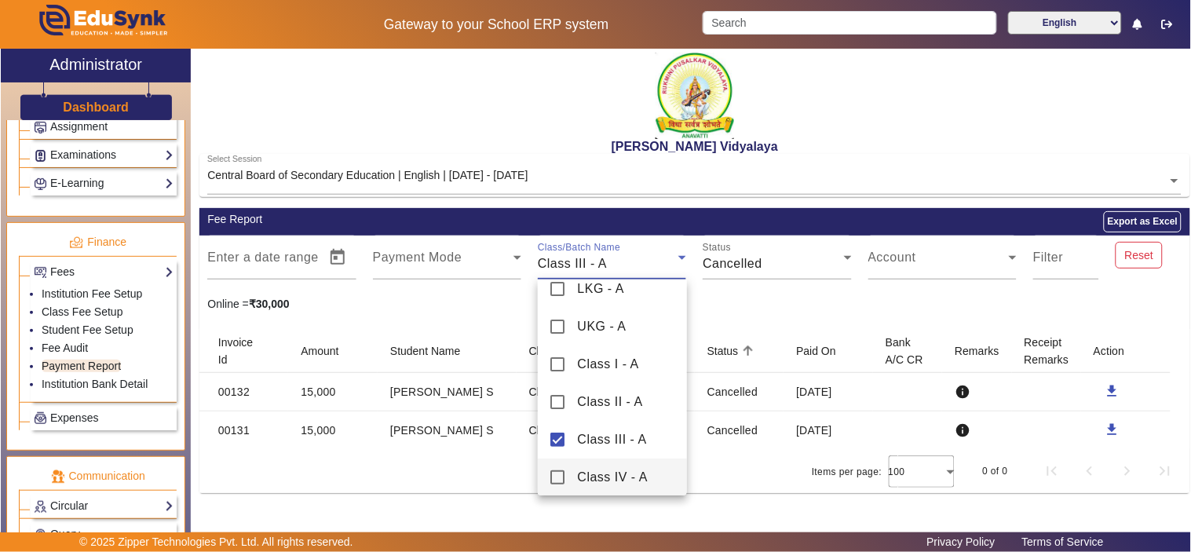
click at [781, 292] on div at bounding box center [595, 276] width 1191 height 552
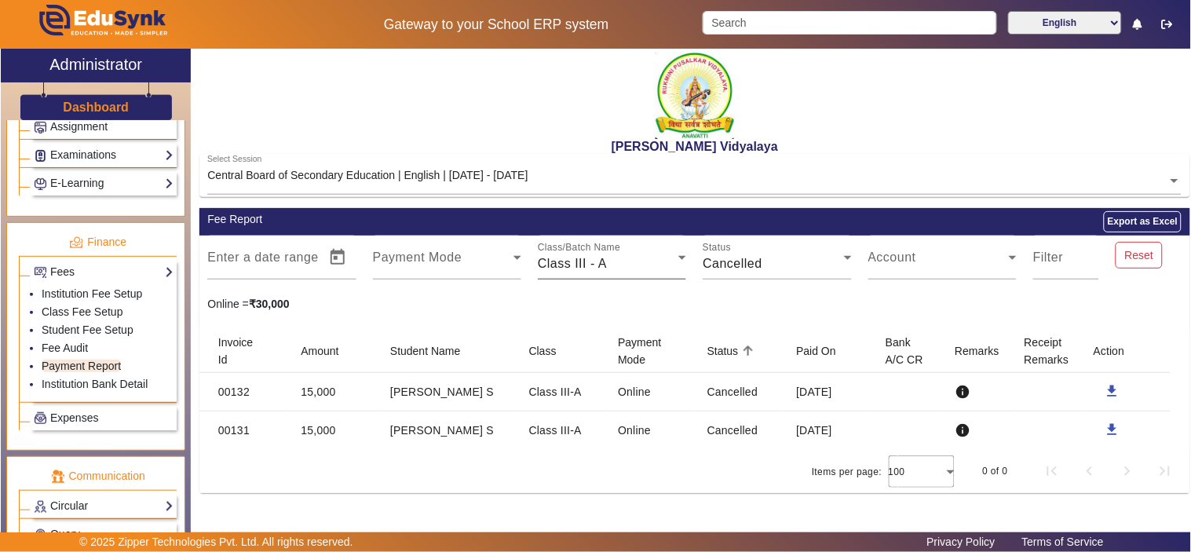
click at [649, 269] on div "Class III - A" at bounding box center [608, 263] width 141 height 19
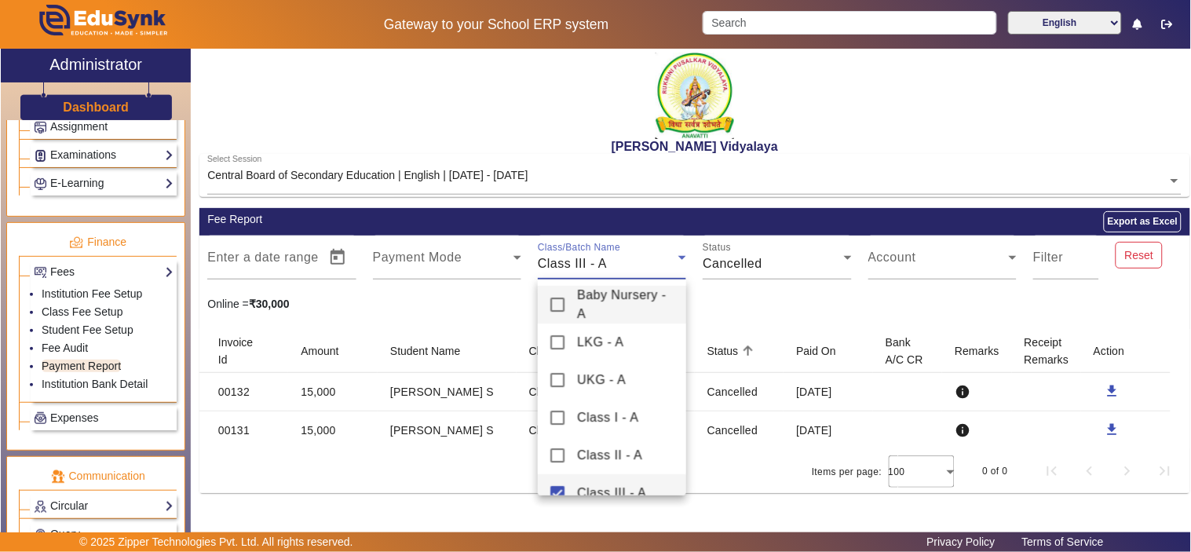
scroll to position [16, 0]
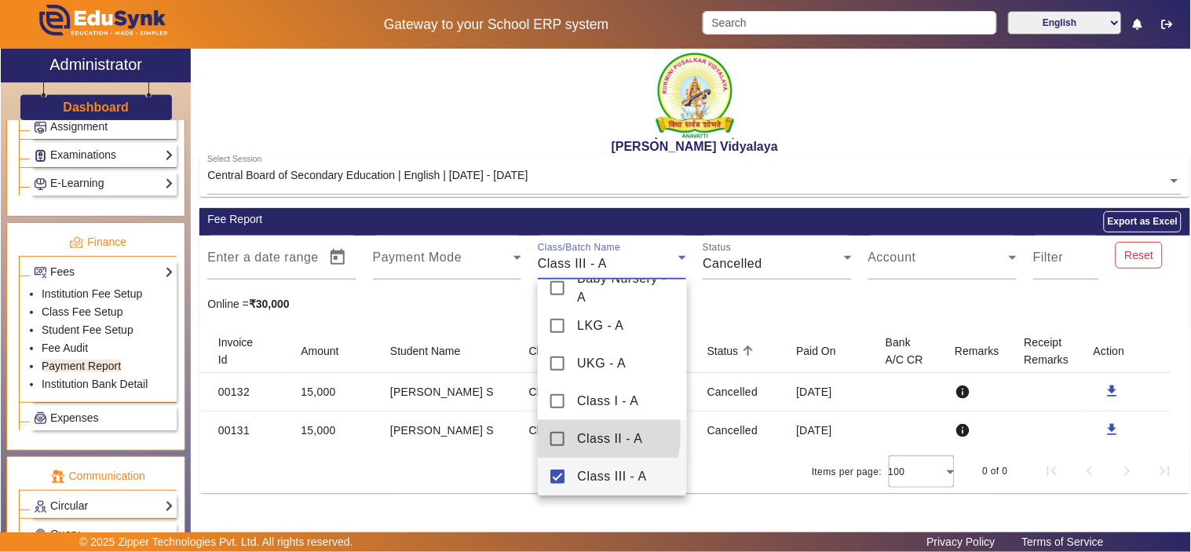
click at [560, 433] on mat-pseudo-checkbox at bounding box center [558, 439] width 14 height 14
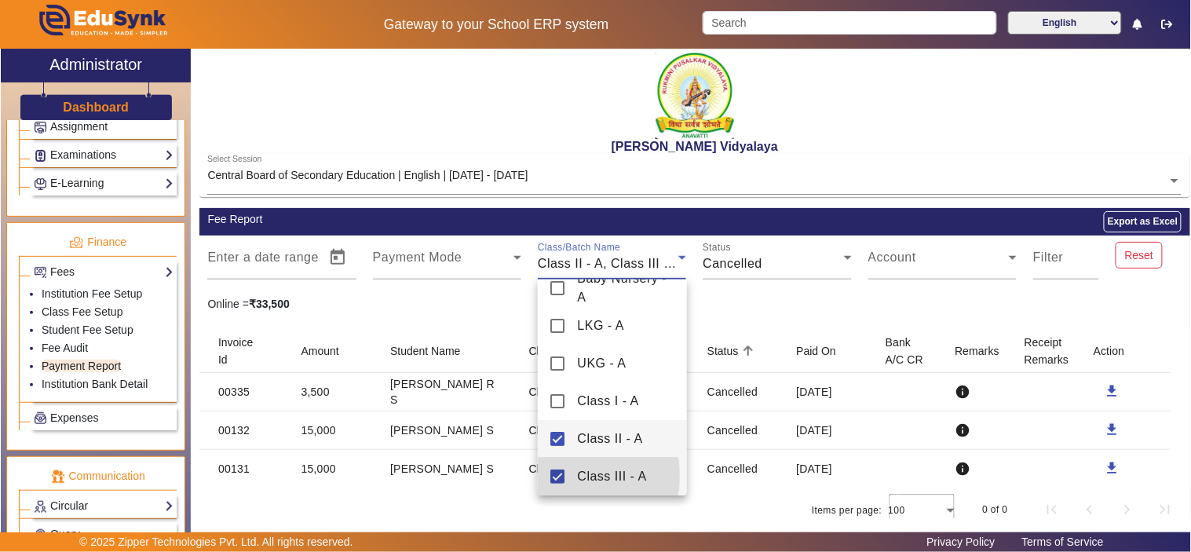
click at [558, 476] on mat-pseudo-checkbox at bounding box center [558, 477] width 14 height 14
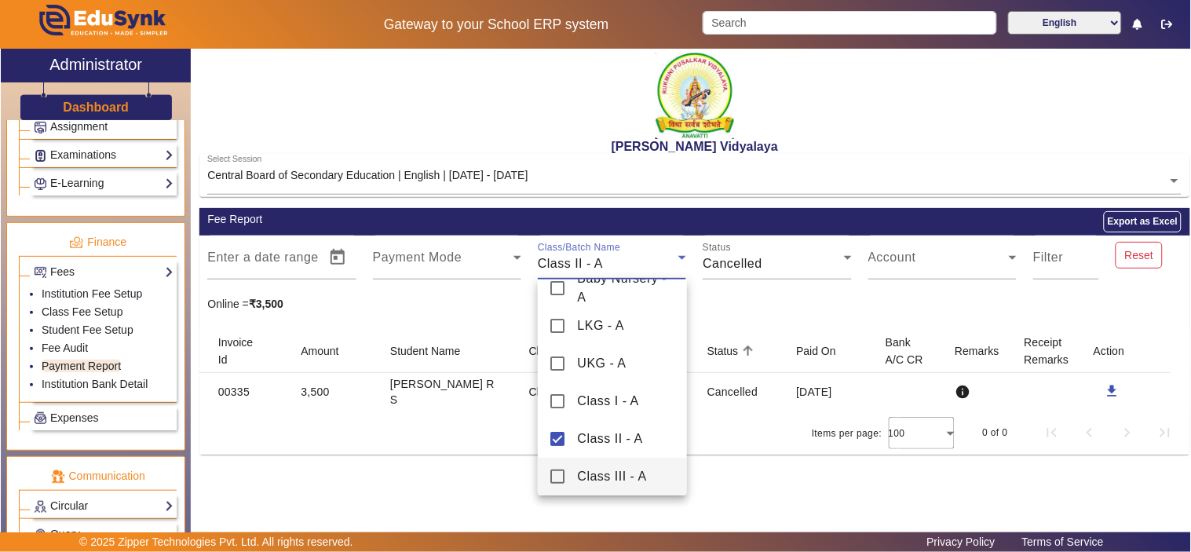
click at [642, 263] on div at bounding box center [595, 276] width 1191 height 552
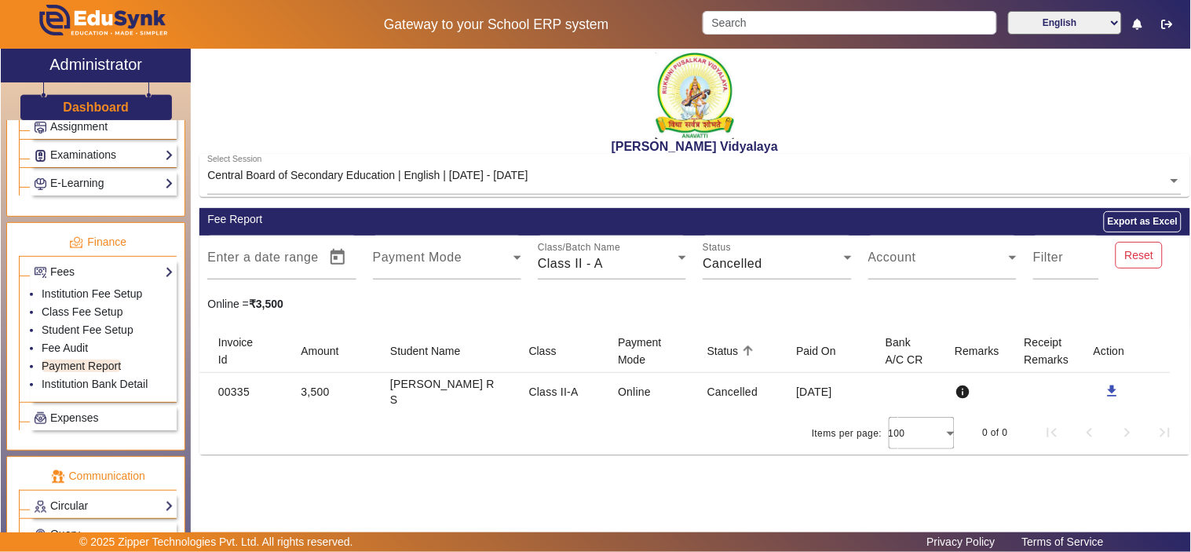
click at [642, 263] on div "Class II - A" at bounding box center [608, 263] width 141 height 19
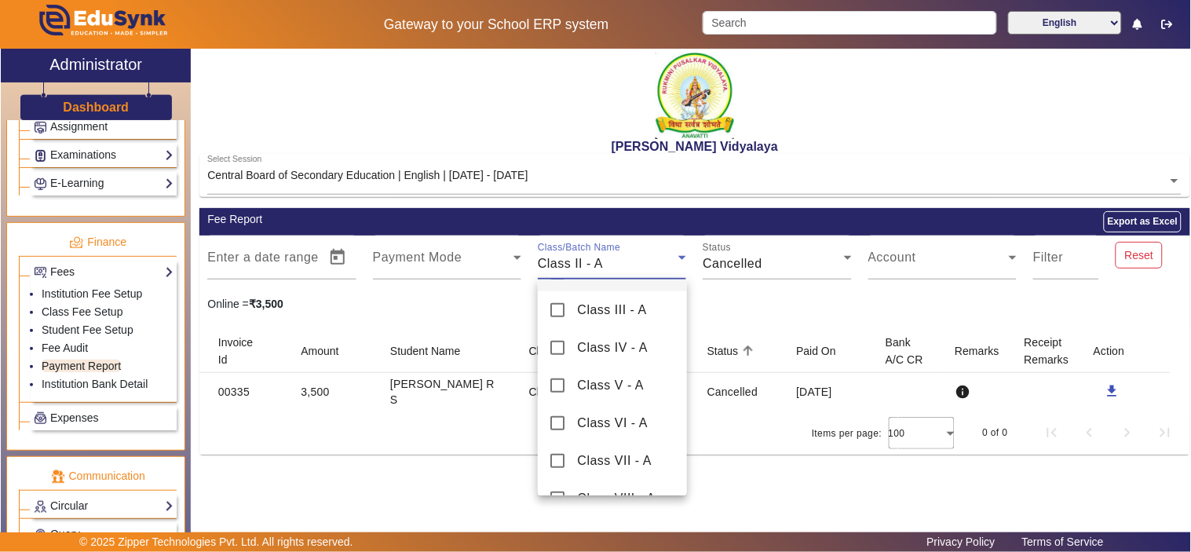
scroll to position [140, 0]
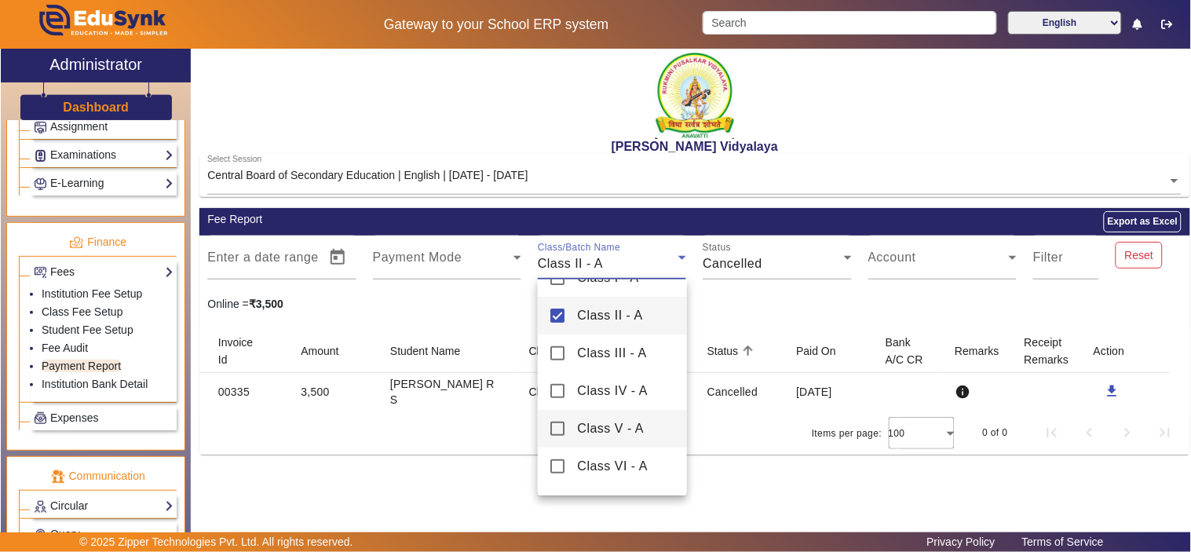
click at [554, 426] on mat-pseudo-checkbox at bounding box center [558, 429] width 14 height 14
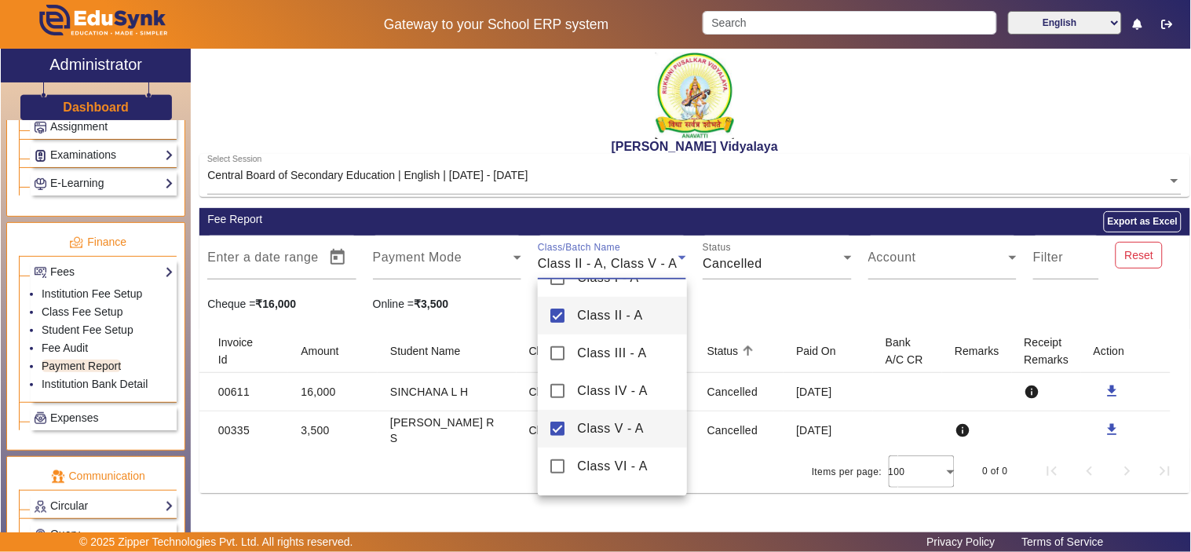
click at [555, 309] on mat-pseudo-checkbox at bounding box center [558, 316] width 14 height 14
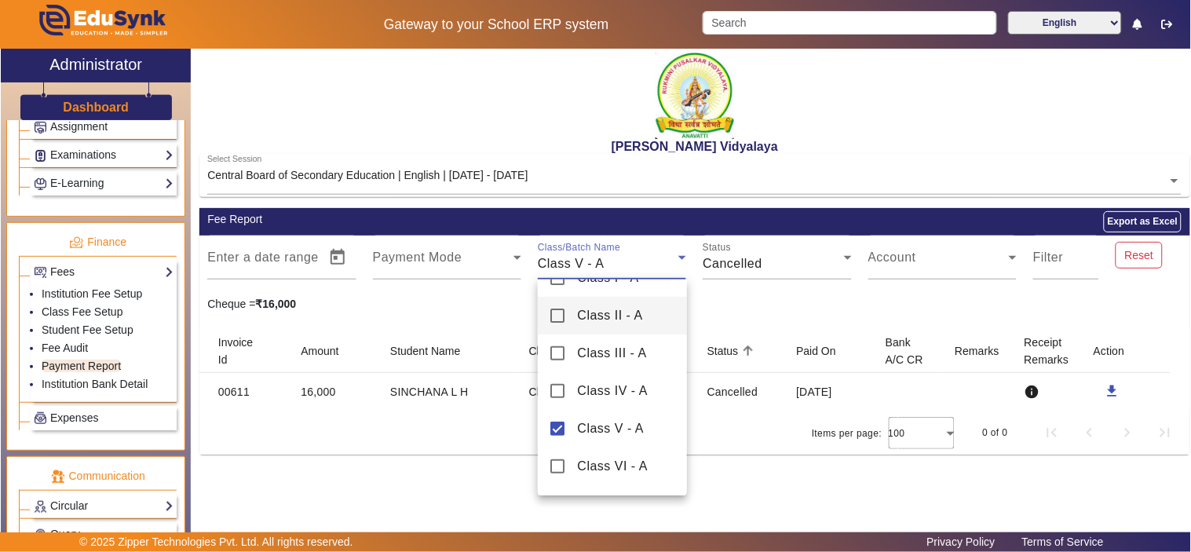
click at [781, 313] on div at bounding box center [595, 276] width 1191 height 552
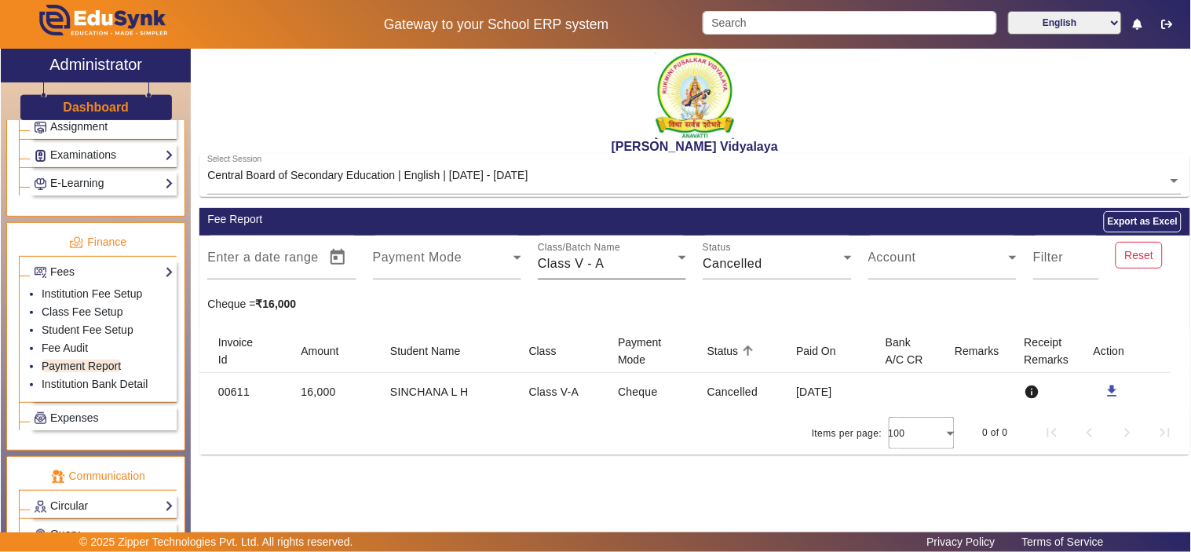
click at [640, 268] on div "Class V - A" at bounding box center [608, 263] width 141 height 19
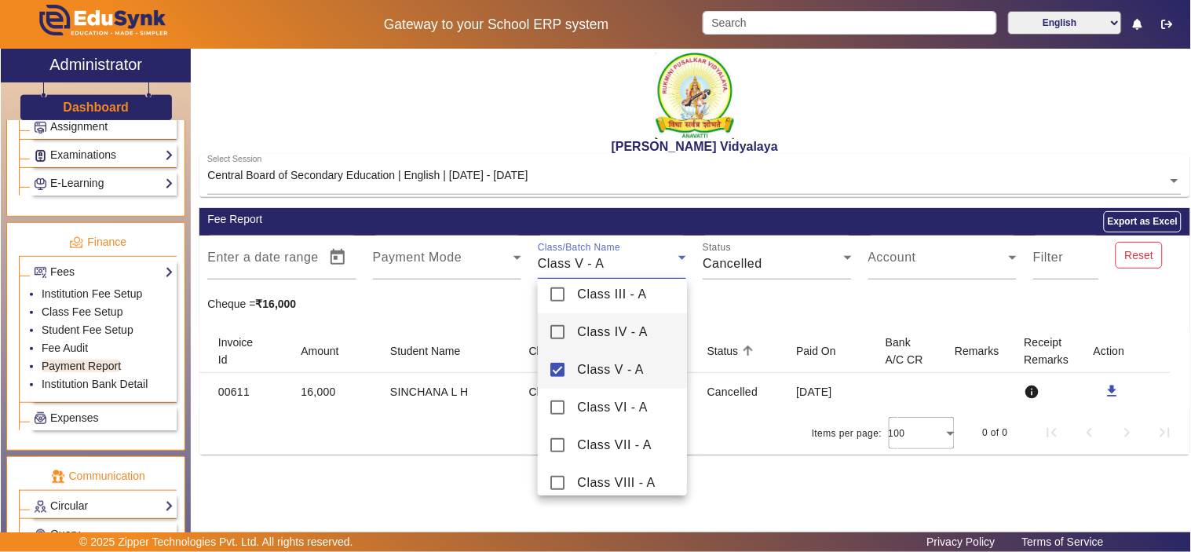
scroll to position [237, 0]
click at [591, 364] on span "Class VI - A" at bounding box center [612, 369] width 71 height 19
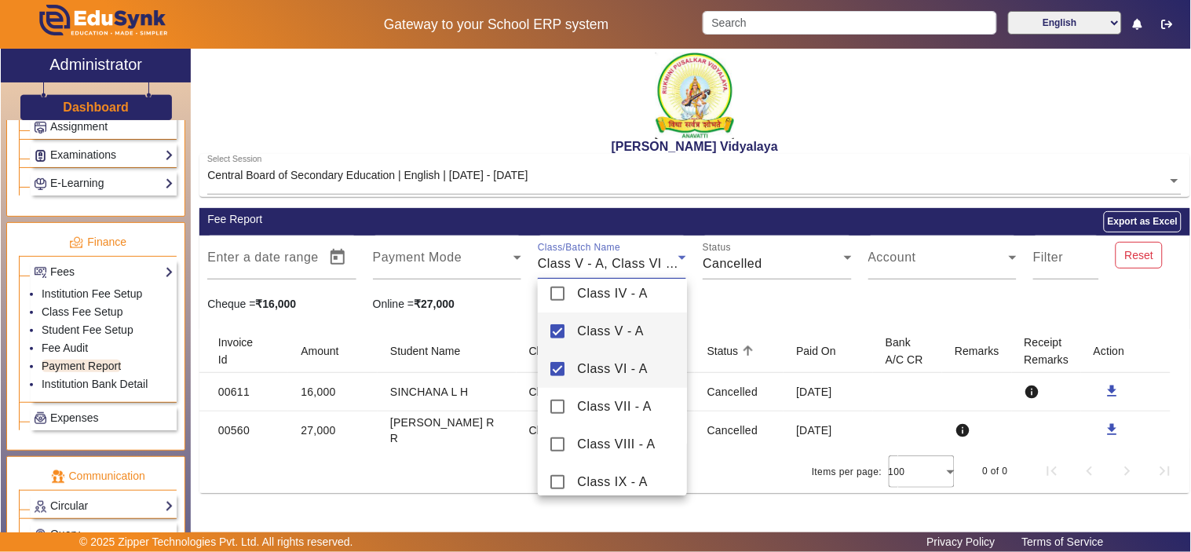
click at [558, 338] on mat-pseudo-checkbox at bounding box center [558, 331] width 14 height 14
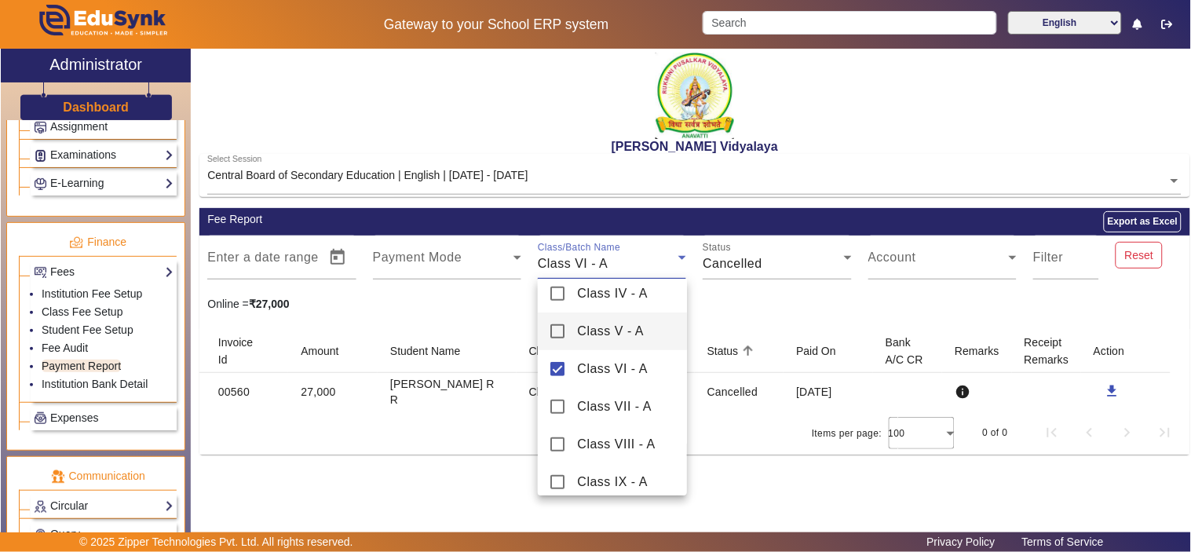
click at [773, 307] on div at bounding box center [595, 276] width 1191 height 552
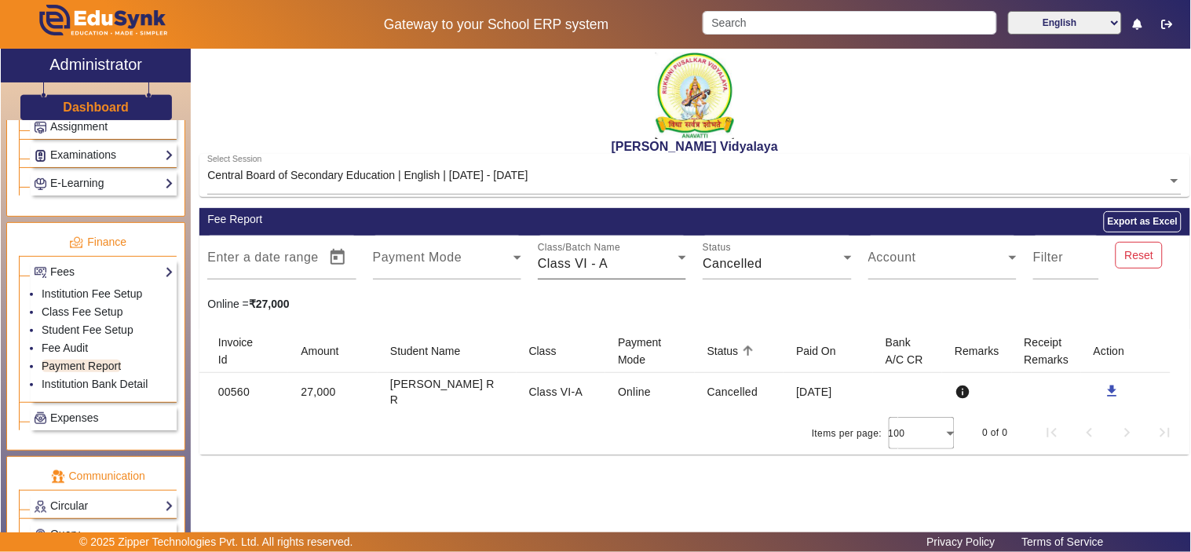
click at [614, 263] on div "Class VI - A" at bounding box center [608, 263] width 141 height 19
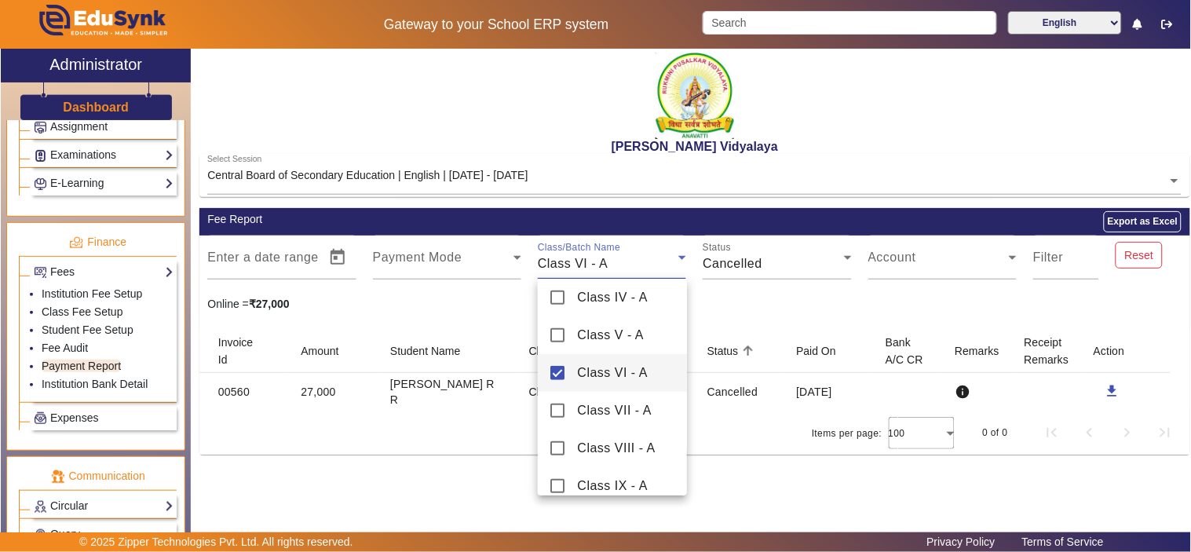
scroll to position [276, 0]
click at [558, 372] on mat-pseudo-checkbox at bounding box center [558, 368] width 14 height 14
click at [556, 332] on mat-pseudo-checkbox at bounding box center [558, 331] width 14 height 14
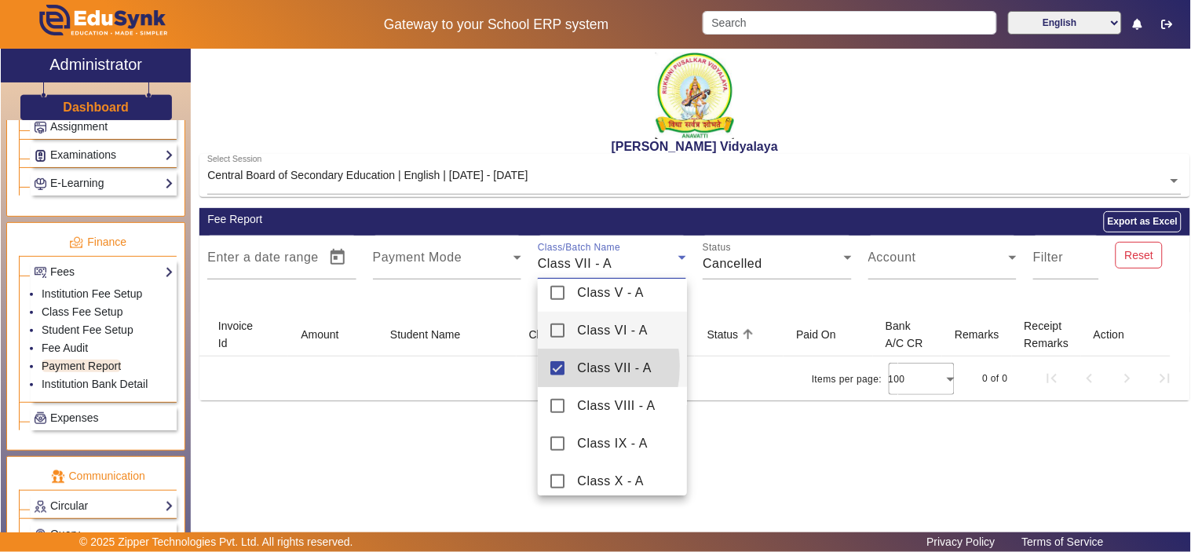
click at [551, 366] on mat-pseudo-checkbox at bounding box center [558, 368] width 14 height 14
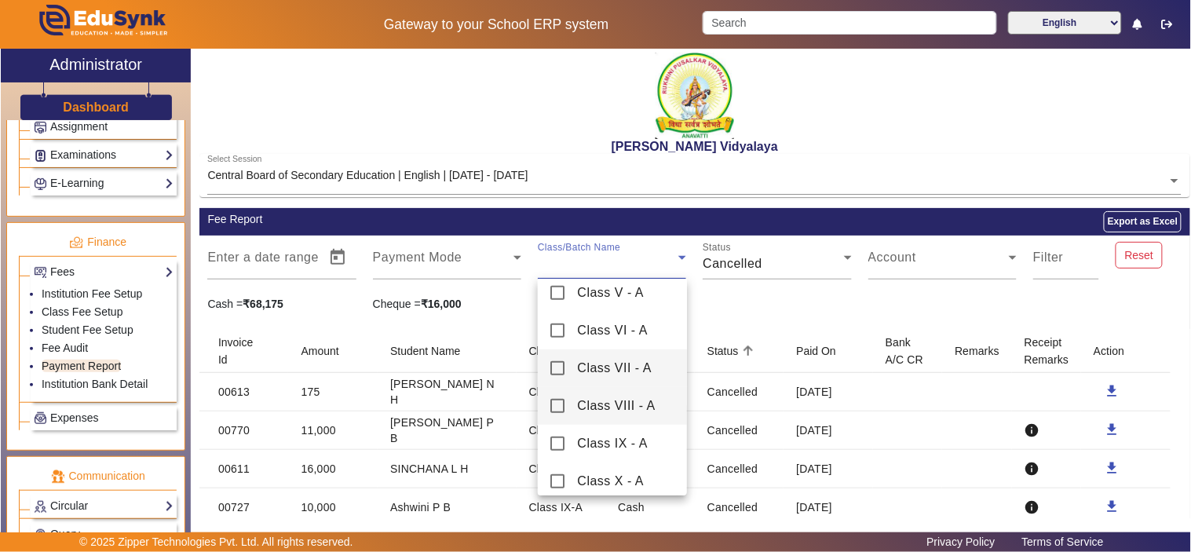
click at [551, 402] on mat-pseudo-checkbox at bounding box center [558, 406] width 14 height 14
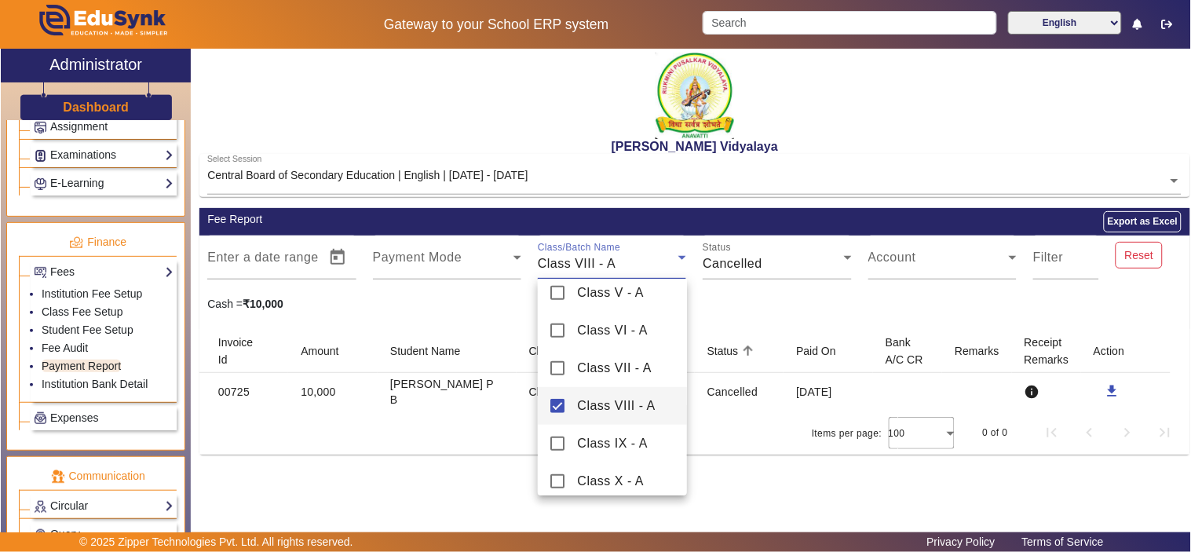
click at [783, 264] on div at bounding box center [595, 276] width 1191 height 552
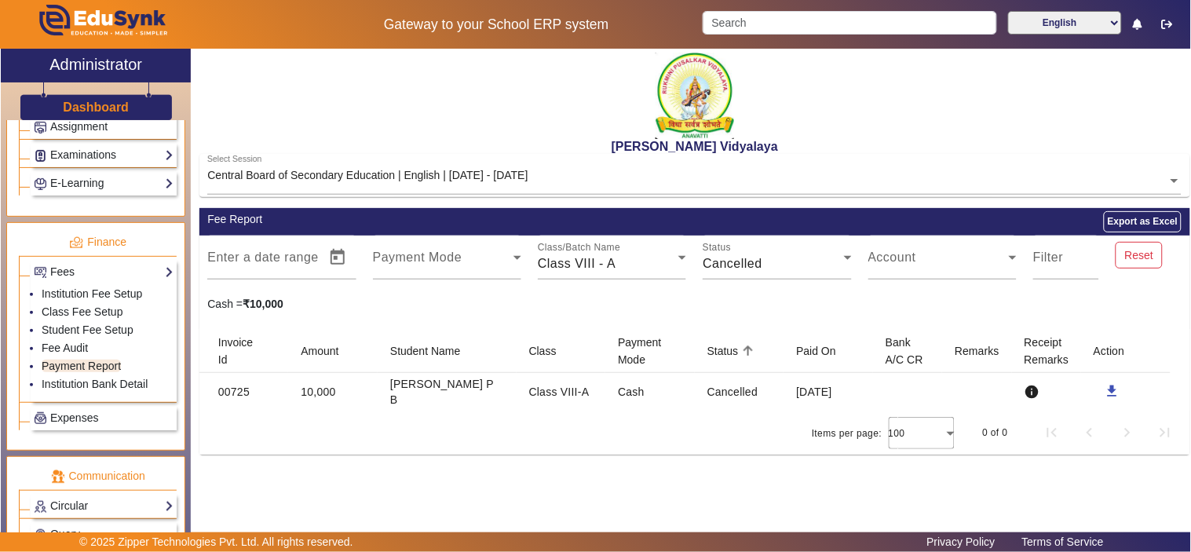
click at [783, 264] on div "Cancelled" at bounding box center [773, 263] width 141 height 19
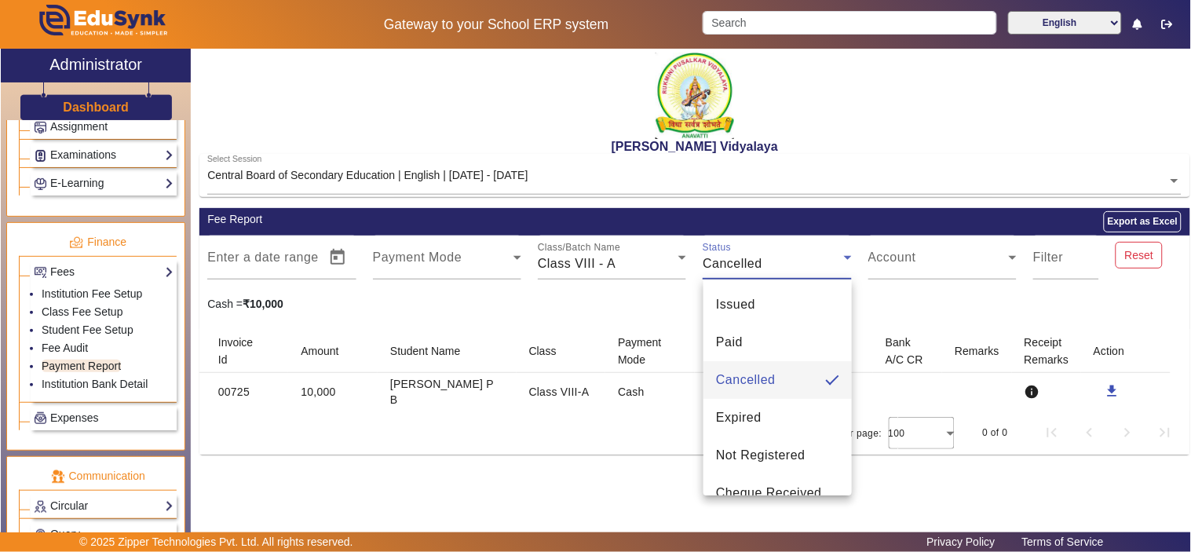
click at [629, 262] on div at bounding box center [595, 276] width 1191 height 552
click at [629, 262] on div "Class VIII - A" at bounding box center [608, 263] width 141 height 19
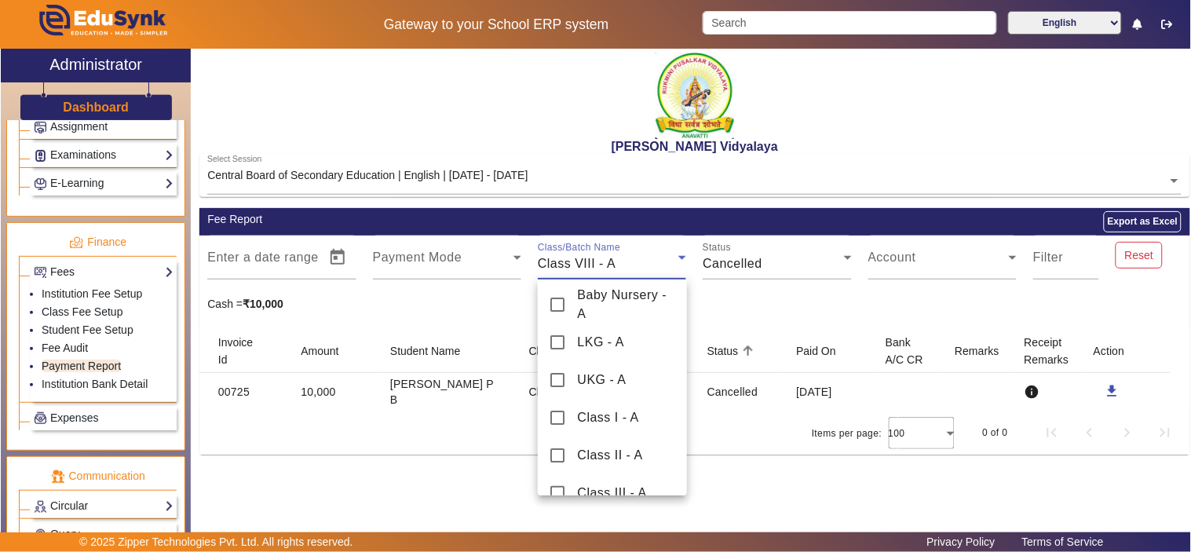
scroll to position [205, 0]
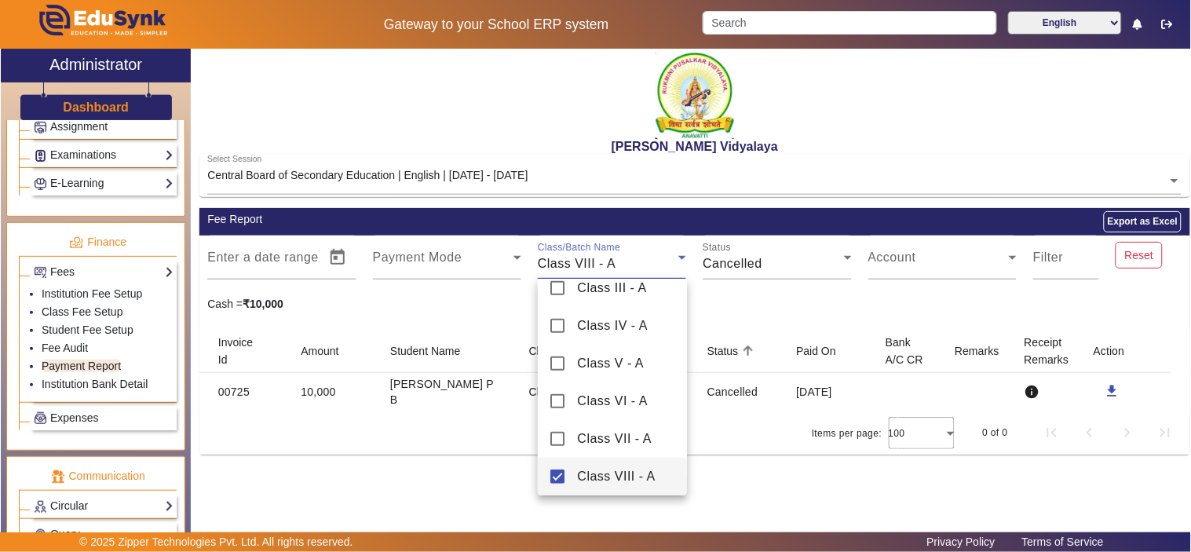
click at [558, 470] on mat-pseudo-checkbox at bounding box center [558, 477] width 14 height 14
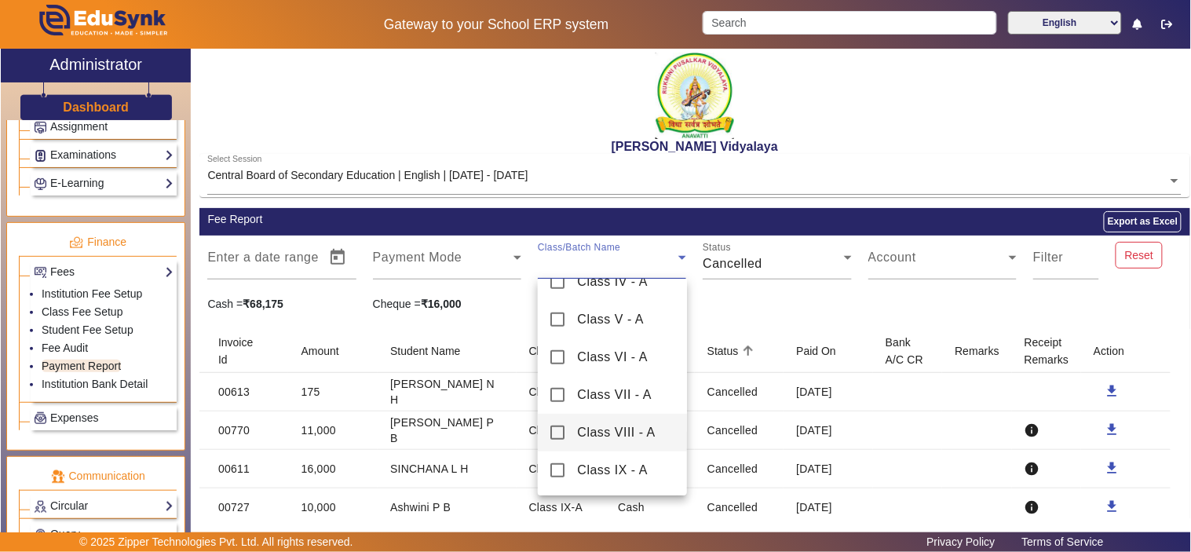
scroll to position [286, 0]
click at [554, 433] on mat-pseudo-checkbox at bounding box center [558, 433] width 14 height 14
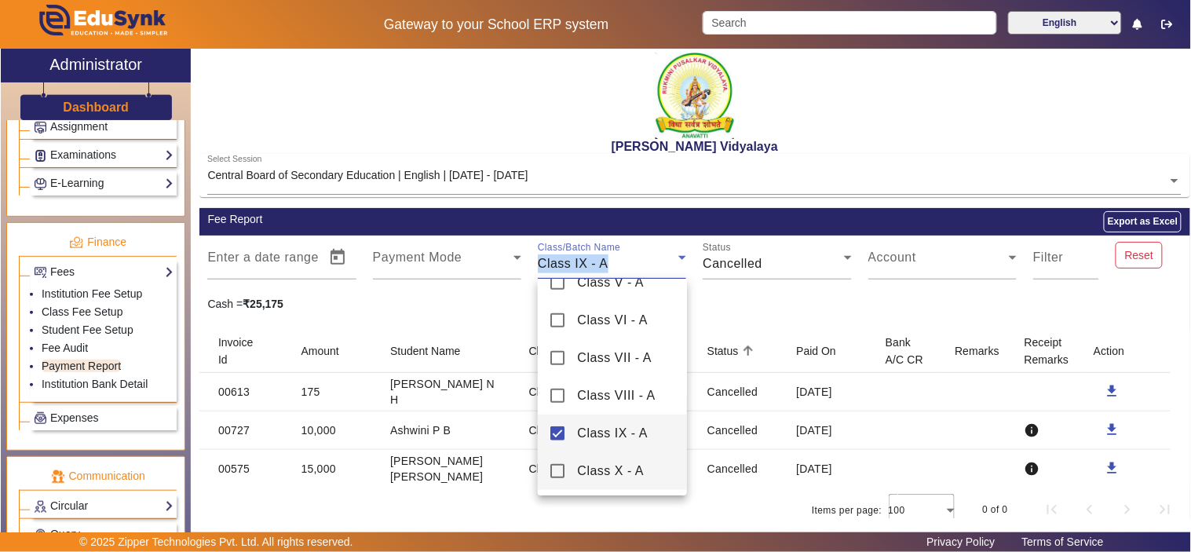
click at [556, 466] on mat-pseudo-checkbox at bounding box center [558, 471] width 14 height 14
click at [555, 434] on mat-pseudo-checkbox at bounding box center [558, 433] width 14 height 14
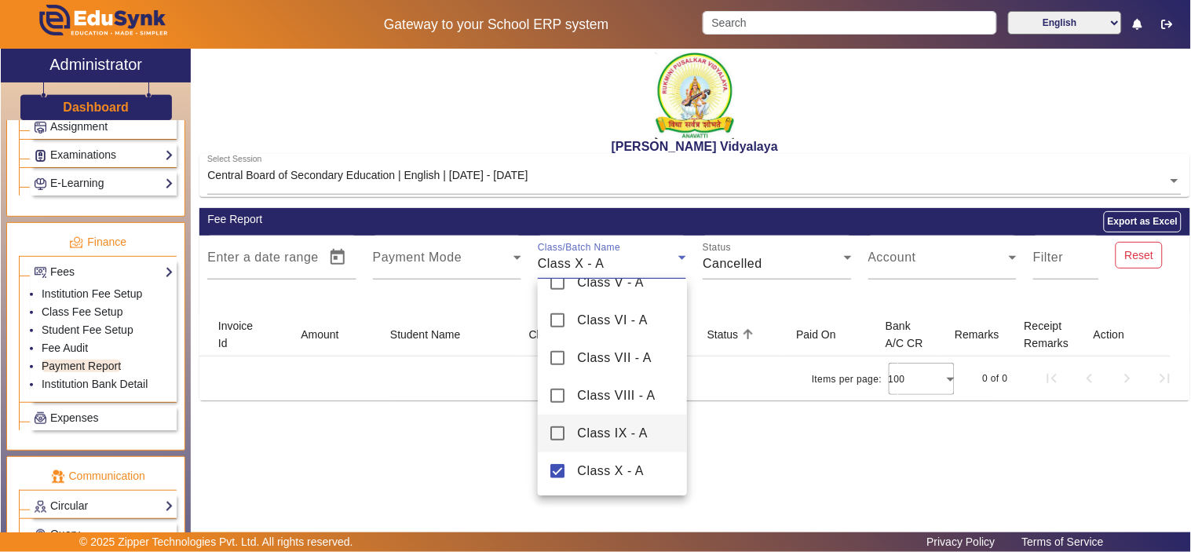
click at [803, 305] on div at bounding box center [595, 276] width 1191 height 552
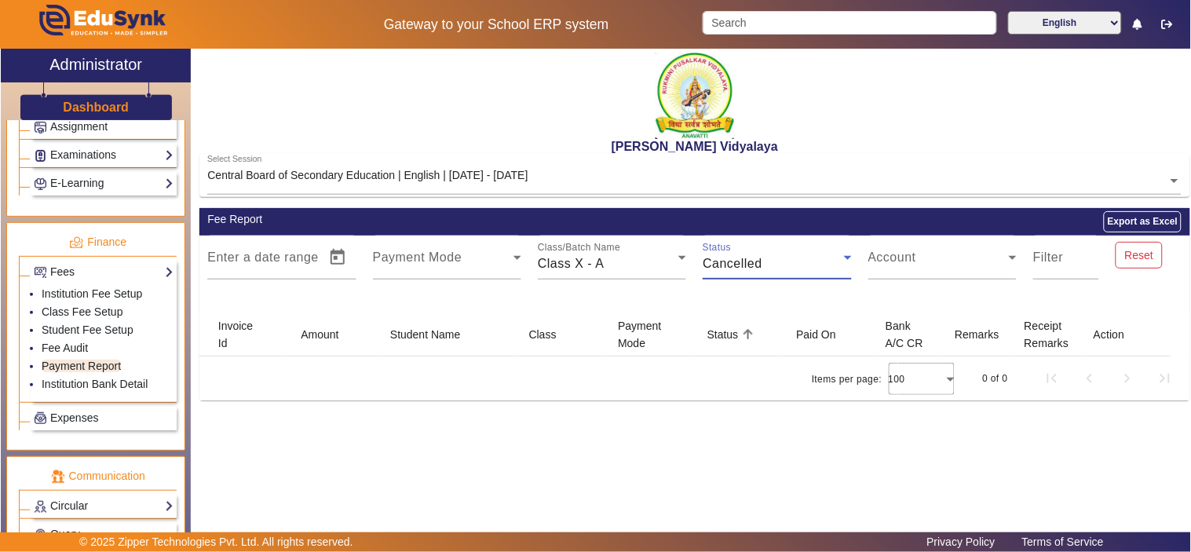
click at [820, 262] on div "Cancelled" at bounding box center [773, 263] width 141 height 19
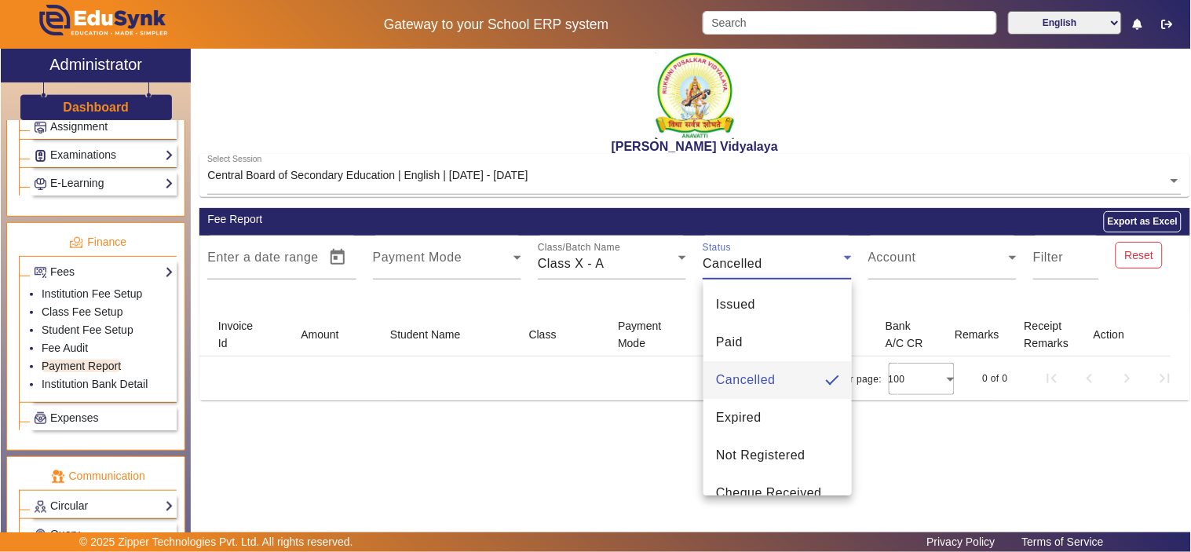
click at [949, 300] on div at bounding box center [595, 276] width 1191 height 552
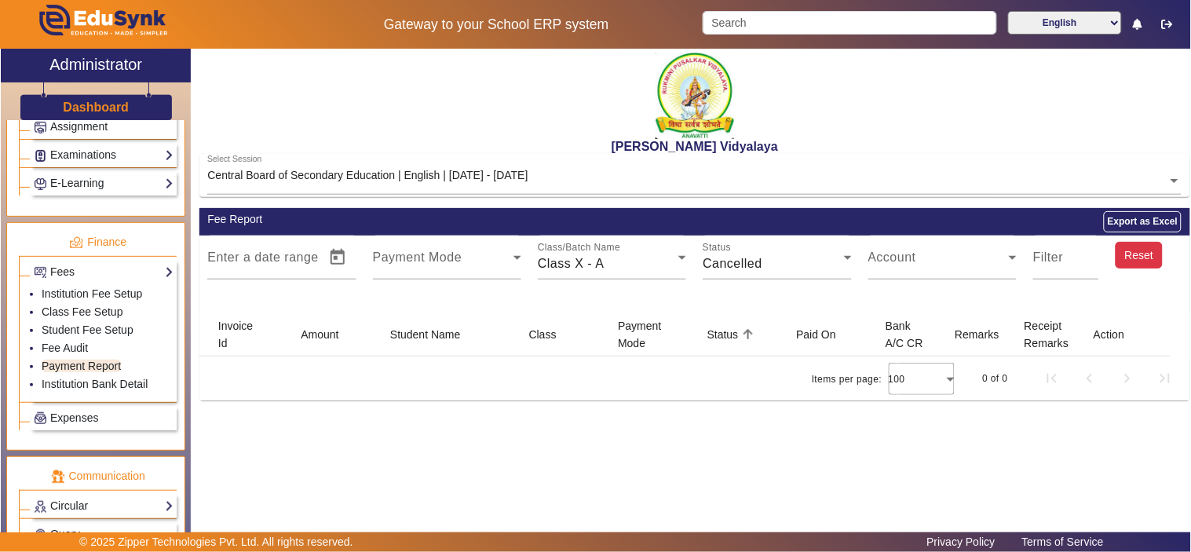
click at [1128, 250] on button "Reset" at bounding box center [1139, 255] width 47 height 27
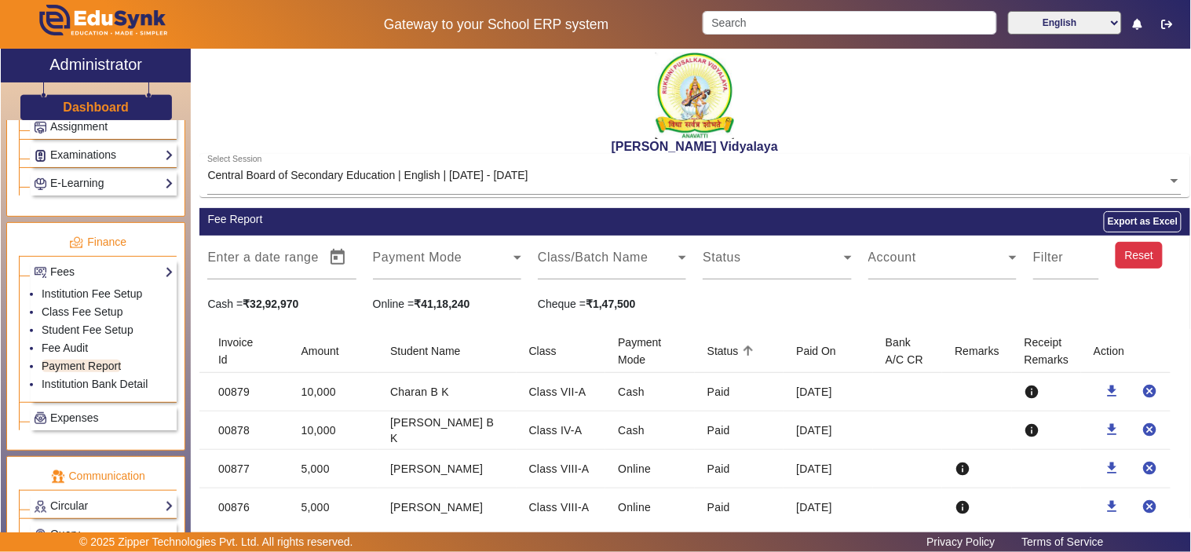
click at [619, 268] on span at bounding box center [608, 263] width 141 height 19
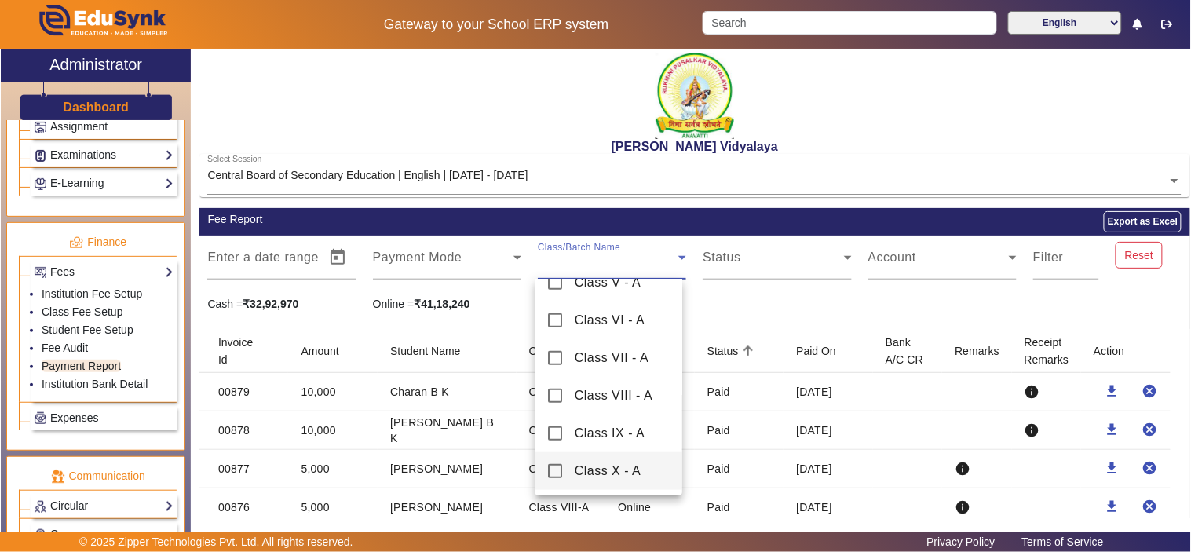
click at [550, 471] on mat-pseudo-checkbox at bounding box center [555, 471] width 14 height 14
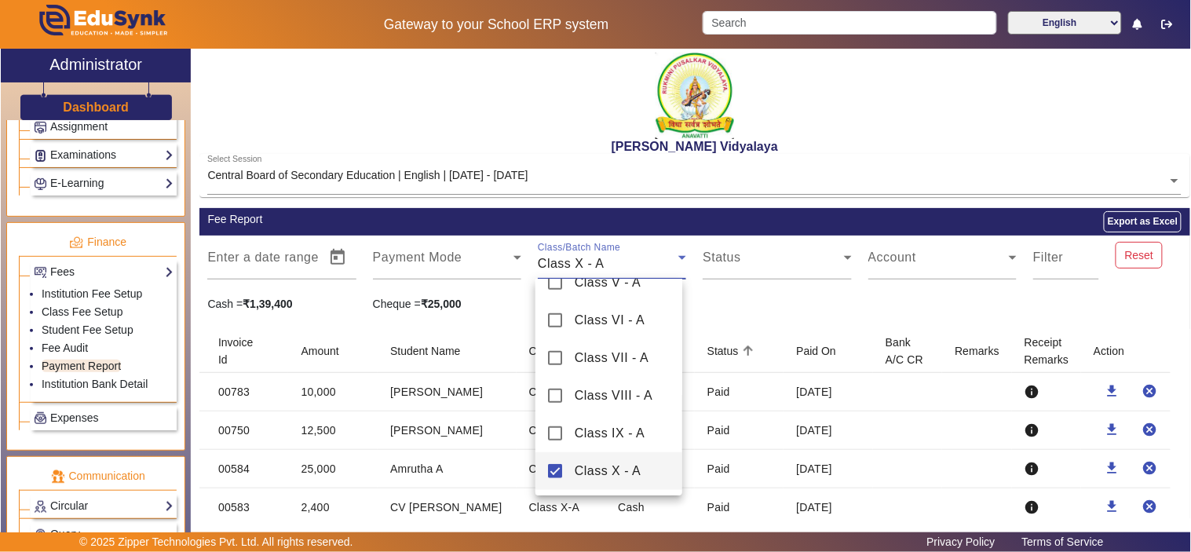
click at [762, 307] on div at bounding box center [595, 276] width 1191 height 552
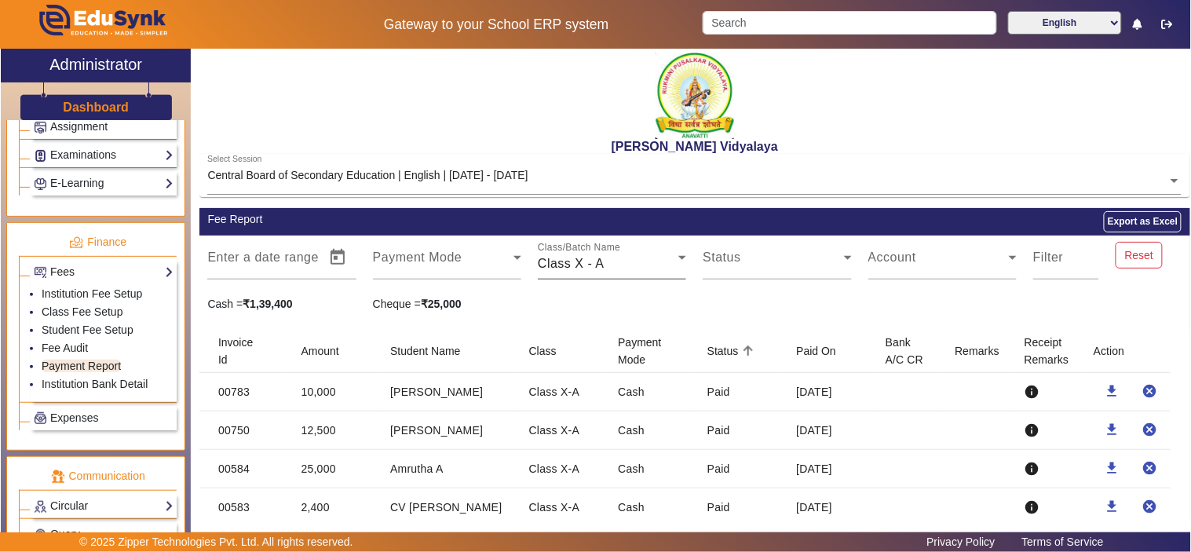
click at [636, 262] on div "Class X - A" at bounding box center [608, 263] width 141 height 19
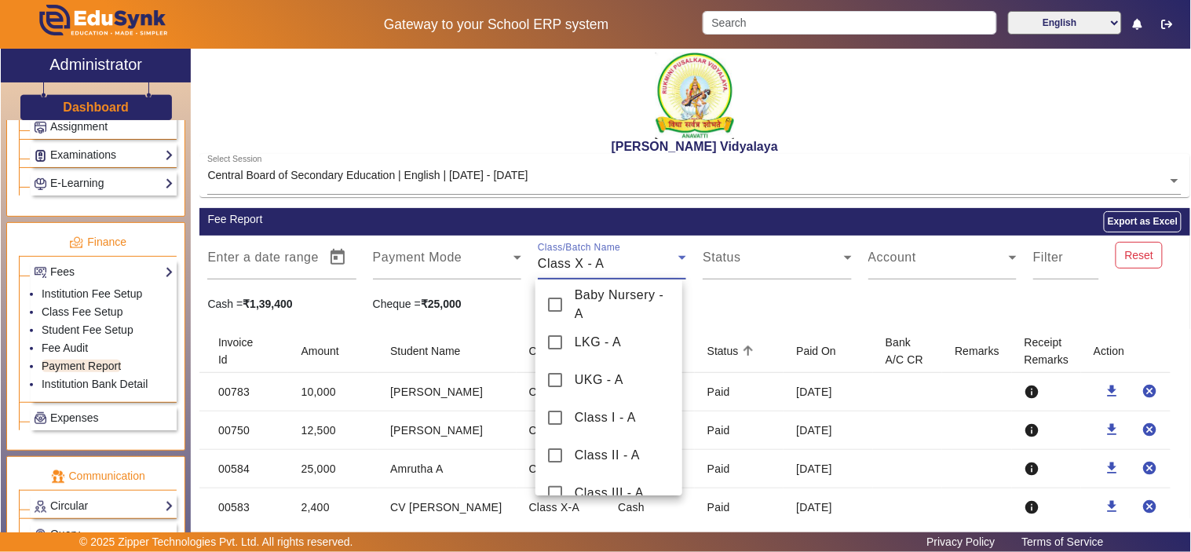
scroll to position [280, 0]
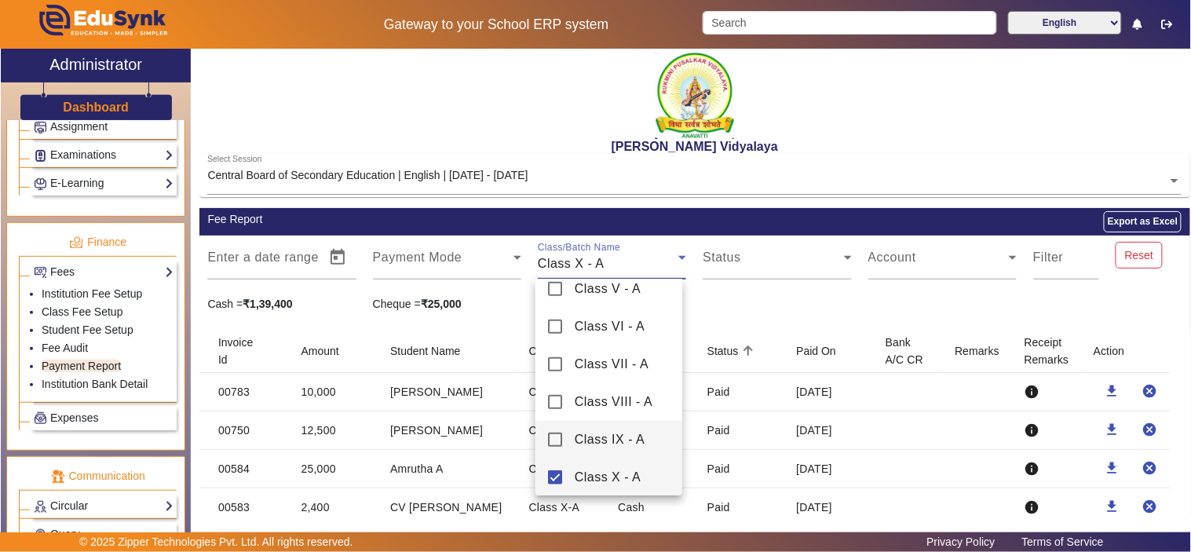
click at [551, 441] on mat-pseudo-checkbox at bounding box center [555, 440] width 14 height 14
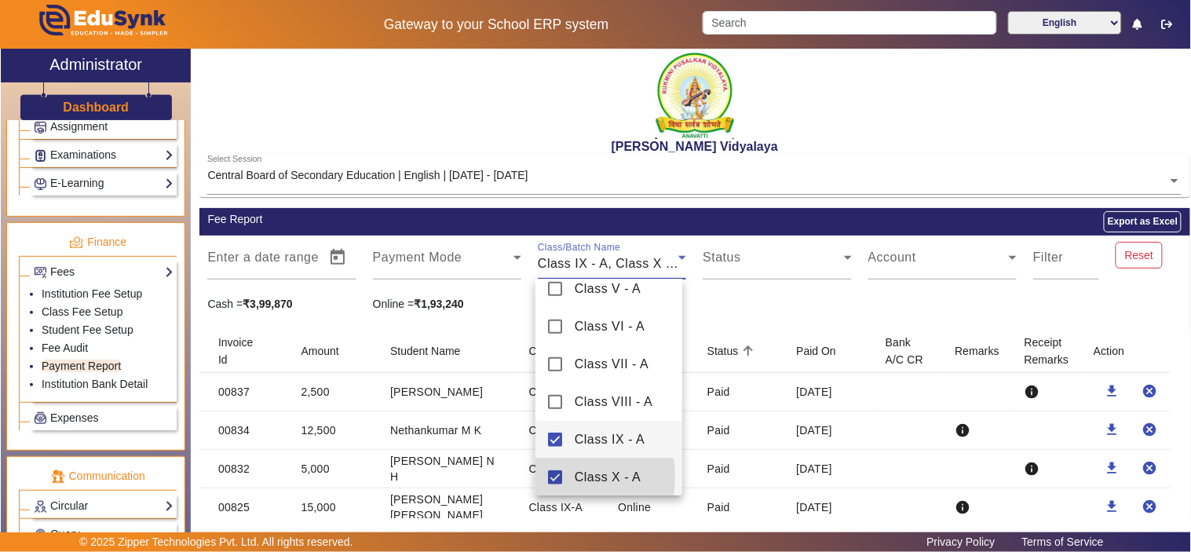
click at [554, 476] on mat-pseudo-checkbox at bounding box center [555, 477] width 14 height 14
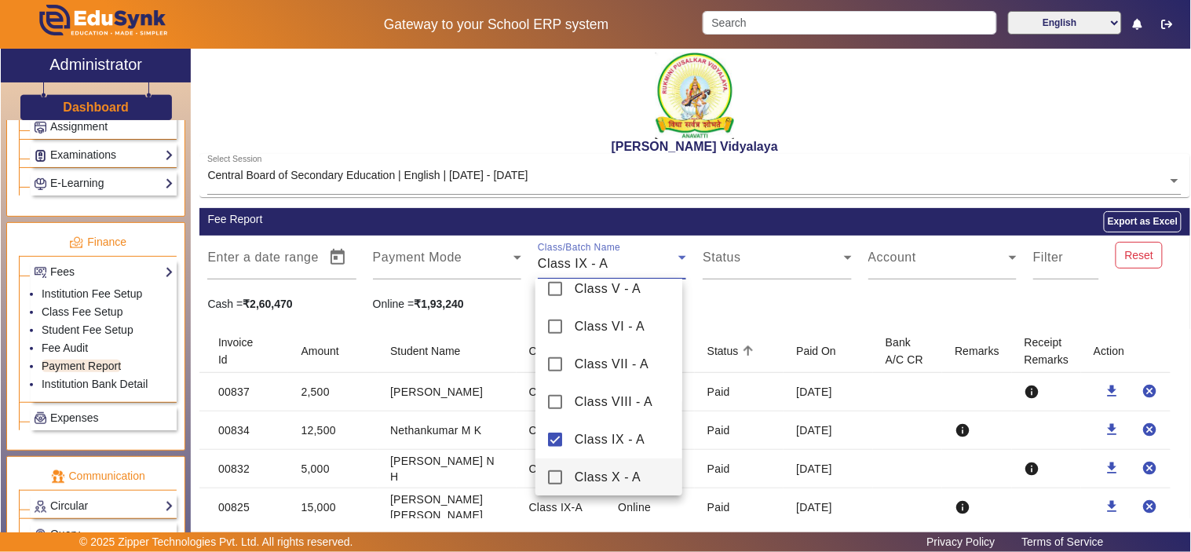
click at [749, 308] on div at bounding box center [595, 276] width 1191 height 552
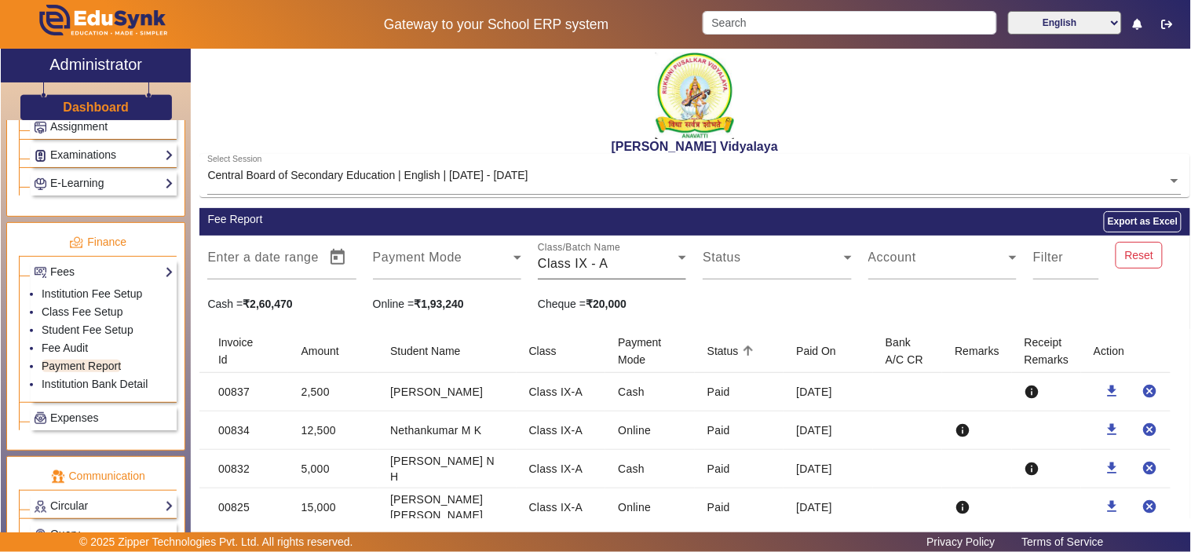
click at [610, 254] on div "Class IX - A" at bounding box center [608, 263] width 141 height 19
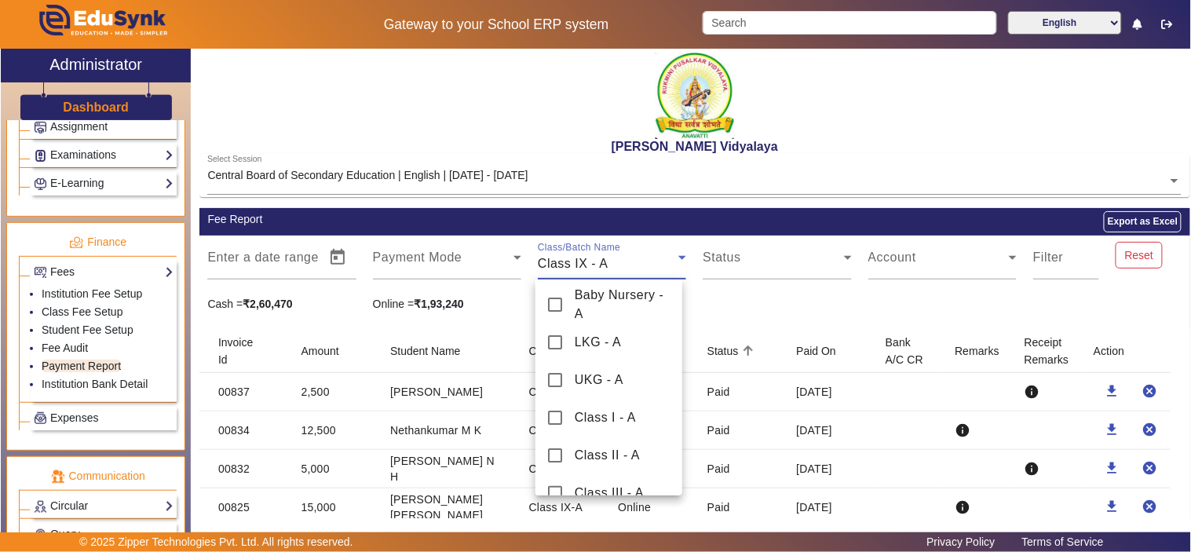
scroll to position [242, 0]
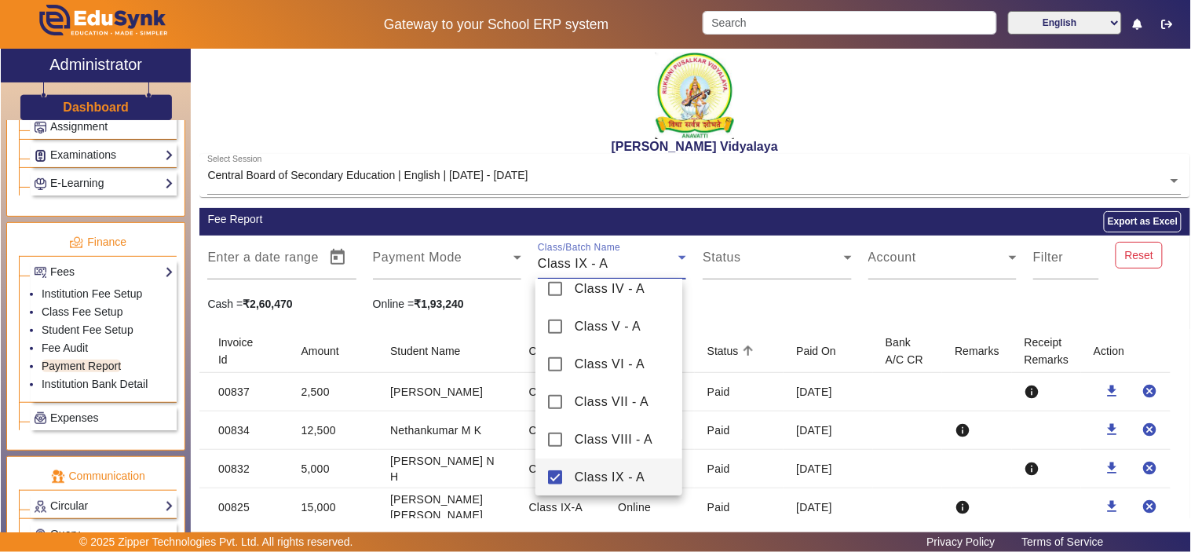
click at [558, 474] on mat-pseudo-checkbox at bounding box center [555, 477] width 14 height 14
click at [553, 437] on mat-pseudo-checkbox at bounding box center [555, 440] width 14 height 14
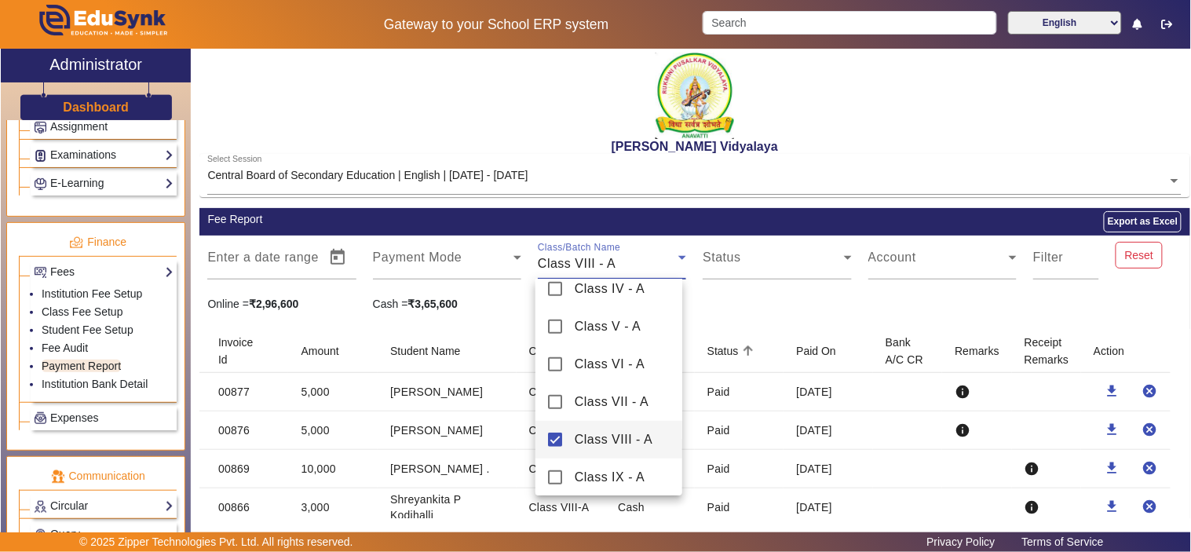
click at [764, 311] on div at bounding box center [595, 276] width 1191 height 552
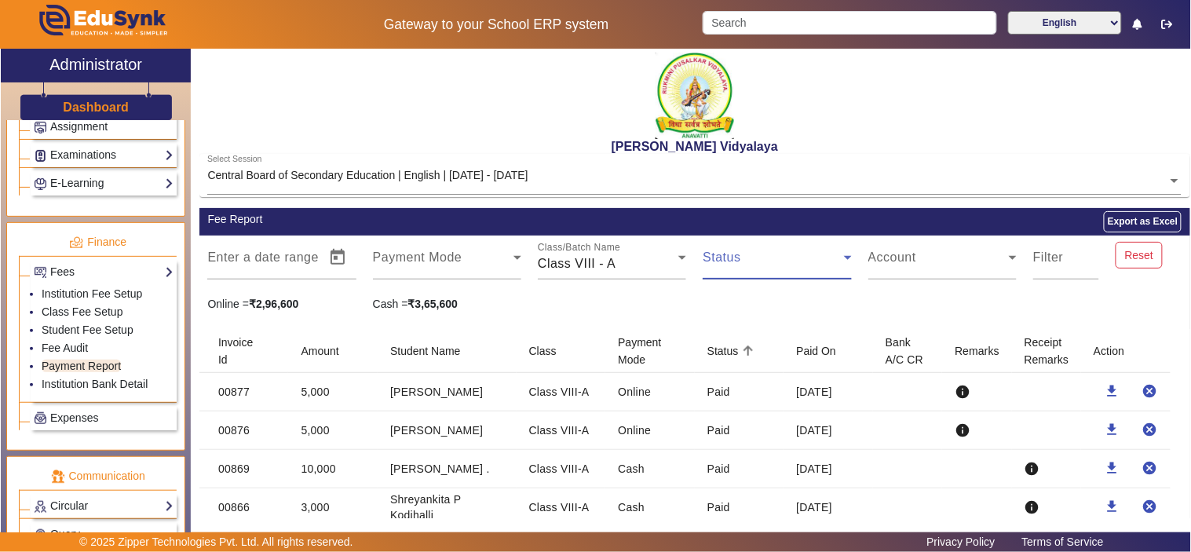
click at [791, 269] on span at bounding box center [773, 263] width 141 height 19
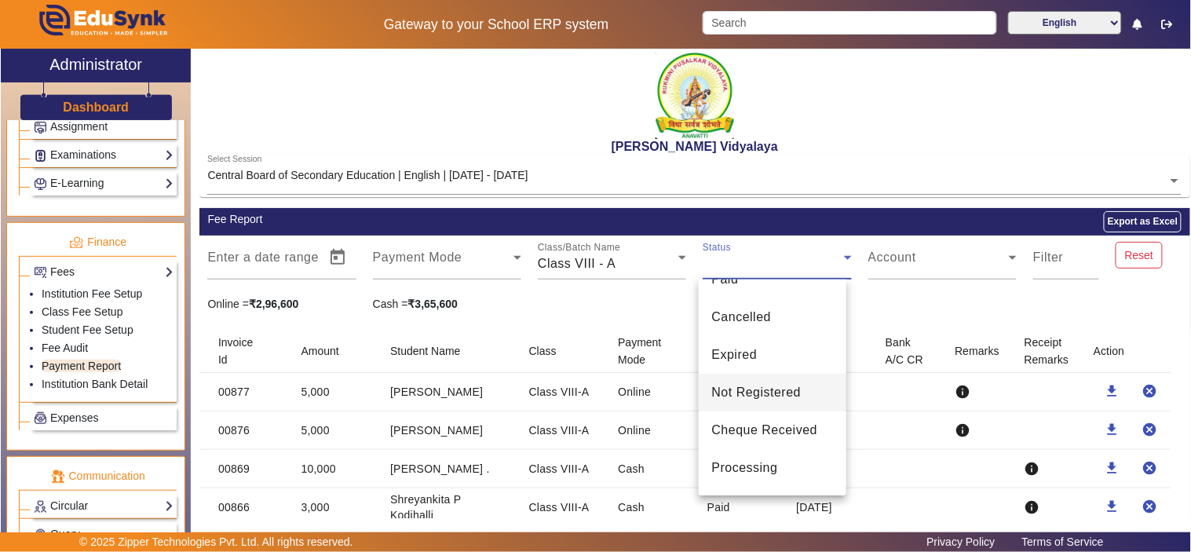
scroll to position [97, 0]
click at [998, 299] on div at bounding box center [595, 276] width 1191 height 552
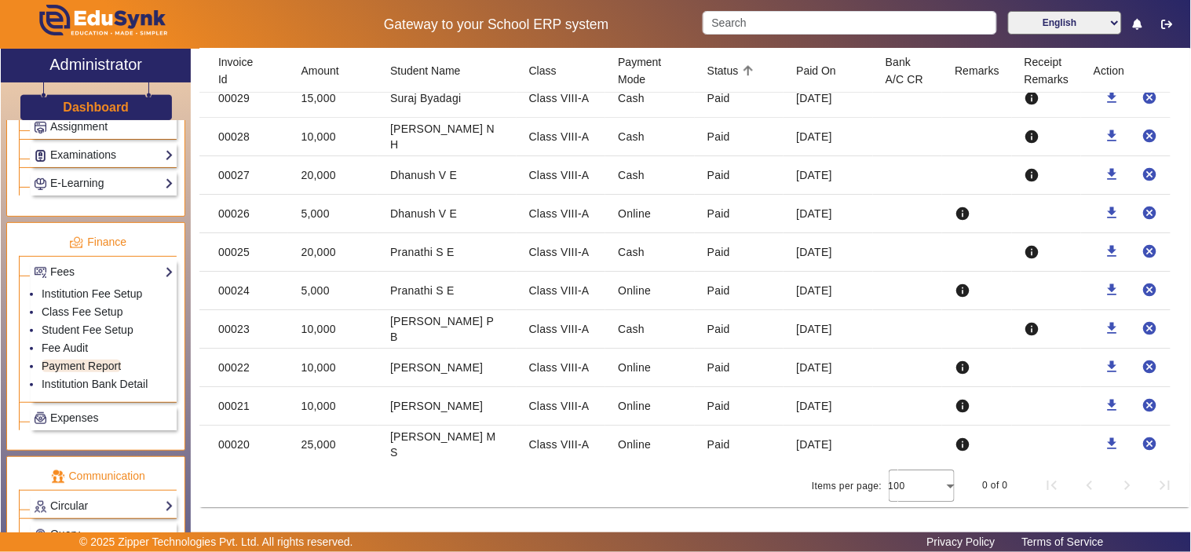
scroll to position [2801, 0]
click at [924, 484] on div at bounding box center [922, 485] width 66 height 38
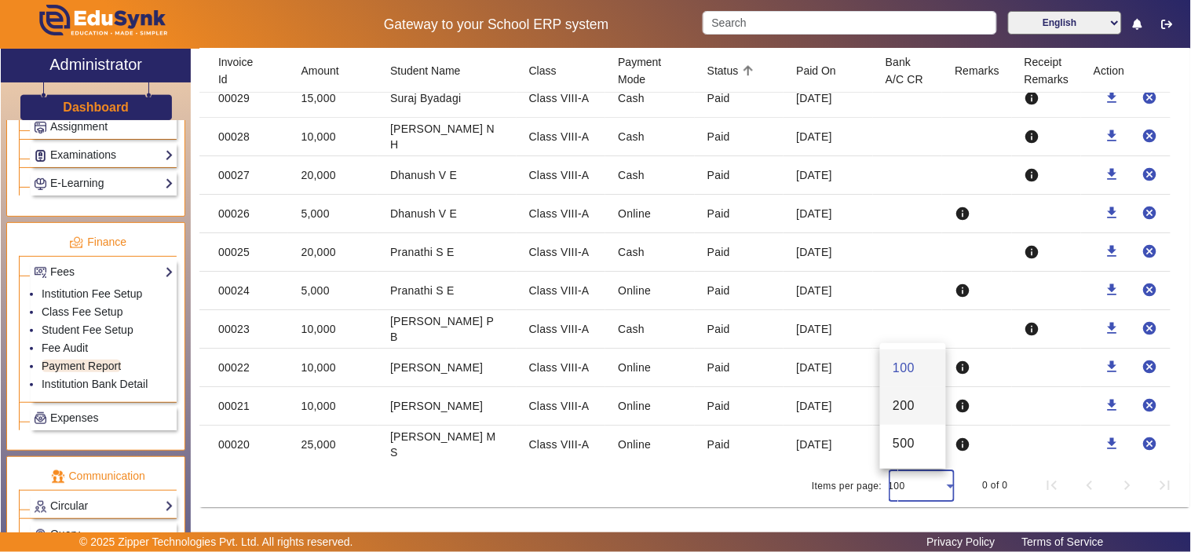
click at [913, 412] on span "200" at bounding box center [904, 406] width 22 height 19
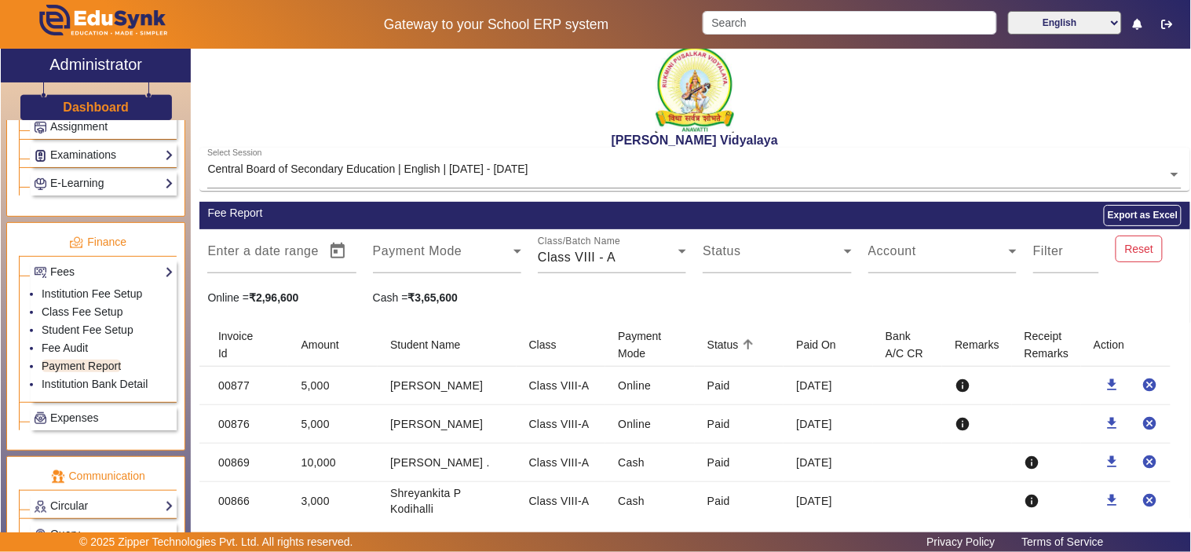
scroll to position [0, 0]
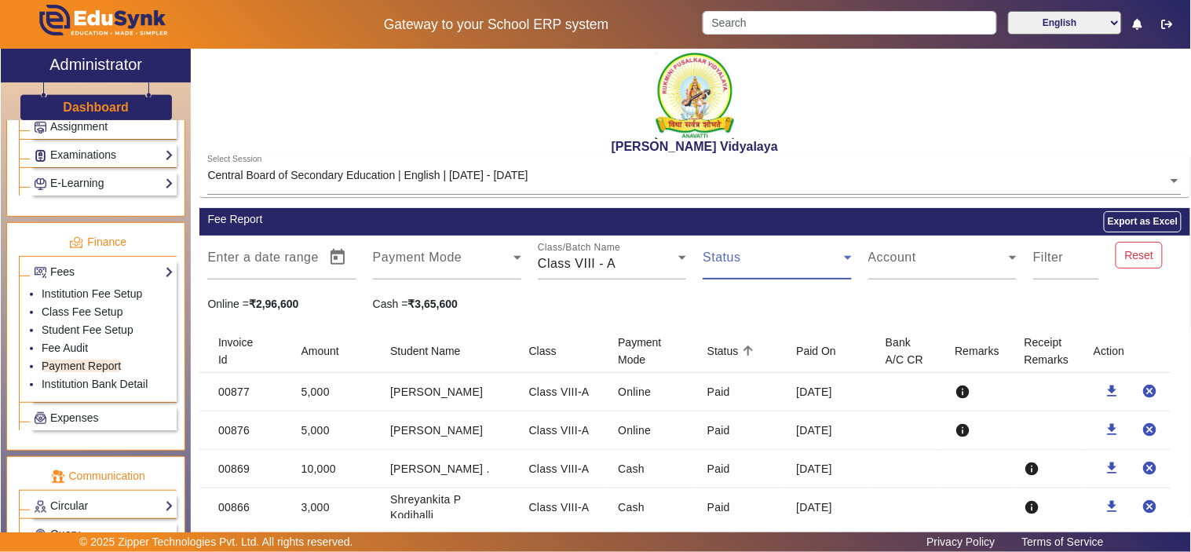
click at [798, 264] on span at bounding box center [773, 263] width 141 height 19
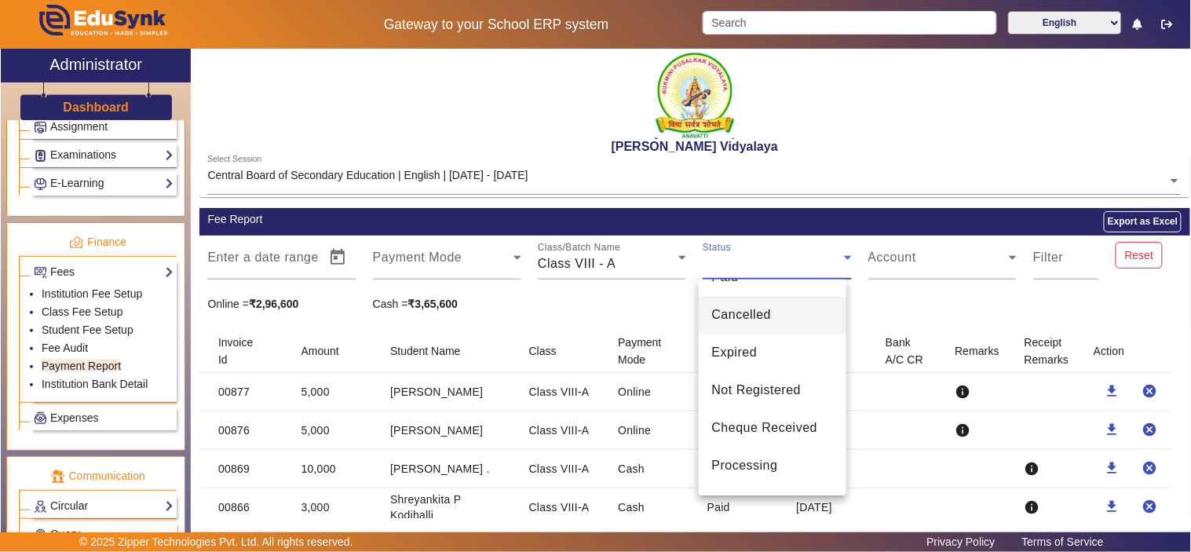
scroll to position [97, 0]
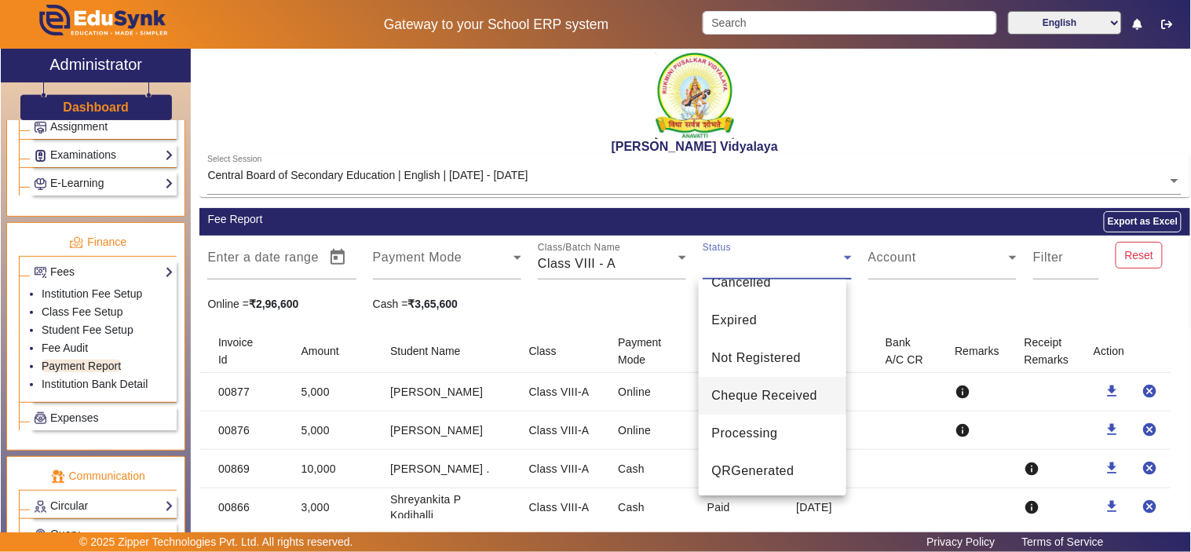
click at [788, 397] on span "Cheque Received" at bounding box center [765, 395] width 106 height 19
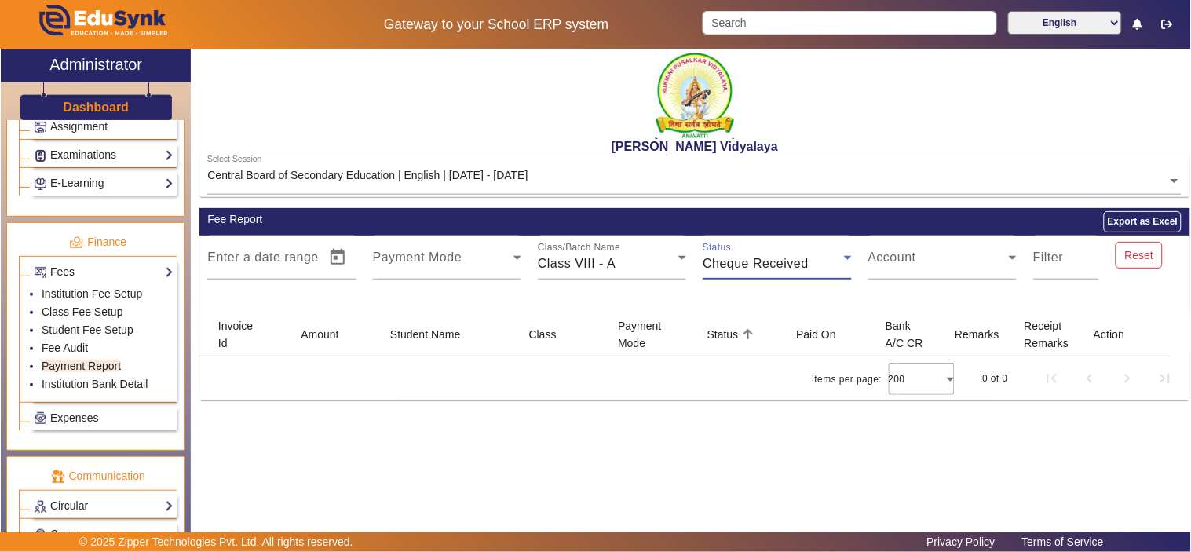
click at [798, 262] on span "Cheque Received" at bounding box center [756, 263] width 106 height 13
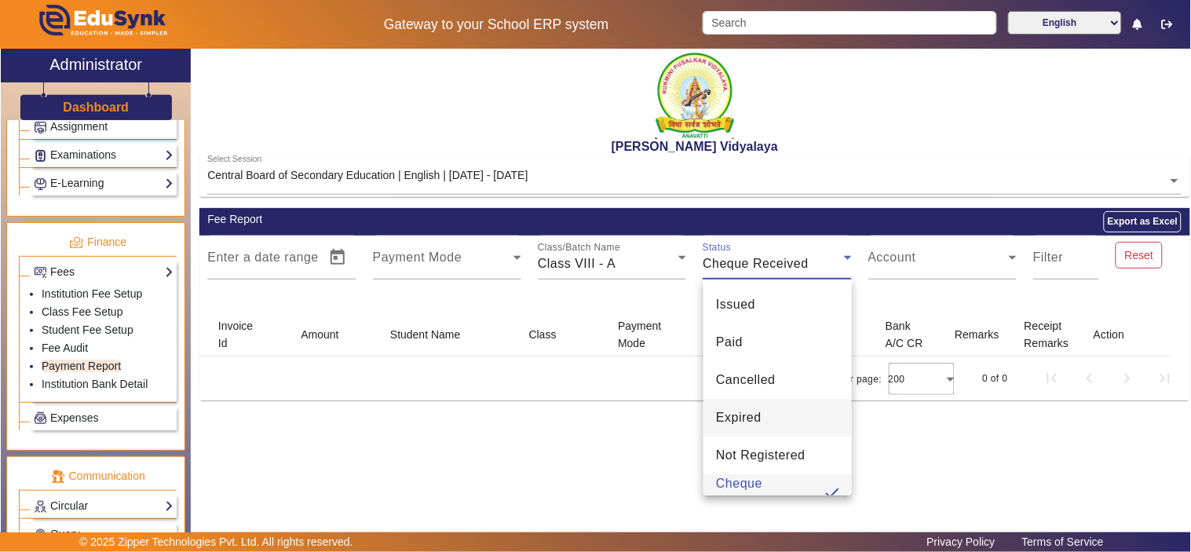
scroll to position [16, 0]
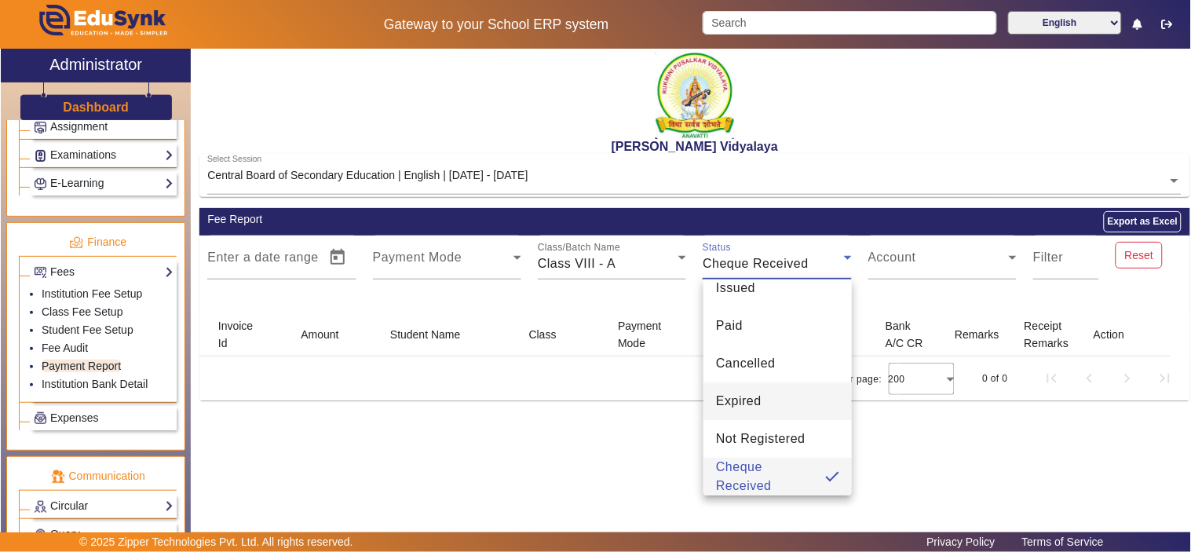
click at [777, 402] on mat-option "Expired" at bounding box center [778, 401] width 148 height 38
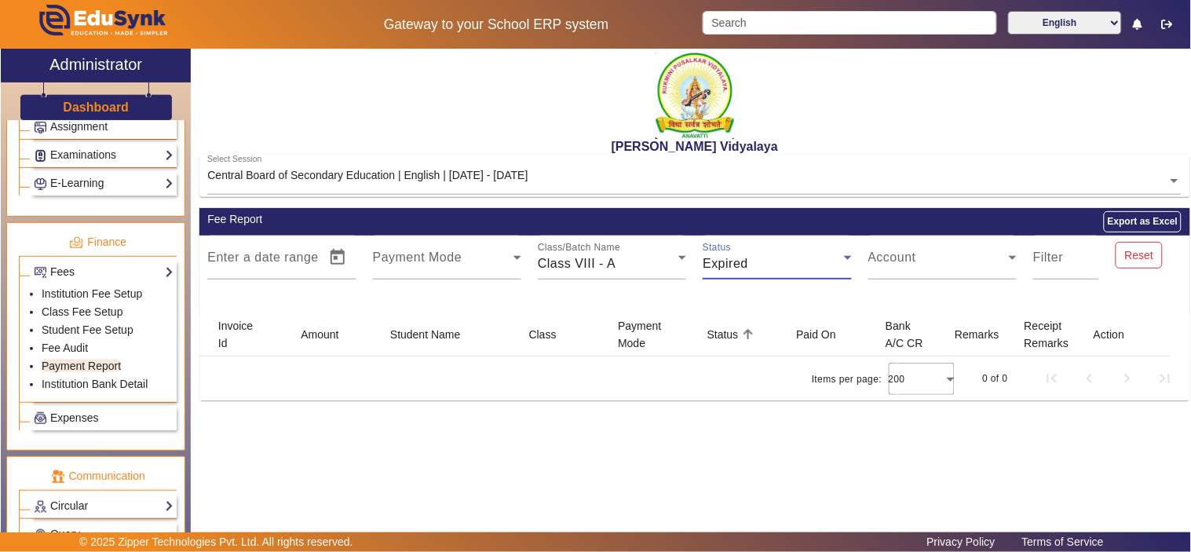
click at [804, 262] on div "Expired" at bounding box center [773, 263] width 141 height 19
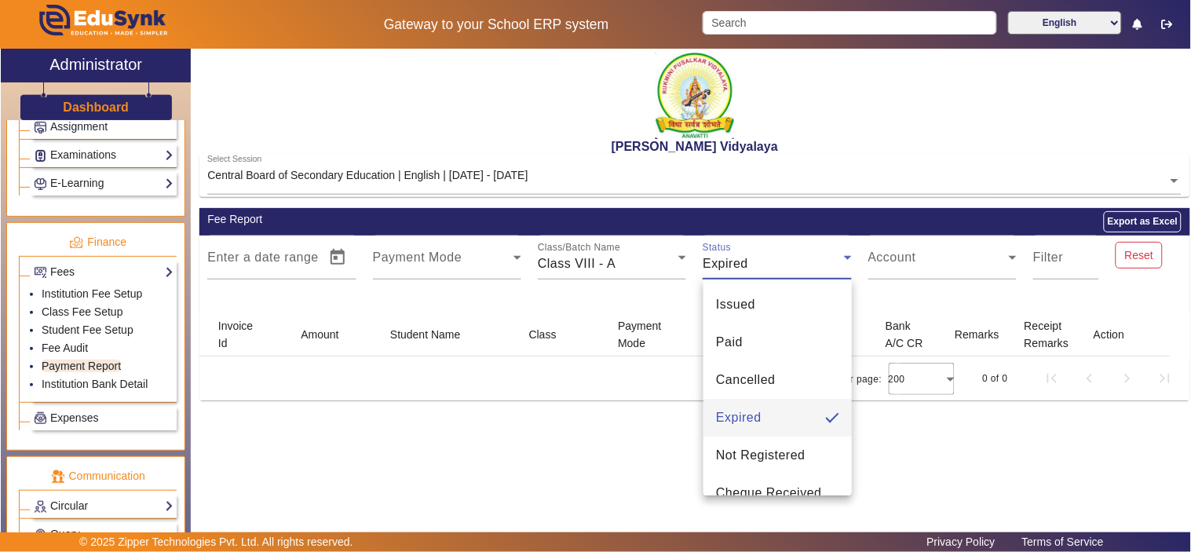
drag, startPoint x: 773, startPoint y: 448, endPoint x: 788, endPoint y: 323, distance: 126.5
click at [773, 437] on mat-option "Not Registered" at bounding box center [778, 456] width 148 height 38
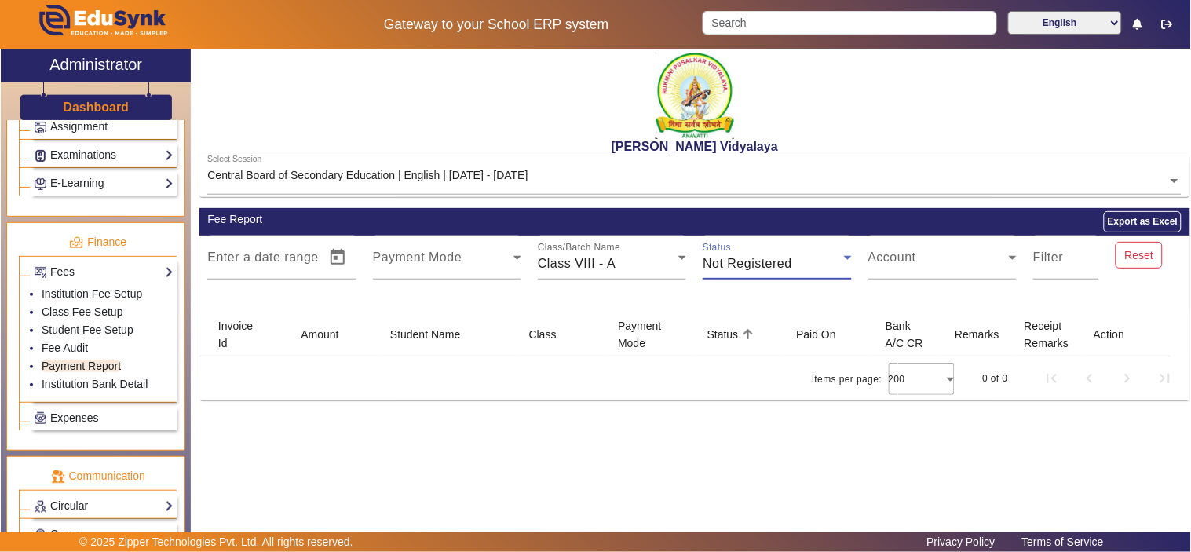
click at [792, 257] on span "Not Registered" at bounding box center [748, 263] width 90 height 13
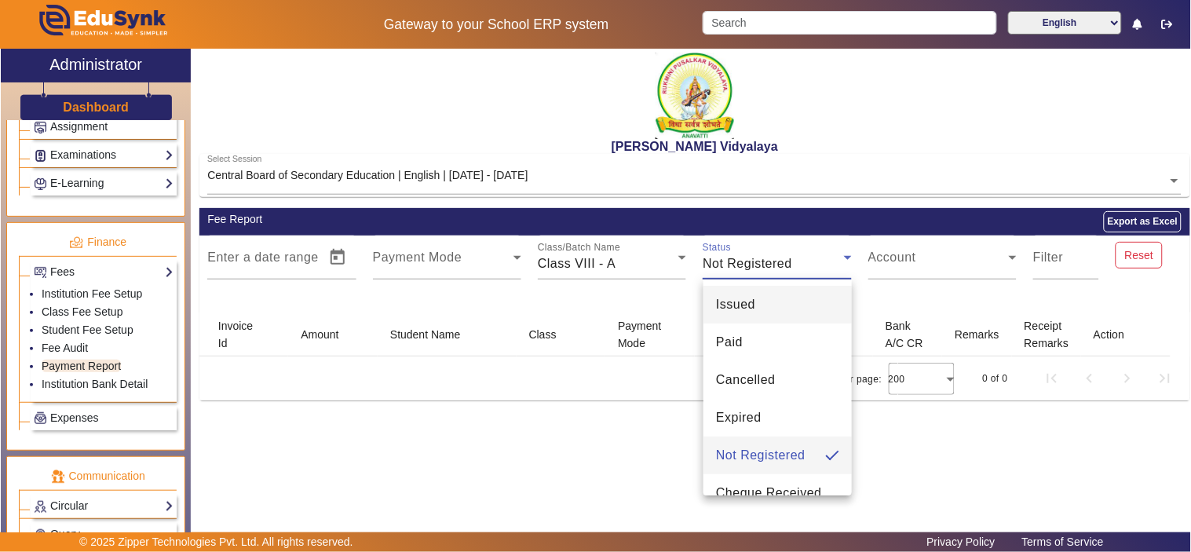
click at [752, 302] on span "Issued" at bounding box center [735, 304] width 39 height 19
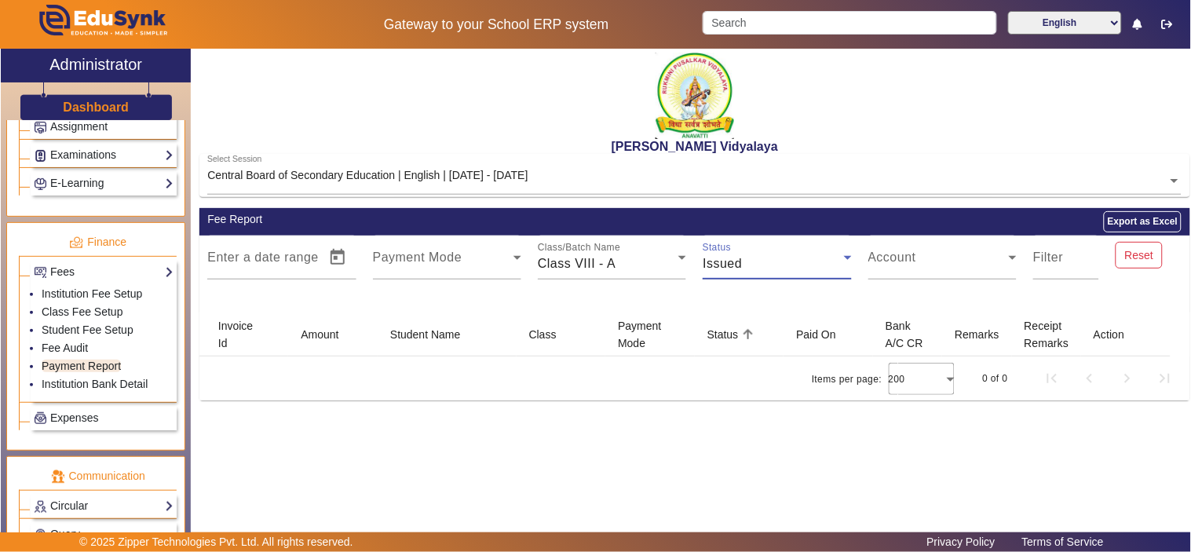
click at [766, 267] on div "Issued" at bounding box center [773, 263] width 141 height 19
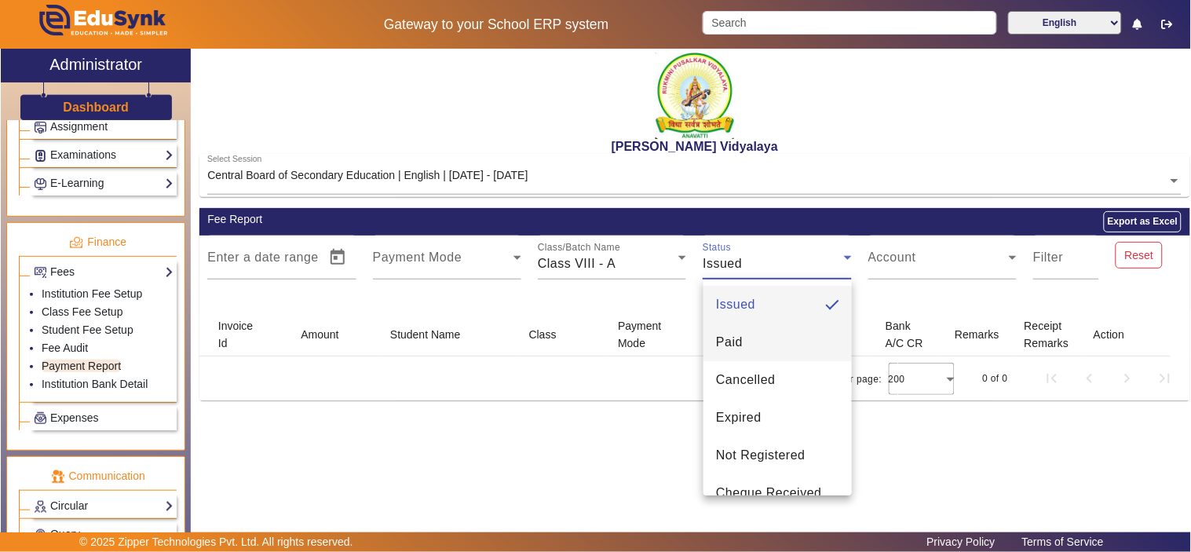
click at [742, 342] on span "Paid" at bounding box center [729, 342] width 27 height 19
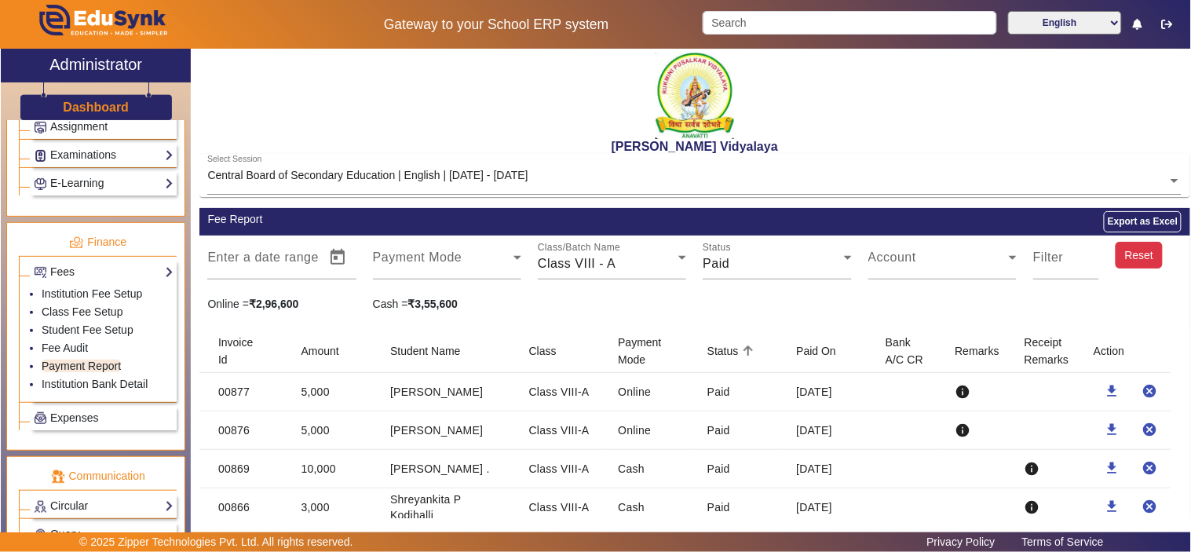
click at [1121, 259] on button "Reset" at bounding box center [1139, 255] width 47 height 27
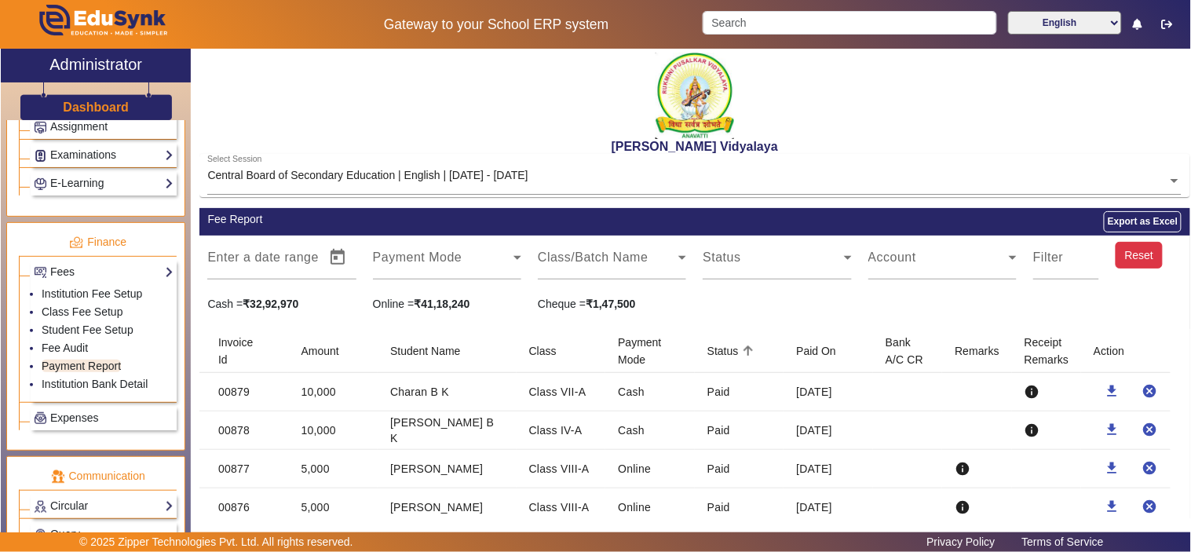
click at [636, 268] on span at bounding box center [608, 263] width 141 height 19
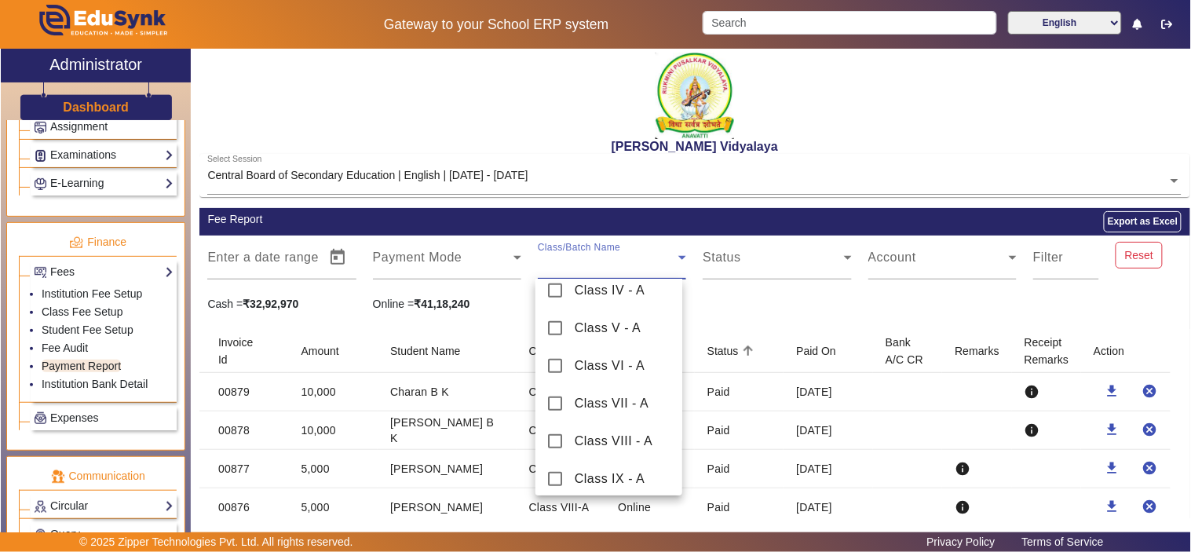
scroll to position [286, 0]
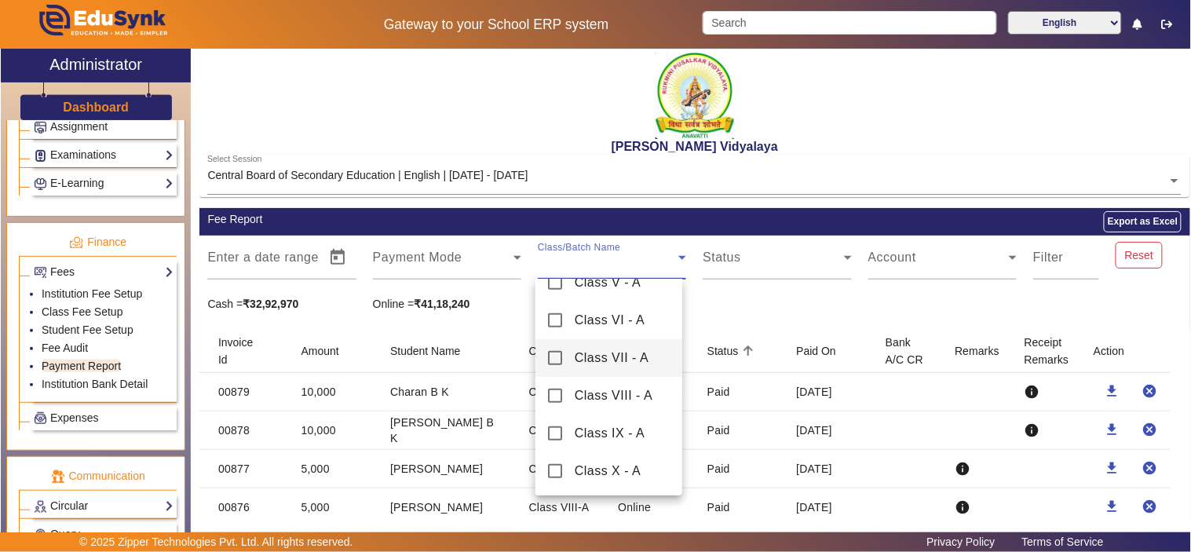
click at [556, 362] on mat-pseudo-checkbox at bounding box center [555, 358] width 14 height 14
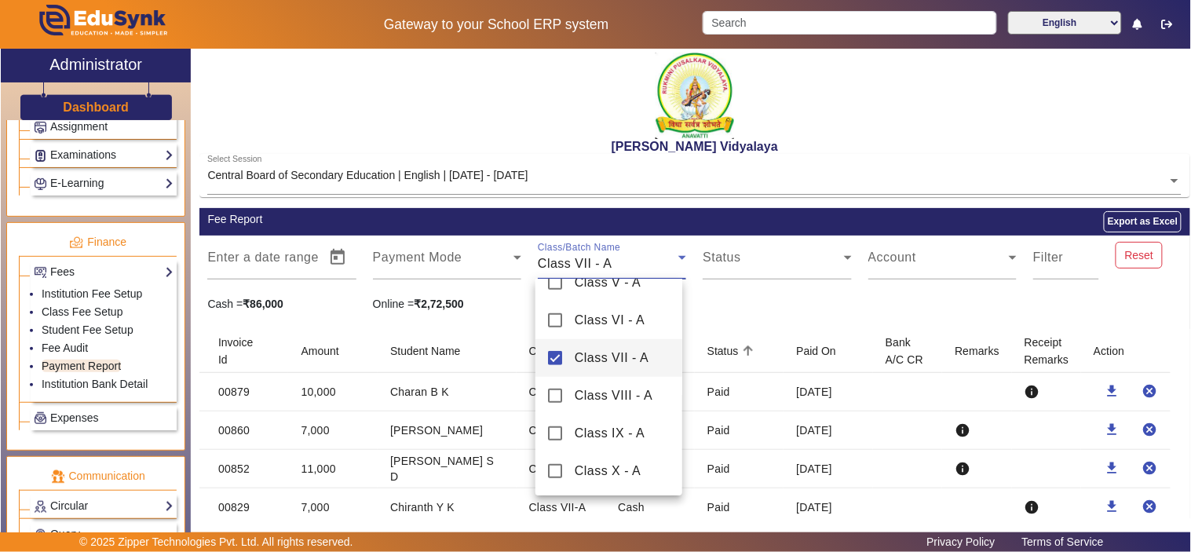
click at [735, 302] on div at bounding box center [595, 276] width 1191 height 552
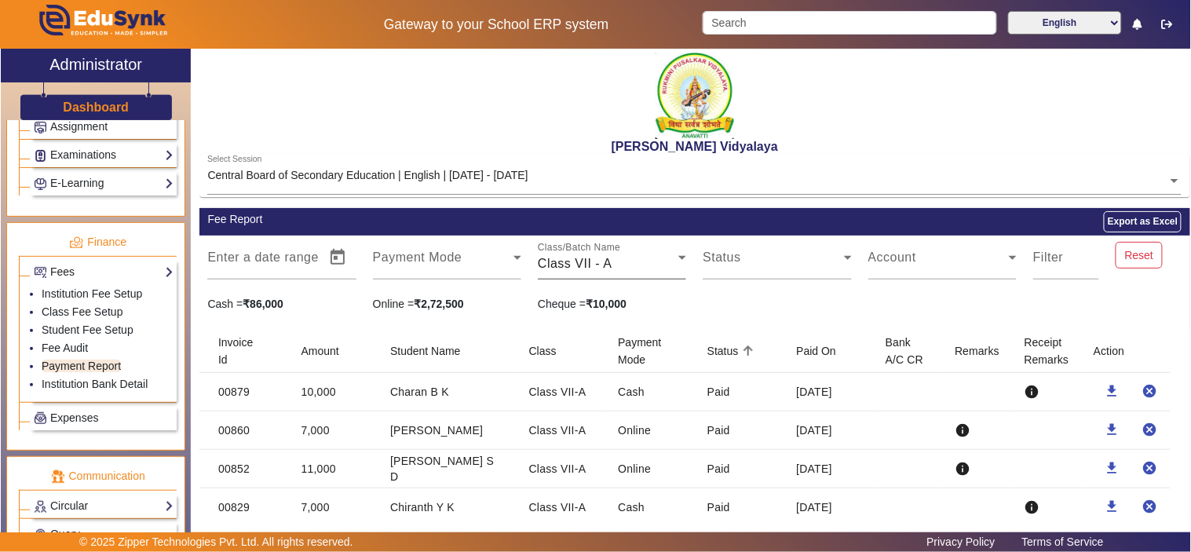
click at [606, 262] on span "Class VII - A" at bounding box center [575, 263] width 75 height 13
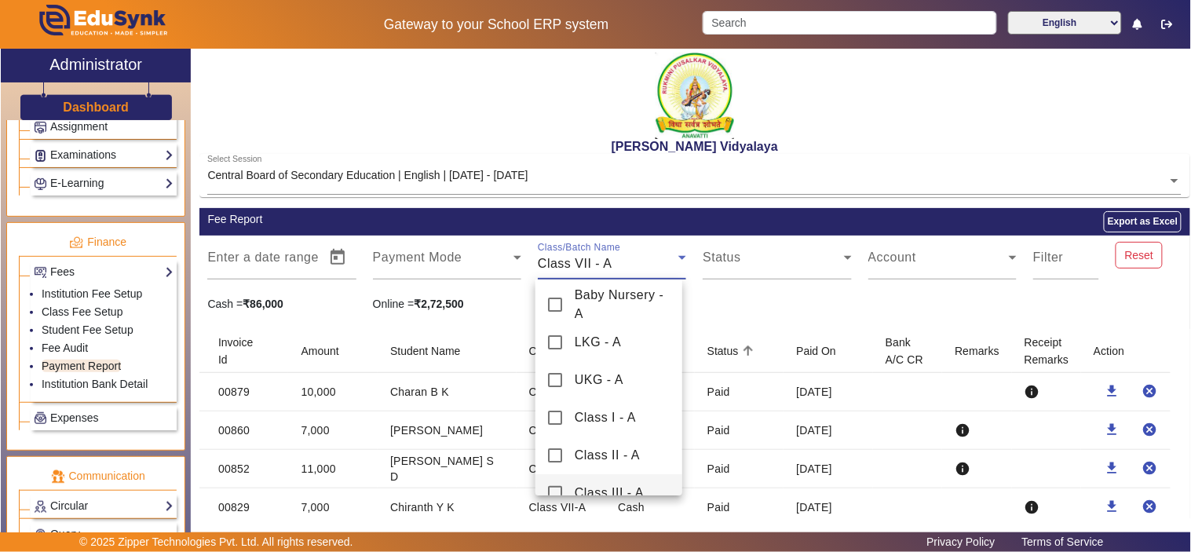
scroll to position [167, 0]
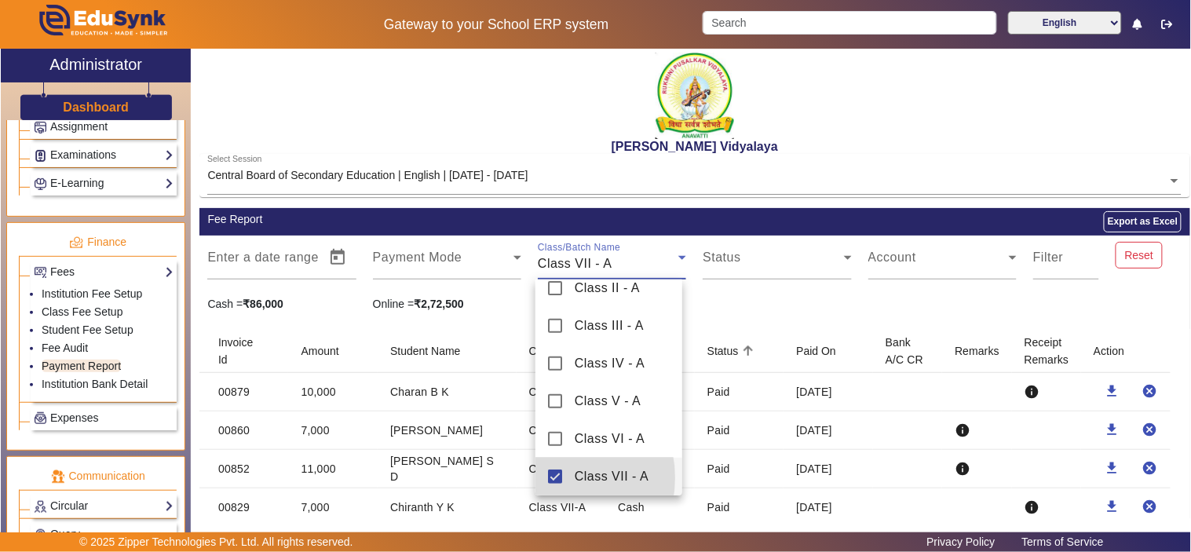
click at [554, 477] on mat-pseudo-checkbox at bounding box center [555, 477] width 14 height 14
click at [558, 442] on mat-pseudo-checkbox at bounding box center [555, 439] width 14 height 14
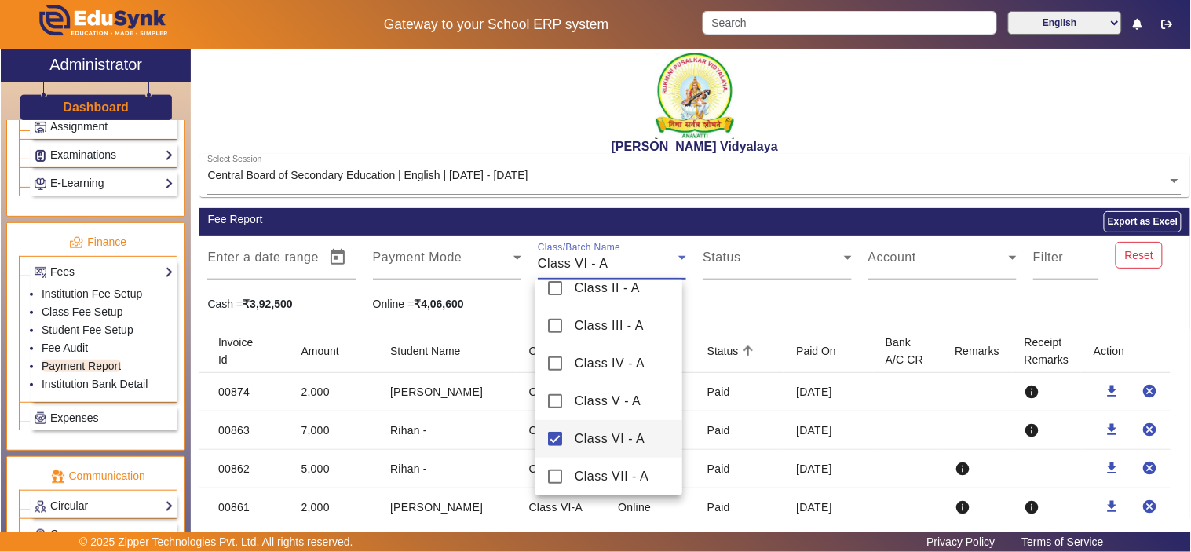
click at [843, 303] on div at bounding box center [595, 276] width 1191 height 552
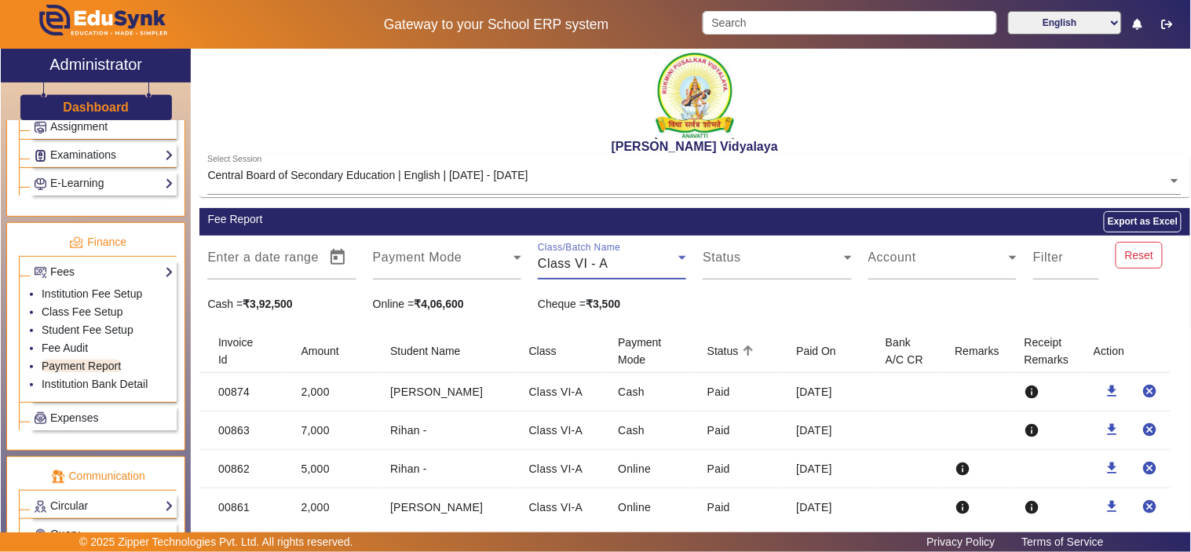
click at [638, 259] on div "Class VI - A" at bounding box center [608, 263] width 141 height 19
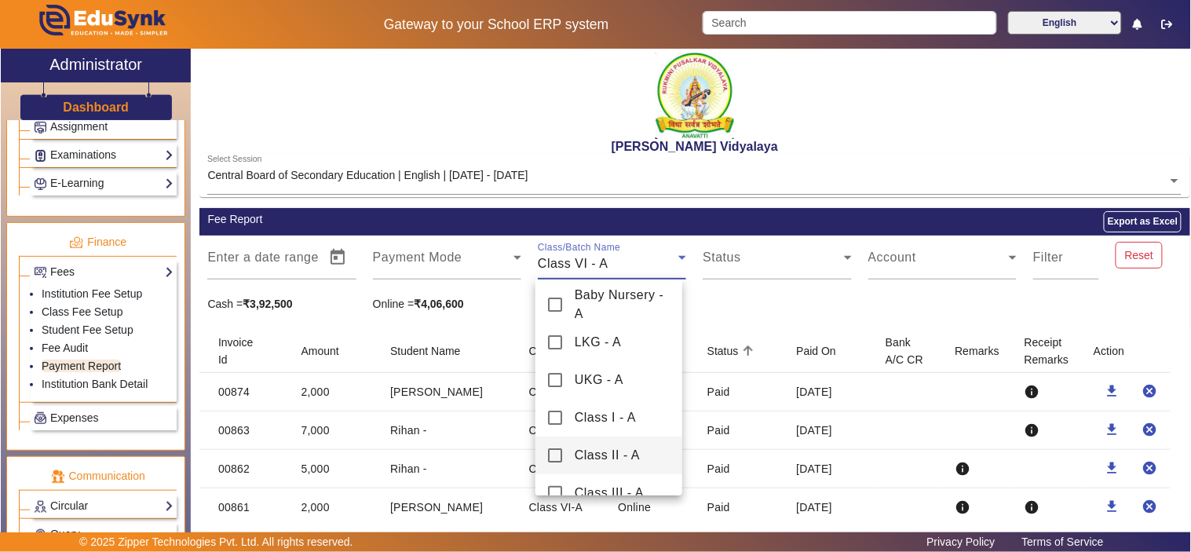
scroll to position [130, 0]
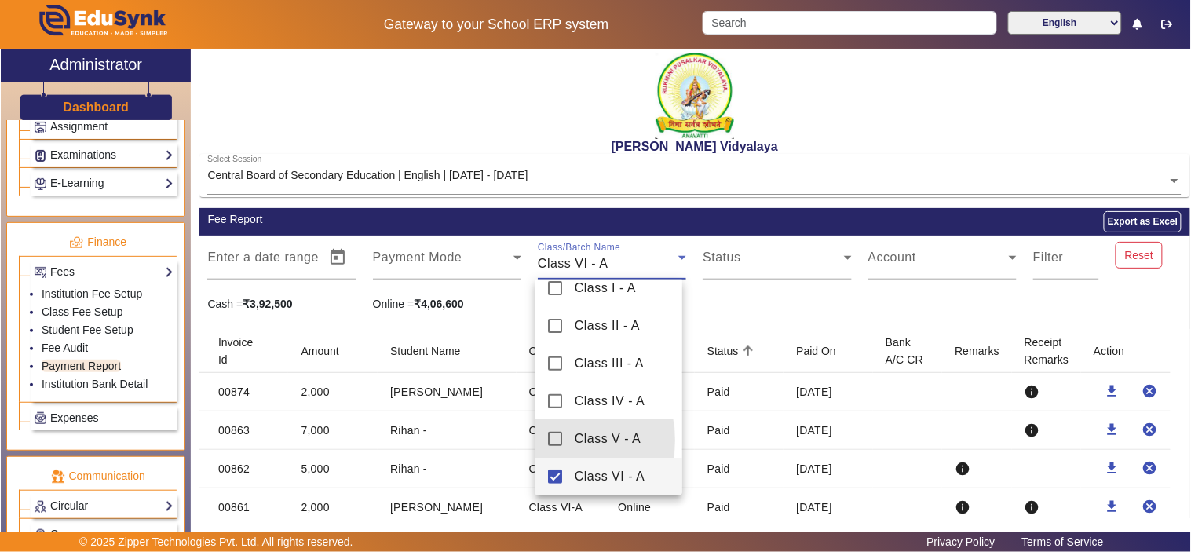
drag, startPoint x: 554, startPoint y: 440, endPoint x: 558, endPoint y: 474, distance: 34.0
click at [554, 441] on mat-pseudo-checkbox at bounding box center [555, 439] width 14 height 14
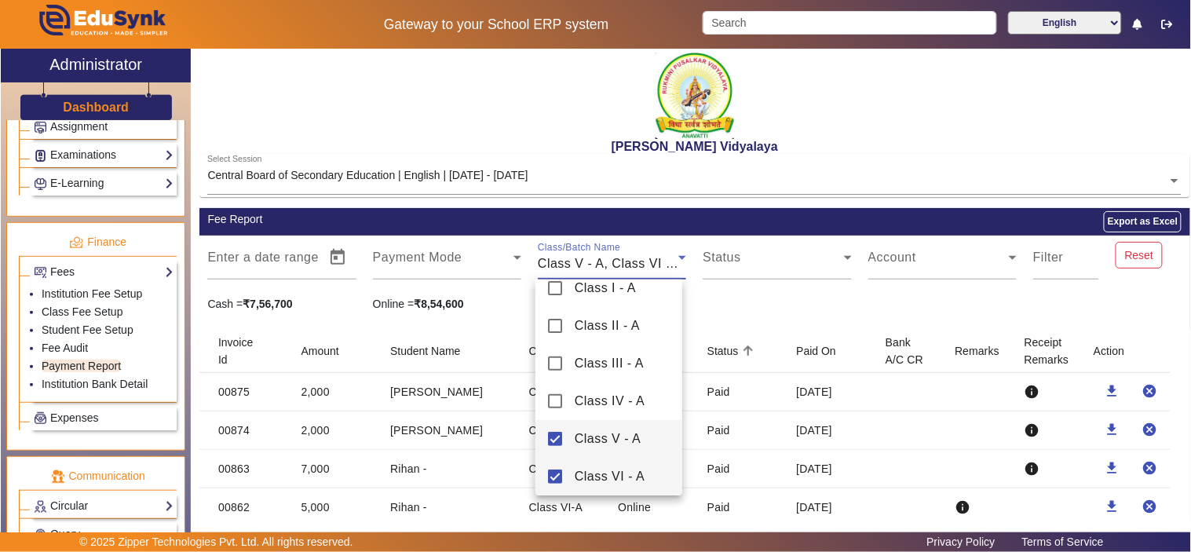
click at [558, 475] on mat-pseudo-checkbox at bounding box center [555, 477] width 14 height 14
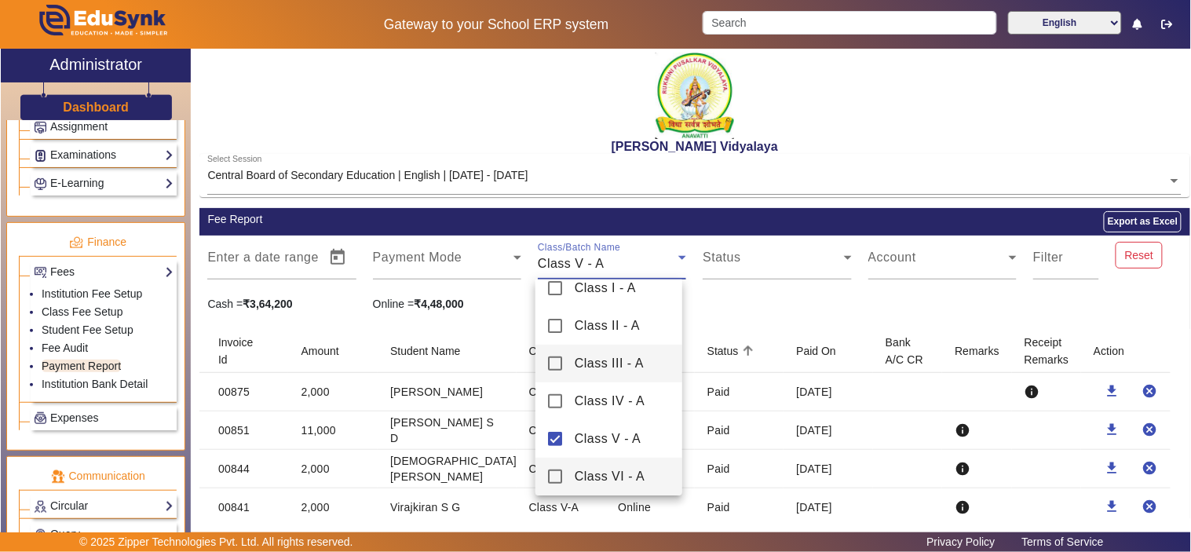
scroll to position [276, 0]
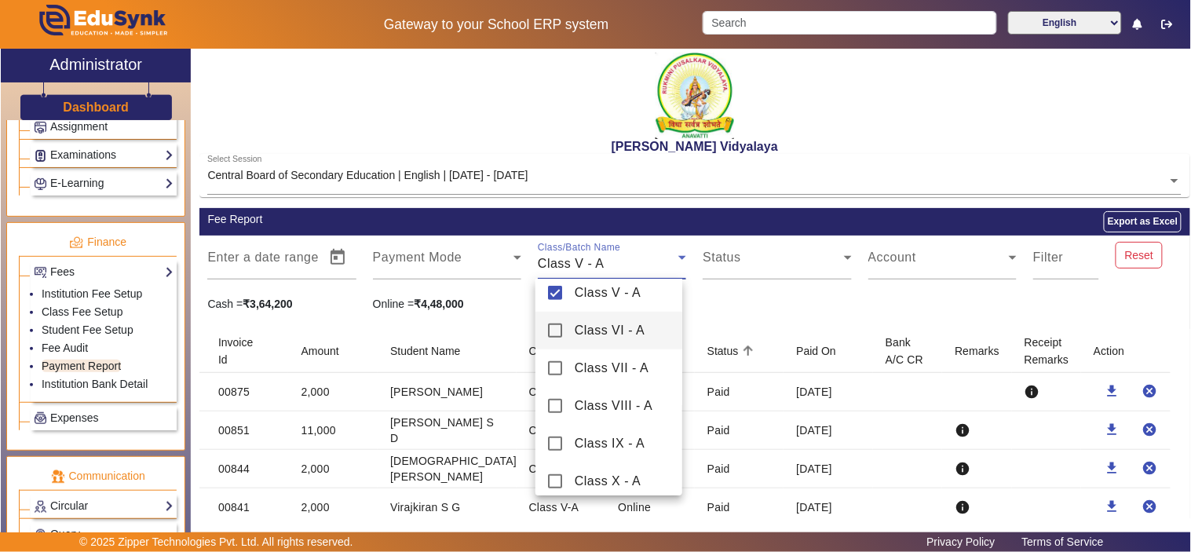
click at [829, 302] on div at bounding box center [595, 276] width 1191 height 552
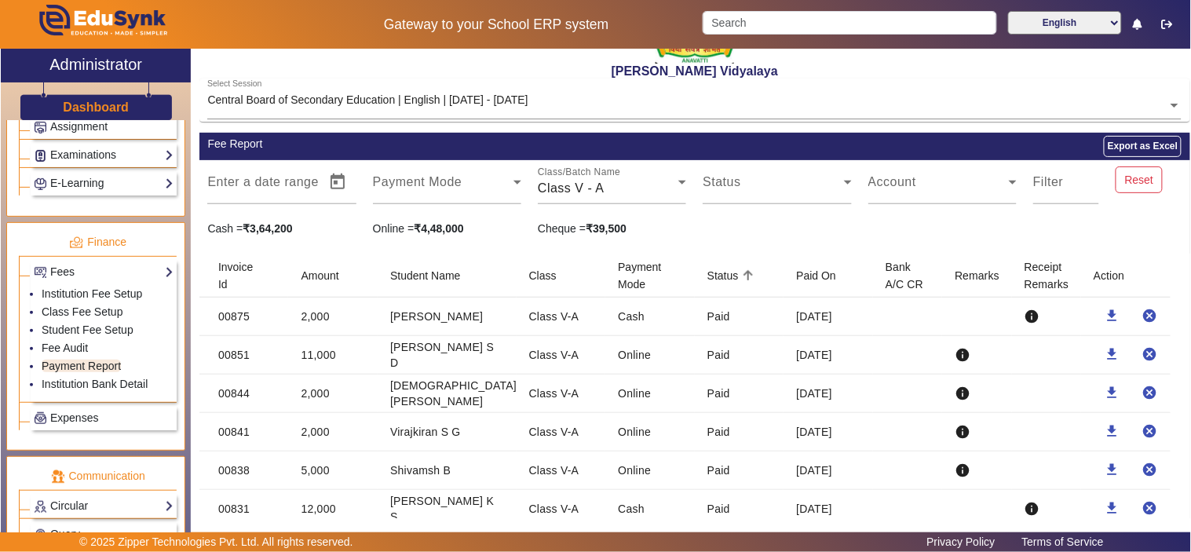
scroll to position [0, 0]
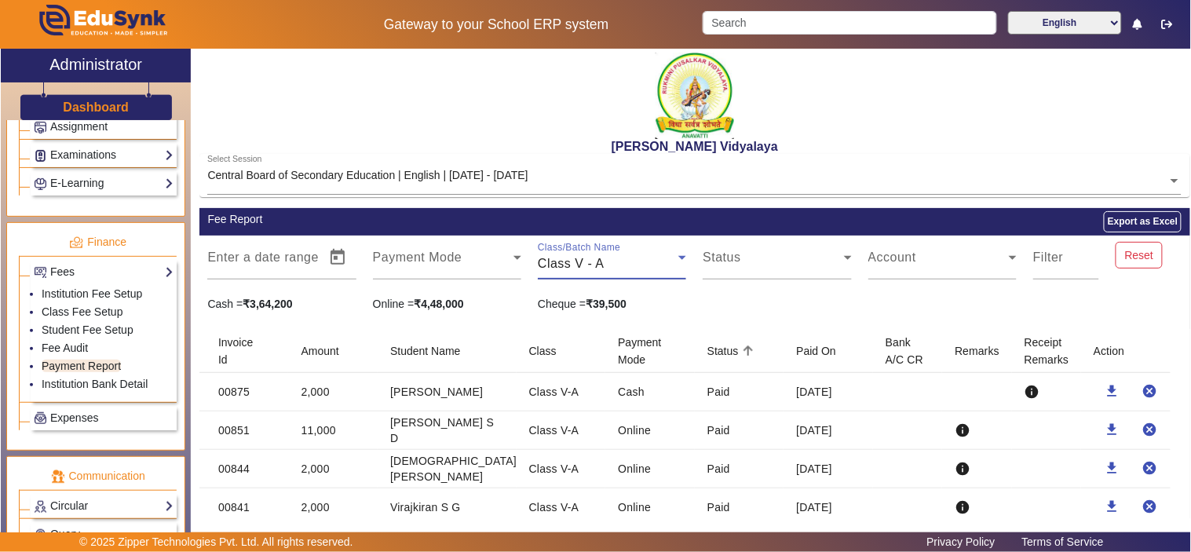
click at [623, 258] on div "Class V - A" at bounding box center [608, 263] width 141 height 19
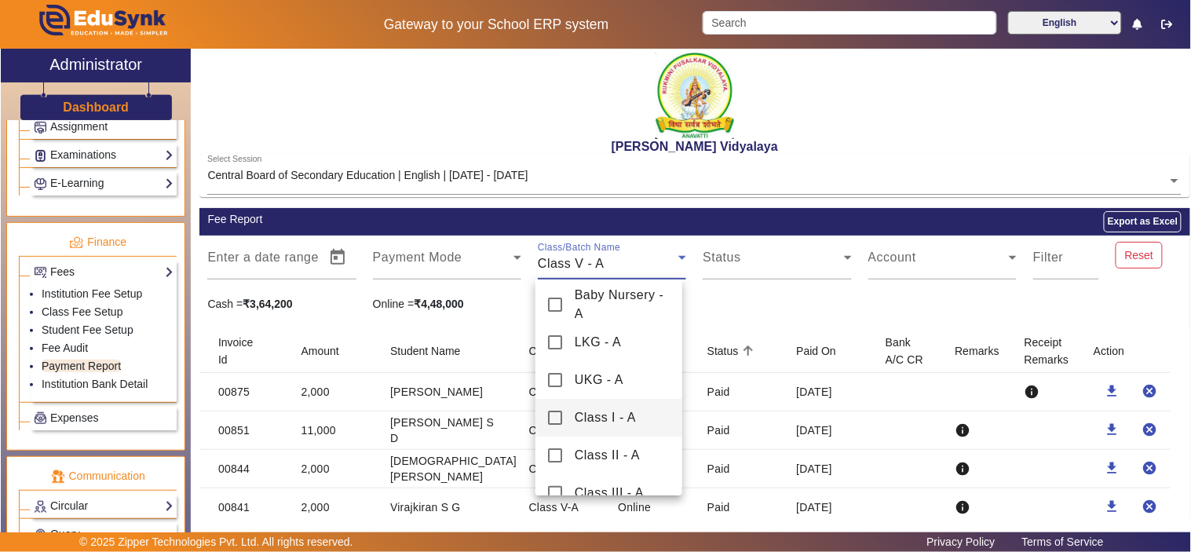
scroll to position [91, 0]
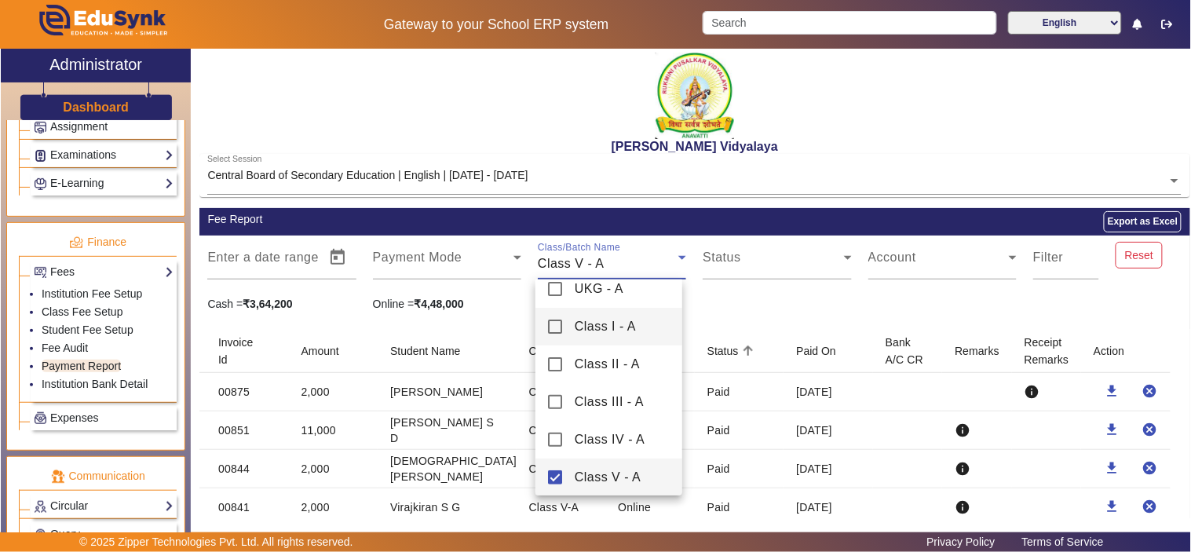
click at [552, 324] on mat-pseudo-checkbox at bounding box center [555, 327] width 14 height 14
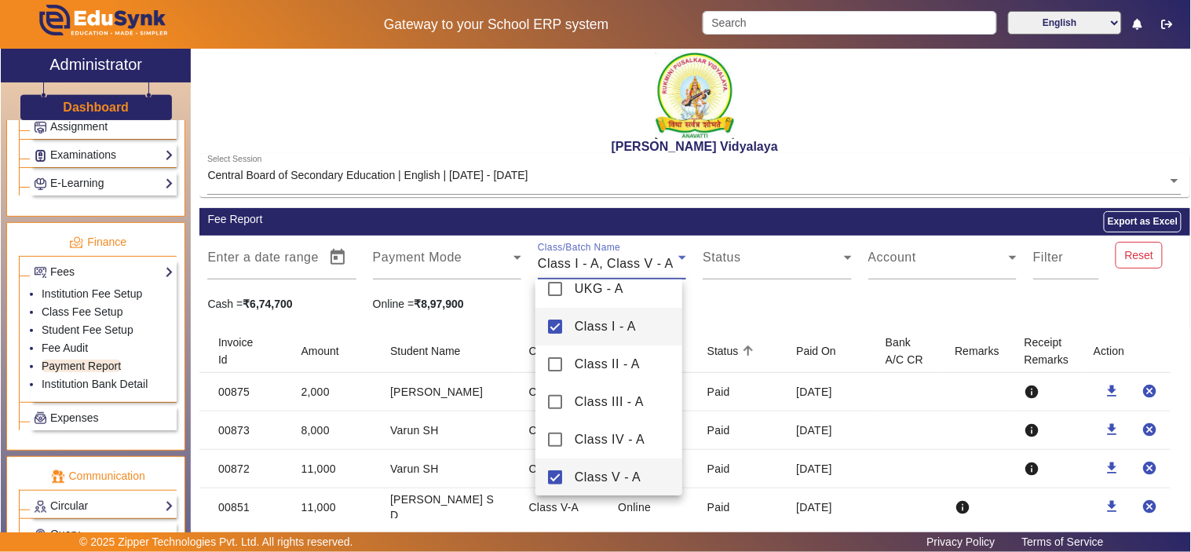
click at [551, 473] on mat-pseudo-checkbox at bounding box center [555, 477] width 14 height 14
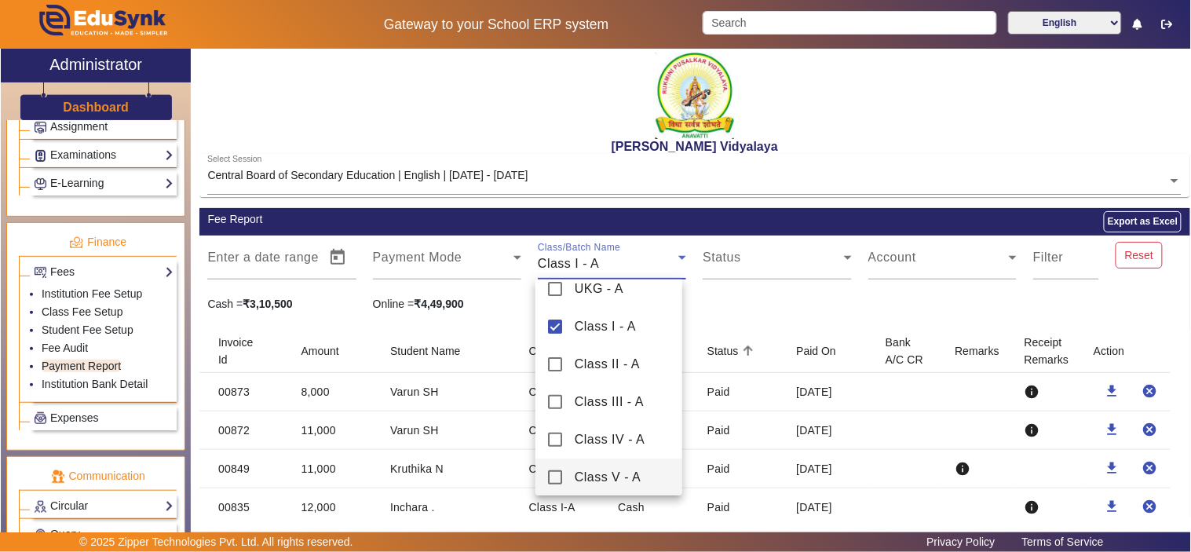
click at [788, 309] on div at bounding box center [595, 276] width 1191 height 552
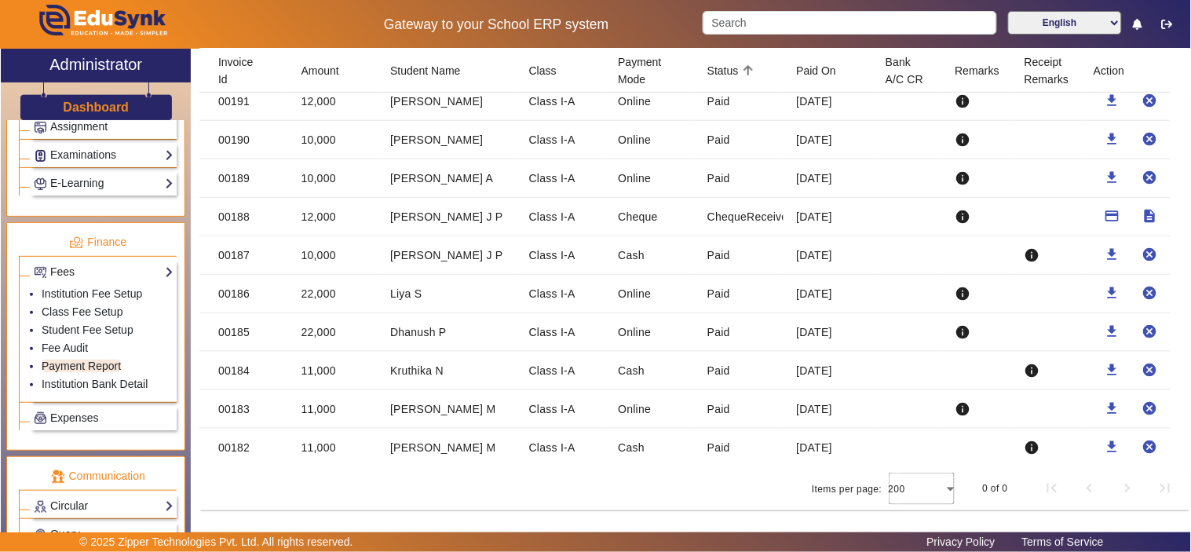
scroll to position [3379, 0]
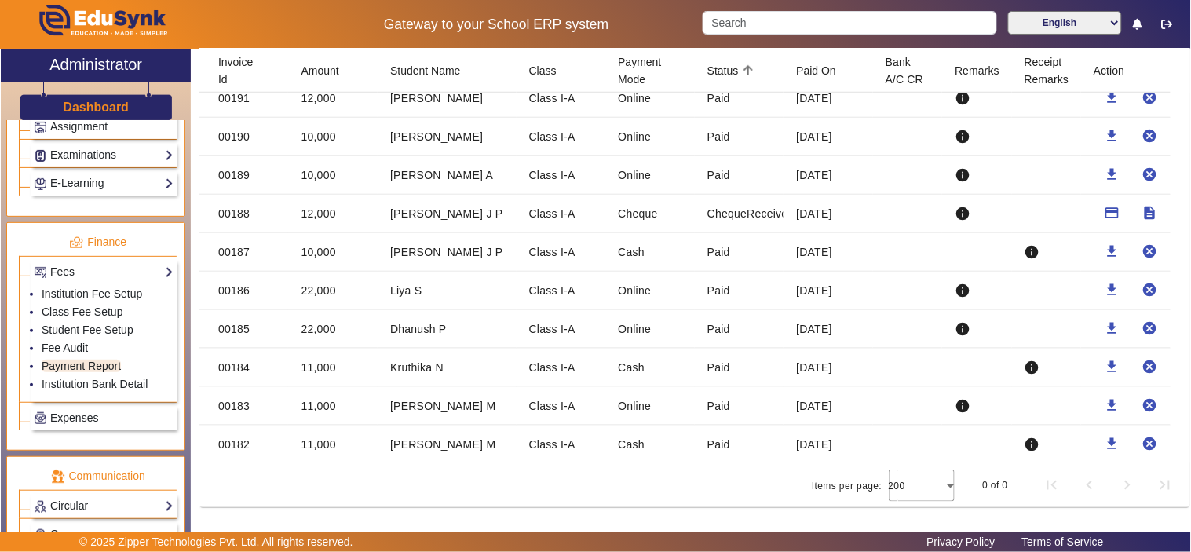
drag, startPoint x: 205, startPoint y: 390, endPoint x: 864, endPoint y: 441, distance: 660.9
copy mat-table "00873 8,000 Varun SH Class I-A Cash Paid [DATE] info download cancel 00872 11,0…"
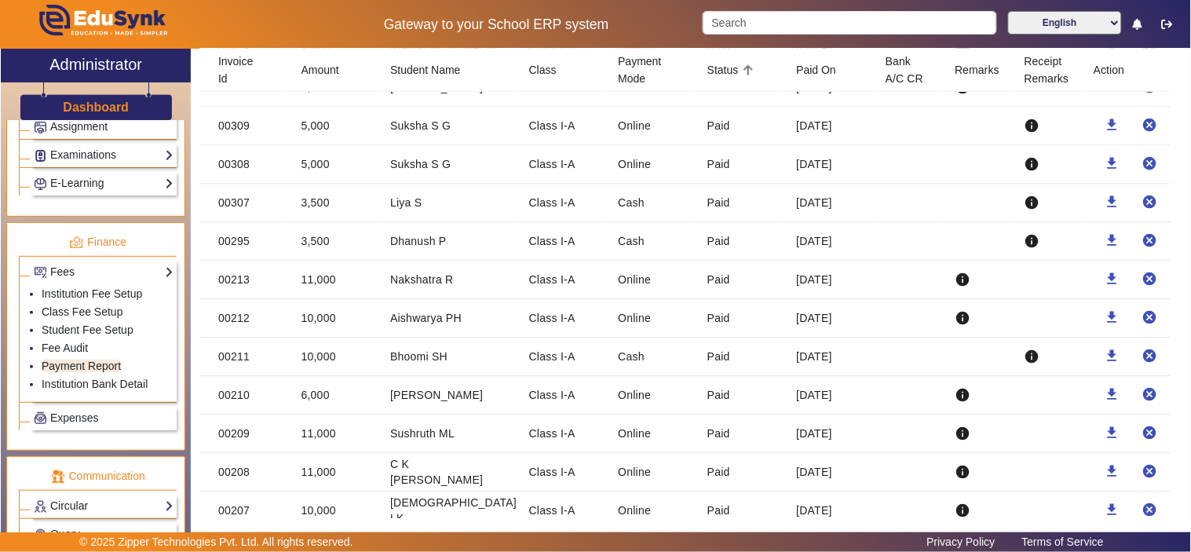
scroll to position [2215, 0]
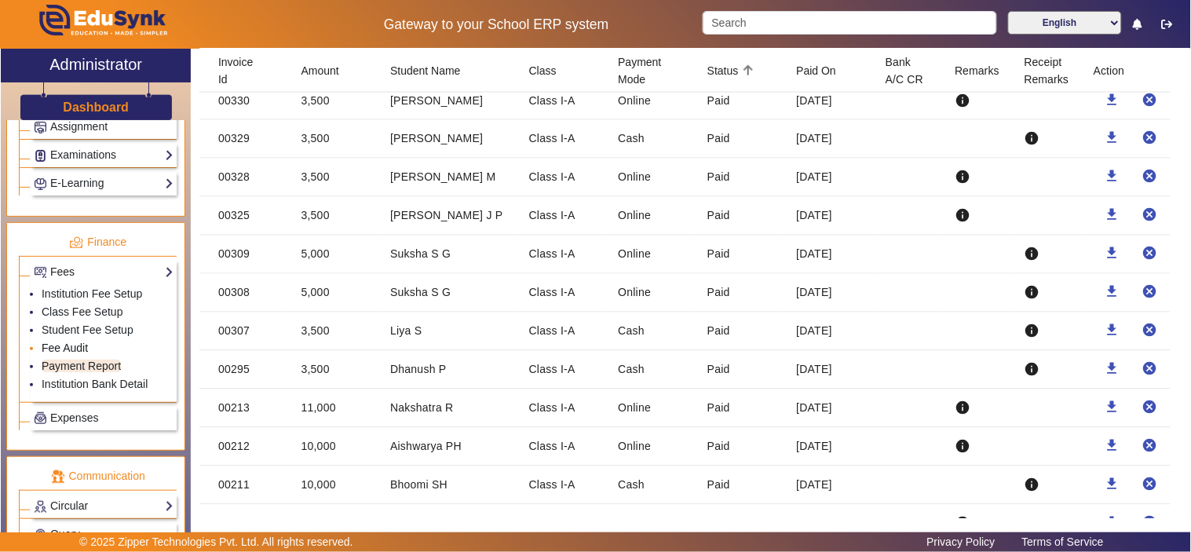
click at [64, 349] on link "Fee Audit" at bounding box center [65, 348] width 46 height 13
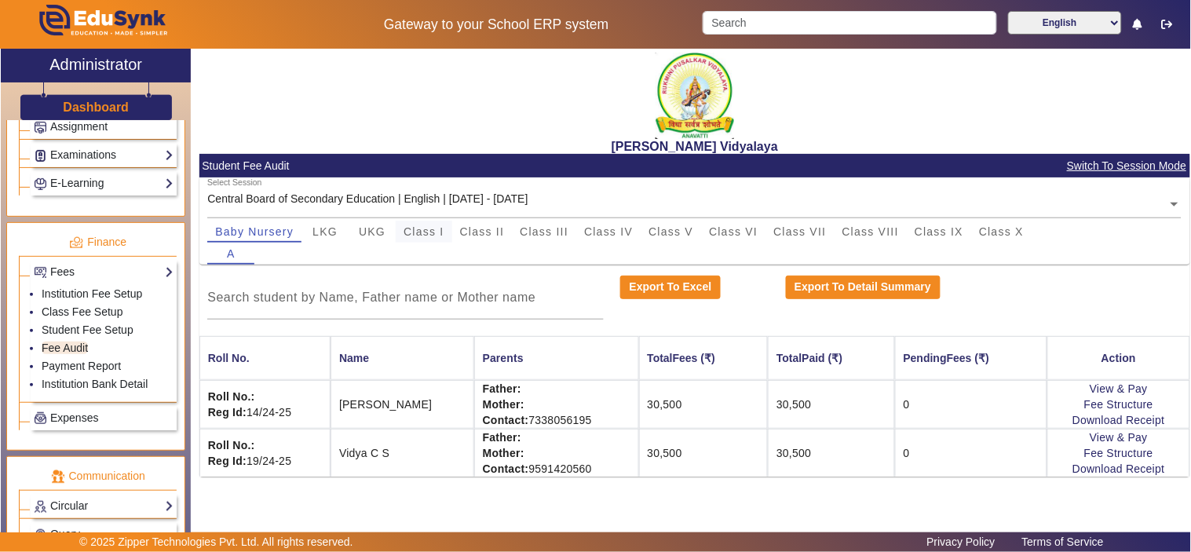
click at [427, 232] on span "Class I" at bounding box center [424, 231] width 41 height 11
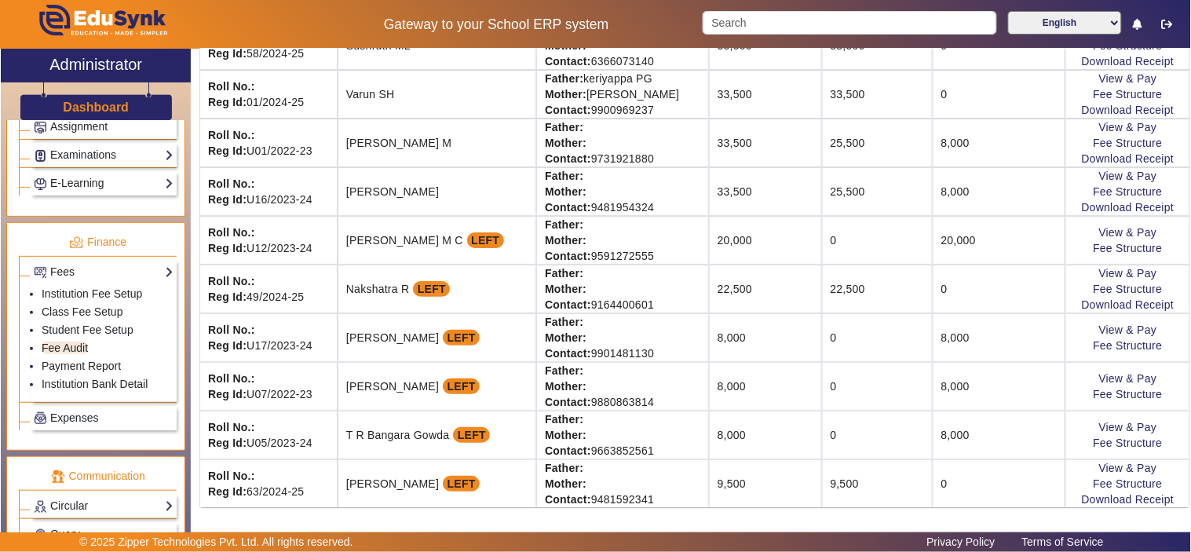
scroll to position [1484, 0]
drag, startPoint x: 810, startPoint y: 288, endPoint x: 843, endPoint y: 286, distance: 33.9
click at [843, 286] on td "22,500" at bounding box center [877, 289] width 111 height 49
drag, startPoint x: 810, startPoint y: 479, endPoint x: 847, endPoint y: 479, distance: 36.9
click at [847, 479] on td "9,500" at bounding box center [877, 483] width 111 height 48
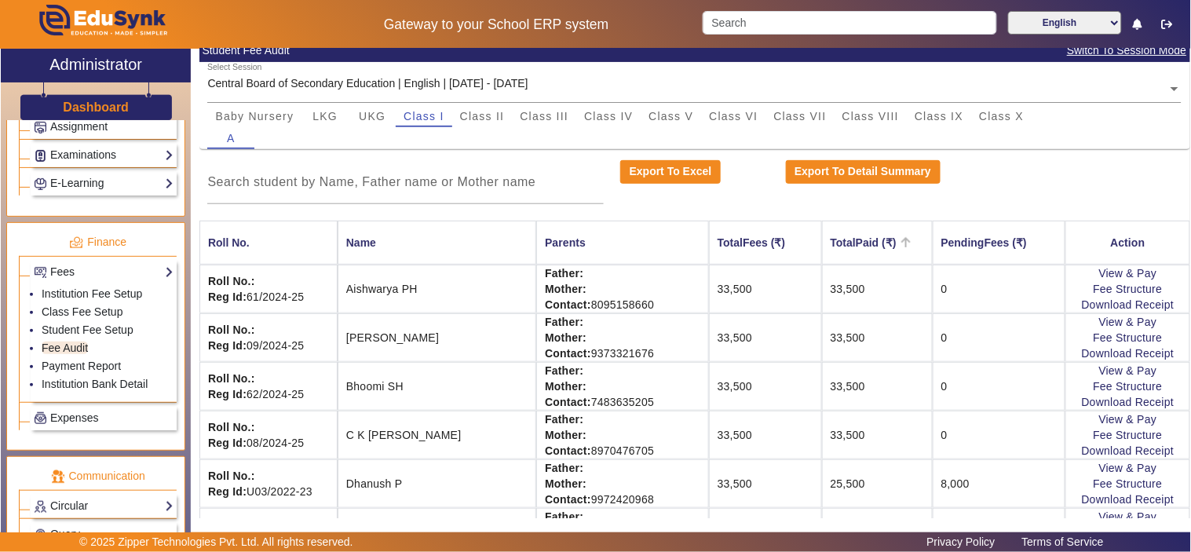
scroll to position [175, 0]
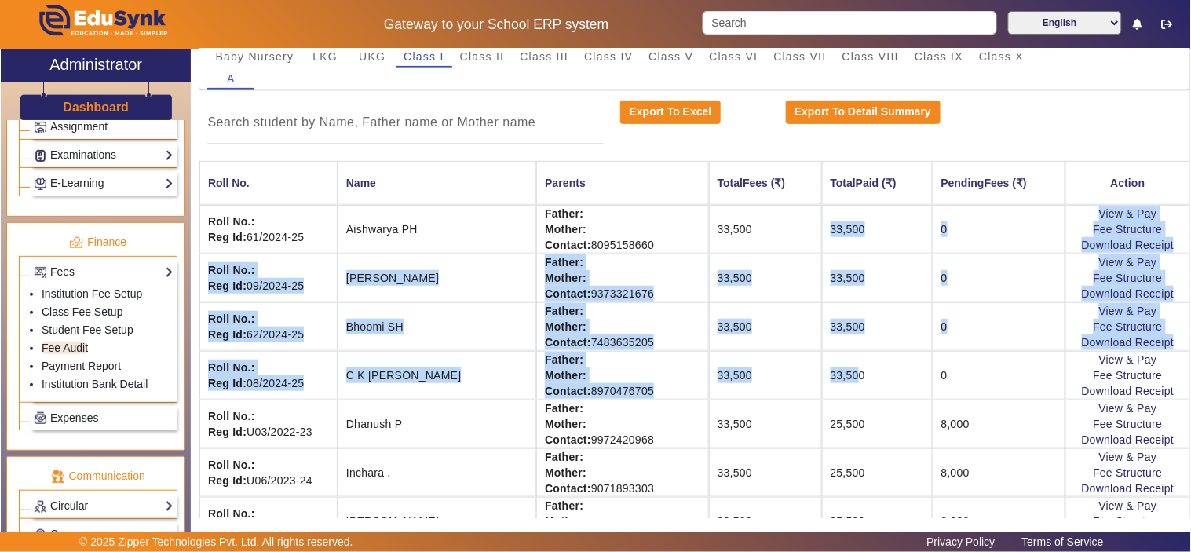
drag, startPoint x: 807, startPoint y: 224, endPoint x: 836, endPoint y: 367, distance: 145.9
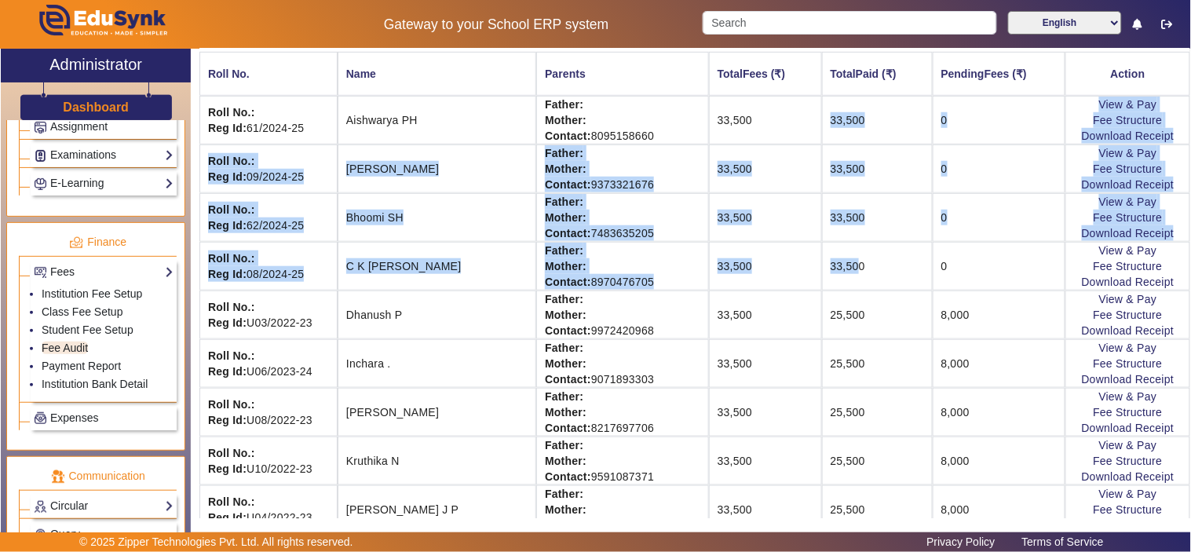
scroll to position [466, 0]
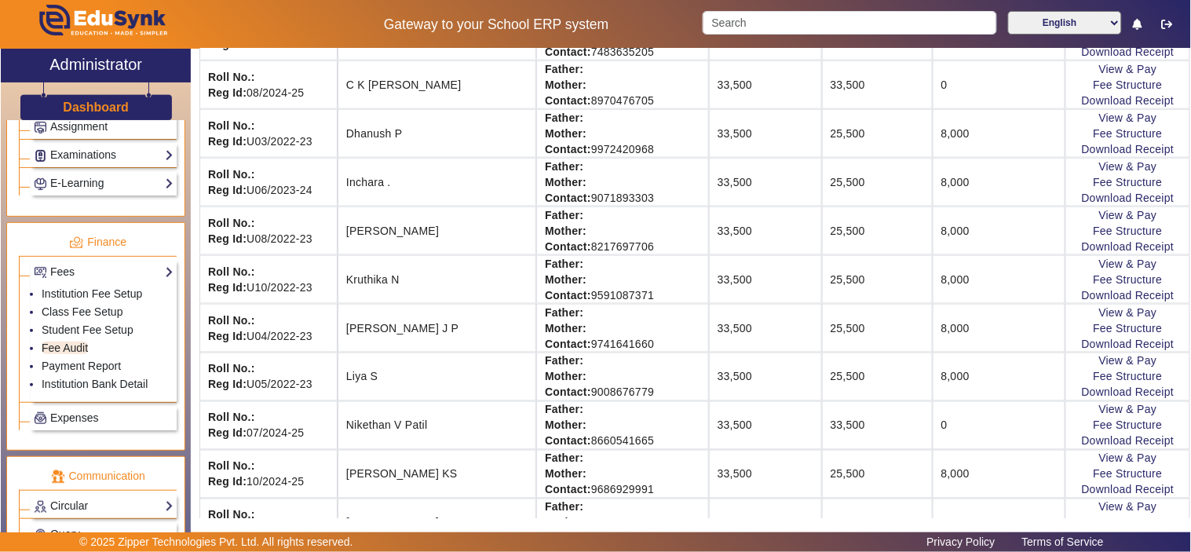
click at [822, 137] on td "25,500" at bounding box center [877, 133] width 111 height 49
click at [822, 127] on td "25,500" at bounding box center [877, 133] width 111 height 49
click at [838, 177] on td "25,500" at bounding box center [877, 182] width 111 height 49
click at [830, 216] on td "25,500" at bounding box center [877, 231] width 111 height 49
click at [835, 278] on td "25,500" at bounding box center [877, 279] width 111 height 49
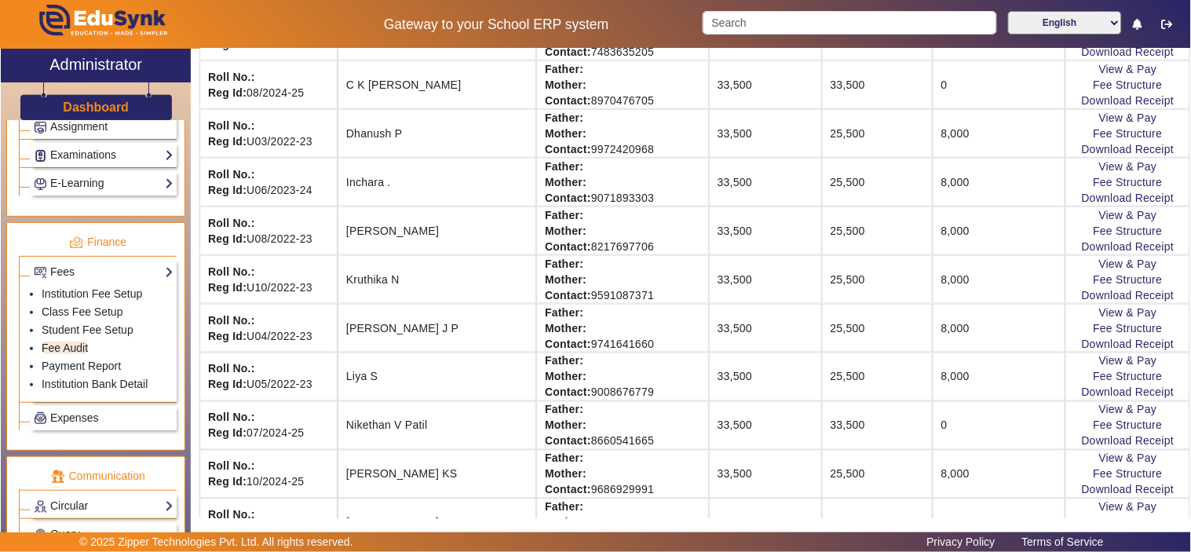
click at [842, 330] on td "25,500" at bounding box center [877, 328] width 111 height 49
click at [836, 382] on td "25,500" at bounding box center [877, 377] width 111 height 49
click at [831, 471] on td "25,500" at bounding box center [877, 474] width 111 height 49
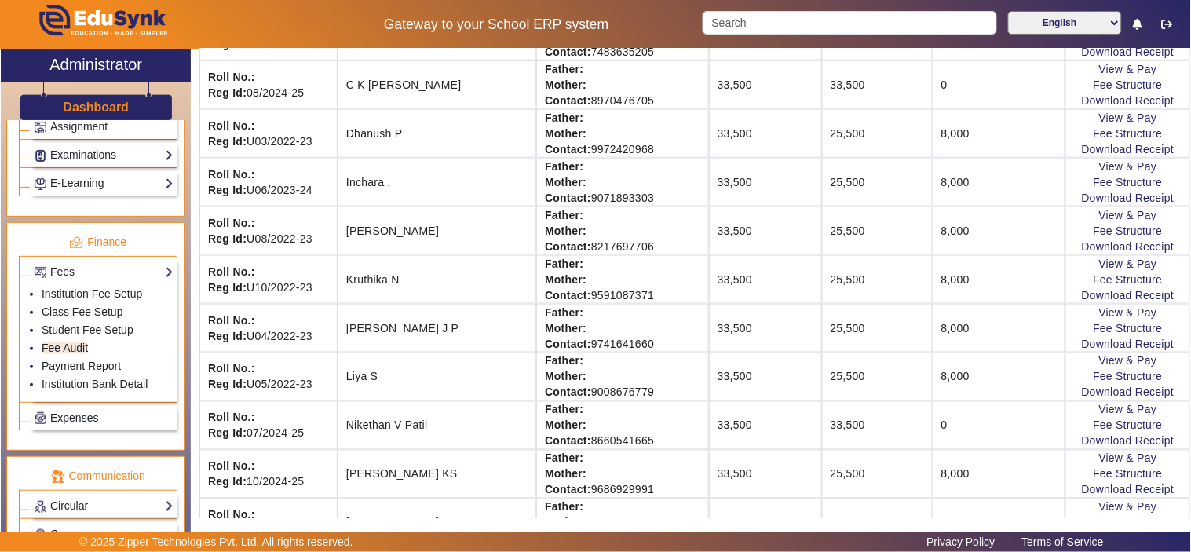
click at [474, 32] on h5 "Gateway to your School ERP system" at bounding box center [496, 24] width 380 height 16
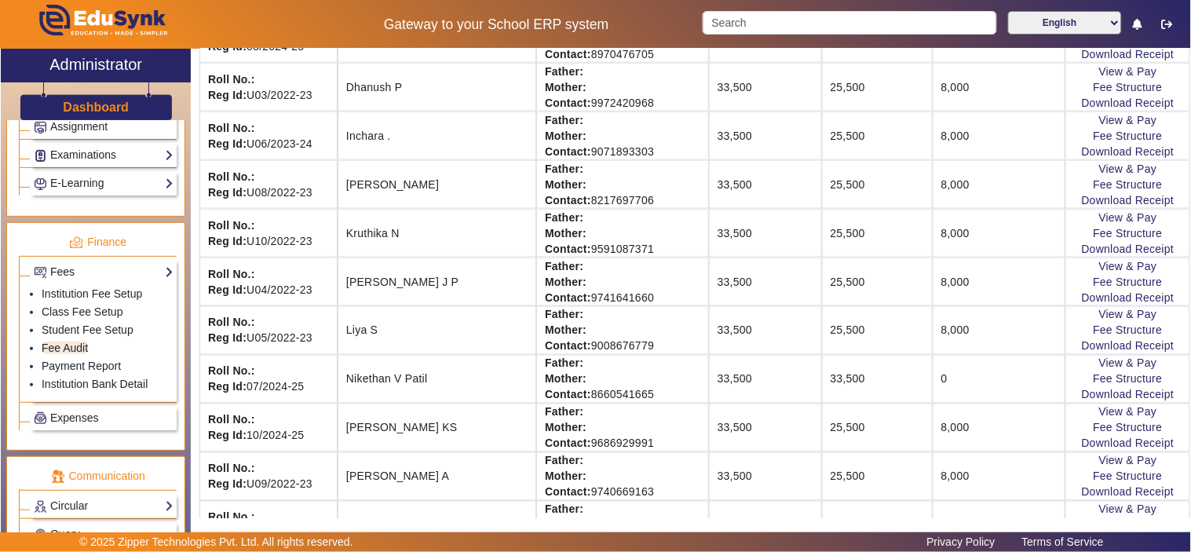
scroll to position [515, 0]
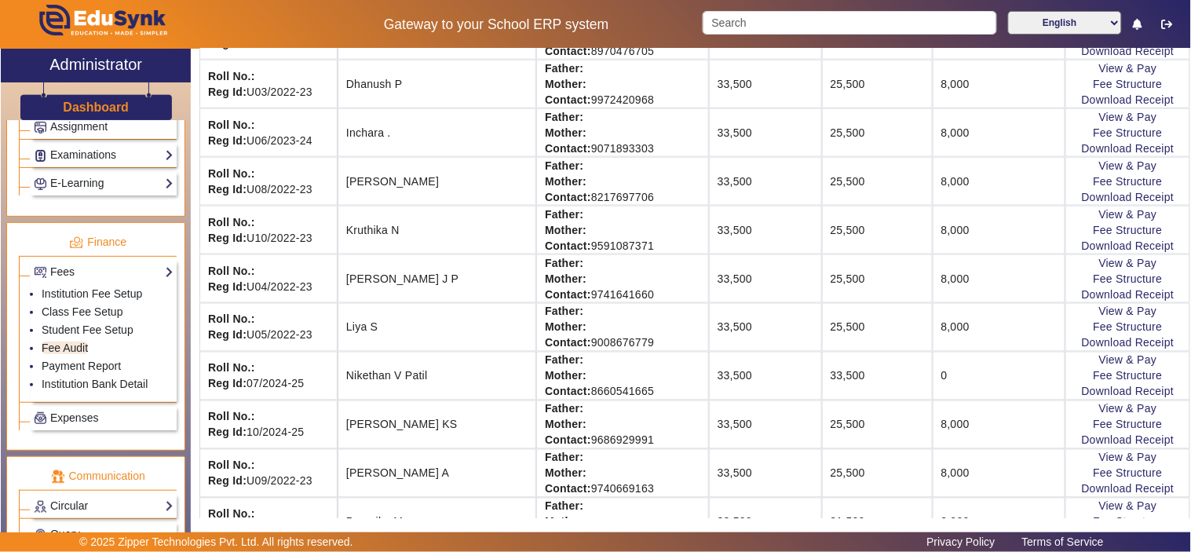
click at [842, 422] on td "25,500" at bounding box center [877, 425] width 111 height 49
click at [825, 422] on td "25,500" at bounding box center [877, 425] width 111 height 49
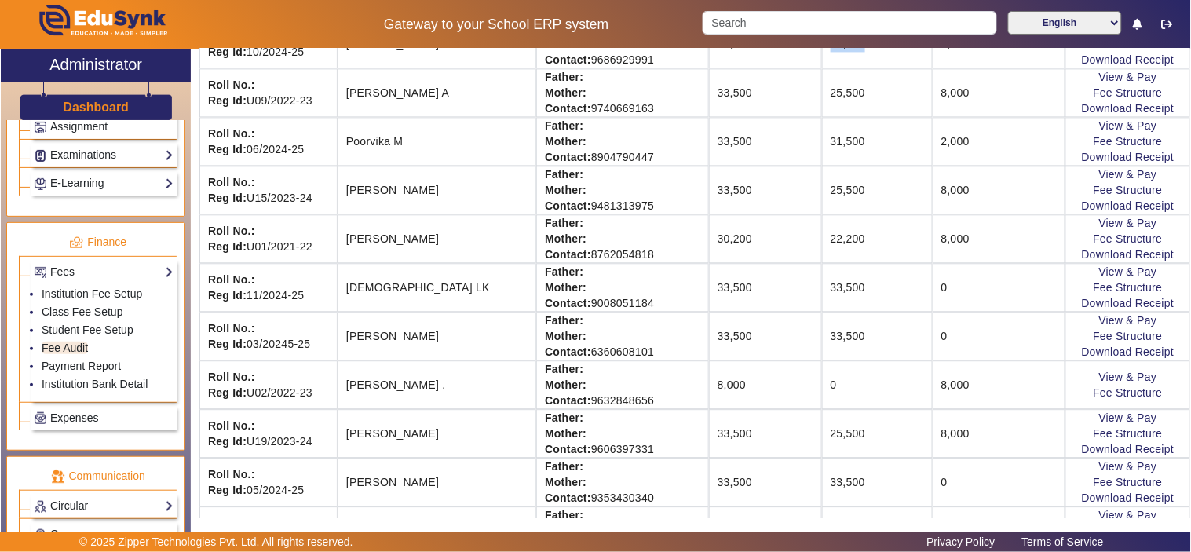
scroll to position [865, 0]
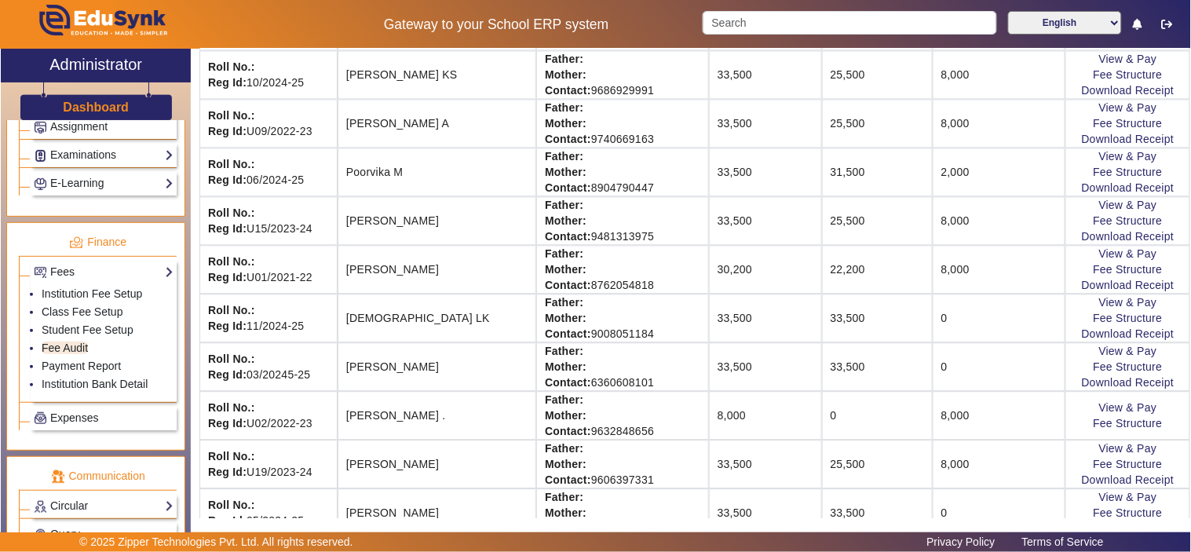
click at [836, 221] on td "25,500" at bounding box center [877, 220] width 111 height 49
click at [823, 367] on td "33,500" at bounding box center [877, 366] width 111 height 49
click at [828, 467] on td "25,500" at bounding box center [877, 464] width 111 height 49
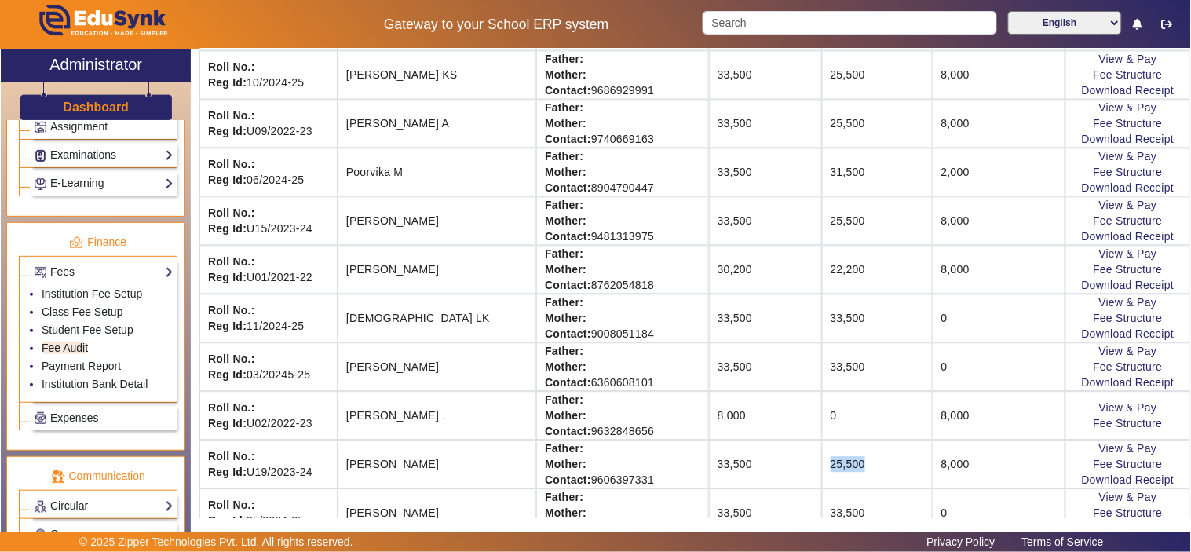
click at [828, 467] on td "25,500" at bounding box center [877, 464] width 111 height 49
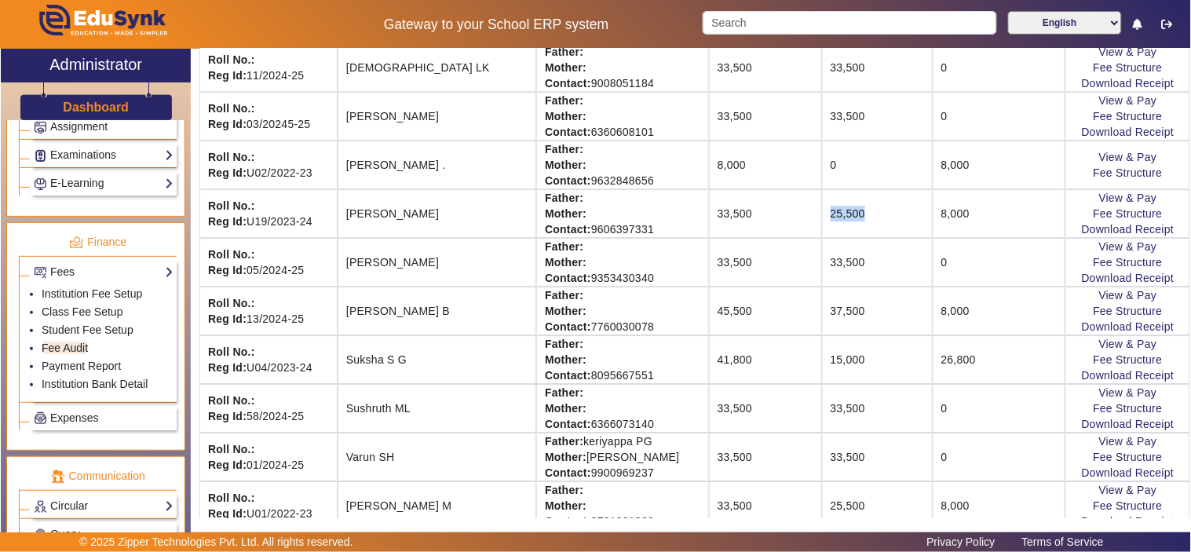
scroll to position [1157, 0]
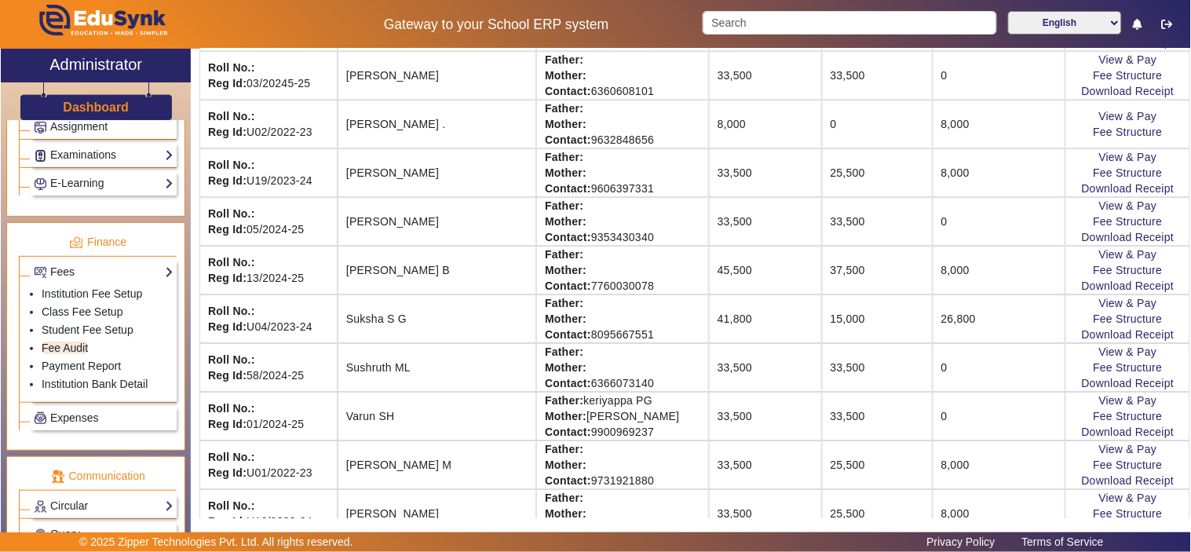
click at [829, 265] on td "37,500" at bounding box center [877, 270] width 111 height 49
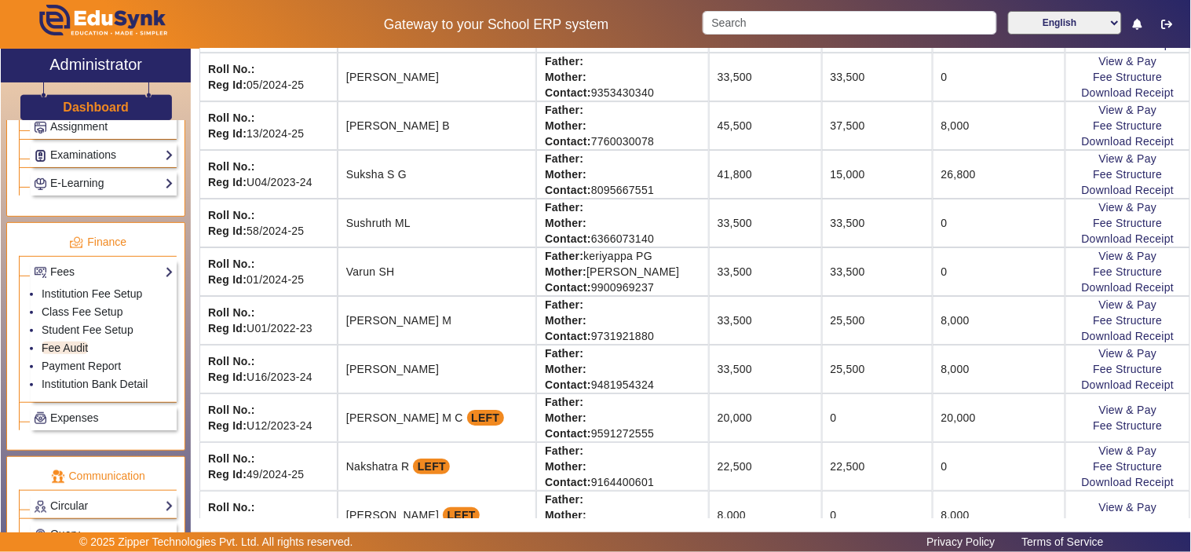
click at [836, 375] on td "25,500" at bounding box center [877, 369] width 111 height 49
click at [582, 340] on strong "Contact:" at bounding box center [568, 336] width 46 height 13
click at [825, 470] on td "22,500" at bounding box center [877, 466] width 111 height 49
click at [825, 469] on td "22,500" at bounding box center [877, 466] width 111 height 49
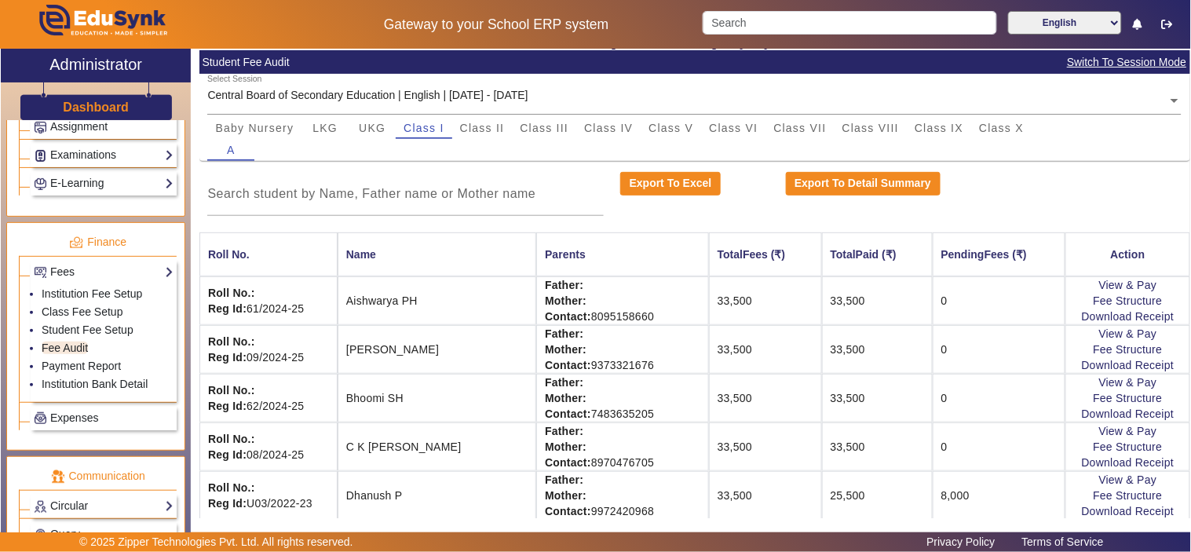
scroll to position [145, 0]
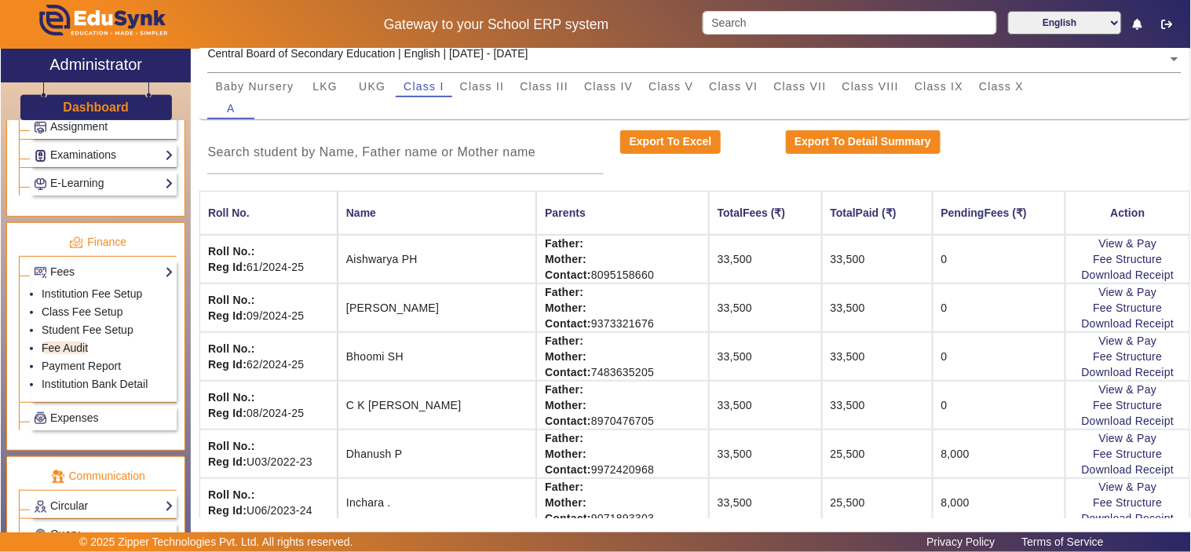
click at [571, 505] on strong "Mother:" at bounding box center [566, 502] width 42 height 13
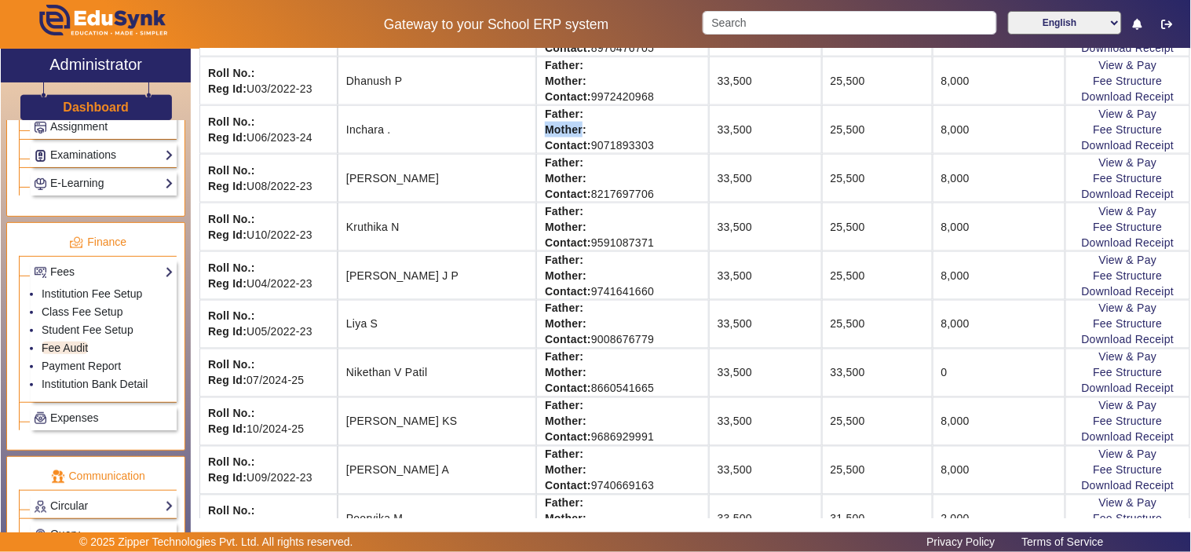
scroll to position [582, 0]
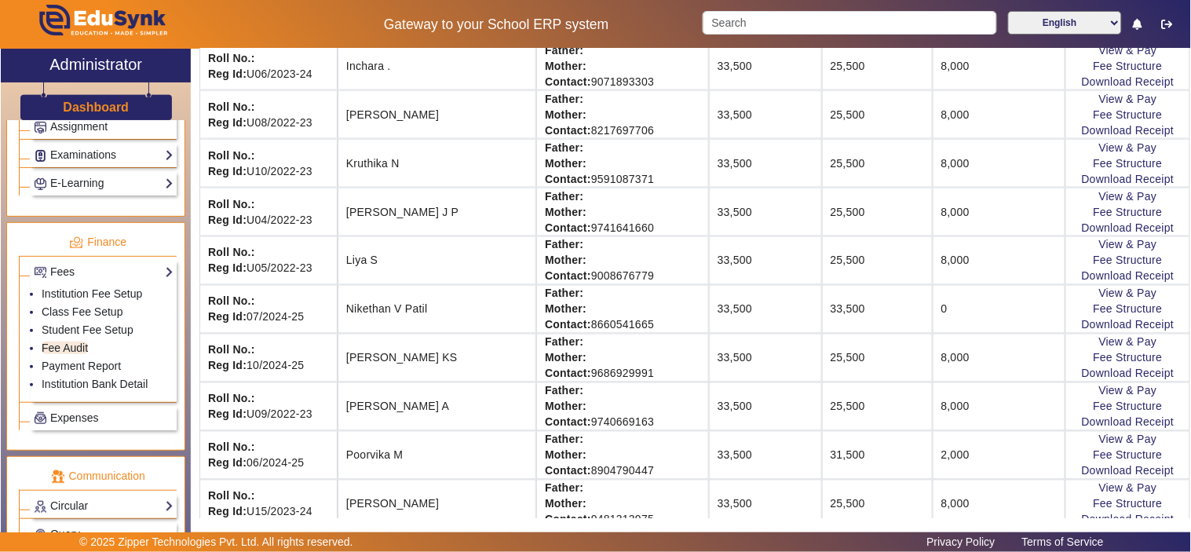
click at [554, 364] on strong "Mother:" at bounding box center [566, 358] width 42 height 13
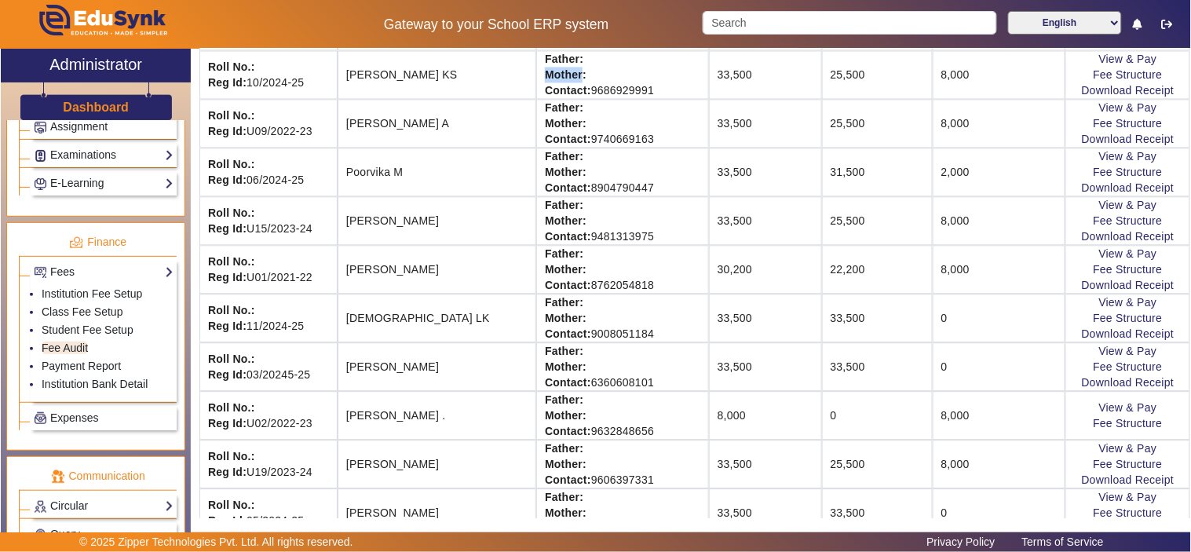
scroll to position [873, 0]
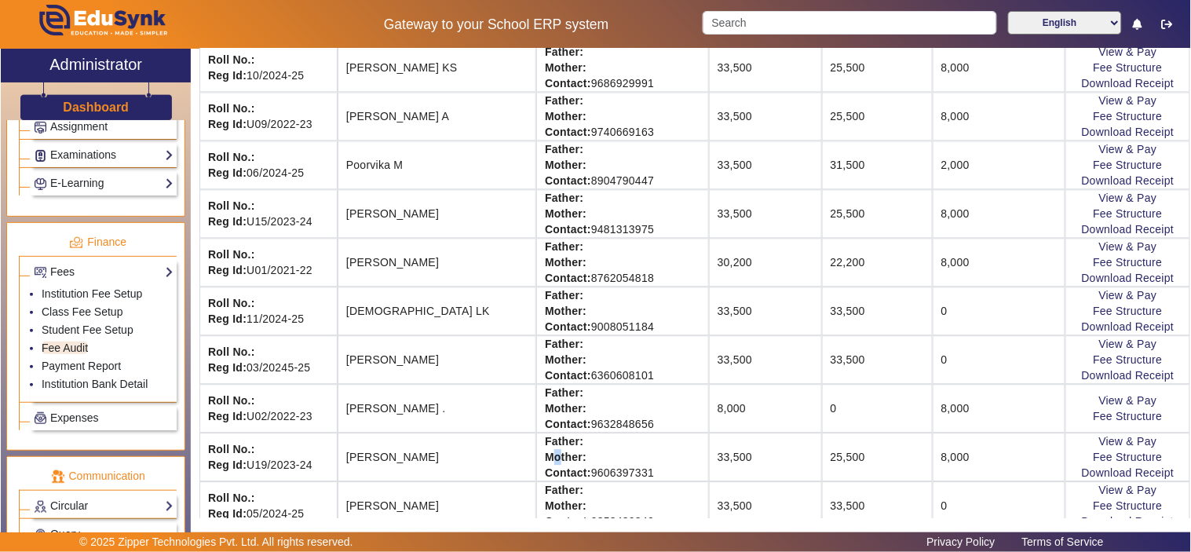
click at [554, 456] on strong "Mother:" at bounding box center [566, 457] width 42 height 13
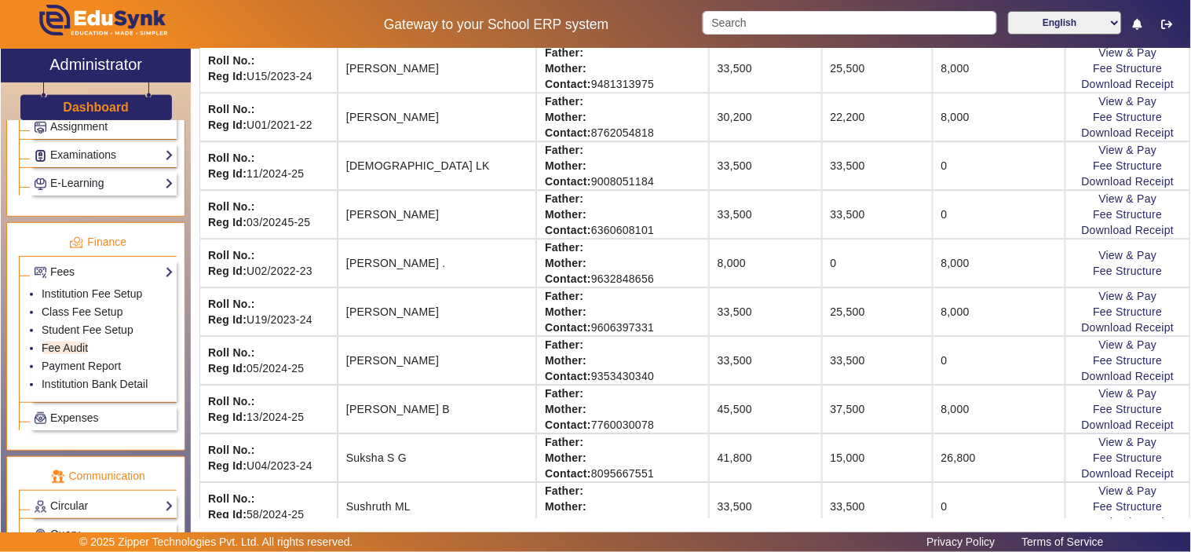
click at [558, 453] on td "Father: Mother: Contact: [PHONE_NUMBER]" at bounding box center [622, 458] width 173 height 49
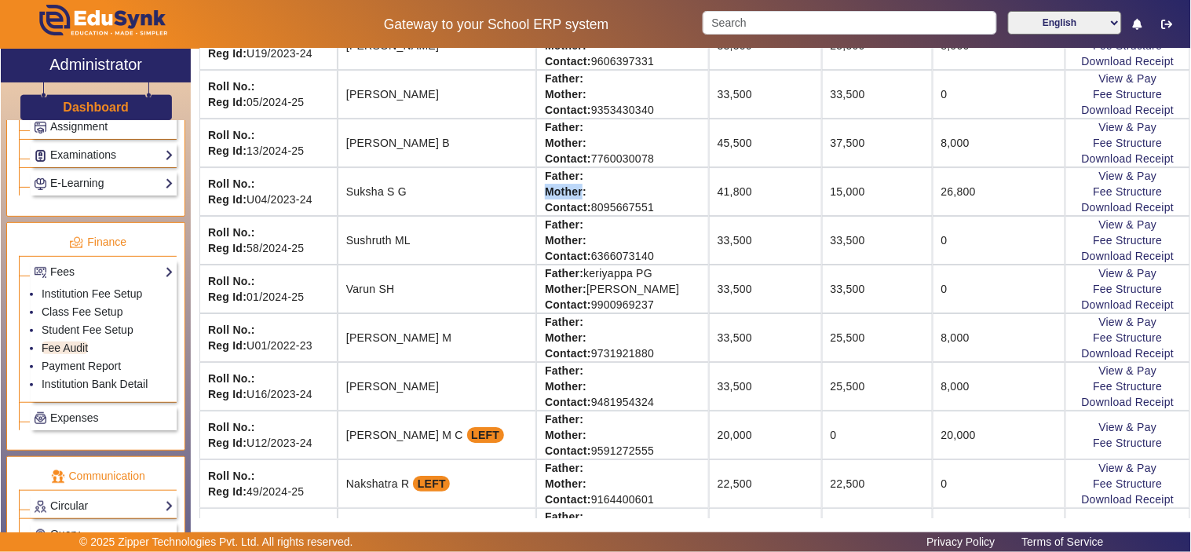
scroll to position [1308, 0]
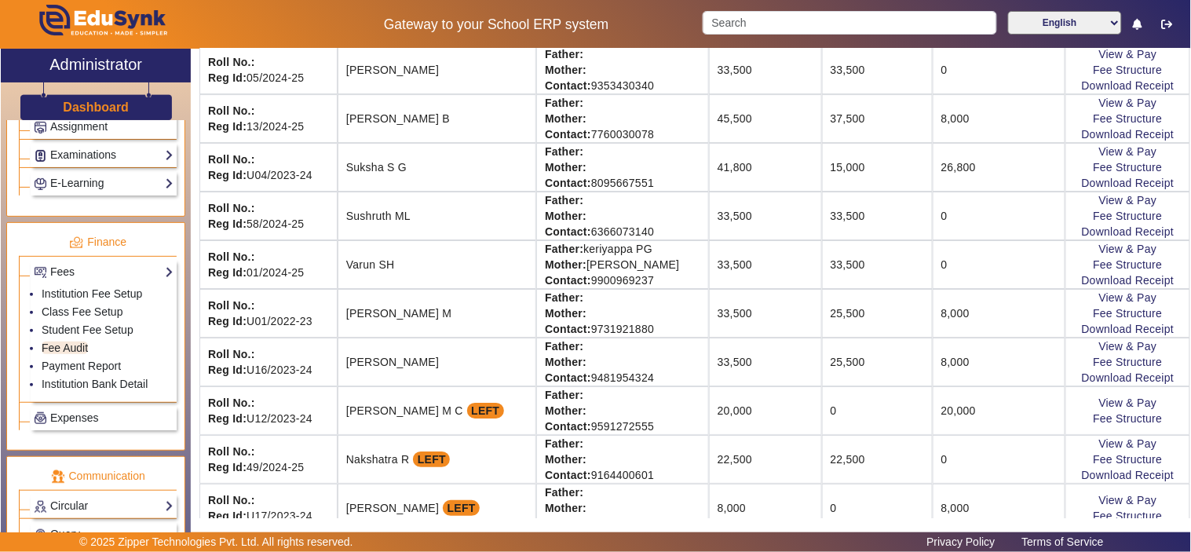
click at [571, 361] on strong "Mother:" at bounding box center [566, 362] width 42 height 13
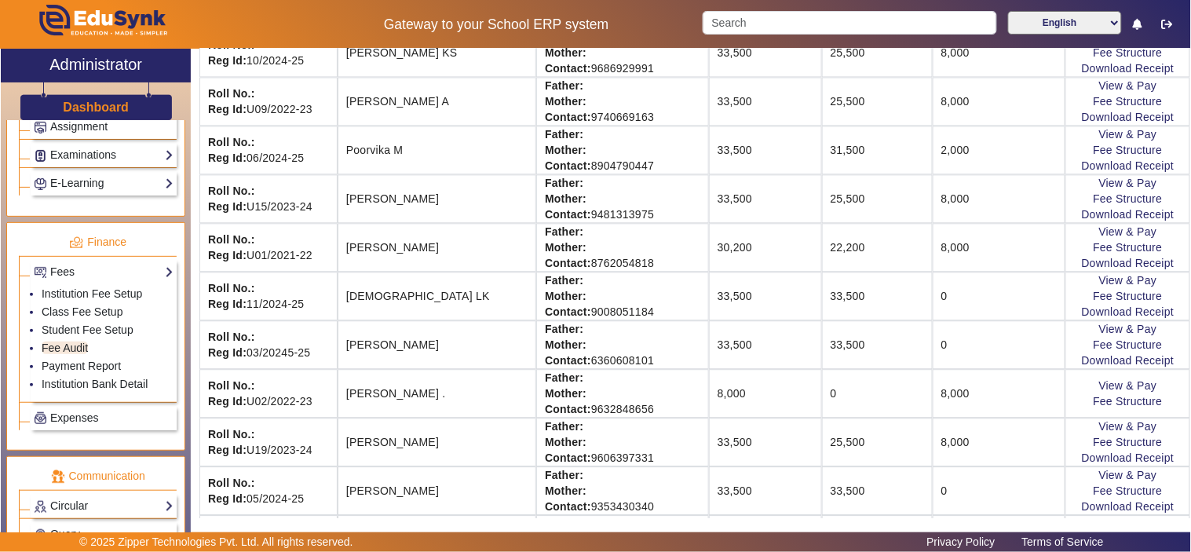
scroll to position [902, 0]
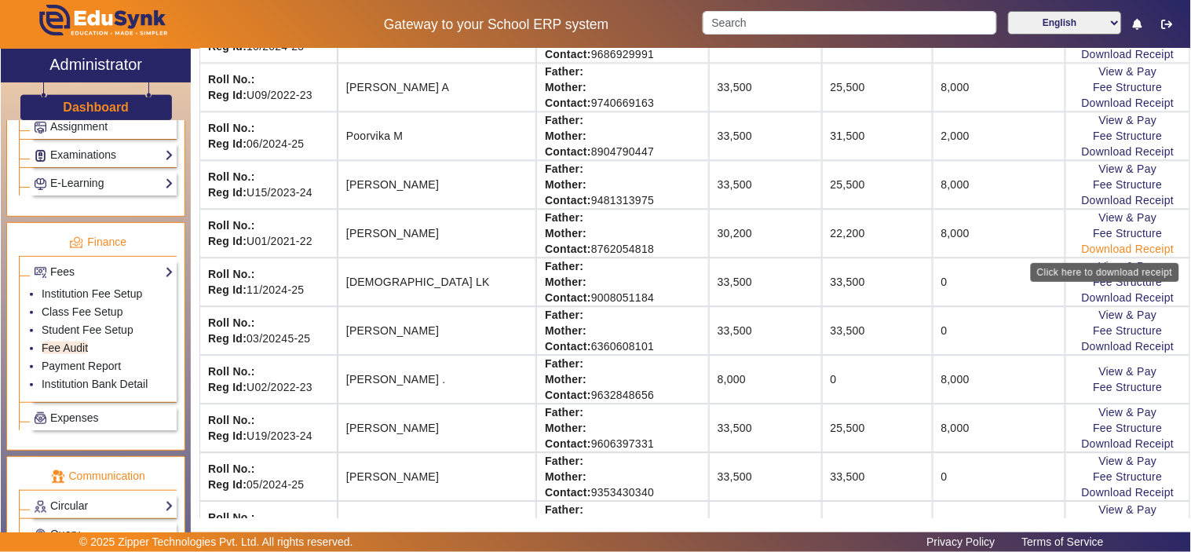
click at [1124, 247] on link "Download Receipt" at bounding box center [1128, 249] width 93 height 13
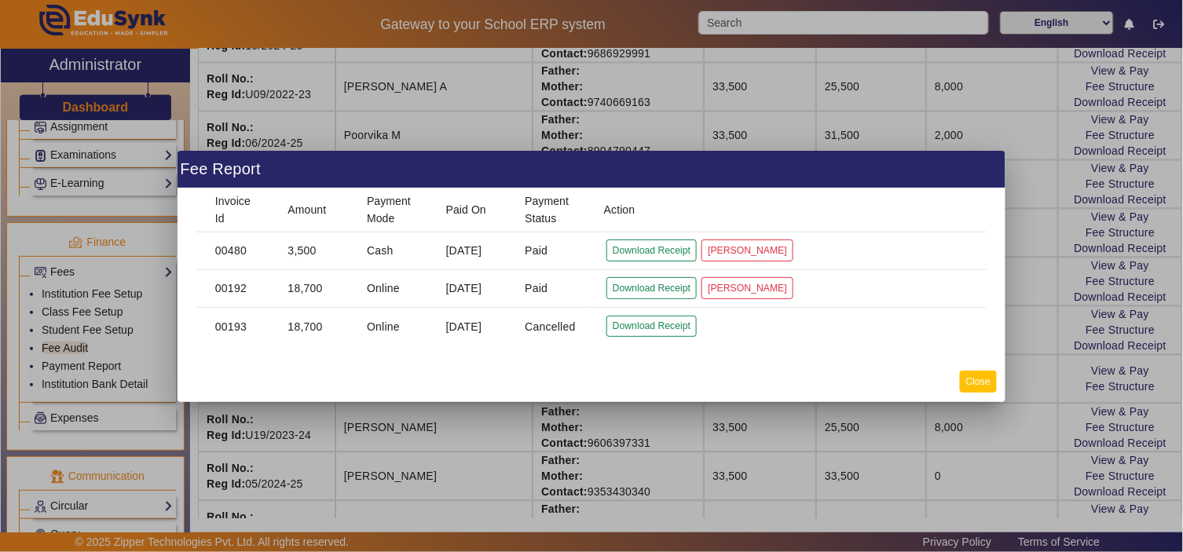
click at [975, 380] on button "Close" at bounding box center [978, 381] width 37 height 21
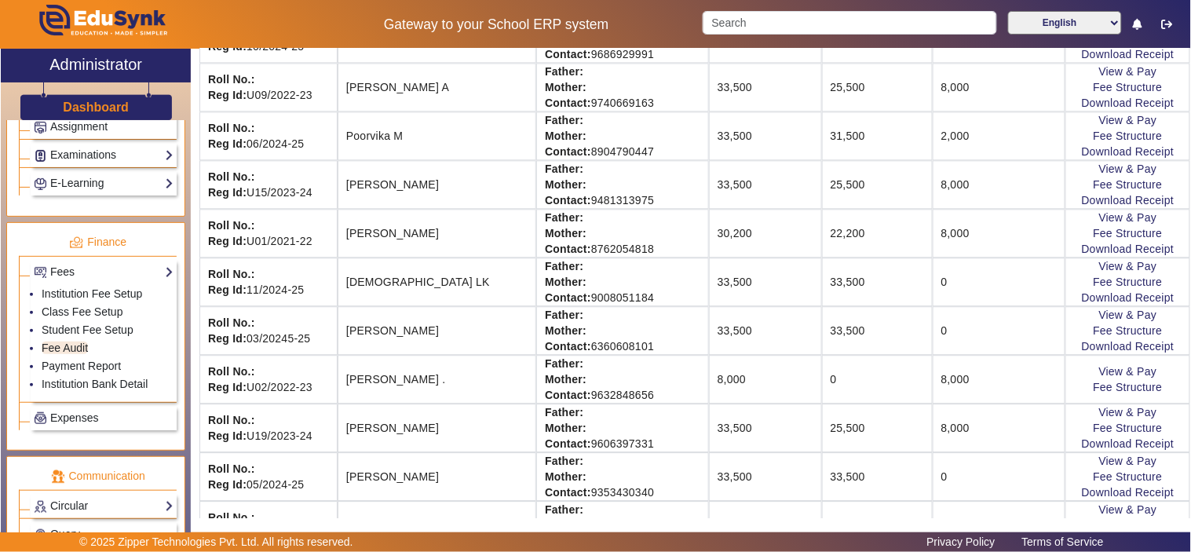
click at [822, 232] on td "22,200" at bounding box center [877, 233] width 111 height 49
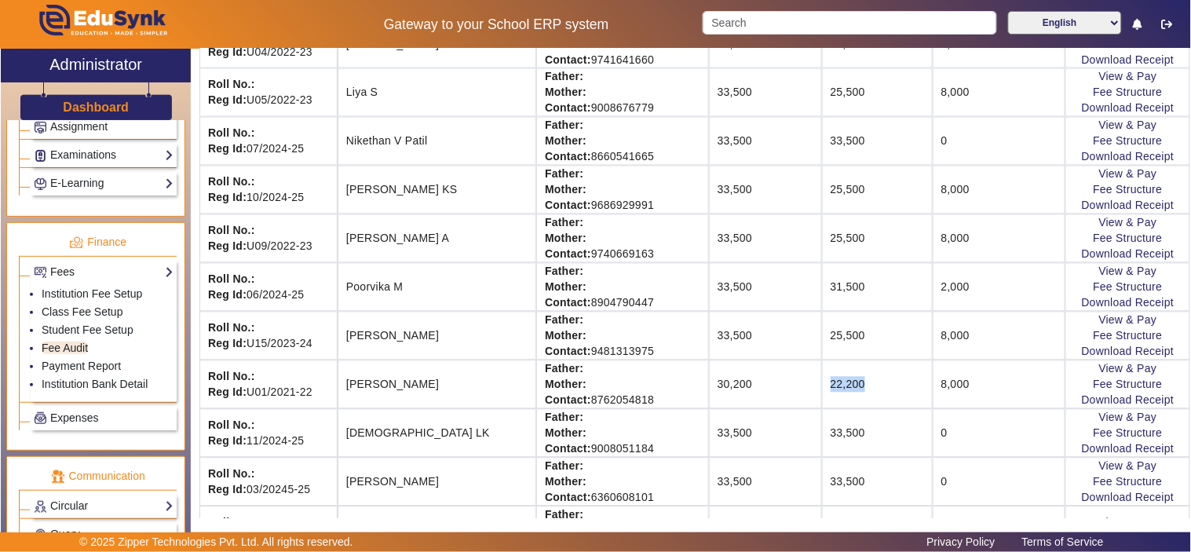
scroll to position [757, 0]
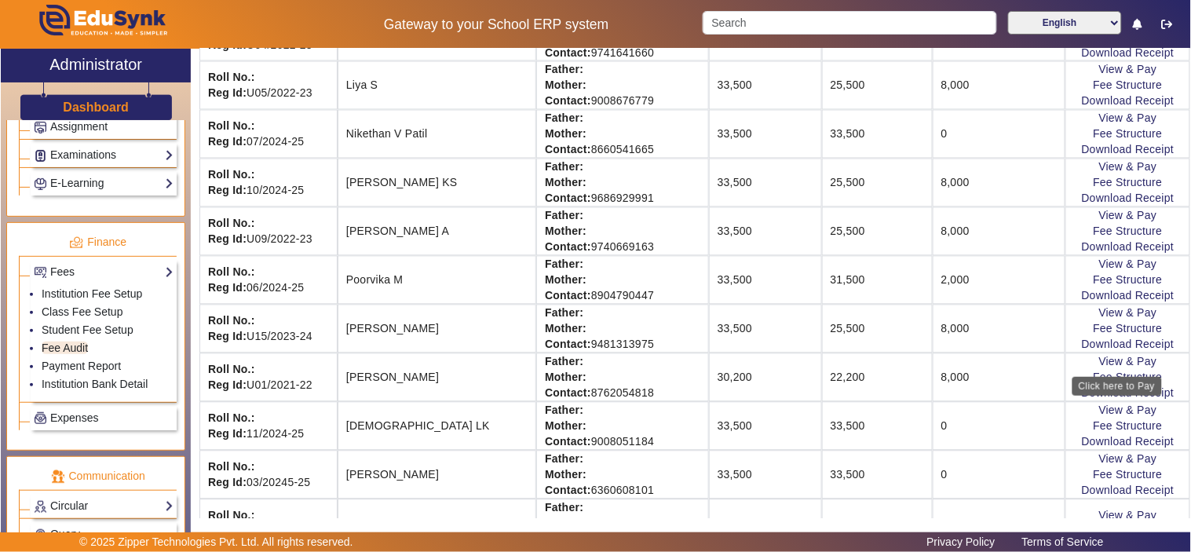
click at [1096, 380] on div "Click here to Pay" at bounding box center [1118, 386] width 90 height 19
click at [1105, 381] on link "Fee Structure" at bounding box center [1128, 377] width 69 height 13
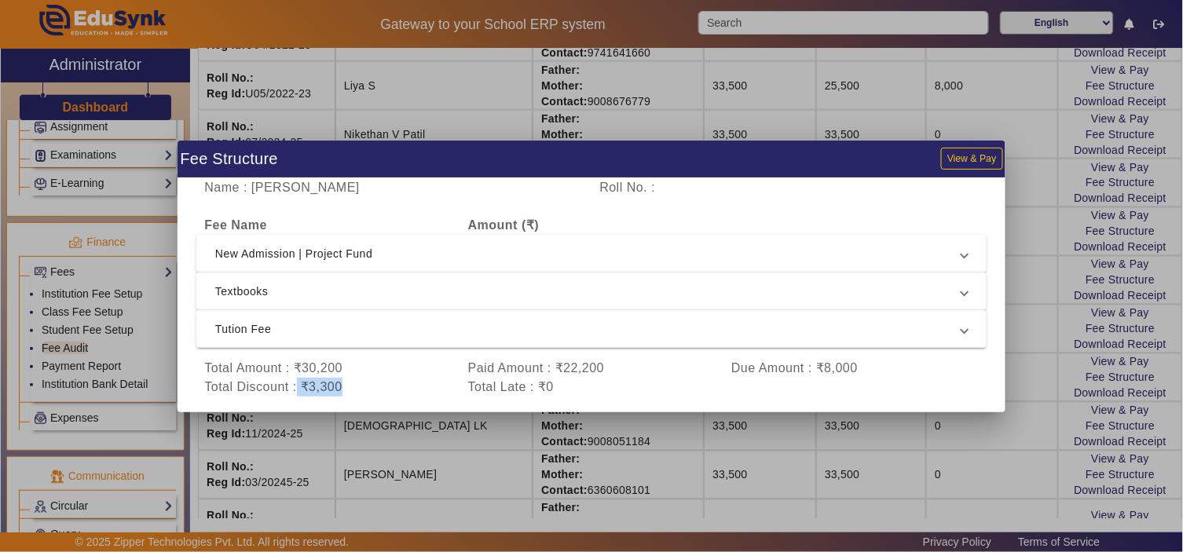
drag, startPoint x: 295, startPoint y: 387, endPoint x: 371, endPoint y: 389, distance: 76.2
click at [371, 389] on div "Total Discount : ₹3,300" at bounding box center [327, 387] width 263 height 19
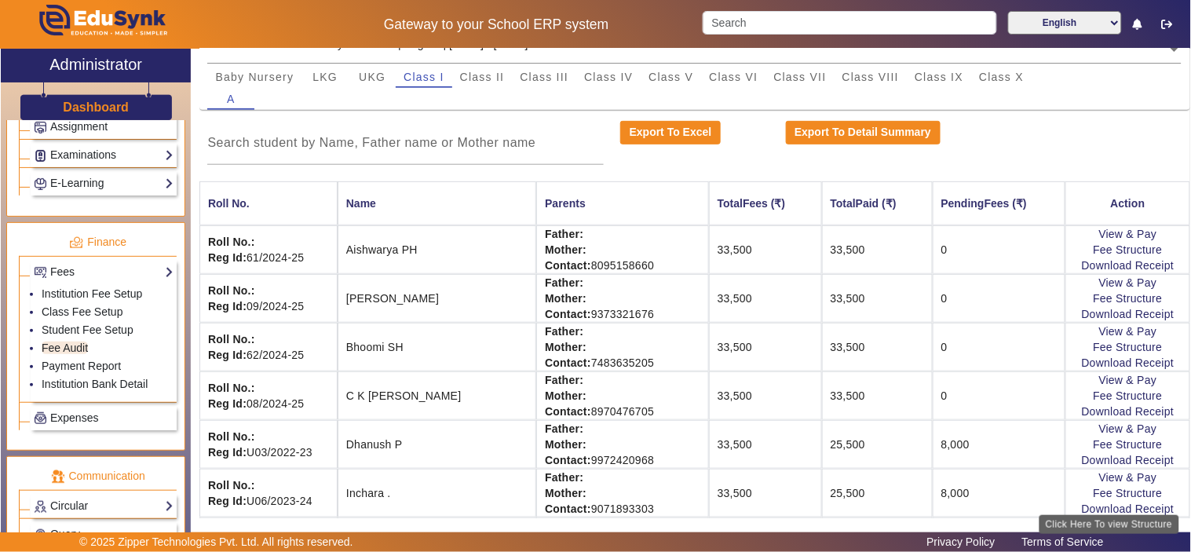
scroll to position [0, 0]
